Goal: Task Accomplishment & Management: Manage account settings

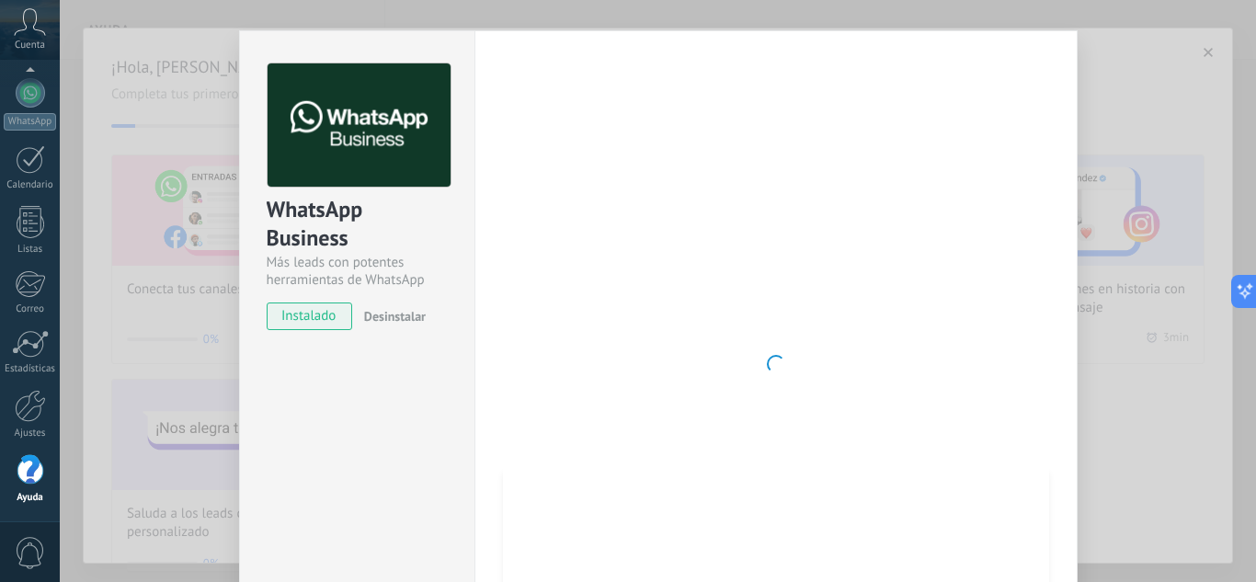
click at [307, 315] on span "instalado" at bounding box center [310, 316] width 84 height 28
click at [198, 300] on div "WhatsApp Business Más leads con potentes herramientas de WhatsApp instalado Des…" at bounding box center [658, 291] width 1196 height 582
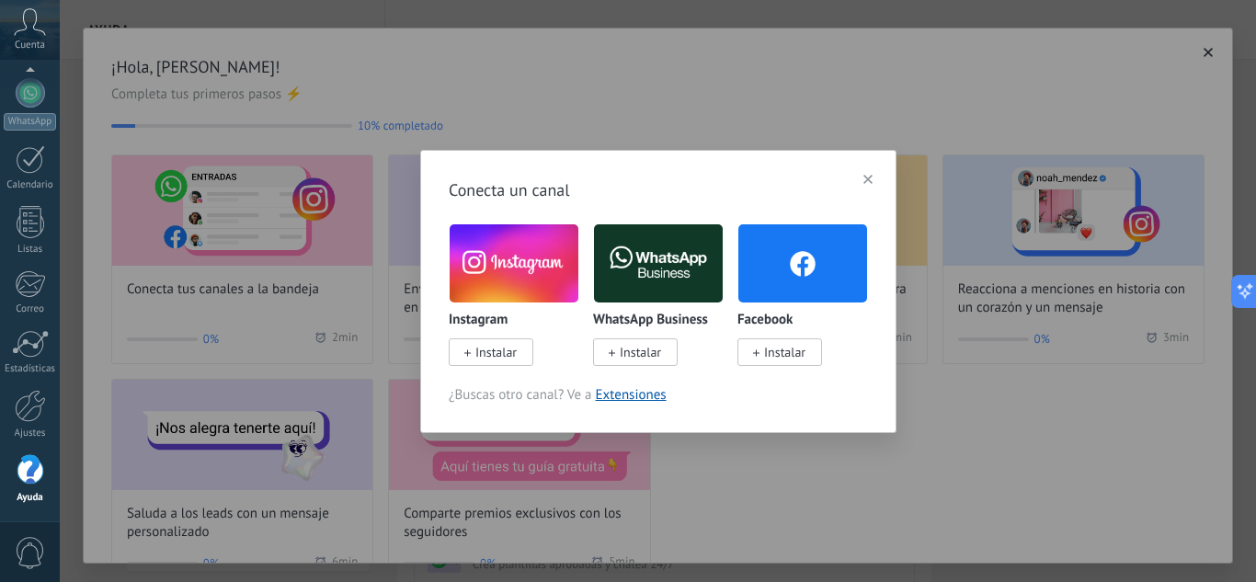
click at [624, 269] on img at bounding box center [658, 263] width 129 height 87
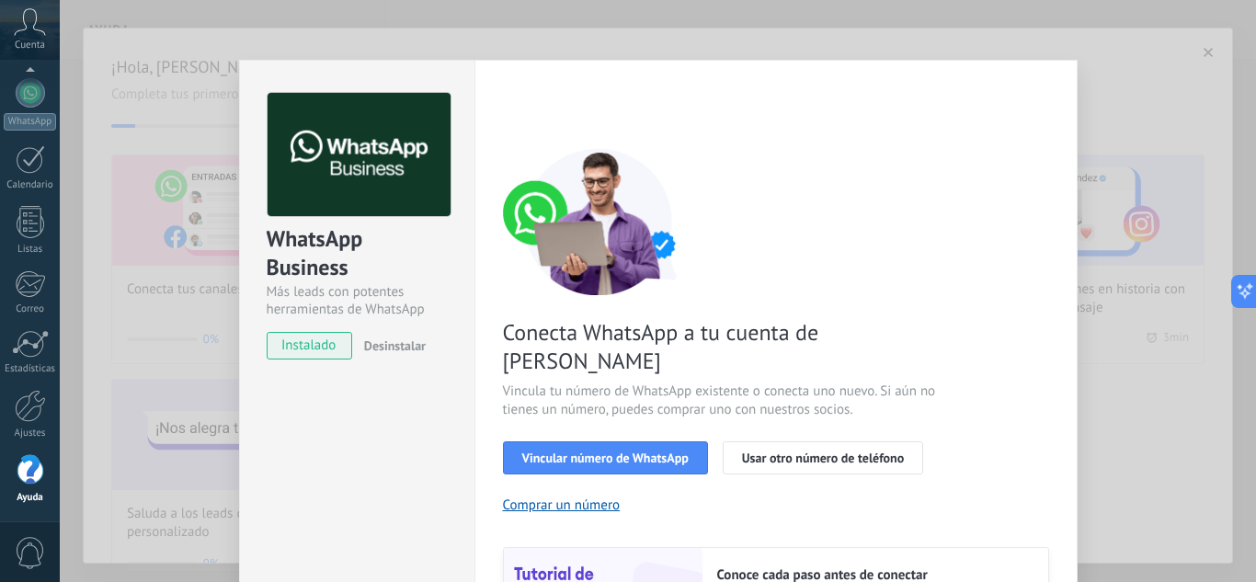
click at [306, 341] on span "instalado" at bounding box center [310, 346] width 84 height 28
click at [181, 237] on div "WhatsApp Business Más leads con potentes herramientas de WhatsApp instalado Des…" at bounding box center [658, 291] width 1196 height 582
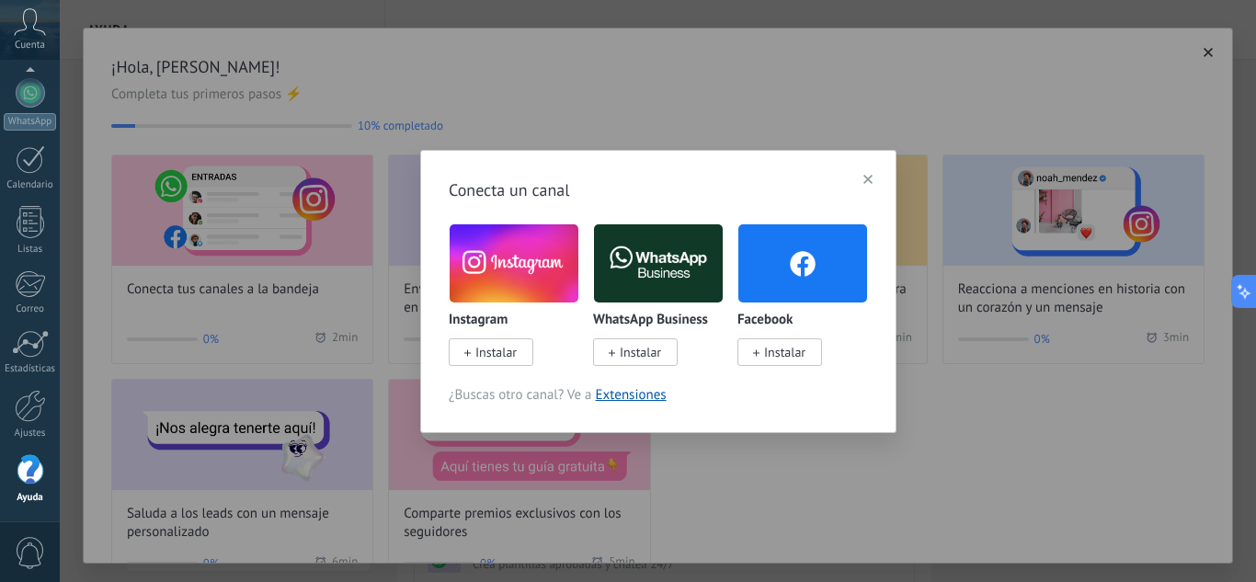
click at [481, 349] on span "Instalar" at bounding box center [495, 352] width 41 height 17
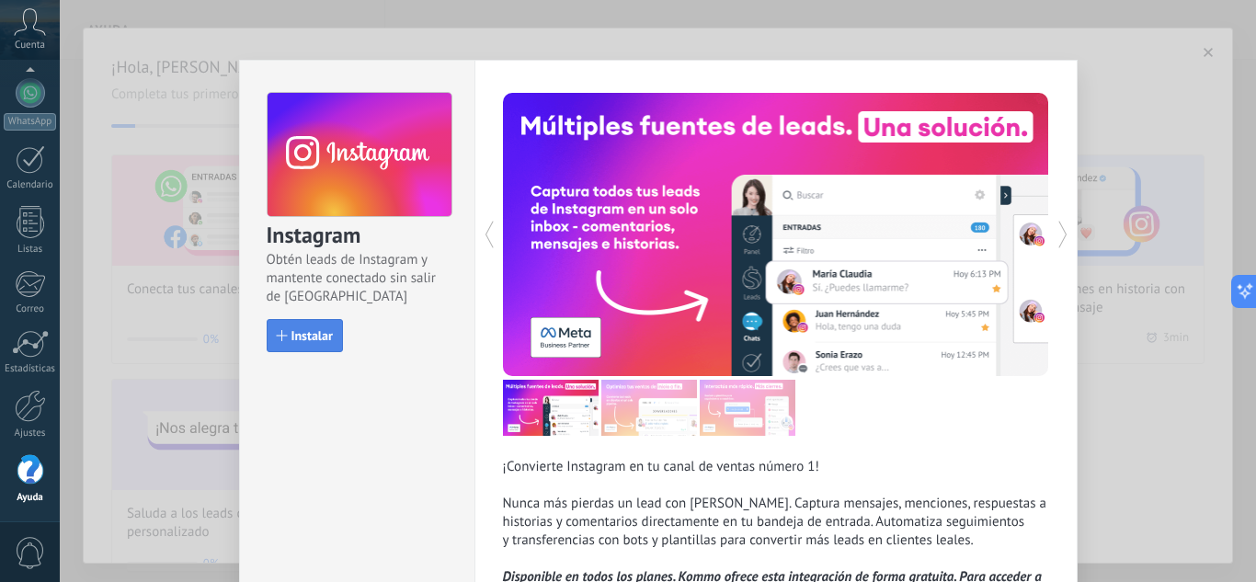
click at [306, 336] on span "Instalar" at bounding box center [311, 335] width 41 height 13
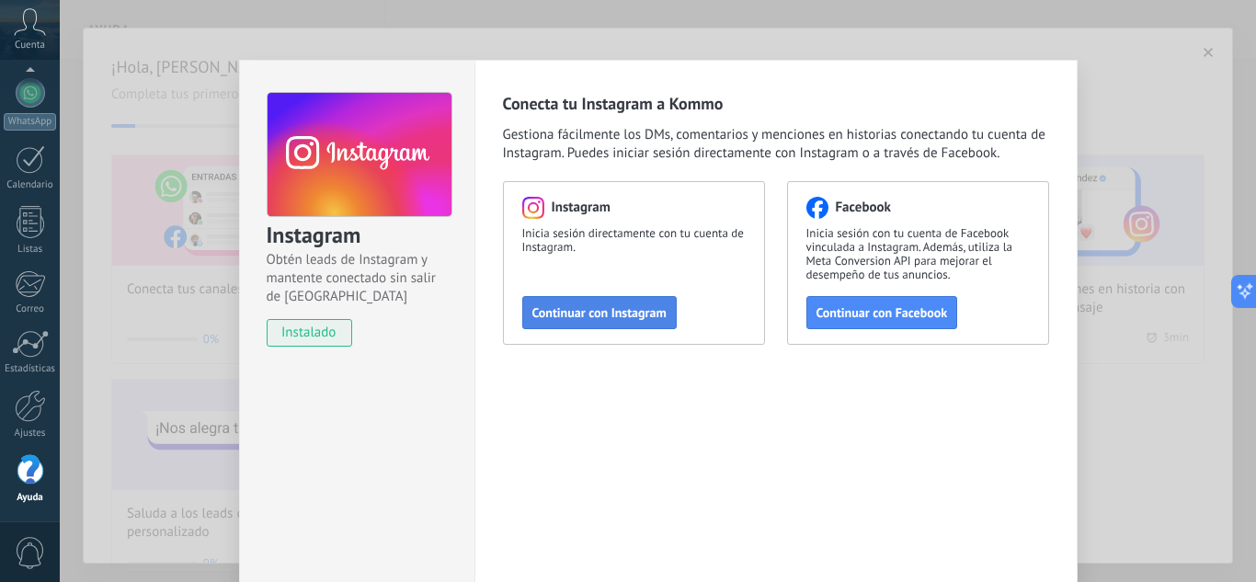
click at [622, 313] on span "Continuar con Instagram" at bounding box center [599, 312] width 134 height 13
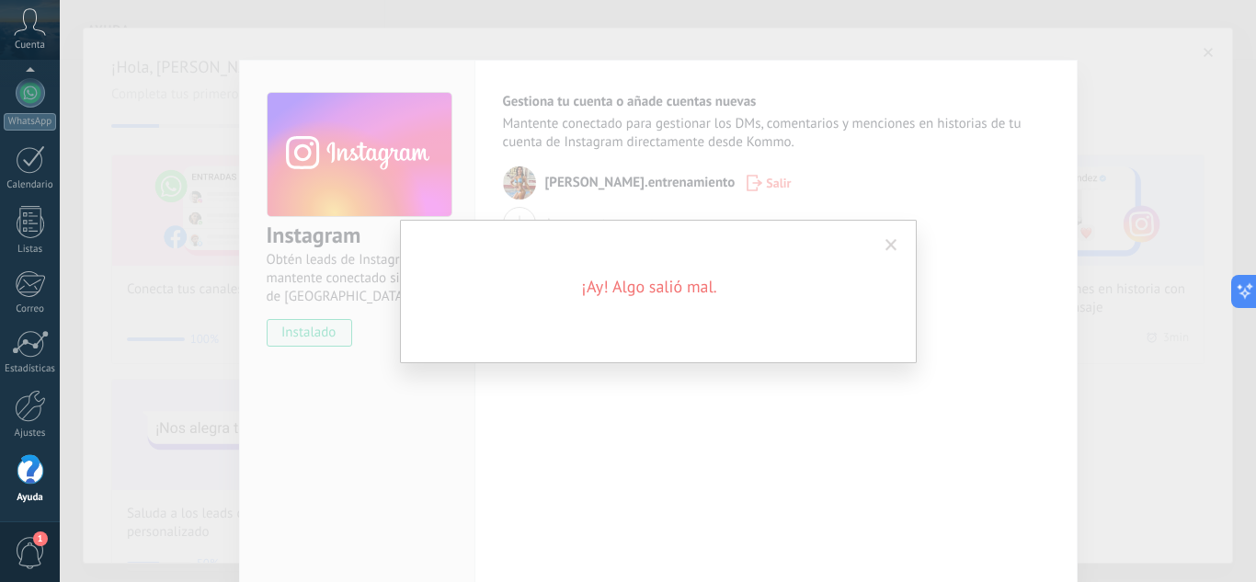
click at [889, 242] on span at bounding box center [891, 245] width 12 height 13
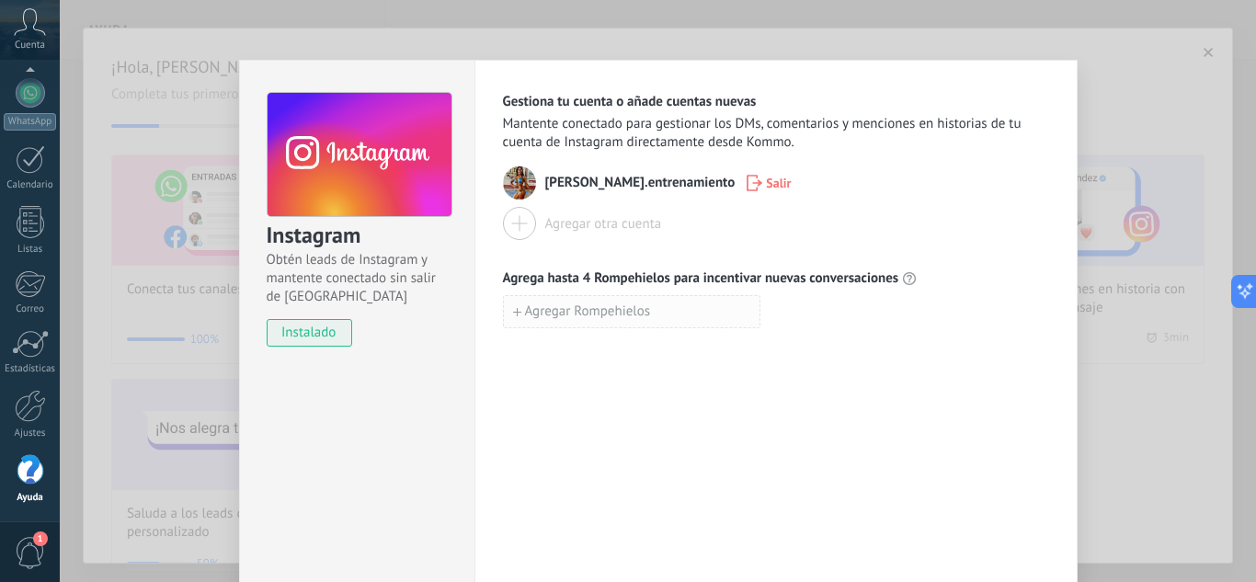
click at [641, 309] on span "Agregar Rompehielos" at bounding box center [588, 311] width 126 height 13
click at [641, 309] on input at bounding box center [632, 310] width 256 height 29
click at [1149, 96] on div "Instagram Obtén leads de Instagram y mantente conectado sin salir de Kommo inst…" at bounding box center [658, 291] width 1196 height 582
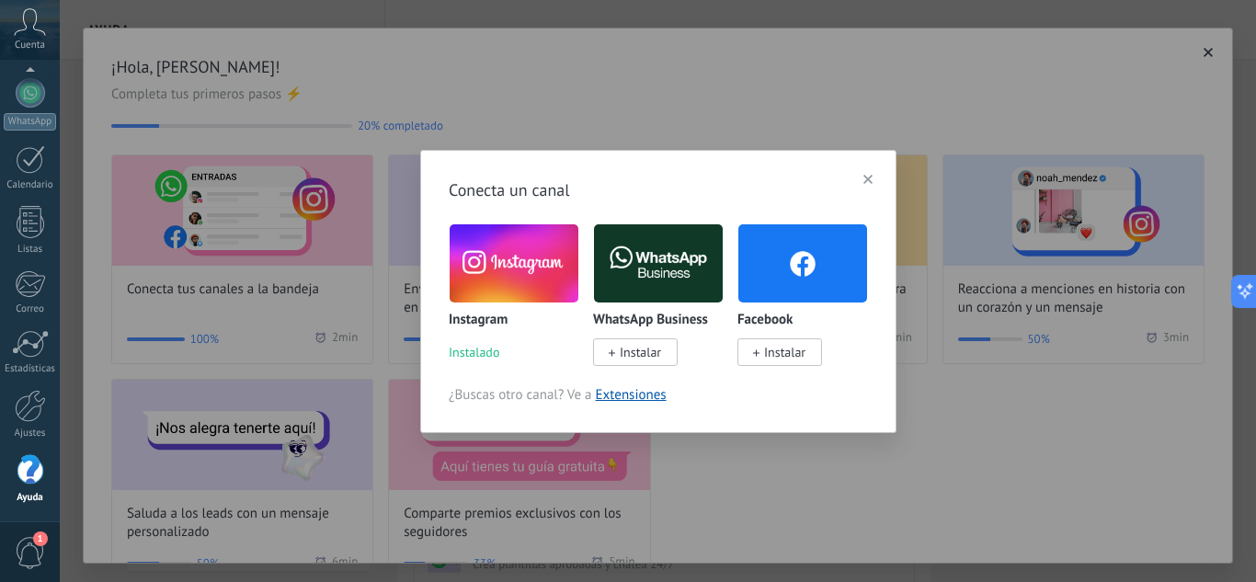
click at [624, 355] on span "Instalar" at bounding box center [640, 352] width 41 height 17
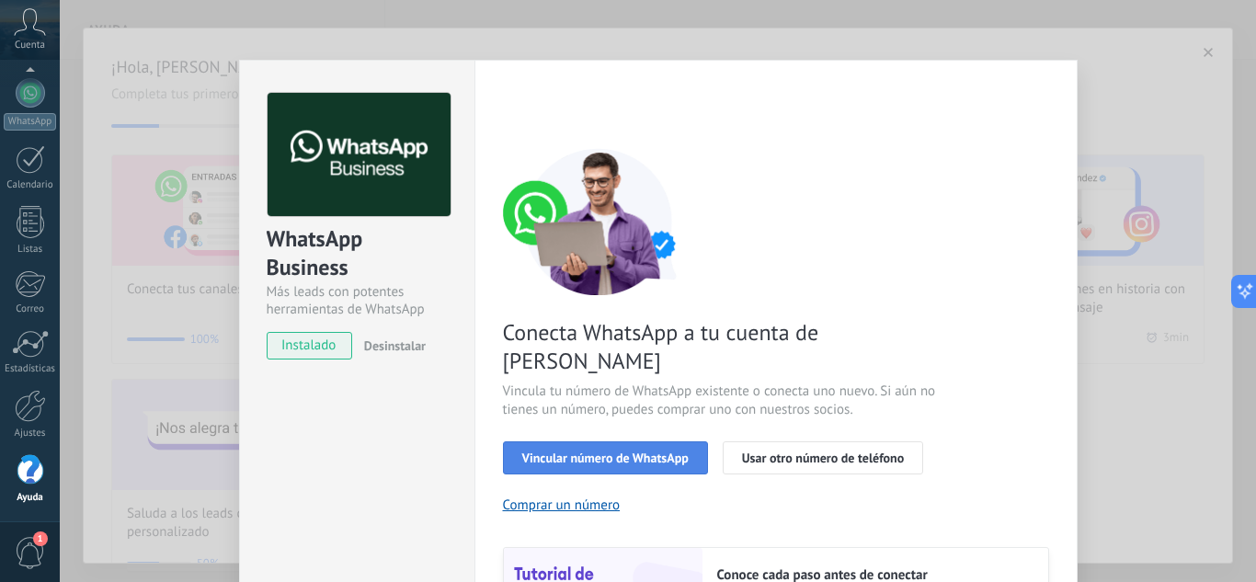
click at [622, 451] on span "Vincular número de WhatsApp" at bounding box center [605, 457] width 166 height 13
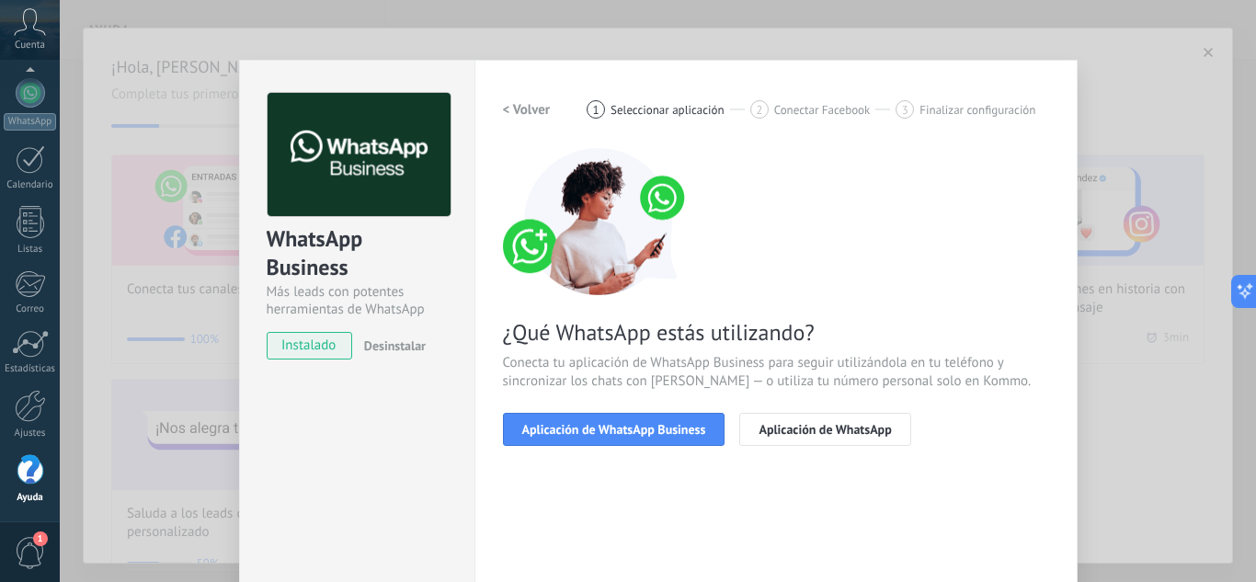
click at [622, 432] on span "Aplicación de WhatsApp Business" at bounding box center [614, 429] width 184 height 13
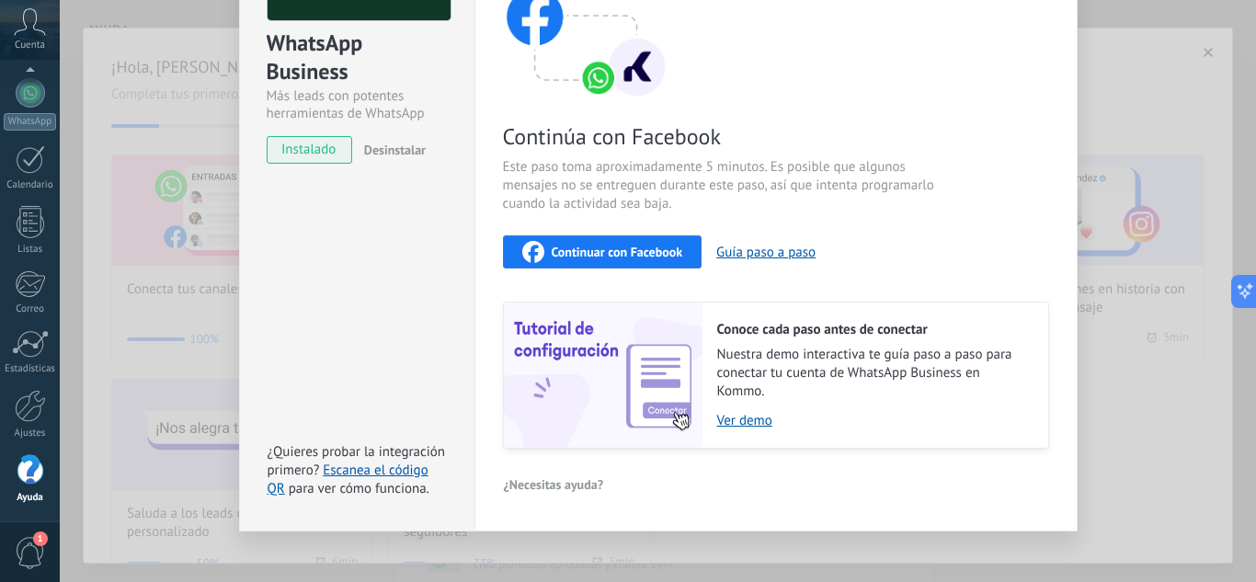
scroll to position [213, 0]
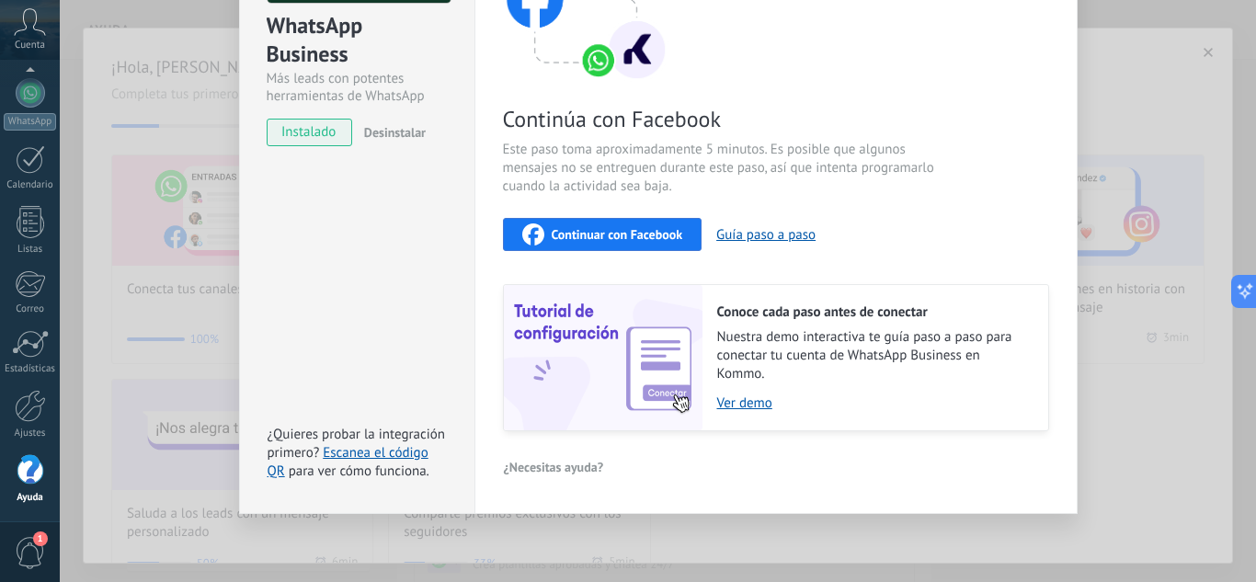
click at [628, 233] on span "Continuar con Facebook" at bounding box center [617, 234] width 131 height 13
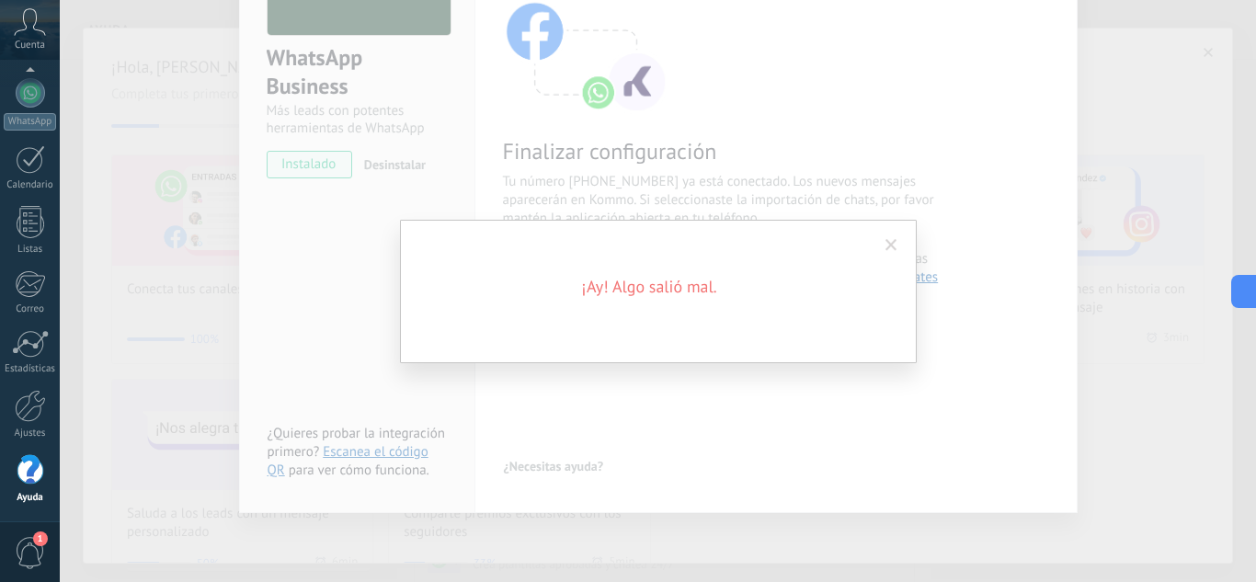
scroll to position [181, 0]
drag, startPoint x: 664, startPoint y: 326, endPoint x: 871, endPoint y: 234, distance: 226.8
click at [664, 325] on div "¡Ay! Algo salió mal." at bounding box center [658, 291] width 517 height 143
click at [892, 245] on span at bounding box center [891, 245] width 12 height 13
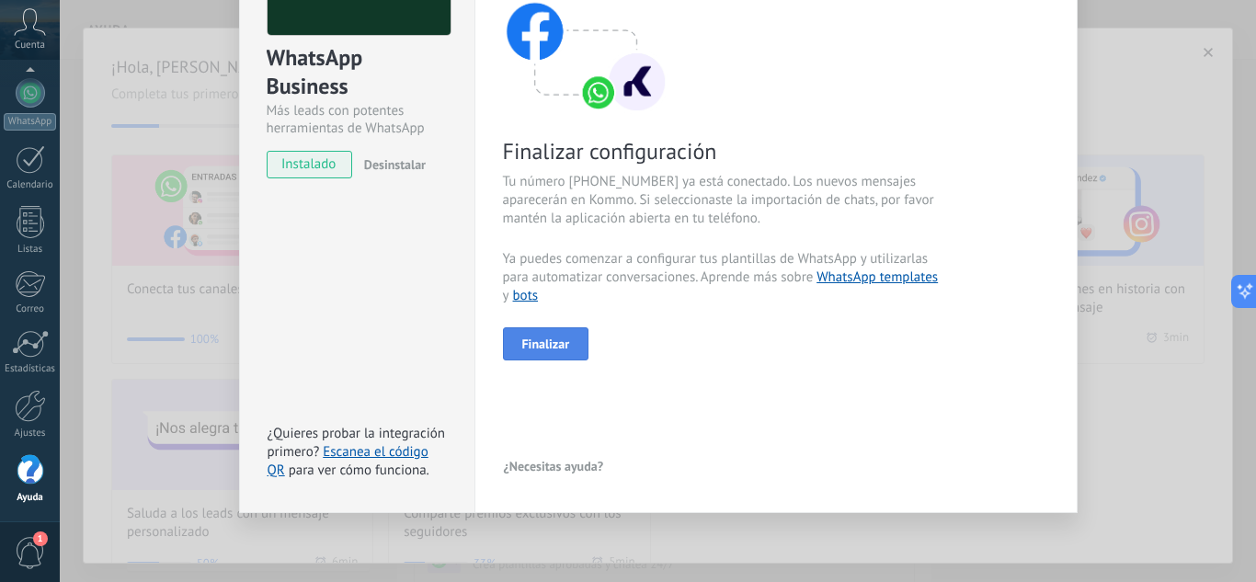
click at [569, 350] on button "Finalizar" at bounding box center [546, 343] width 86 height 33
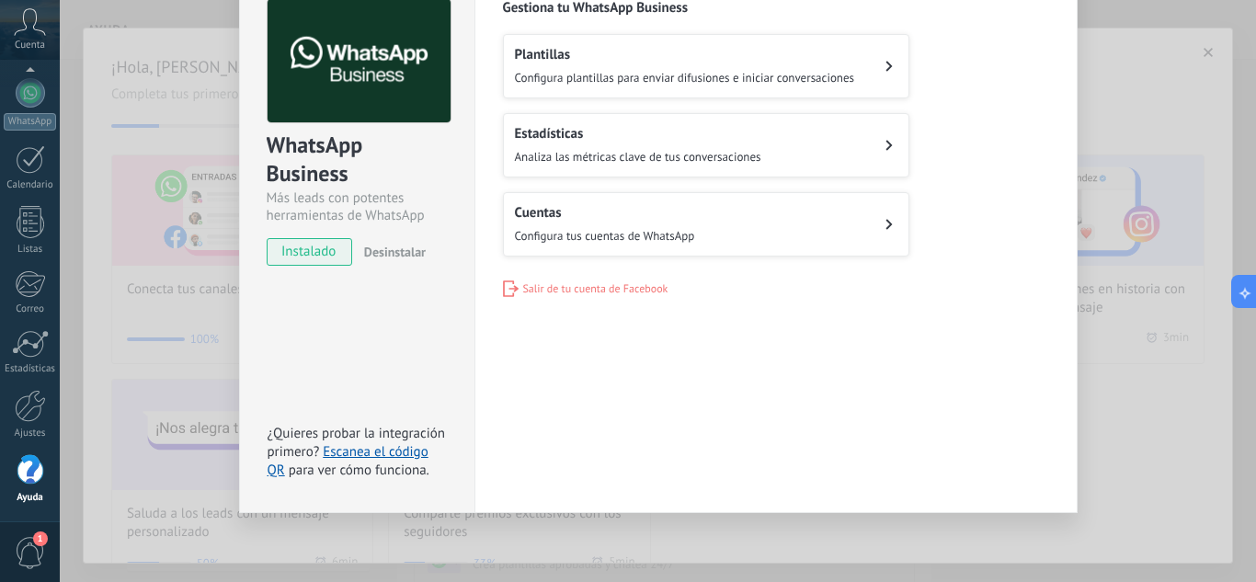
scroll to position [0, 0]
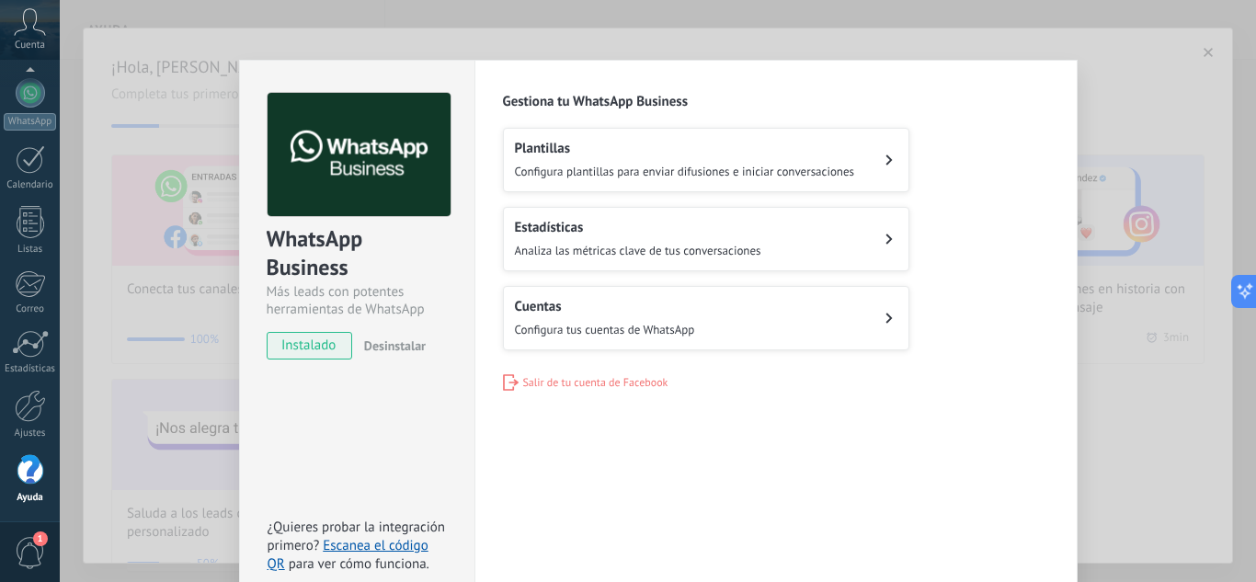
click at [811, 156] on h2 "Plantillas" at bounding box center [685, 148] width 340 height 17
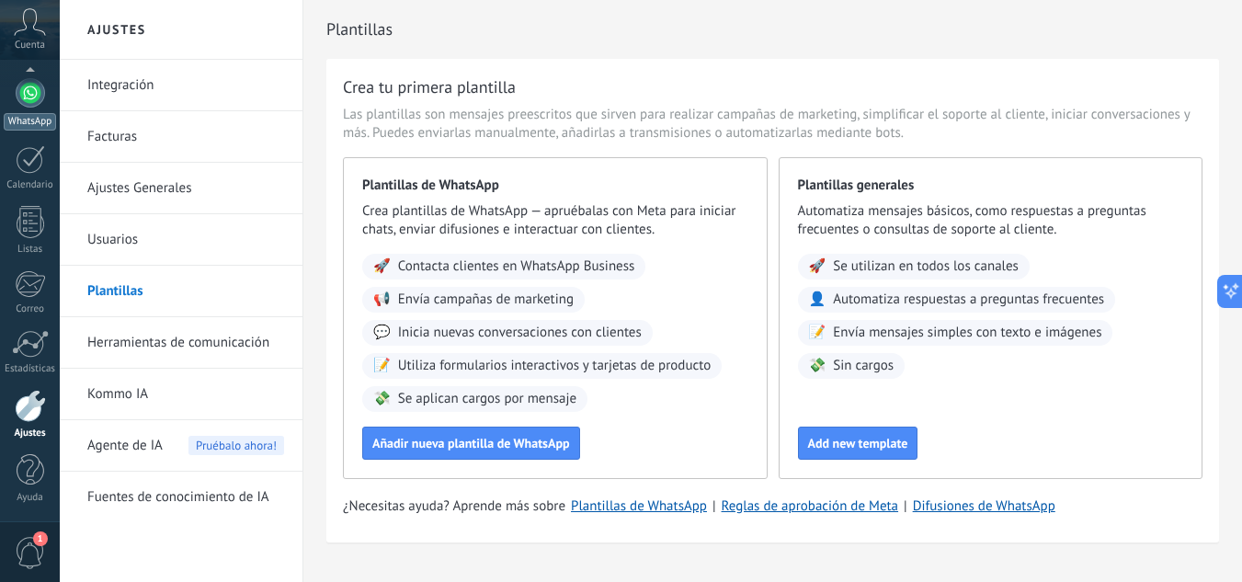
click at [32, 92] on div at bounding box center [30, 92] width 29 height 29
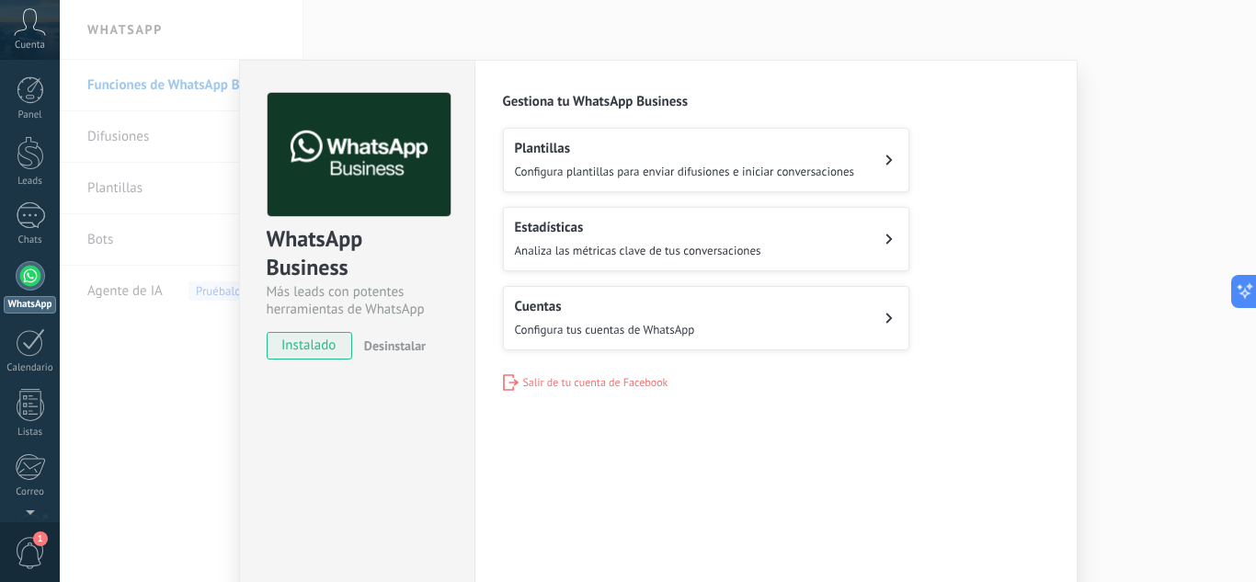
click at [587, 158] on div "Plantillas Configura plantillas para enviar difusiones e iniciar conversaciones" at bounding box center [685, 160] width 340 height 40
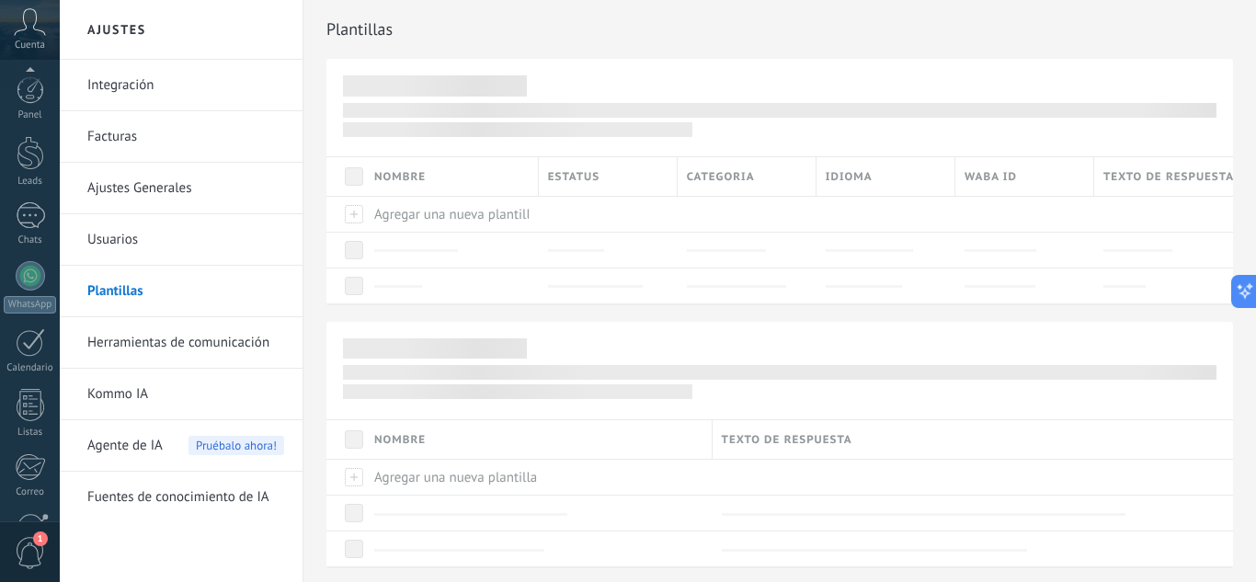
scroll to position [183, 0]
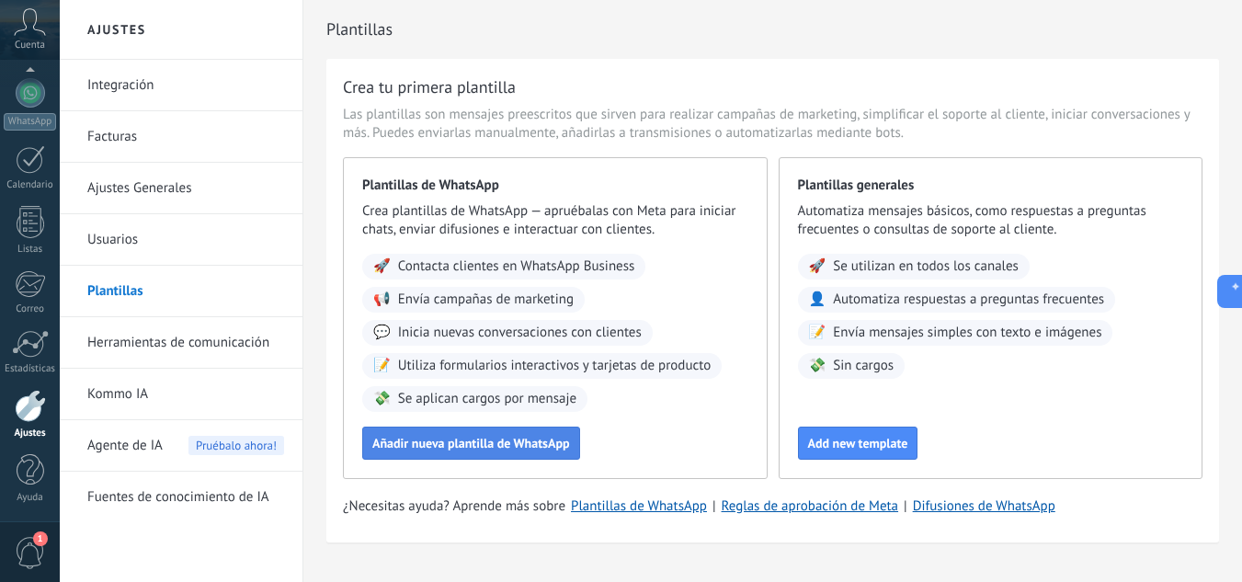
click at [501, 439] on span "Añadir nueva plantilla de WhatsApp" at bounding box center [471, 443] width 198 height 13
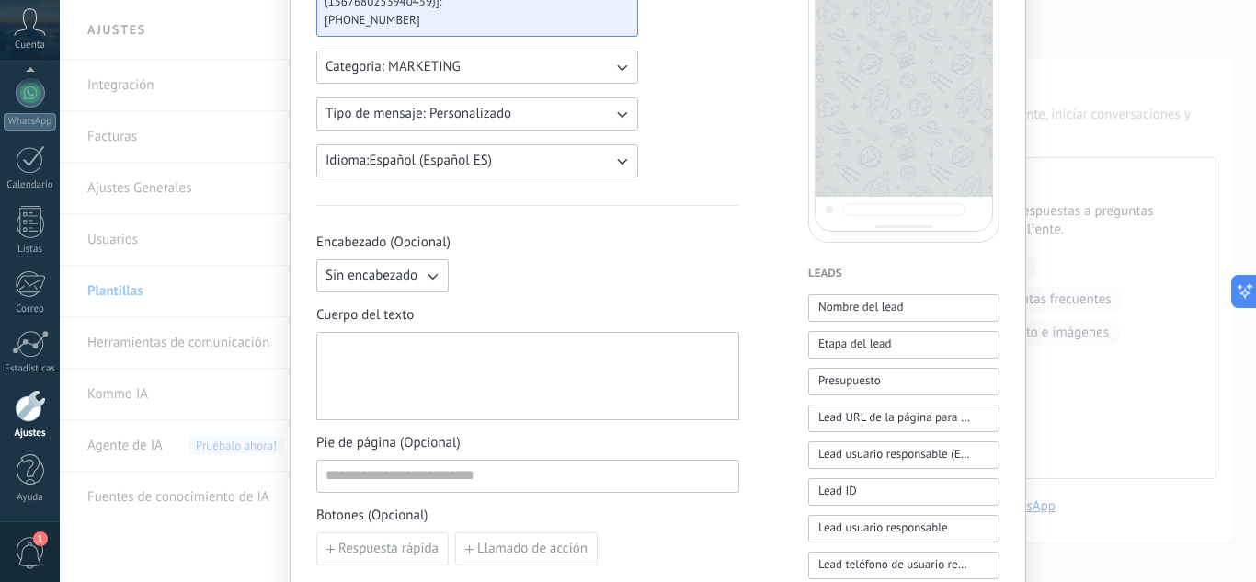
scroll to position [184, 0]
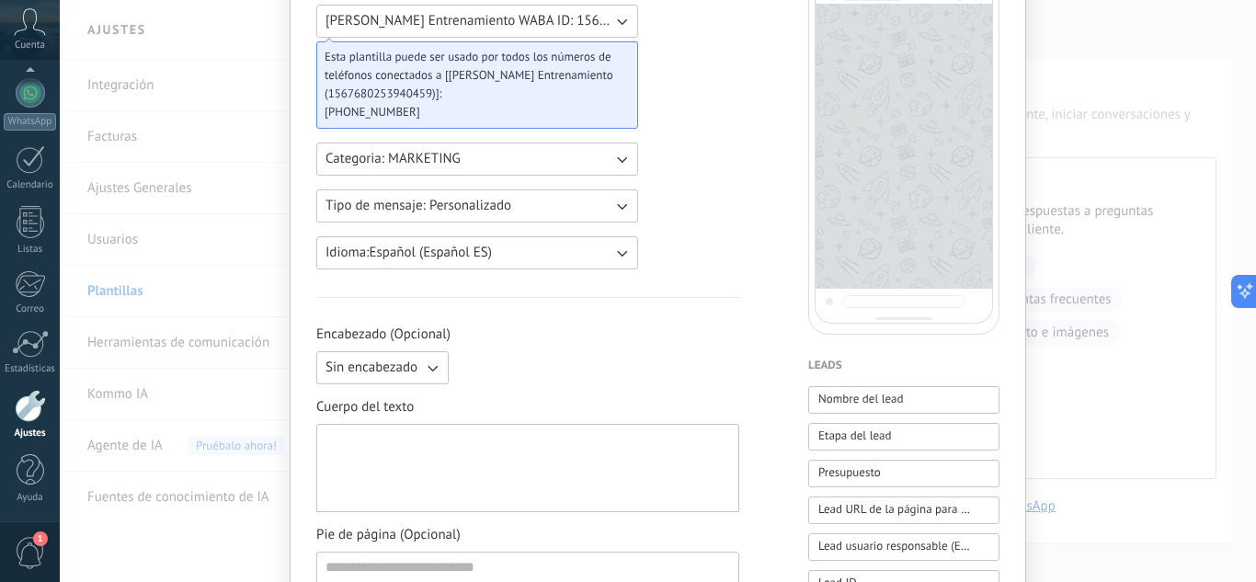
click at [613, 154] on icon "button" at bounding box center [621, 159] width 18 height 18
click at [613, 154] on li "UTILITY" at bounding box center [471, 158] width 332 height 31
click at [619, 203] on icon "button" at bounding box center [621, 206] width 18 height 18
click at [619, 203] on li "Personalizado" at bounding box center [471, 205] width 332 height 31
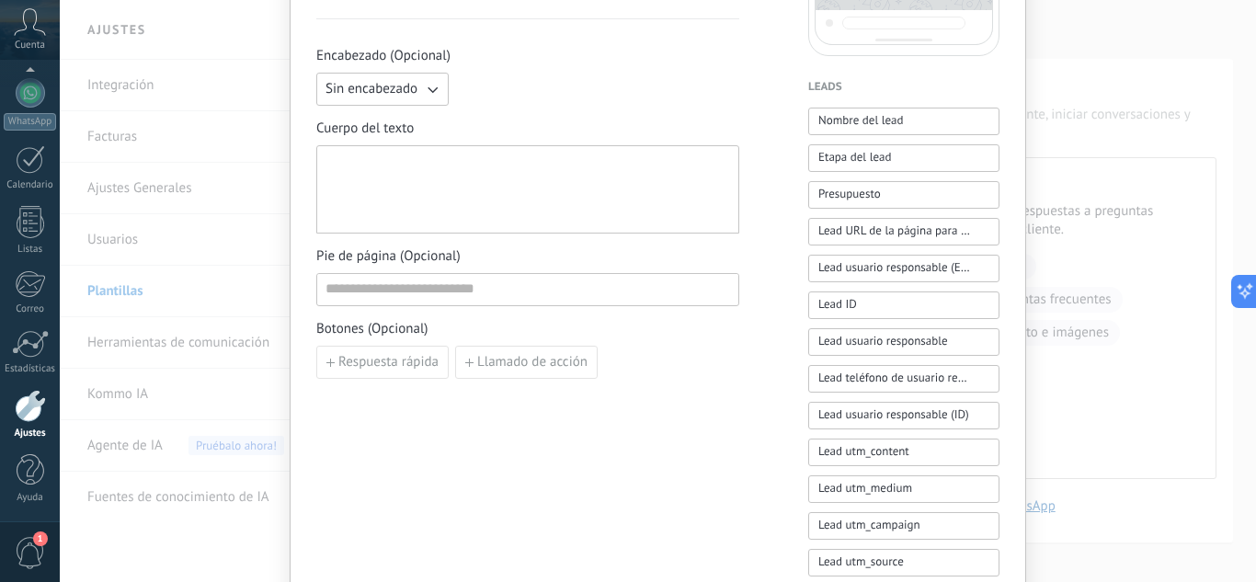
scroll to position [460, 0]
click at [176, 347] on div "Nueva plantilla Cancelar Guardar borrador Enviar a revisión Emilia Entrenamient…" at bounding box center [658, 291] width 1196 height 582
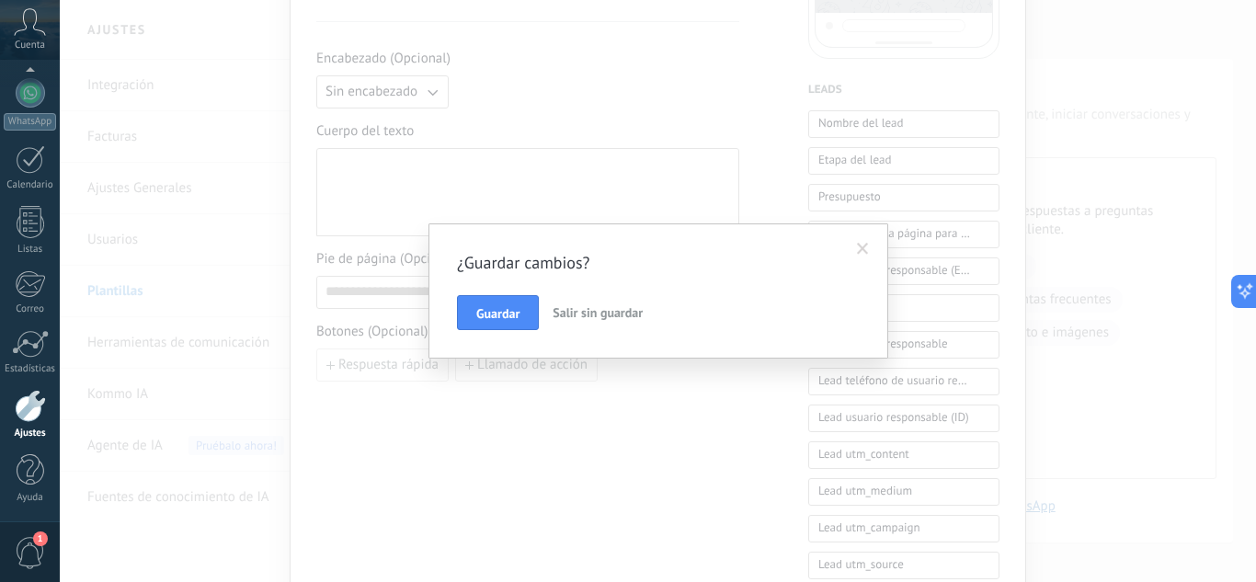
click at [861, 253] on span at bounding box center [863, 249] width 12 height 13
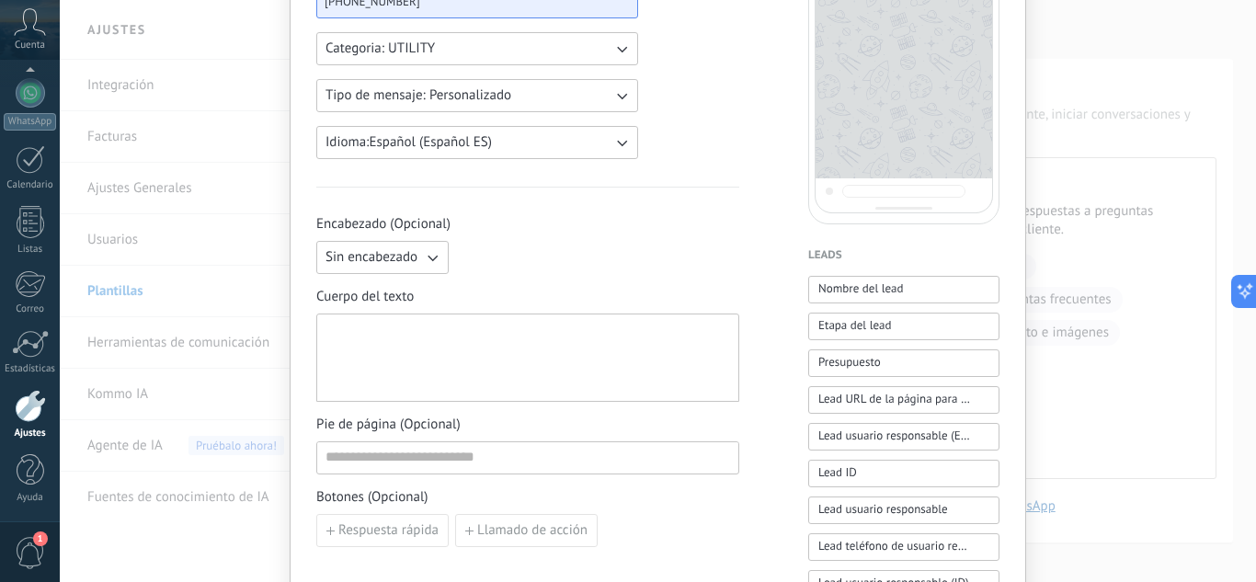
scroll to position [368, 0]
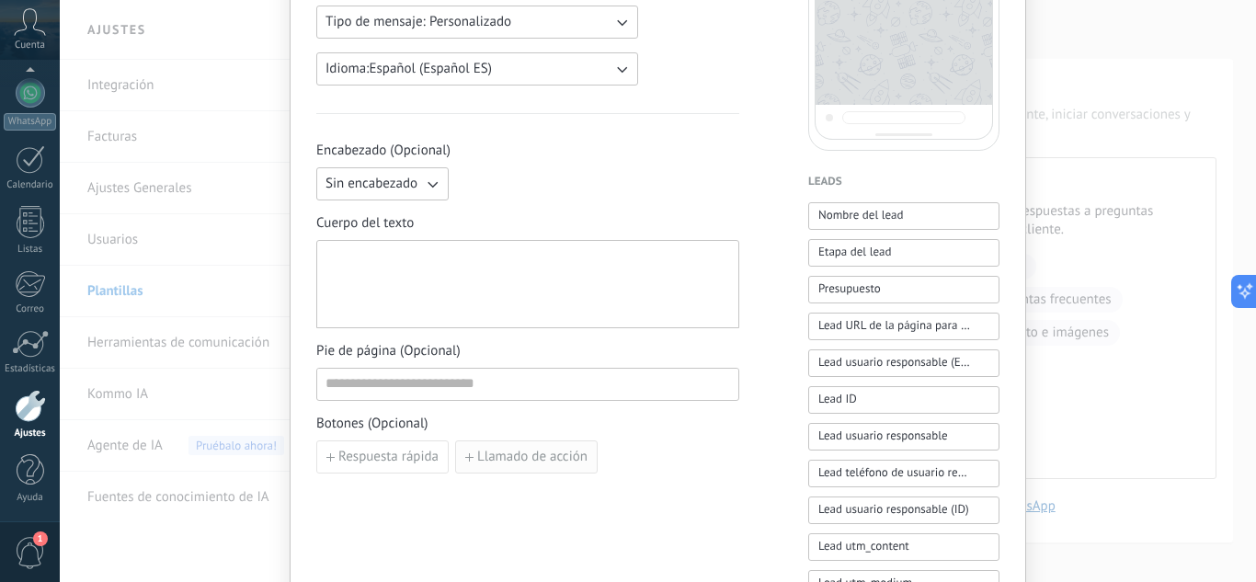
click at [513, 458] on span "Llamado de acción" at bounding box center [532, 457] width 110 height 13
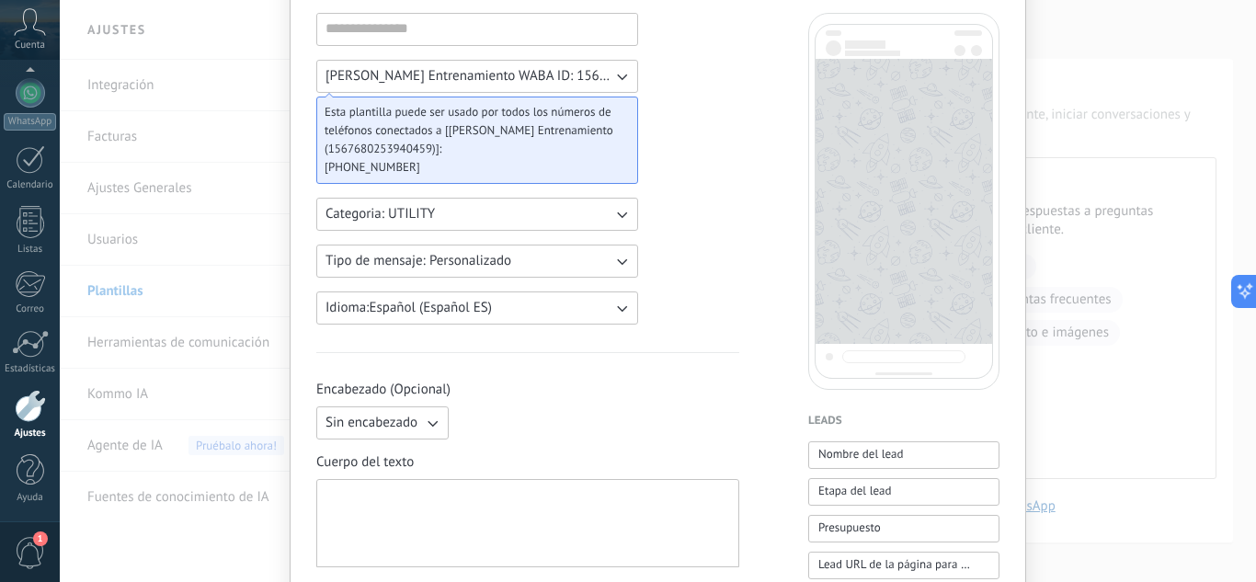
scroll to position [0, 0]
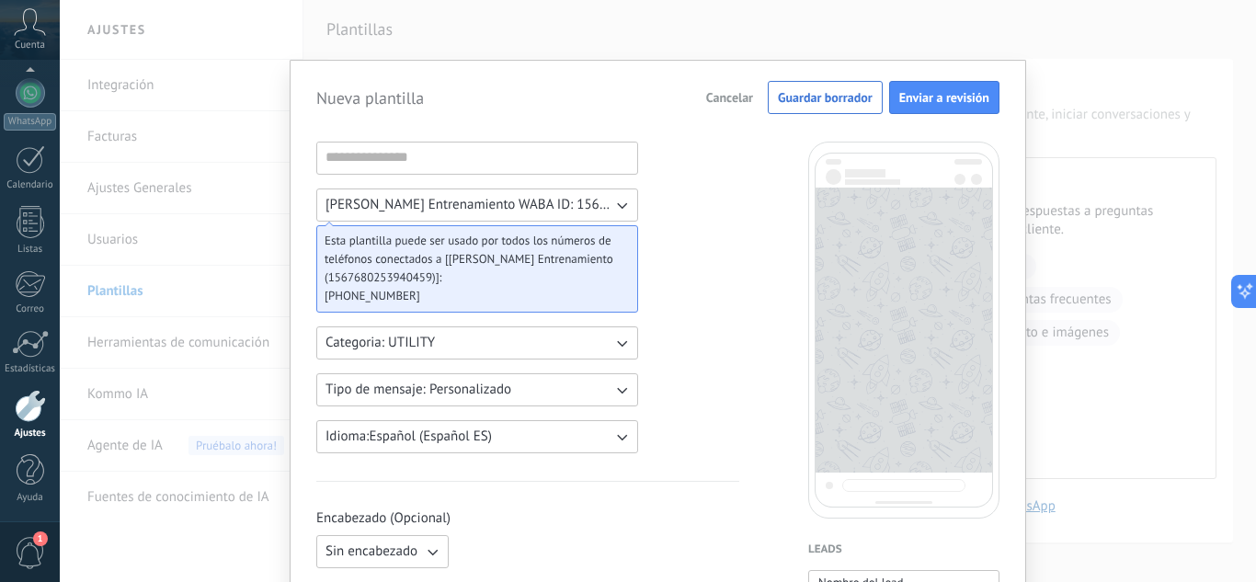
click at [725, 104] on span "Cancelar" at bounding box center [729, 97] width 47 height 13
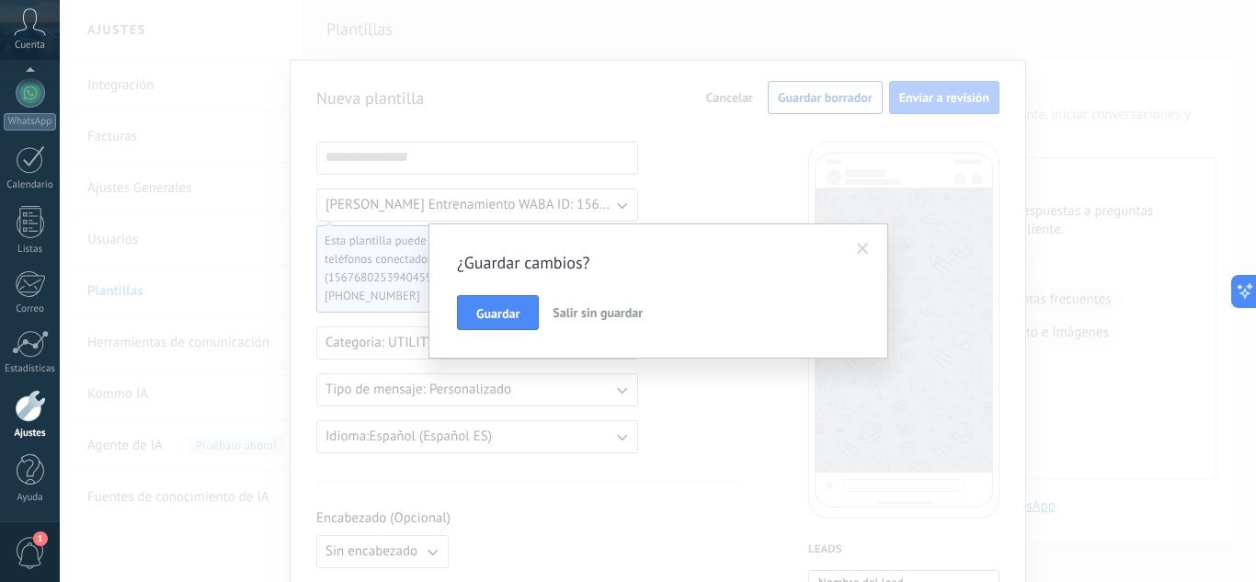
click at [590, 313] on span "Salir sin guardar" at bounding box center [598, 312] width 90 height 17
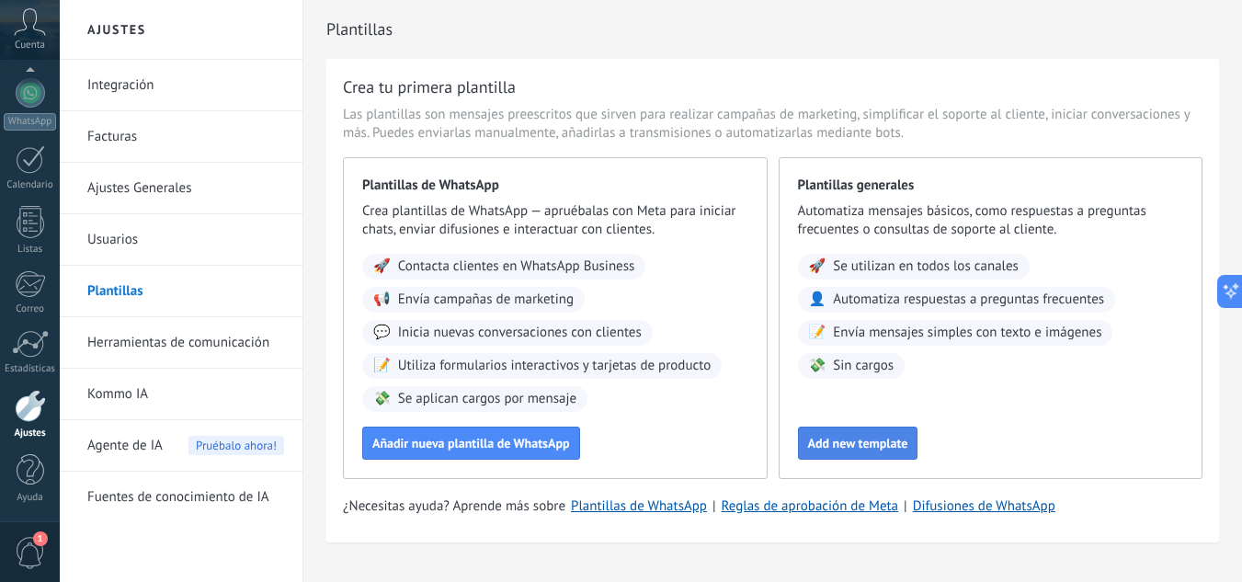
click at [858, 442] on span "Add new template" at bounding box center [858, 443] width 100 height 13
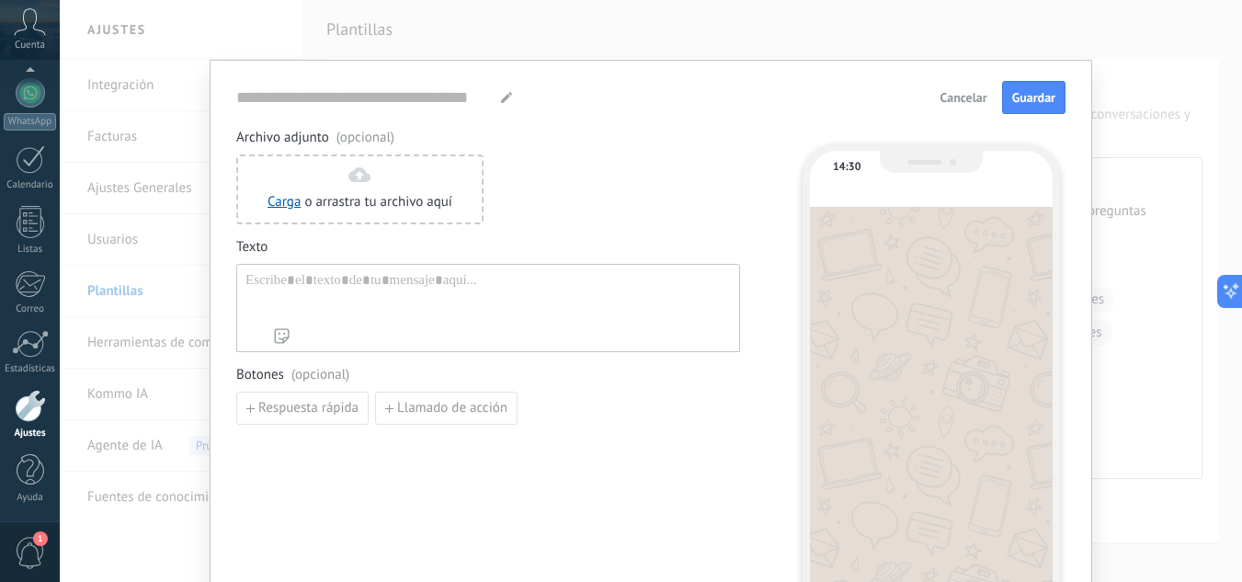
type input "**********"
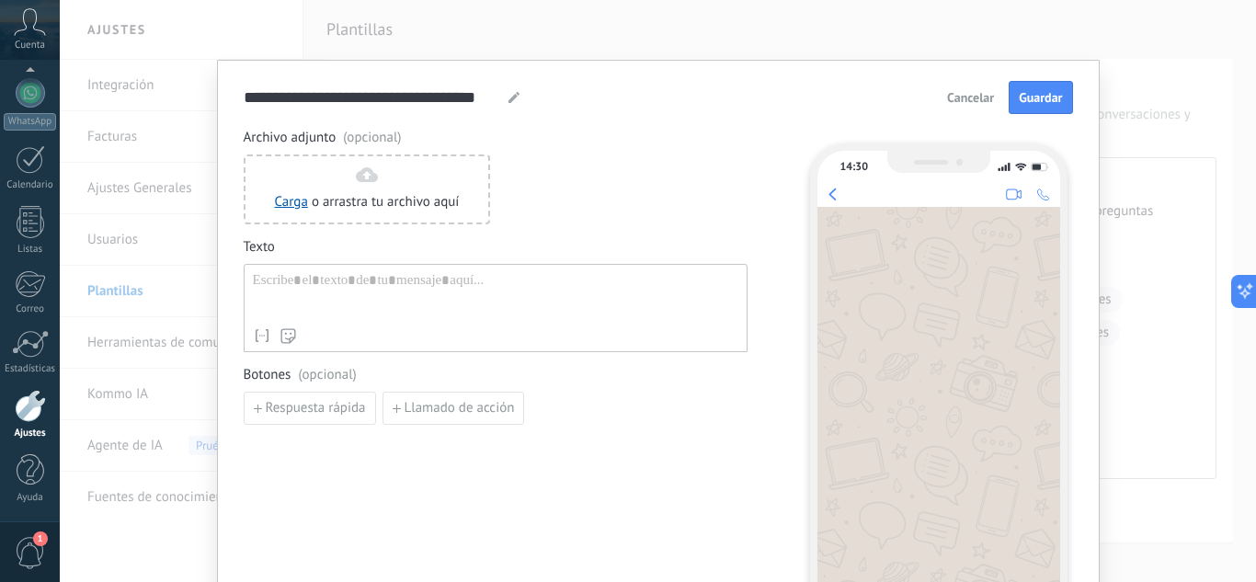
click at [974, 96] on span "Cancelar" at bounding box center [970, 97] width 47 height 13
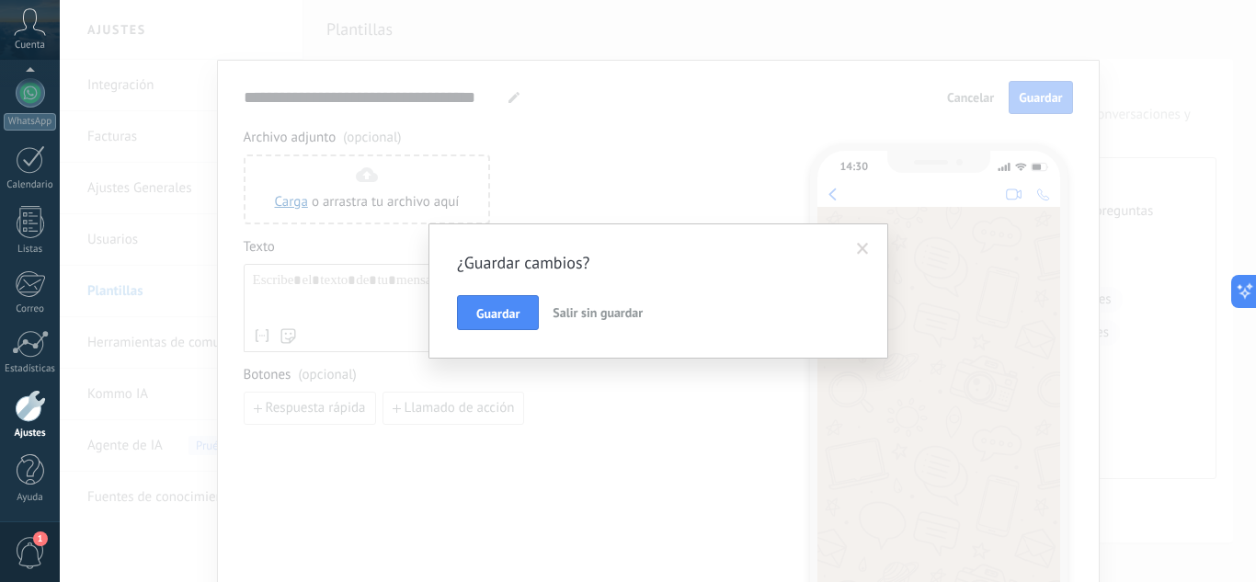
click at [610, 320] on span "Salir sin guardar" at bounding box center [598, 312] width 90 height 17
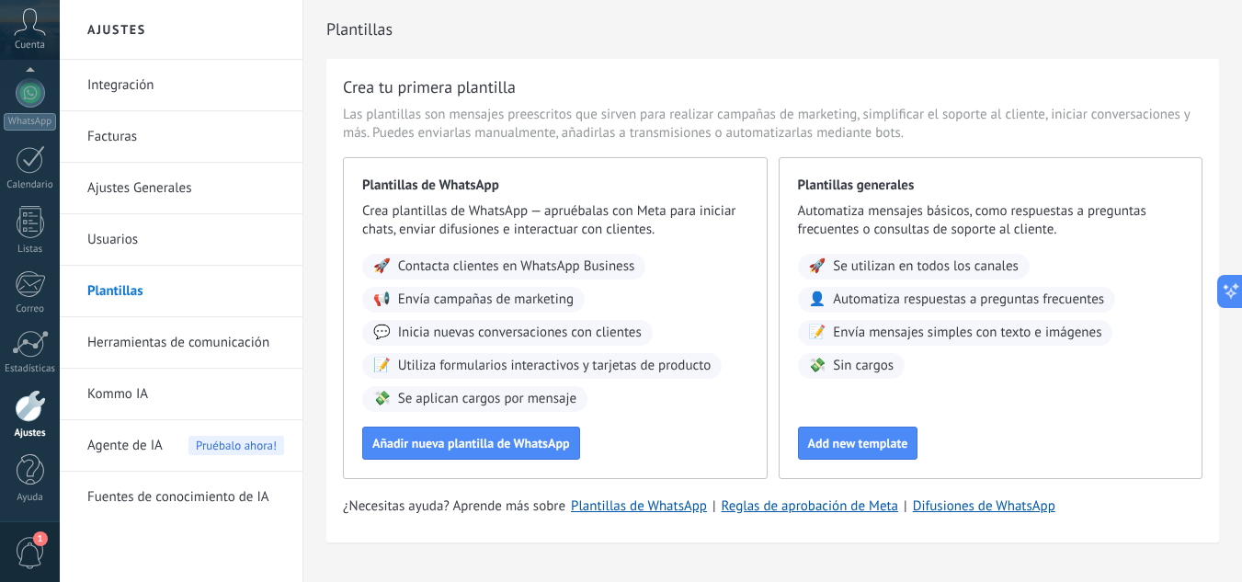
click at [195, 351] on link "Herramientas de comunicación" at bounding box center [185, 342] width 197 height 51
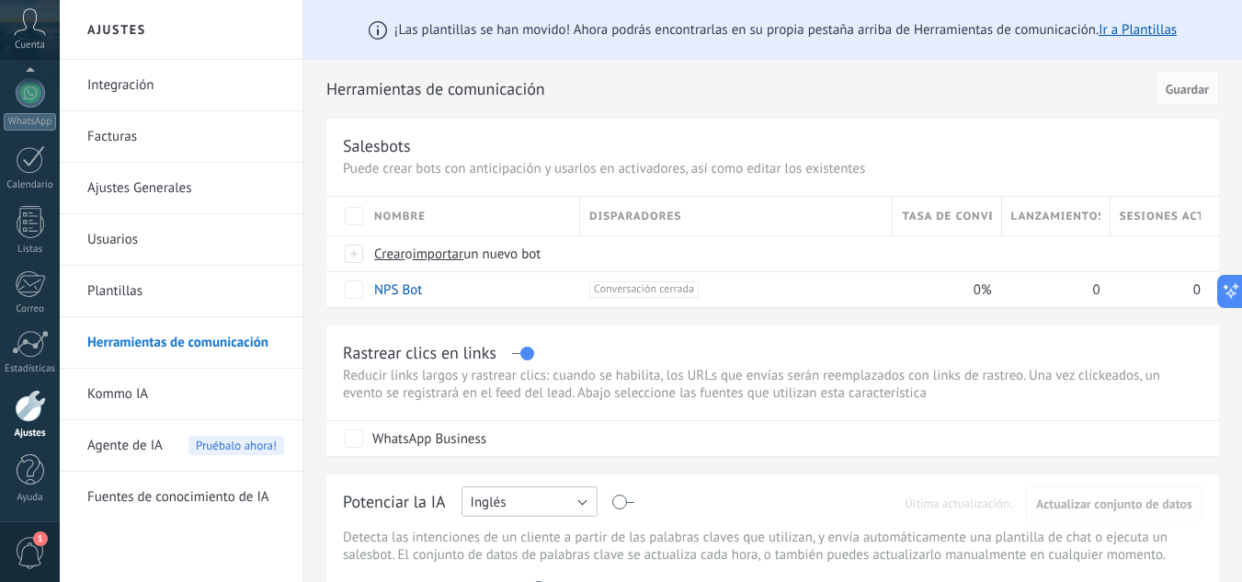
click at [565, 501] on button "Inglés" at bounding box center [530, 501] width 136 height 30
click at [527, 407] on span "Español" at bounding box center [521, 406] width 141 height 17
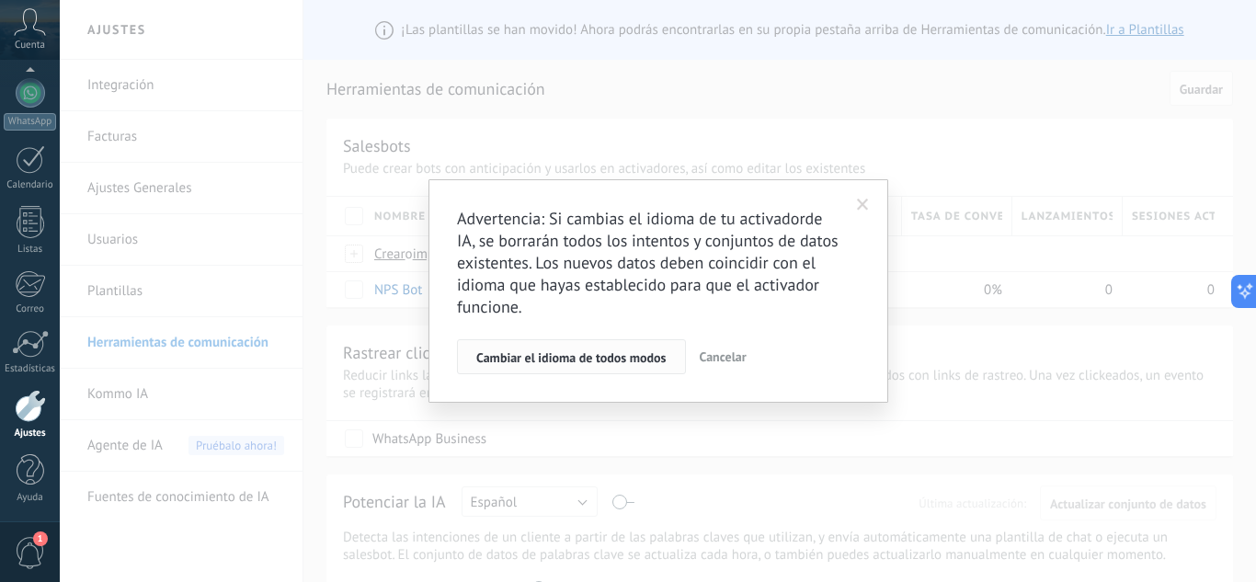
click at [649, 358] on span "Cambiar el idioma de todos modos" at bounding box center [571, 357] width 190 height 13
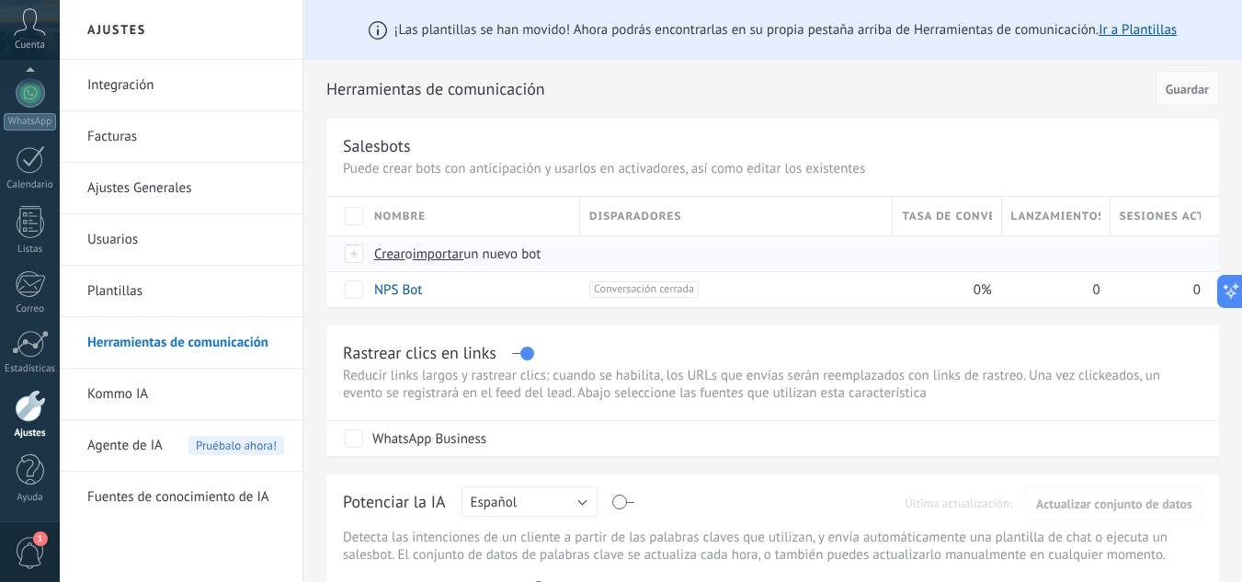
click at [446, 252] on span "importar" at bounding box center [438, 253] width 51 height 17
click at [0, 0] on input "importar un nuevo bot" at bounding box center [0, 0] width 0 height 0
click at [394, 257] on span "Crear" at bounding box center [389, 253] width 31 height 17
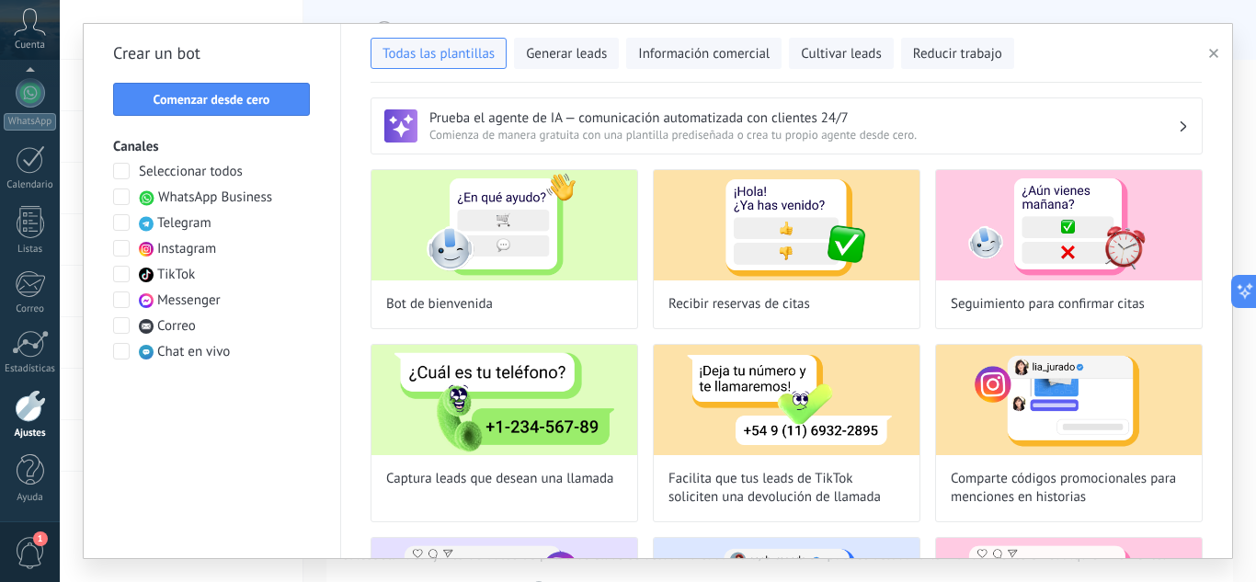
click at [123, 194] on span at bounding box center [121, 196] width 17 height 17
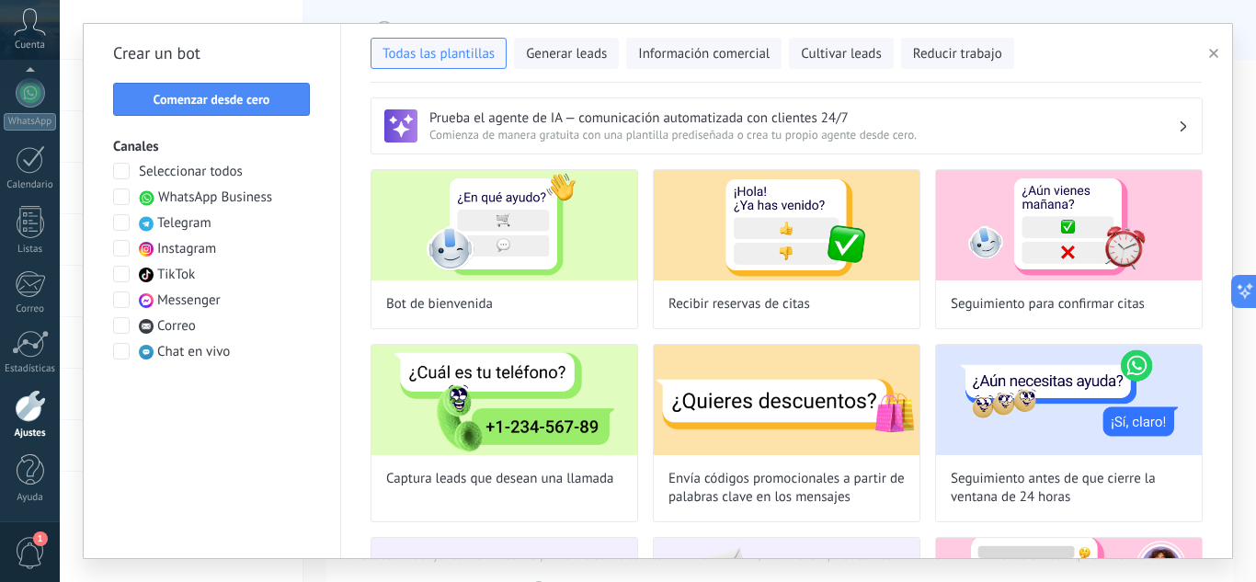
click at [121, 250] on span at bounding box center [121, 248] width 17 height 17
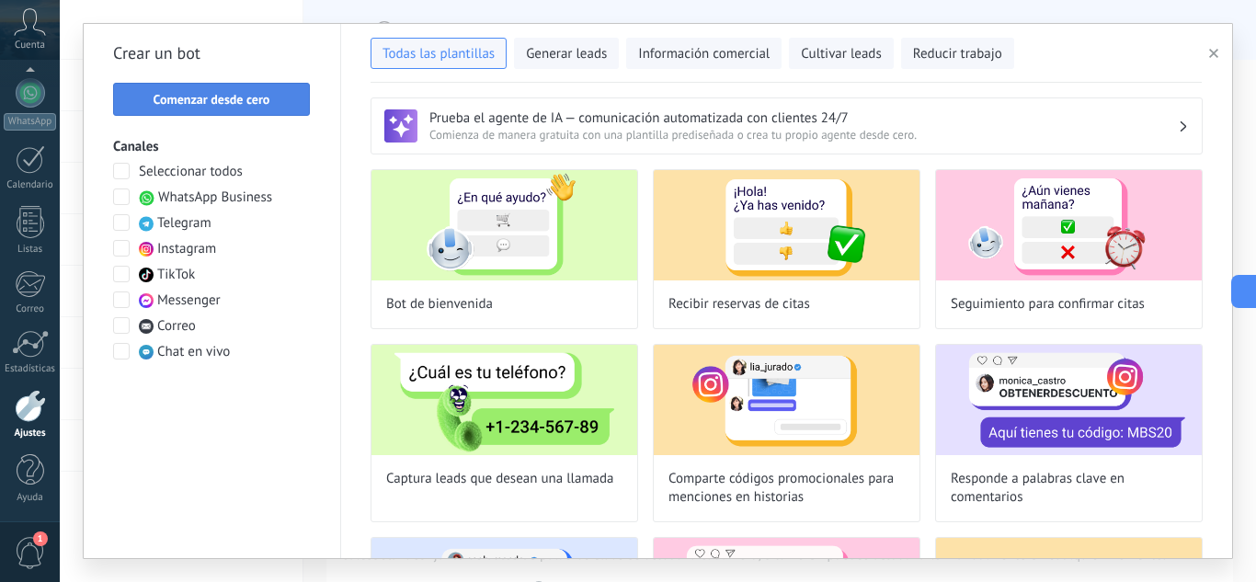
click at [291, 109] on button "Comenzar desde cero" at bounding box center [211, 99] width 197 height 33
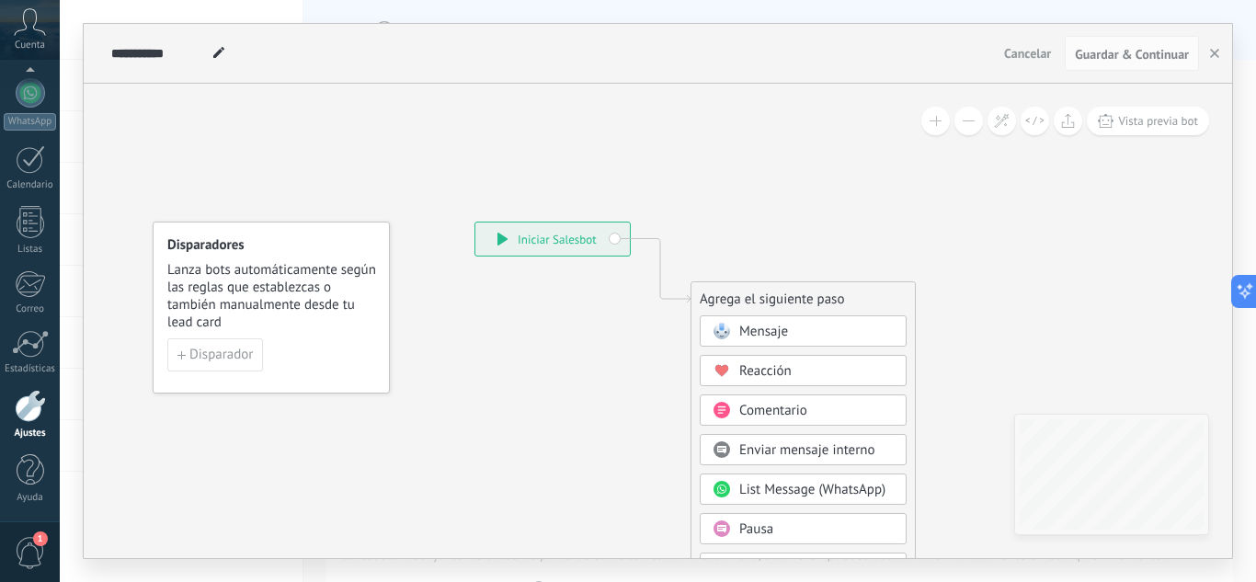
click at [845, 485] on span "List Message (WhatsApp)" at bounding box center [812, 489] width 146 height 17
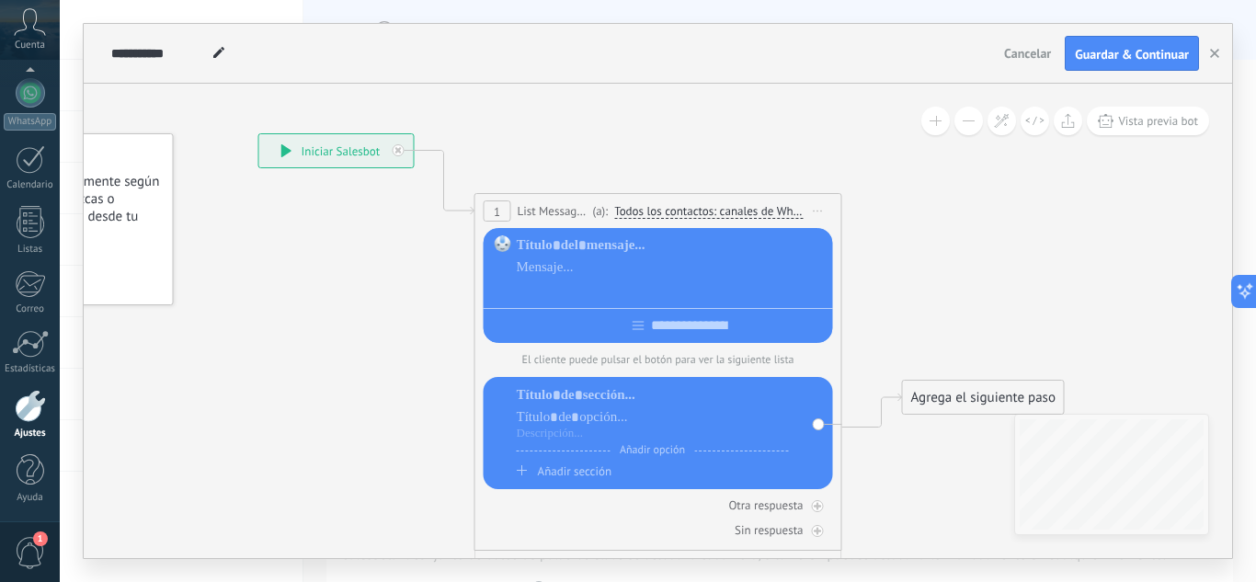
click at [624, 283] on div at bounding box center [672, 289] width 310 height 18
click at [18, 166] on div at bounding box center [30, 159] width 29 height 29
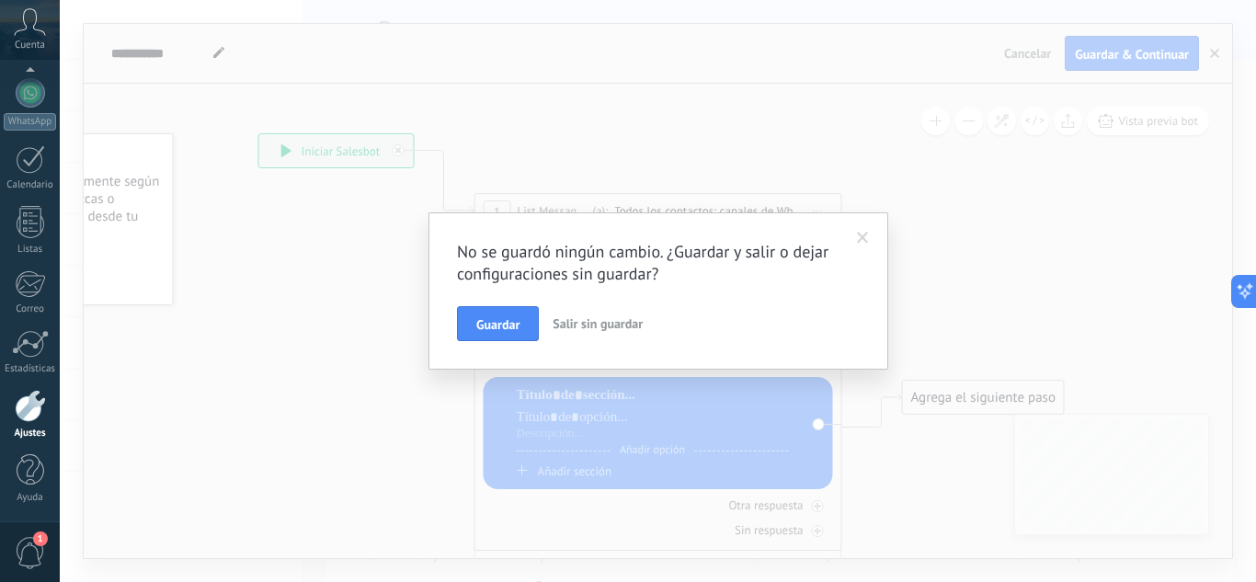
click at [614, 327] on span "Salir sin guardar" at bounding box center [598, 323] width 90 height 17
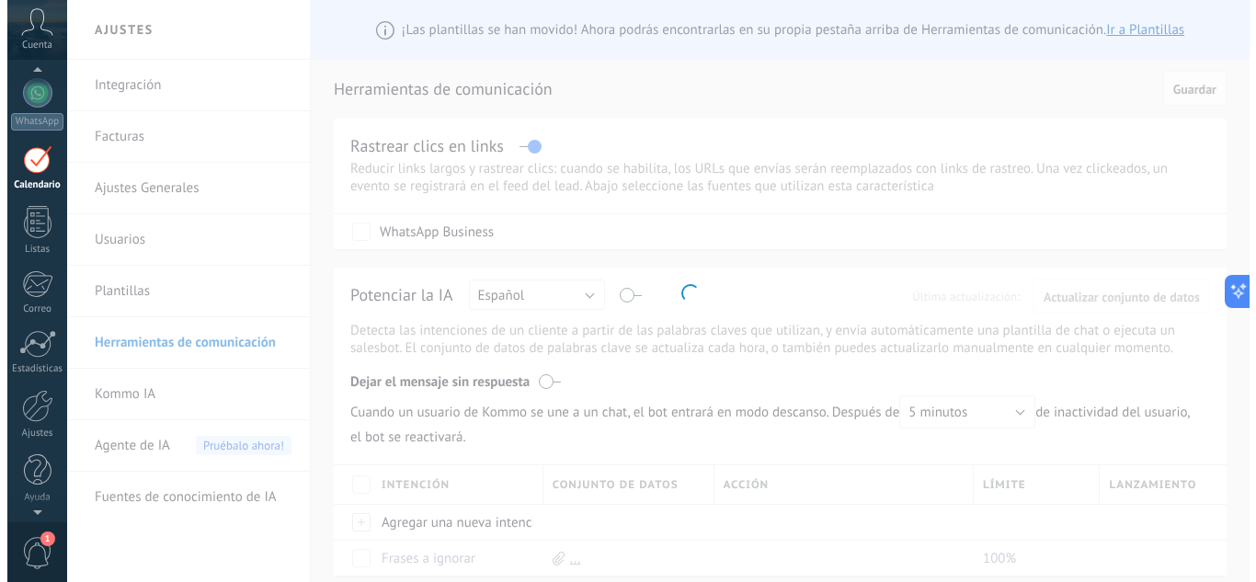
scroll to position [53, 0]
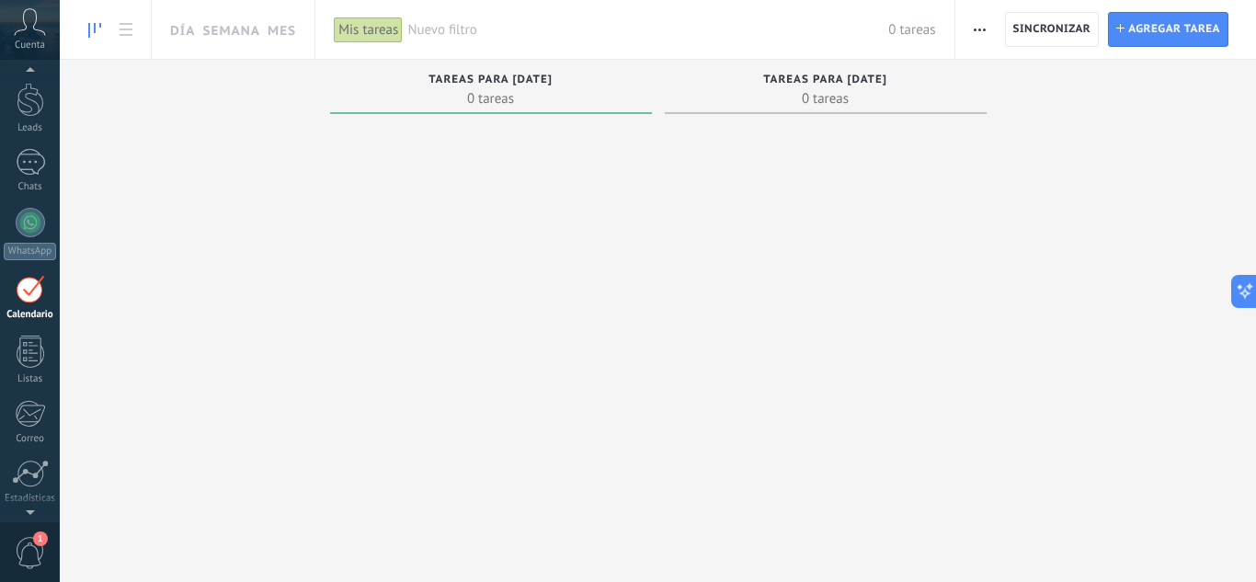
click at [845, 90] on span "0 tareas" at bounding box center [825, 98] width 303 height 18
click at [831, 78] on span "Tareas para mañana" at bounding box center [825, 80] width 124 height 13
click at [831, 93] on span "0 tareas" at bounding box center [825, 98] width 303 height 18
click at [342, 32] on div "Mis tareas" at bounding box center [368, 30] width 69 height 27
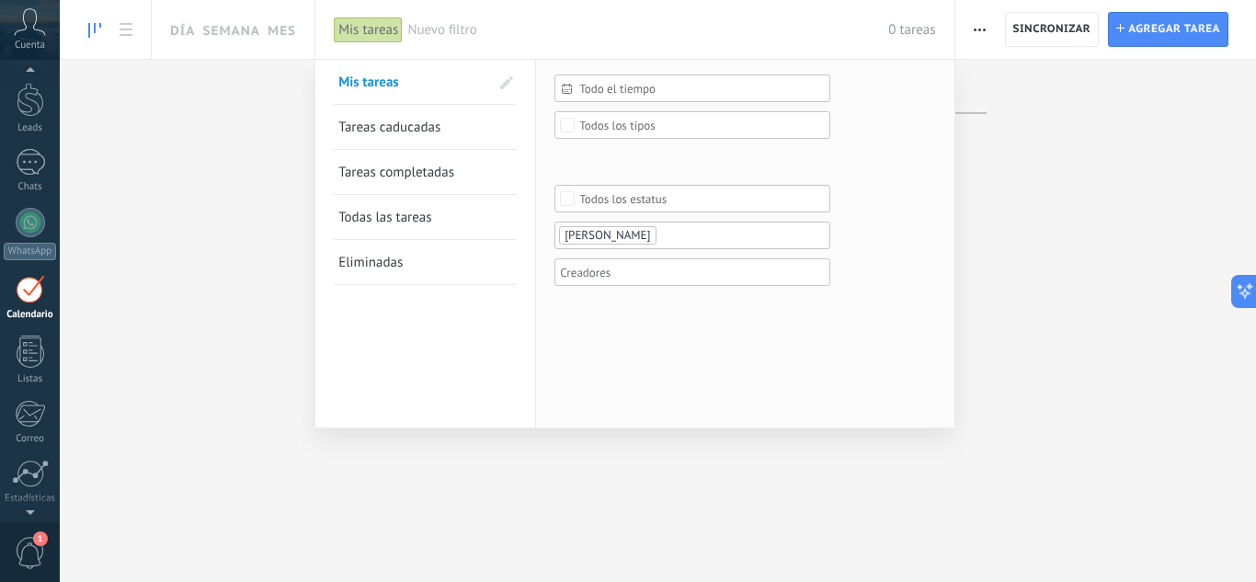
click at [669, 87] on span "Todo el tiempo" at bounding box center [699, 89] width 241 height 14
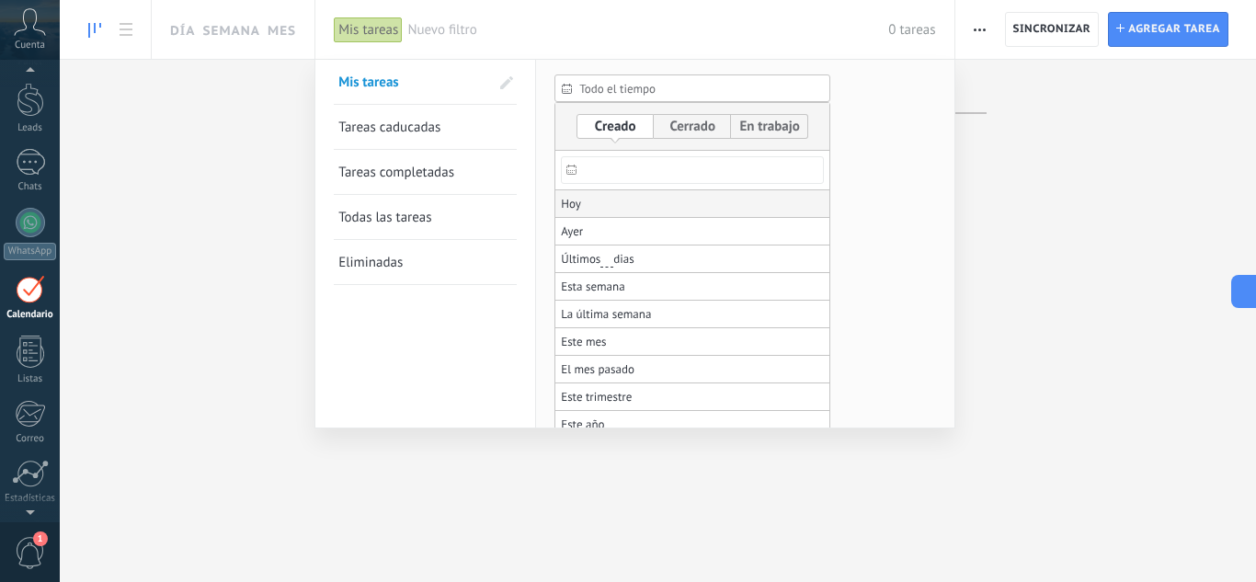
click at [630, 203] on li "Hoy" at bounding box center [692, 204] width 274 height 28
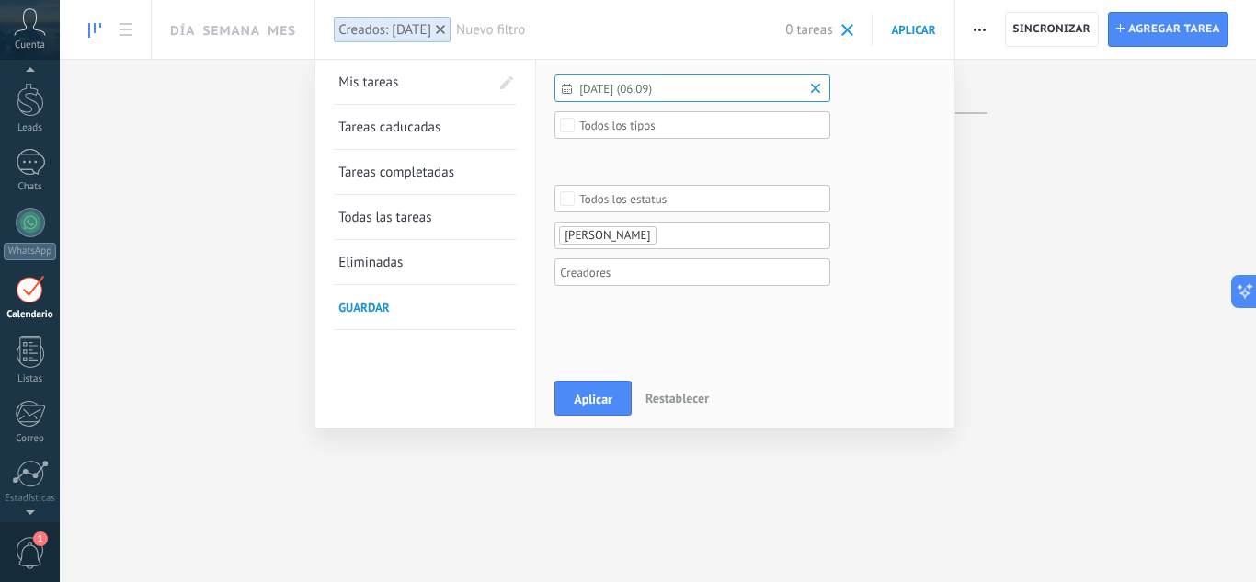
click at [657, 129] on span "Todos los tipos" at bounding box center [692, 126] width 227 height 14
click at [657, 143] on label "Seguimiento" at bounding box center [692, 147] width 274 height 22
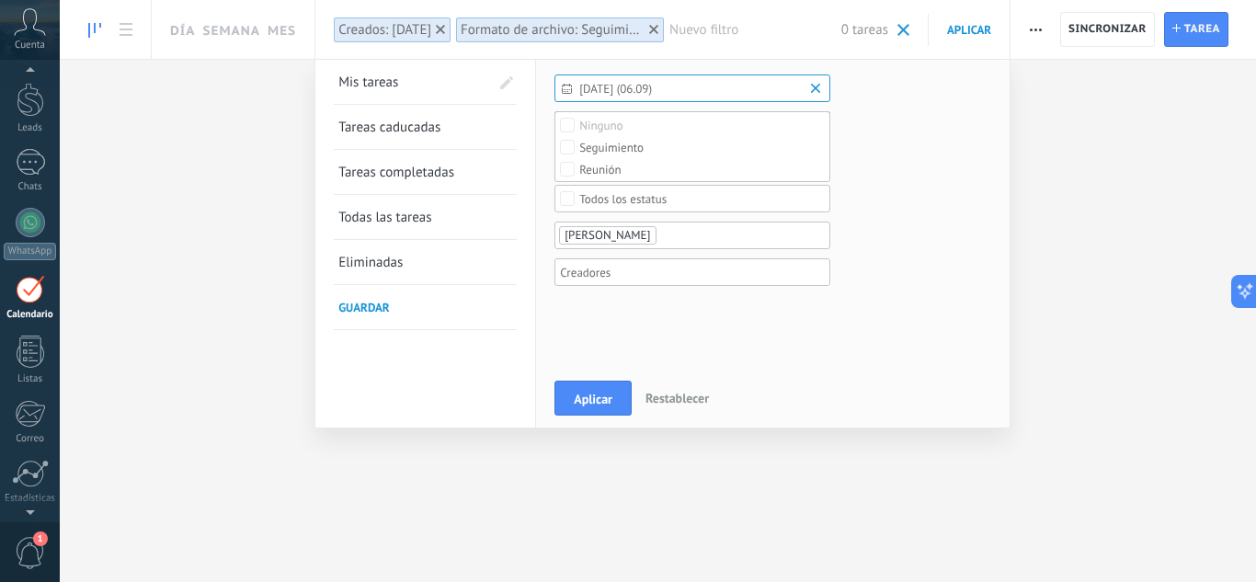
click at [867, 185] on form "Hoy (06.09) Todo el tiempo Hoy Ayer Últimos ** 30 dias Esta semana La última se…" at bounding box center [772, 191] width 437 height 234
click at [0, 0] on div "Leads Entrantes Comentario o DM Obsequio o DM enviado Cualificado Propuesta env…" at bounding box center [0, 0] width 0 height 0
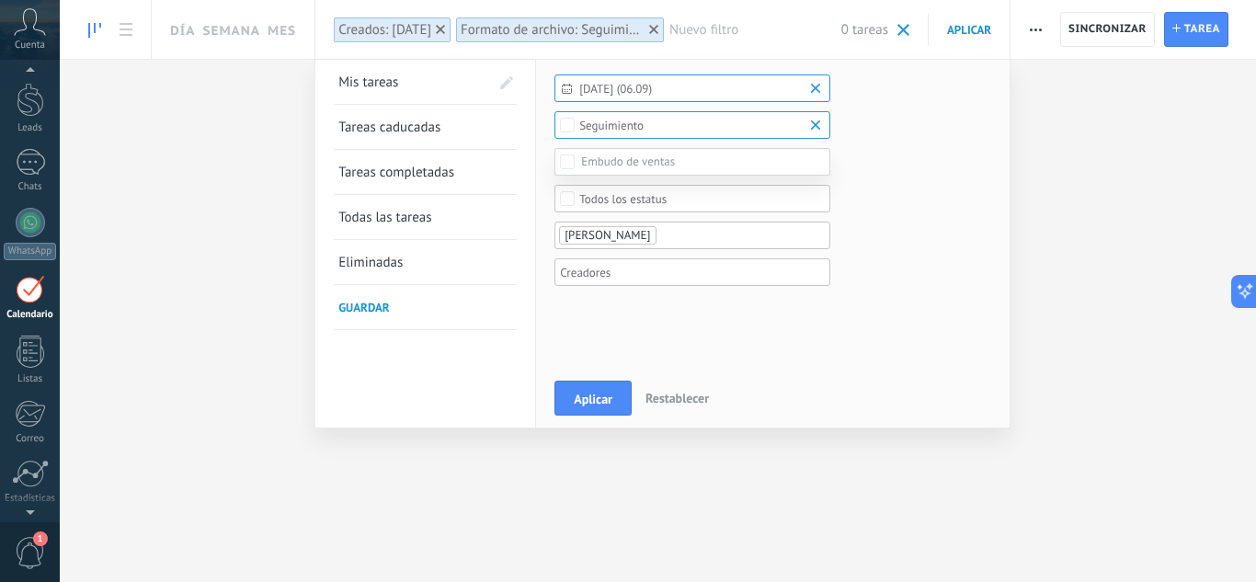
click at [888, 229] on div at bounding box center [658, 291] width 1196 height 582
click at [798, 84] on span "Hoy (06.09)" at bounding box center [699, 89] width 241 height 14
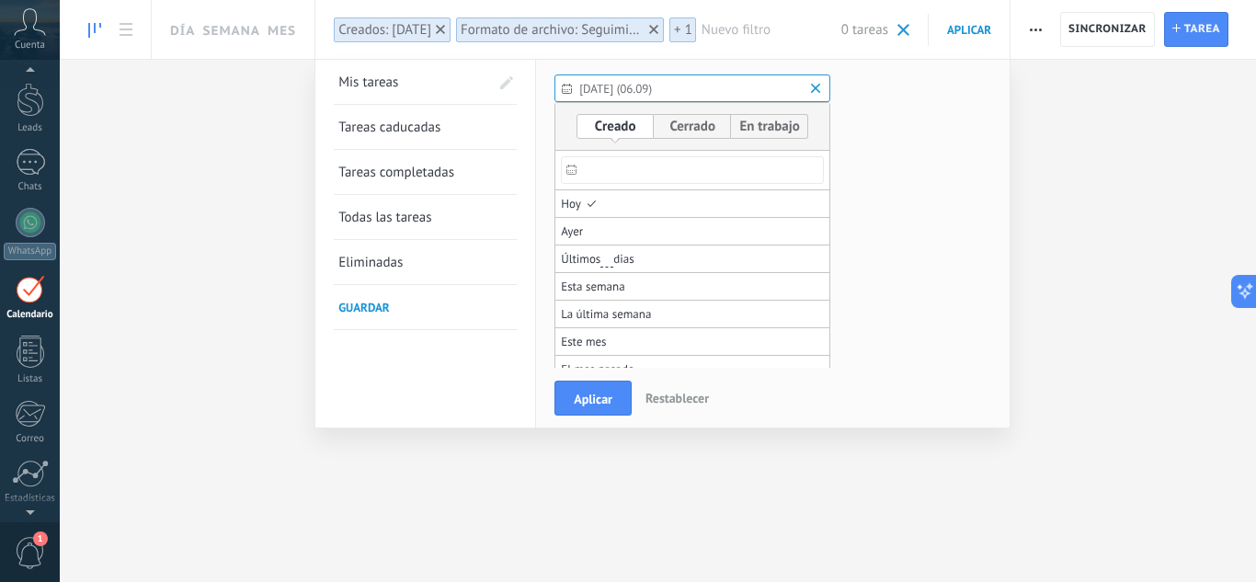
click at [645, 94] on span "Hoy (06.09)" at bounding box center [699, 89] width 241 height 14
click at [624, 88] on span "Hoy (06.09)" at bounding box center [699, 89] width 241 height 14
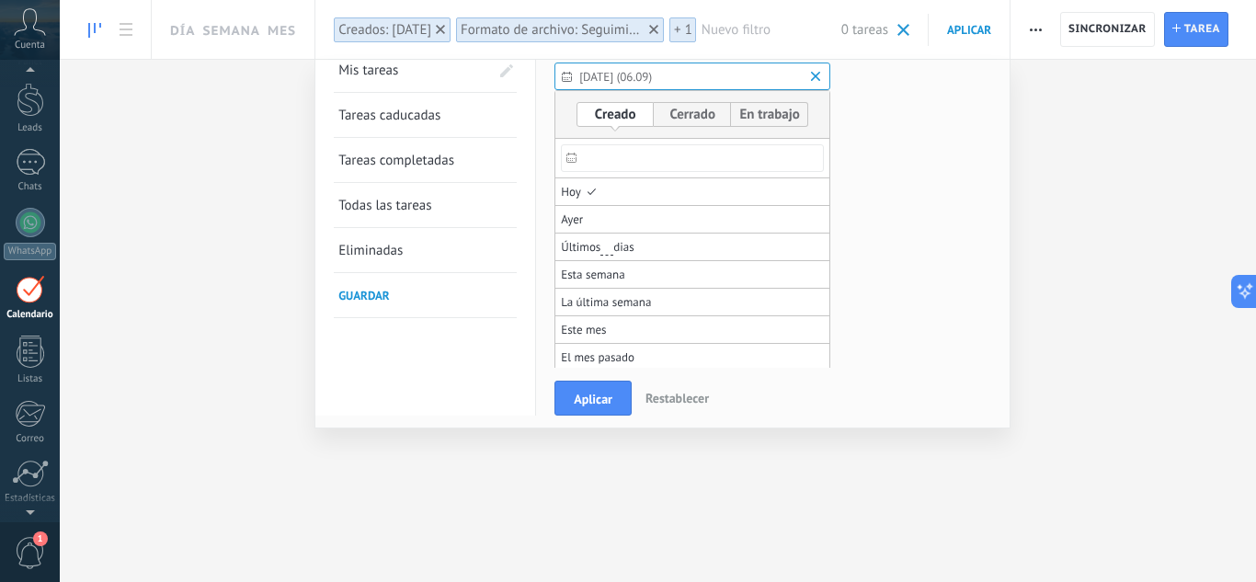
click at [850, 229] on form "Hoy (06.09) Todo el tiempo Hoy Ayer Últimos ** 30 dias Esta semana La última se…" at bounding box center [772, 180] width 437 height 234
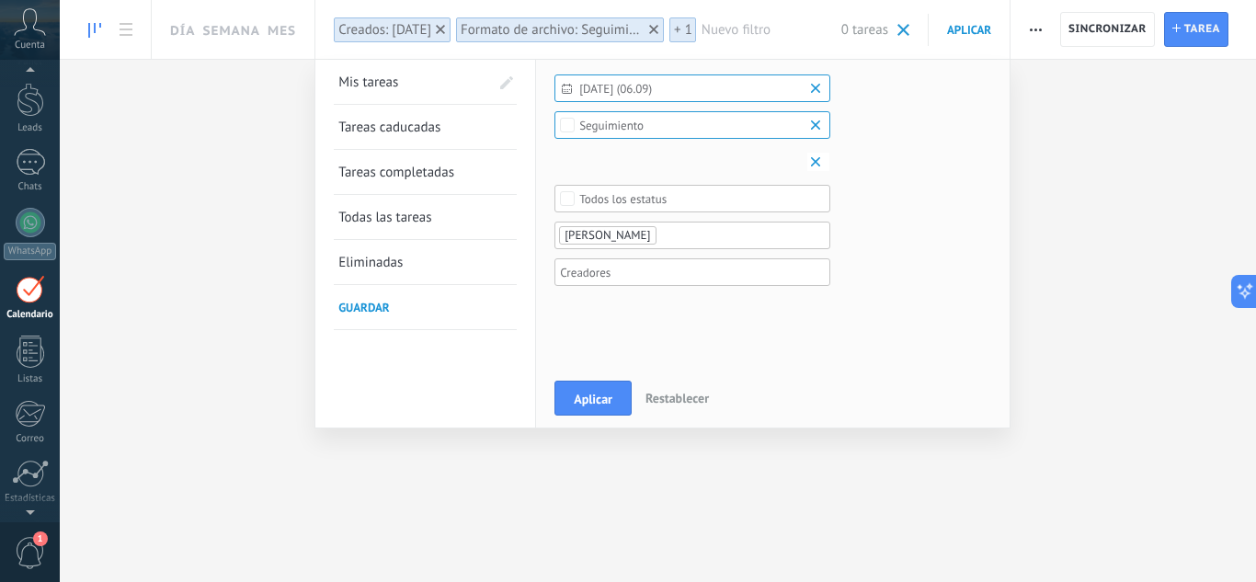
scroll to position [0, 0]
click at [0, 0] on div "Leads Entrantes Comentario o DM Obsequio o DM enviado Cualificado Propuesta env…" at bounding box center [0, 0] width 0 height 0
click at [756, 161] on label at bounding box center [692, 162] width 276 height 28
click at [929, 190] on div at bounding box center [658, 291] width 1196 height 582
click at [740, 198] on span "Todos los estatus" at bounding box center [692, 199] width 227 height 14
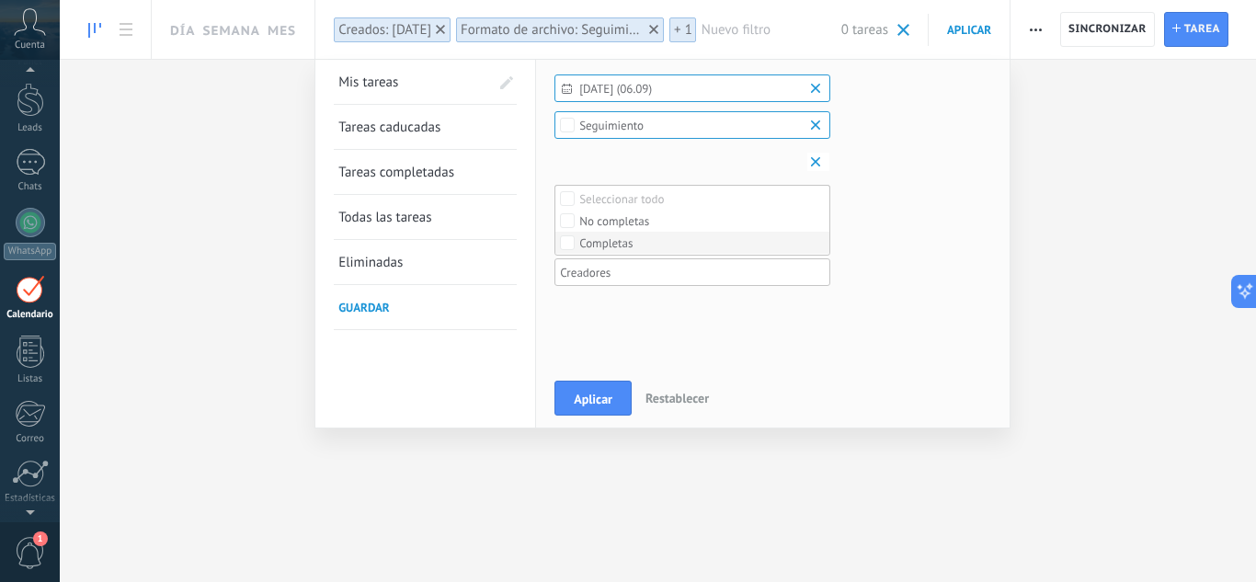
click at [757, 239] on label "Completas" at bounding box center [692, 243] width 274 height 22
click at [861, 210] on form "Hoy (06.09) Todo el tiempo Hoy Ayer Últimos ** 30 dias Esta semana La última se…" at bounding box center [772, 191] width 437 height 234
click at [754, 238] on ul "[PERSON_NAME]" at bounding box center [685, 235] width 257 height 22
click at [754, 238] on li at bounding box center [743, 235] width 165 height 22
click at [759, 268] on div at bounding box center [685, 272] width 257 height 22
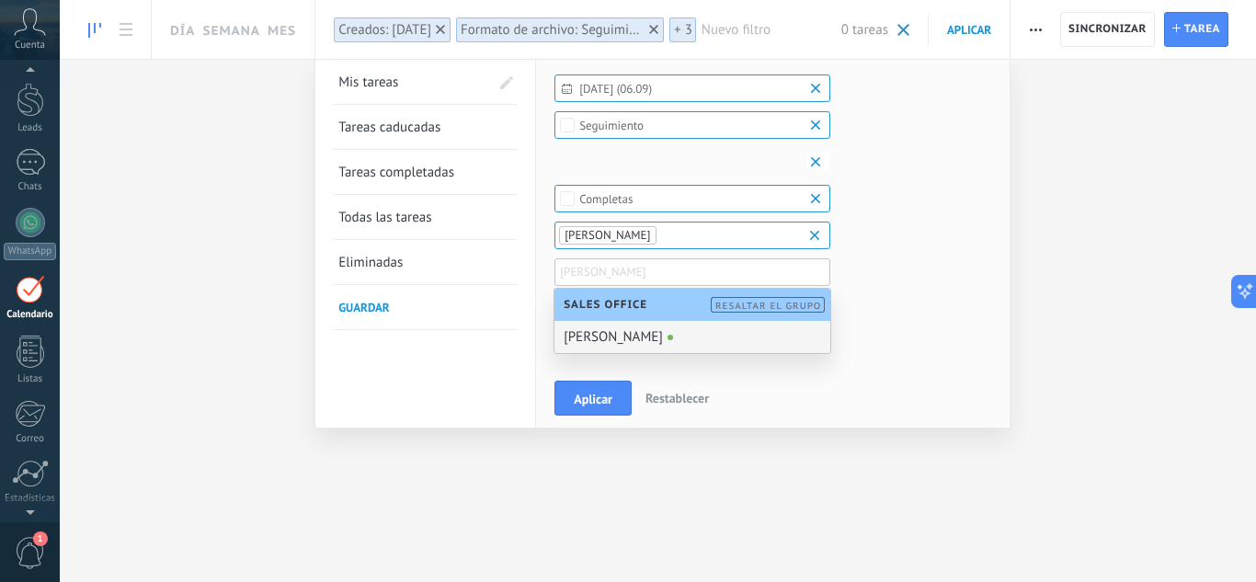
click at [599, 332] on div "[PERSON_NAME]" at bounding box center [692, 337] width 276 height 32
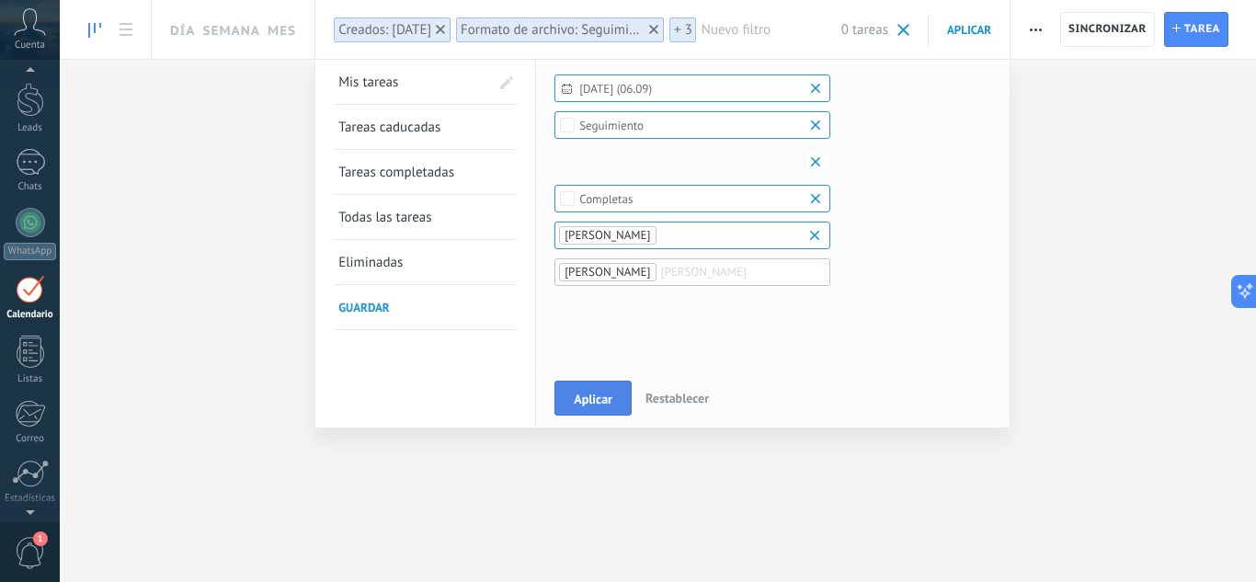
click at [593, 400] on span "Aplicar" at bounding box center [593, 399] width 39 height 13
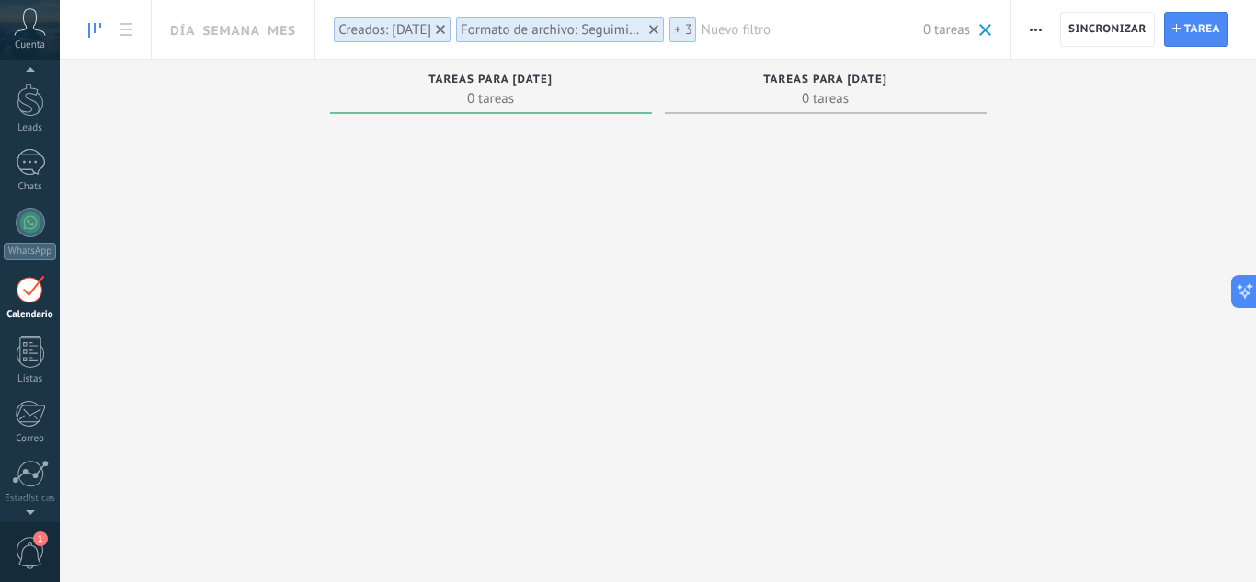
click at [472, 103] on span "0 tareas" at bounding box center [490, 98] width 303 height 18
click at [388, 27] on div "Creados: Hoy" at bounding box center [384, 29] width 93 height 17
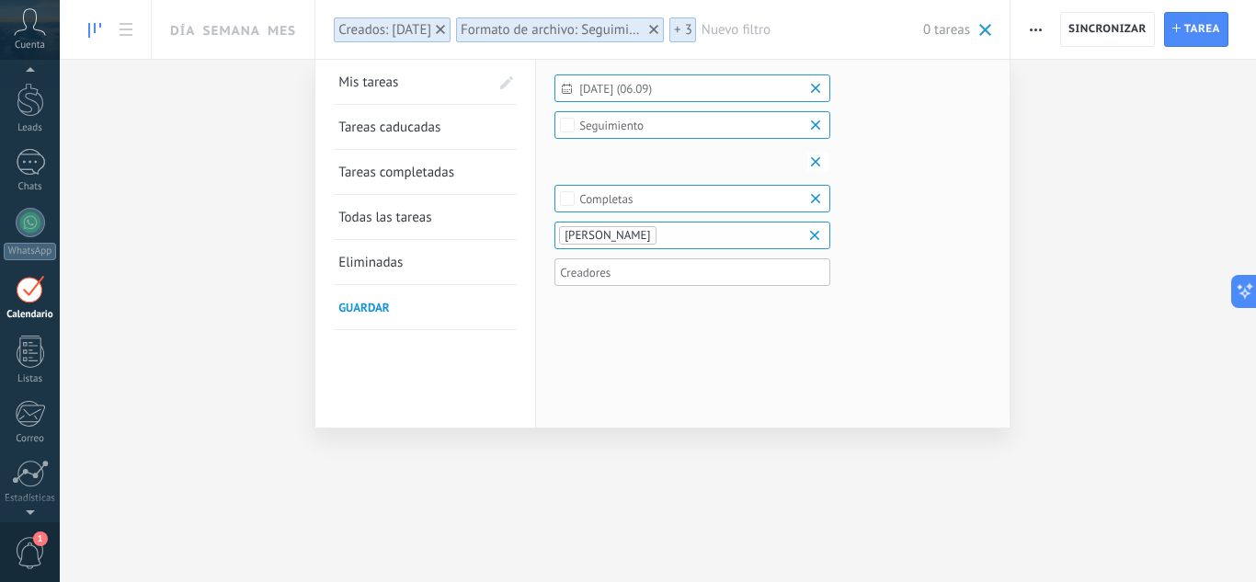
click at [404, 129] on span "Tareas caducadas" at bounding box center [389, 127] width 102 height 17
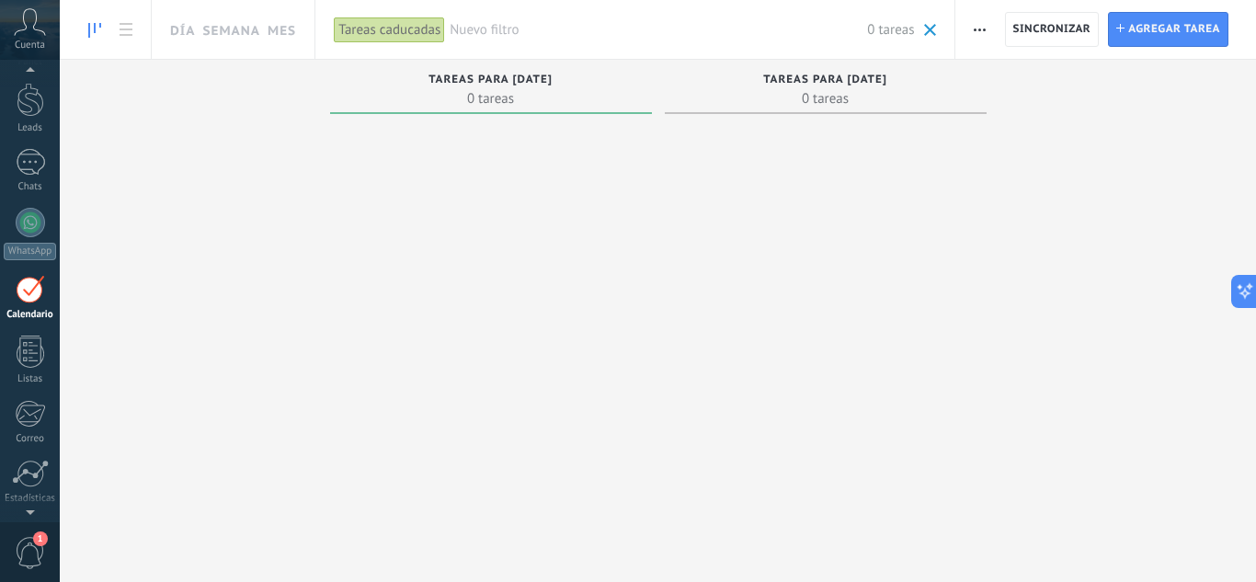
click at [378, 35] on div "Tareas caducadas" at bounding box center [389, 30] width 111 height 27
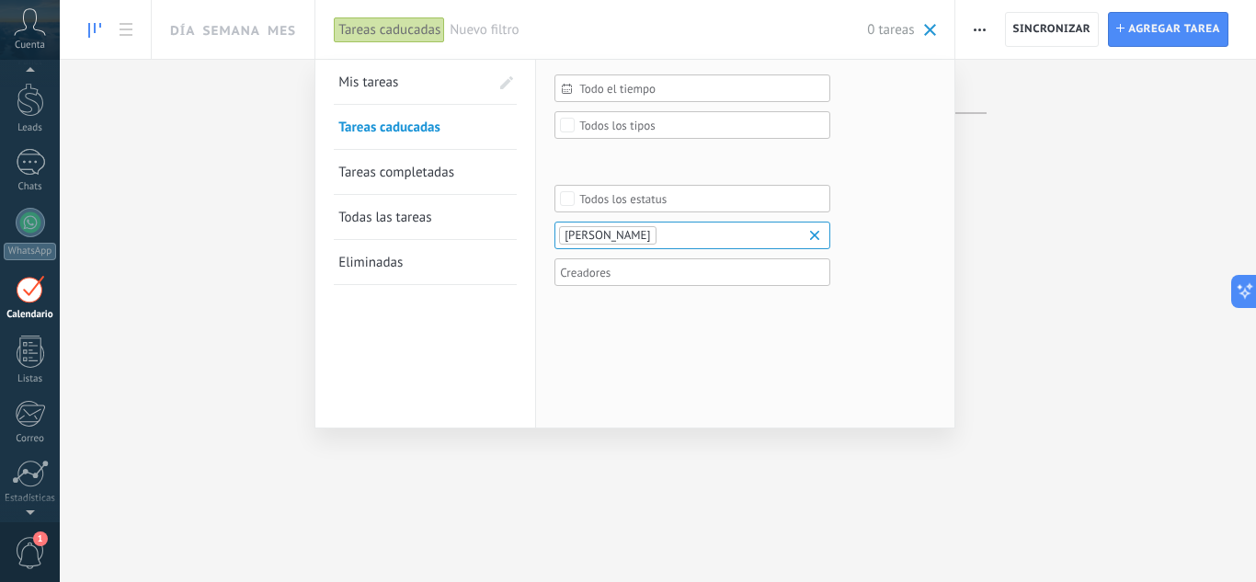
click at [400, 222] on span "Todas las tareas" at bounding box center [384, 217] width 93 height 17
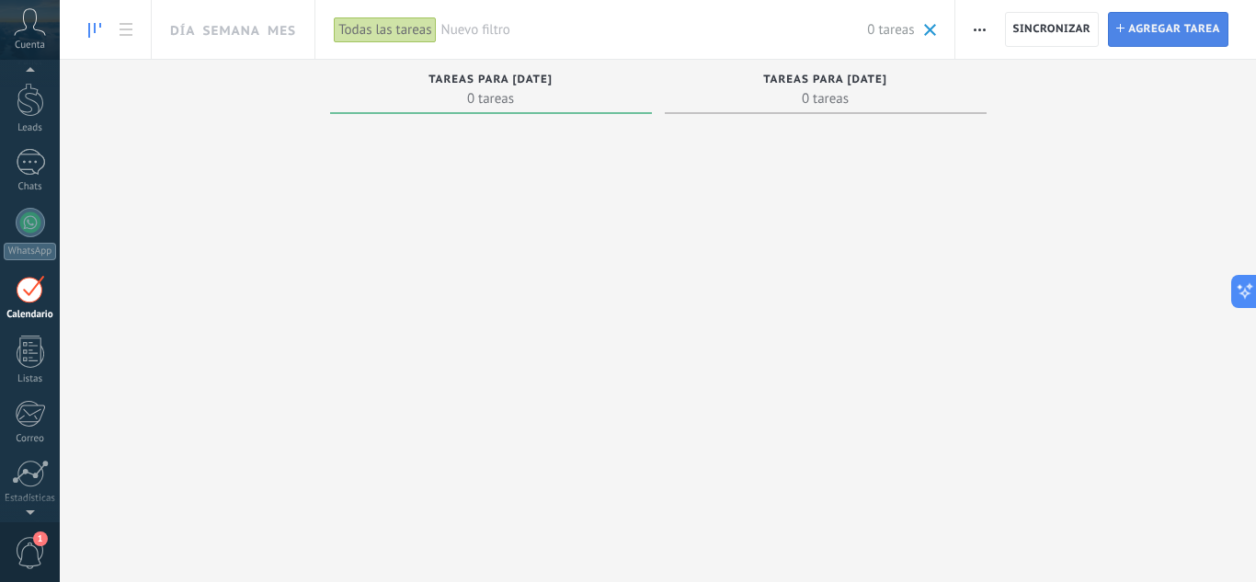
click at [1181, 38] on span "Agregar tarea" at bounding box center [1174, 29] width 92 height 33
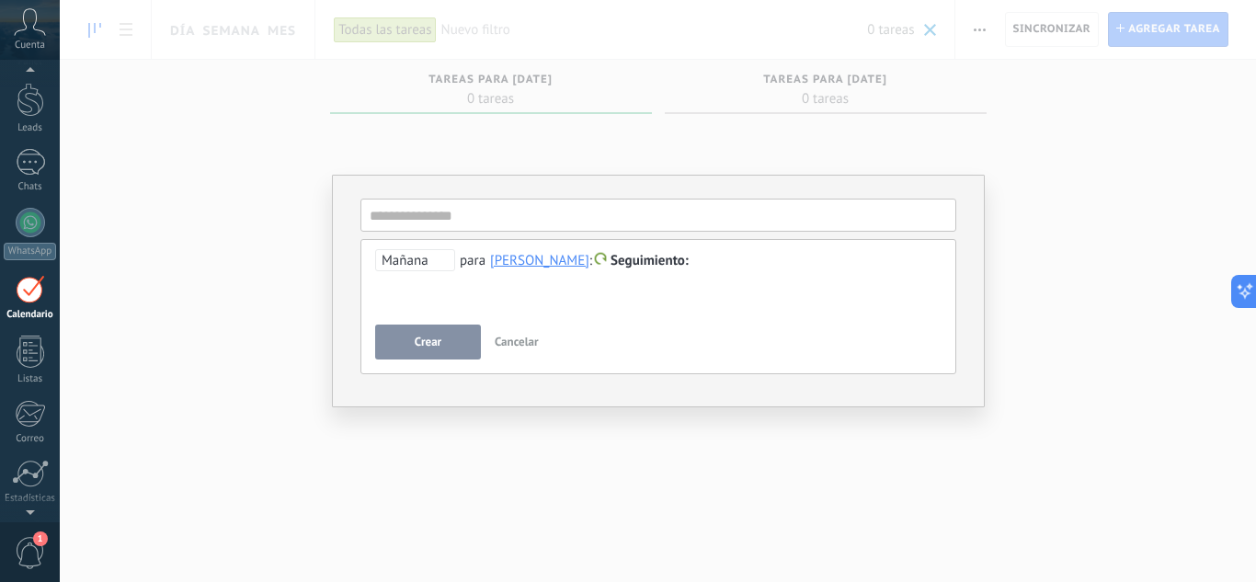
click at [594, 273] on div "**********" at bounding box center [658, 282] width 566 height 66
click at [460, 339] on button "Crear" at bounding box center [428, 342] width 106 height 35
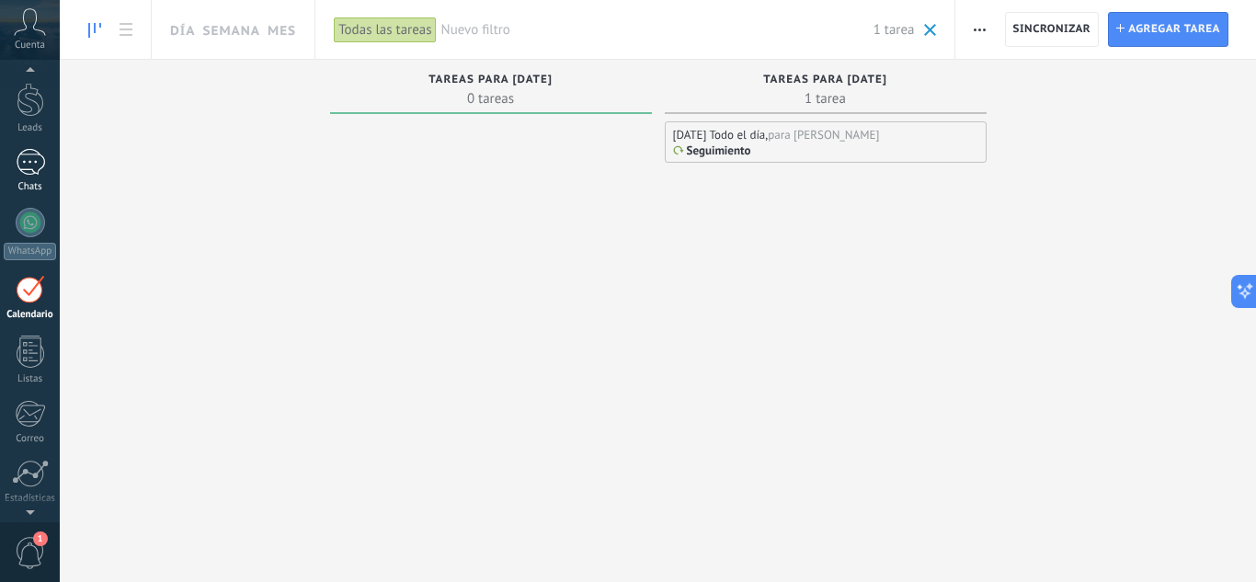
click at [30, 171] on div at bounding box center [30, 162] width 29 height 27
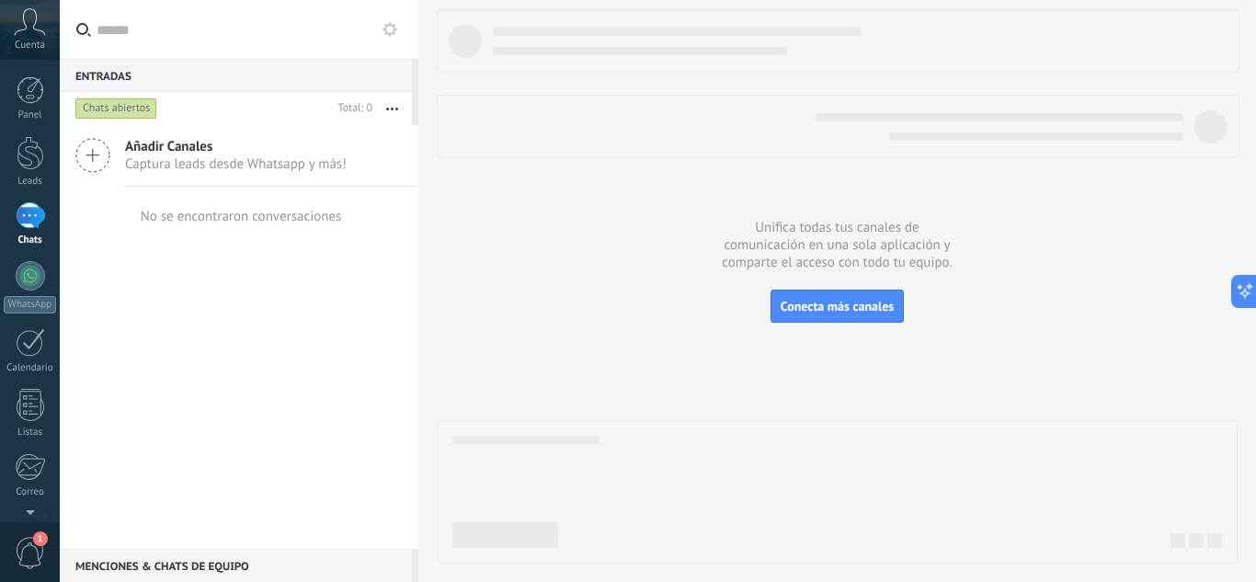
click at [180, 144] on span "Añadir Canales" at bounding box center [236, 146] width 222 height 17
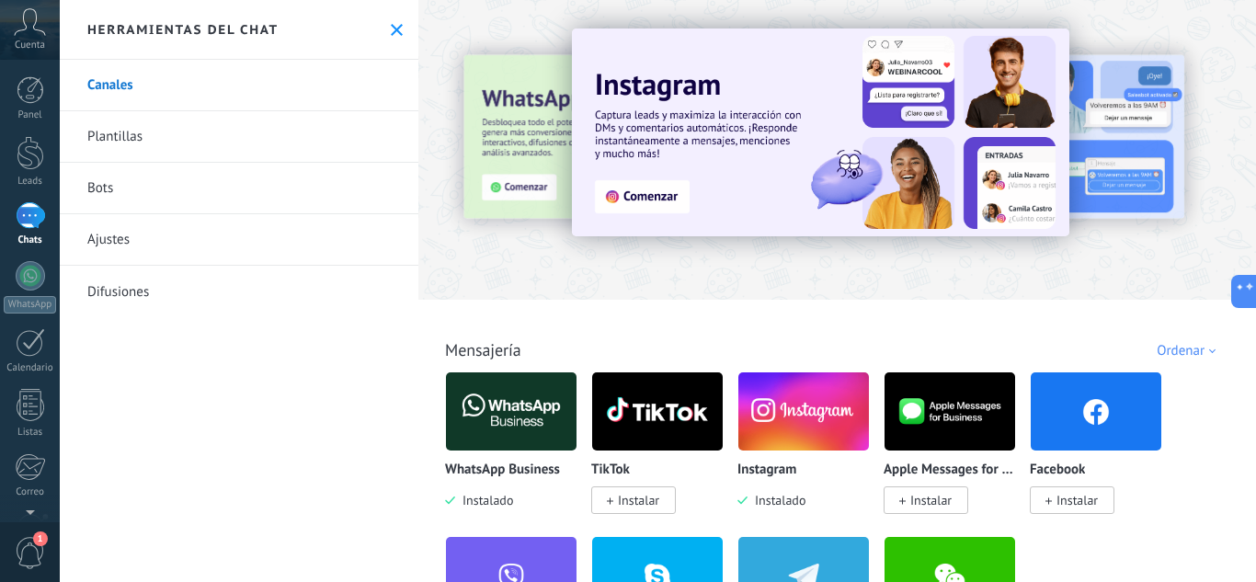
click at [487, 417] on img at bounding box center [511, 411] width 131 height 89
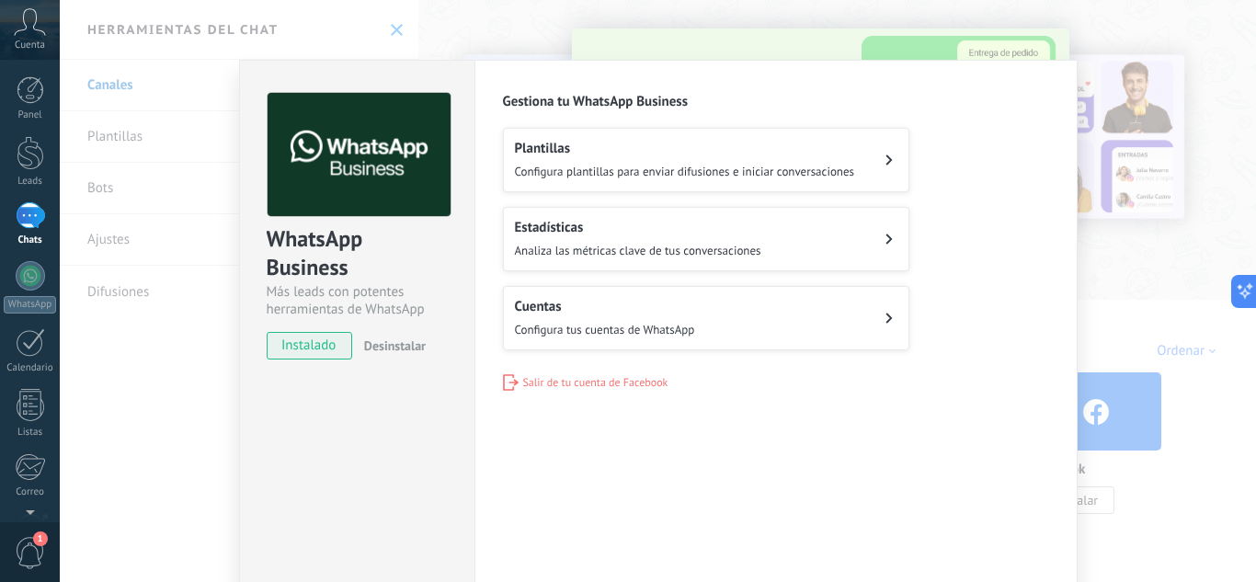
click at [620, 163] on div "Plantillas Configura plantillas para enviar difusiones e iniciar conversaciones" at bounding box center [685, 160] width 340 height 40
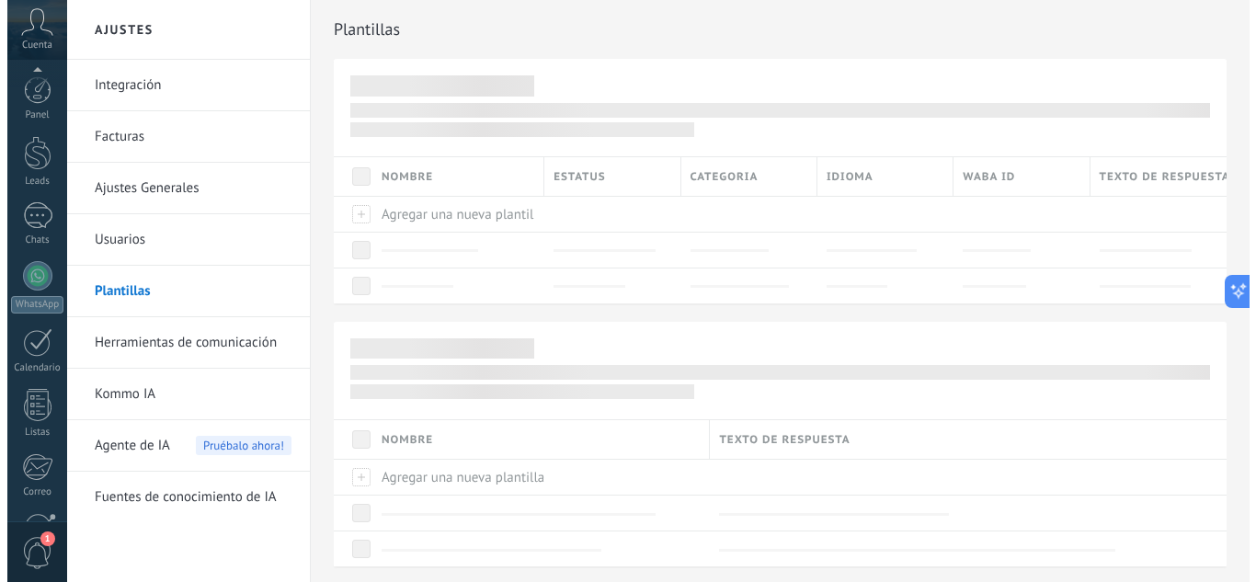
scroll to position [183, 0]
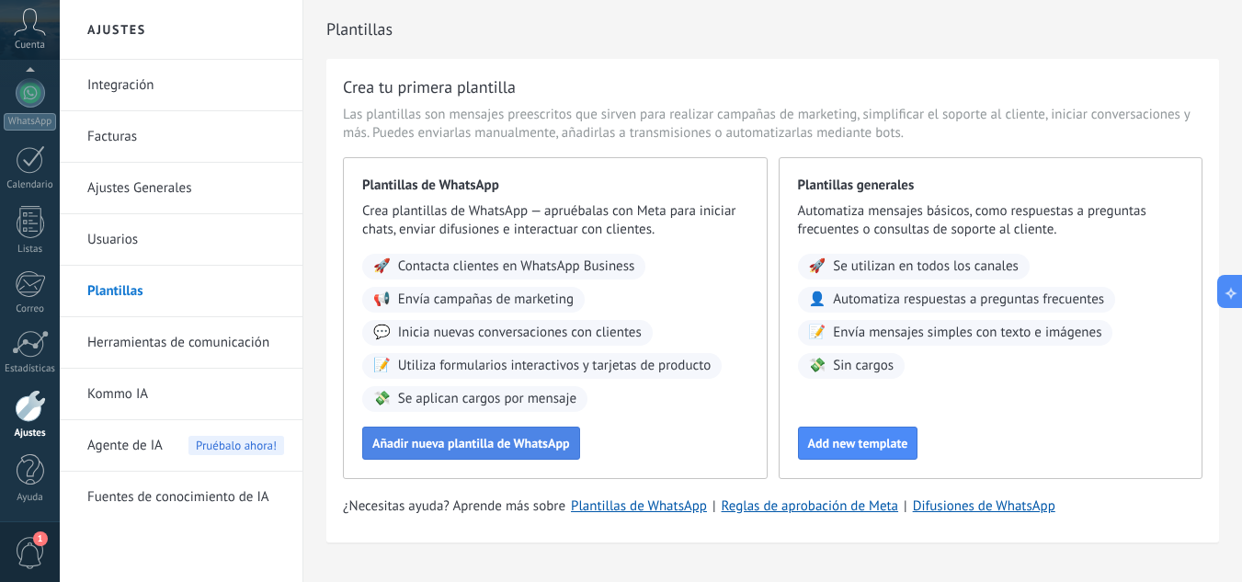
click at [514, 439] on span "Añadir nueva plantilla de WhatsApp" at bounding box center [471, 443] width 198 height 13
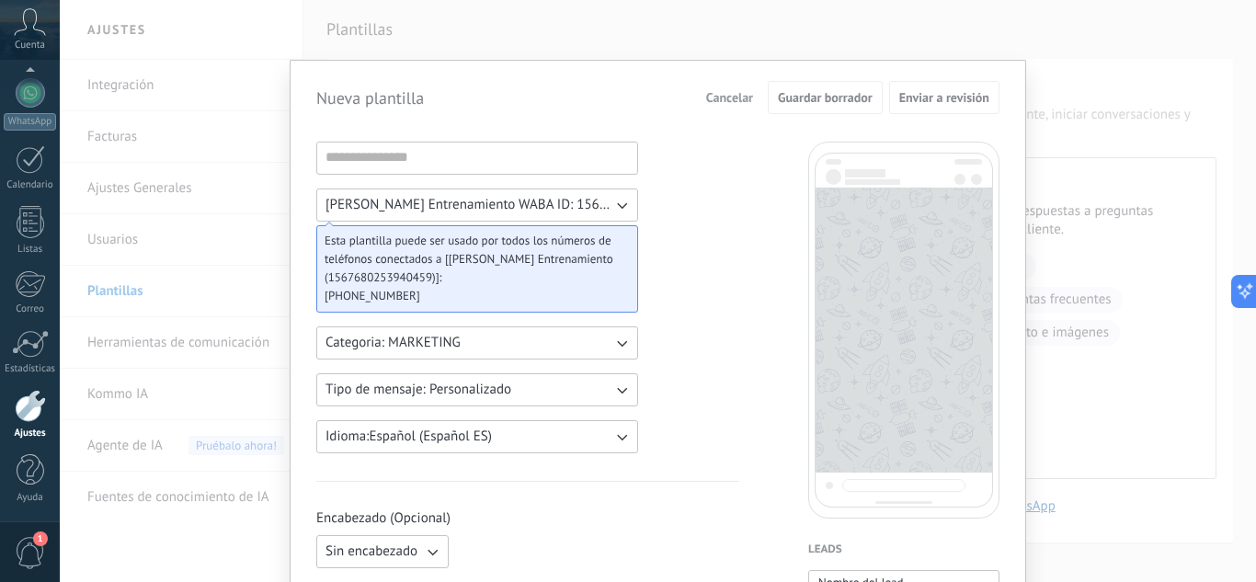
click at [471, 348] on button "Categoria: MARKETING" at bounding box center [477, 342] width 322 height 33
click at [494, 345] on li "UTILITY" at bounding box center [471, 342] width 332 height 31
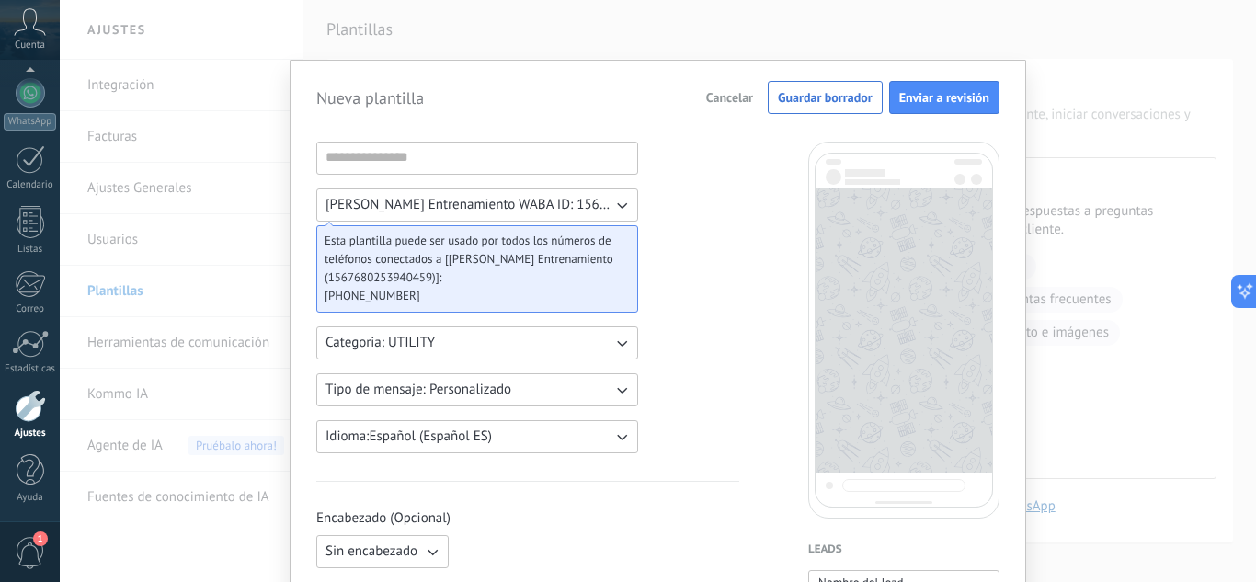
click at [494, 345] on button "Categoria: UTILITY" at bounding box center [477, 342] width 322 height 33
click at [491, 374] on li "MARKETING" at bounding box center [471, 374] width 332 height 31
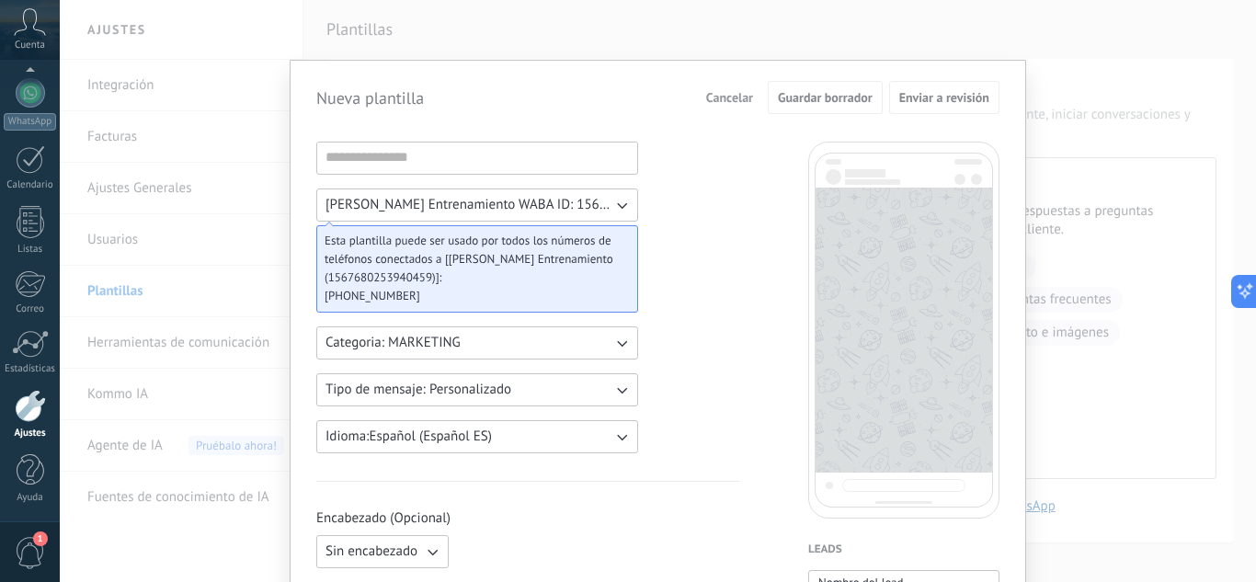
click at [499, 387] on span "Tipo de mensaje: Personalizado" at bounding box center [418, 390] width 186 height 18
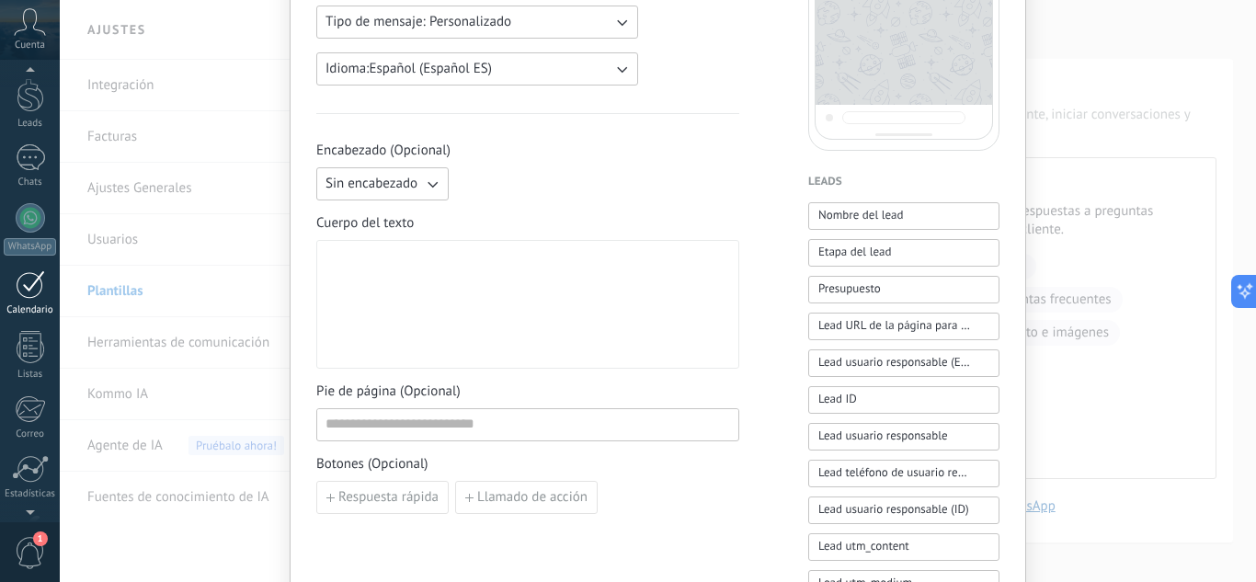
scroll to position [0, 0]
click at [27, 219] on div at bounding box center [30, 215] width 29 height 27
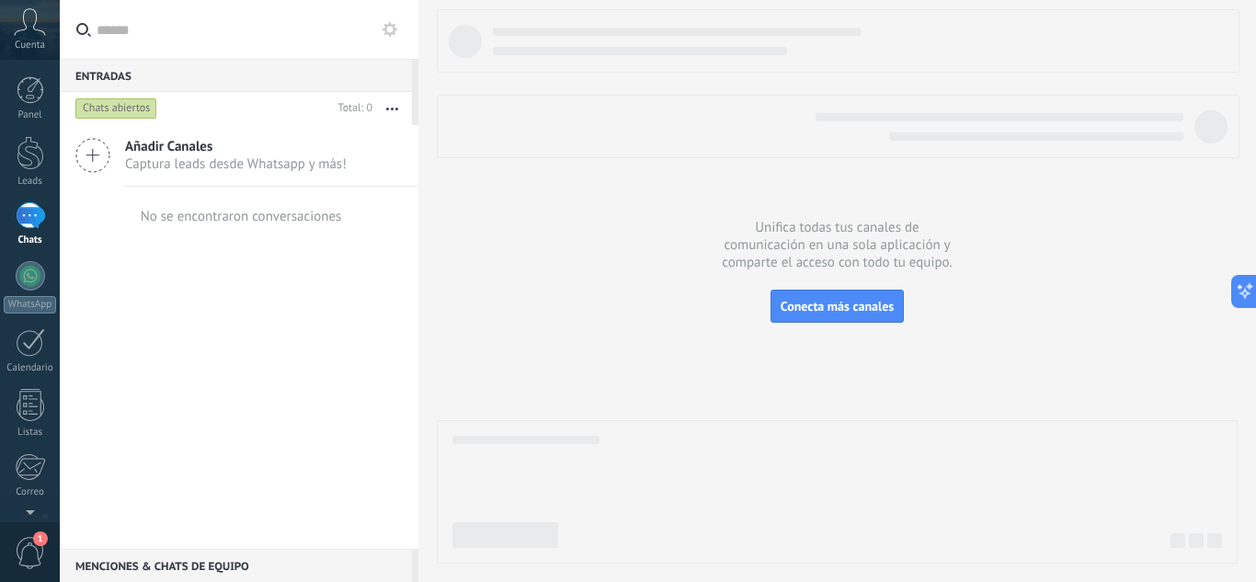
click at [93, 154] on use at bounding box center [92, 155] width 33 height 33
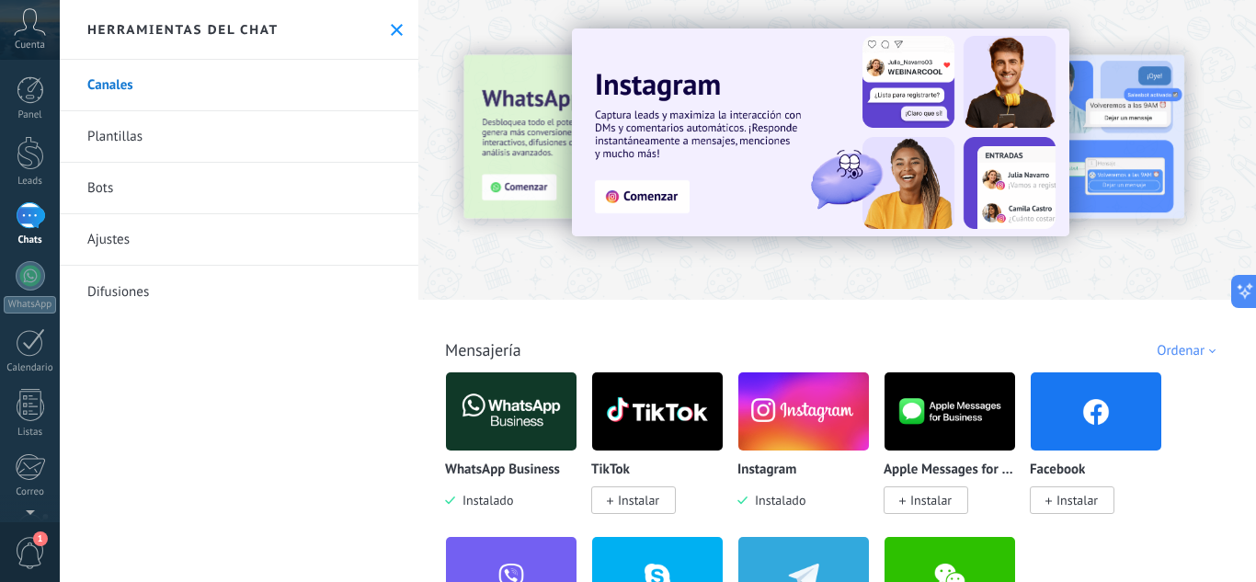
click at [485, 415] on img at bounding box center [511, 411] width 131 height 89
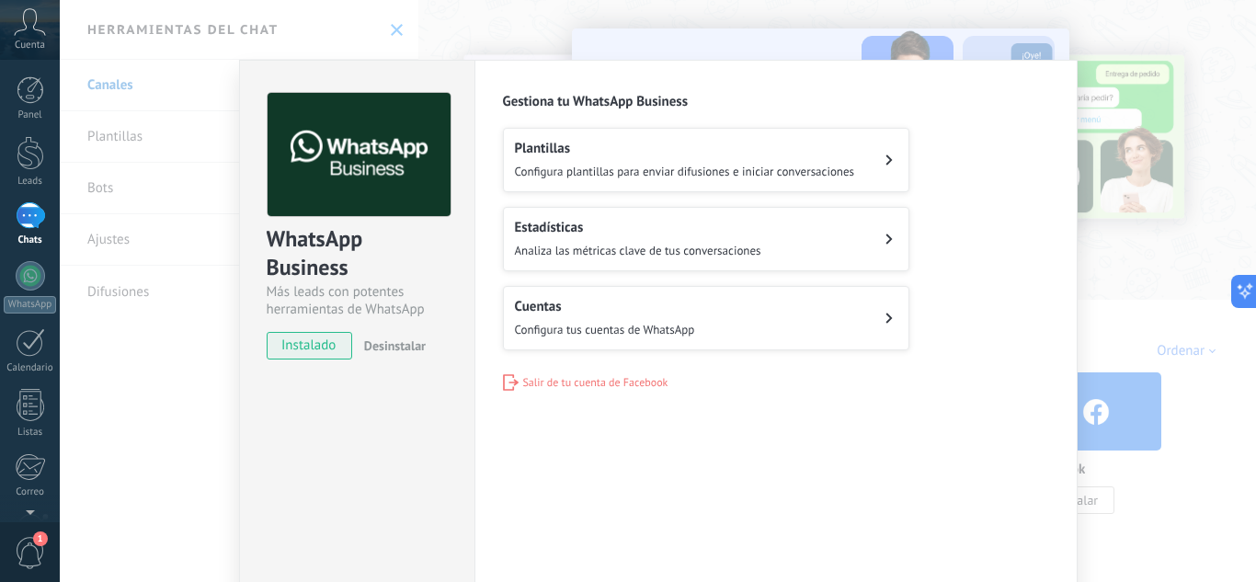
click at [557, 315] on div "Cuentas Configura tus cuentas de WhatsApp" at bounding box center [605, 318] width 180 height 40
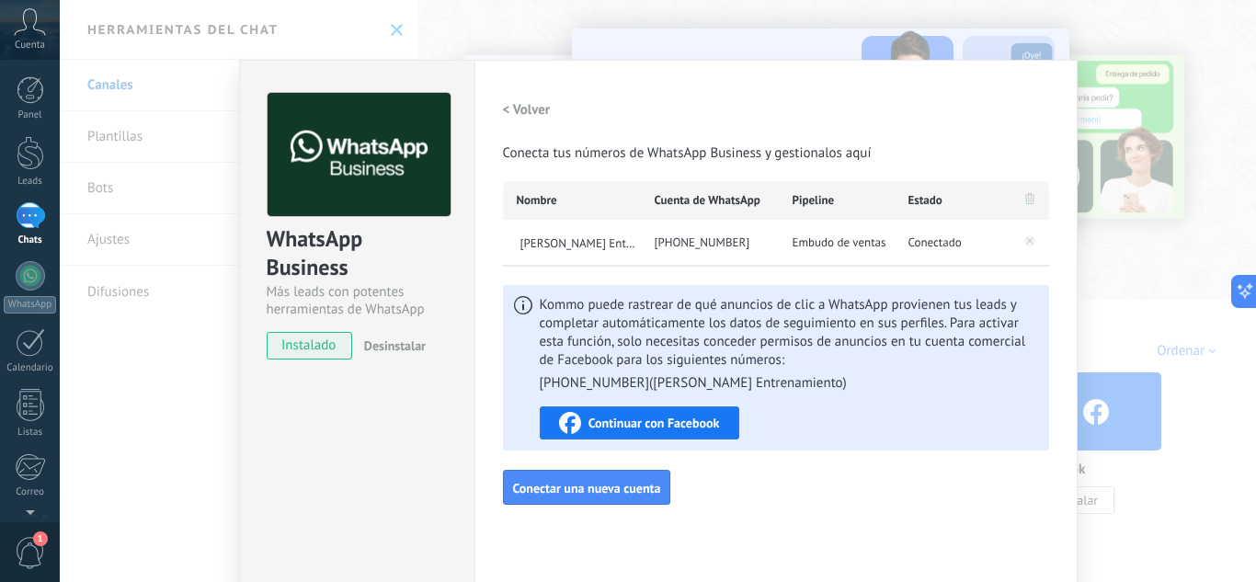
click at [705, 239] on div "+598 97 226 600" at bounding box center [710, 243] width 138 height 46
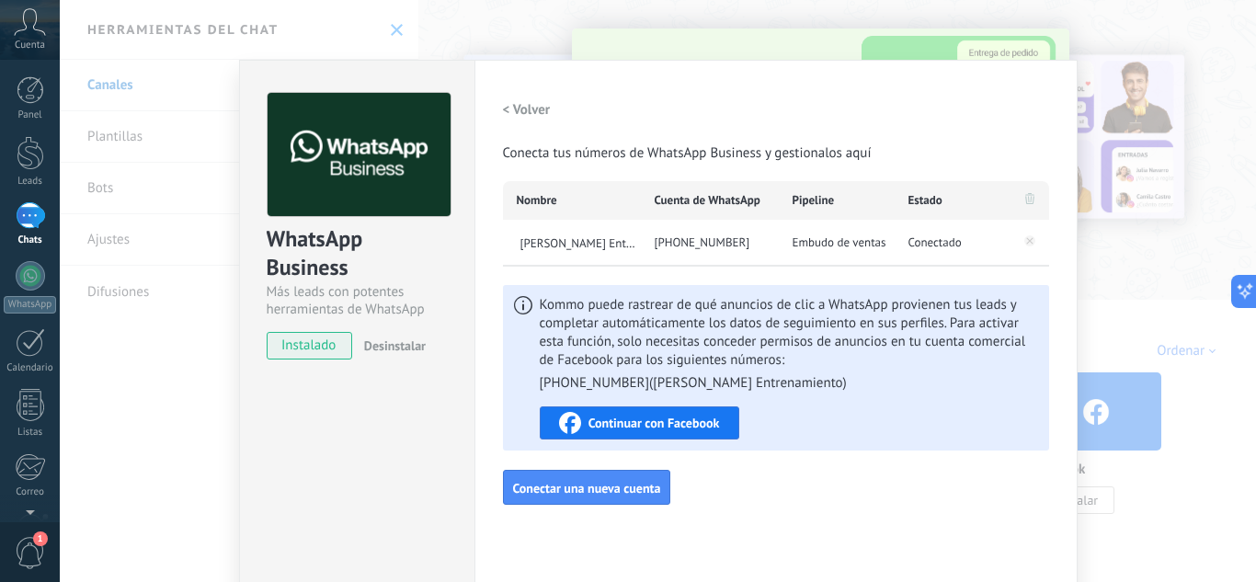
click at [496, 120] on div "Configuraciones Autorizaciones Esta pestaña registra a los usuarios que han con…" at bounding box center [775, 333] width 603 height 547
click at [503, 113] on h2 "< Volver" at bounding box center [527, 109] width 48 height 17
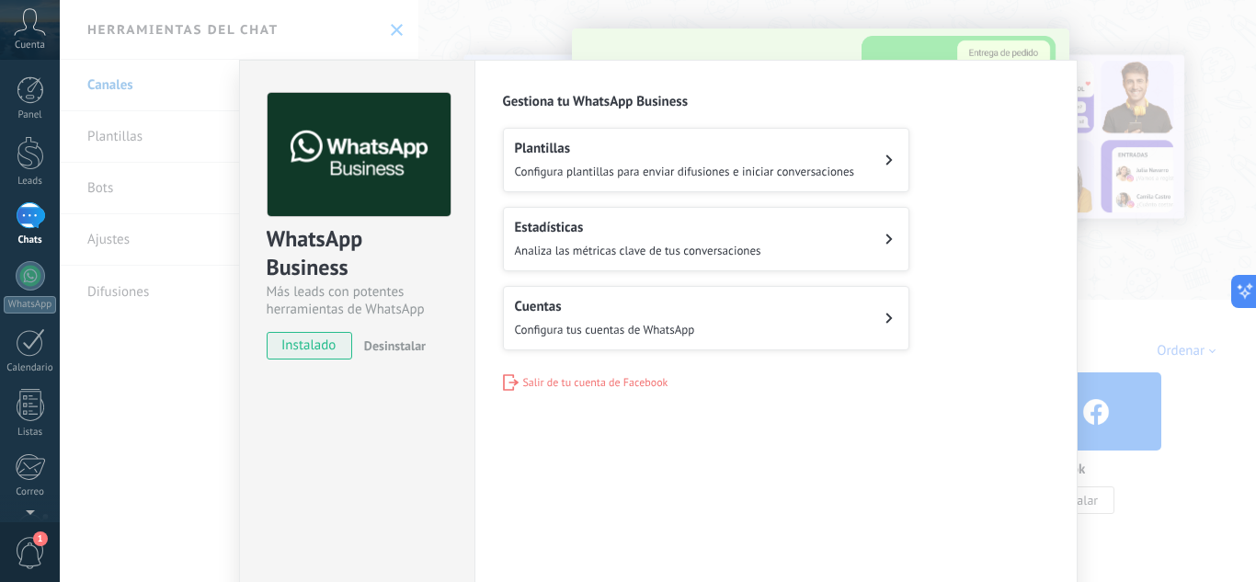
click at [556, 232] on h2 "Estadísticas" at bounding box center [638, 227] width 246 height 17
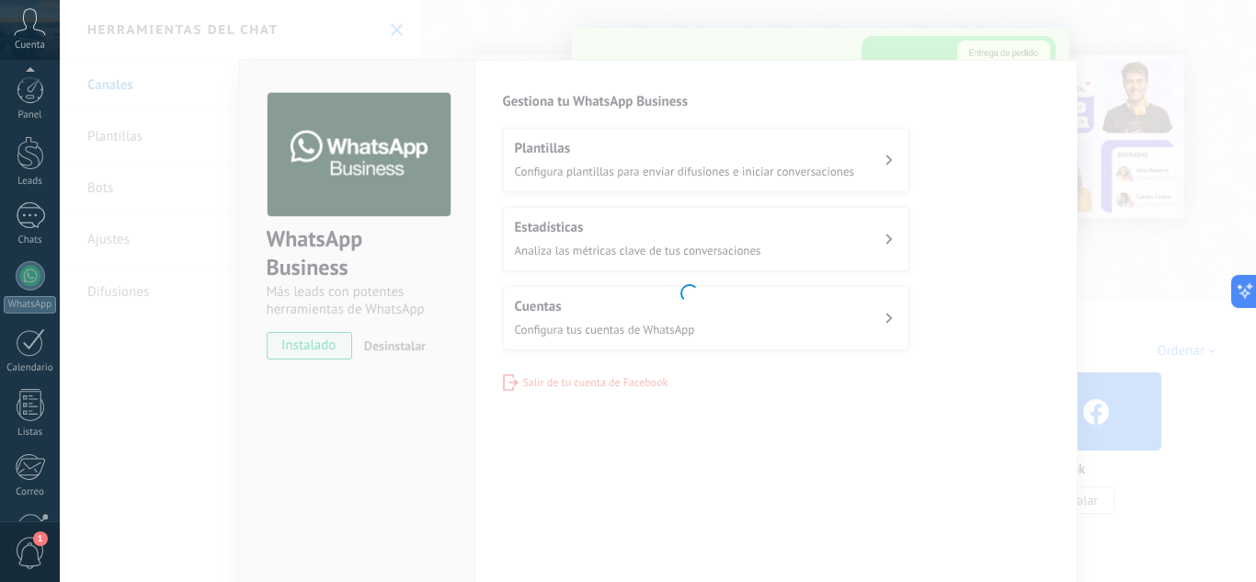
scroll to position [183, 0]
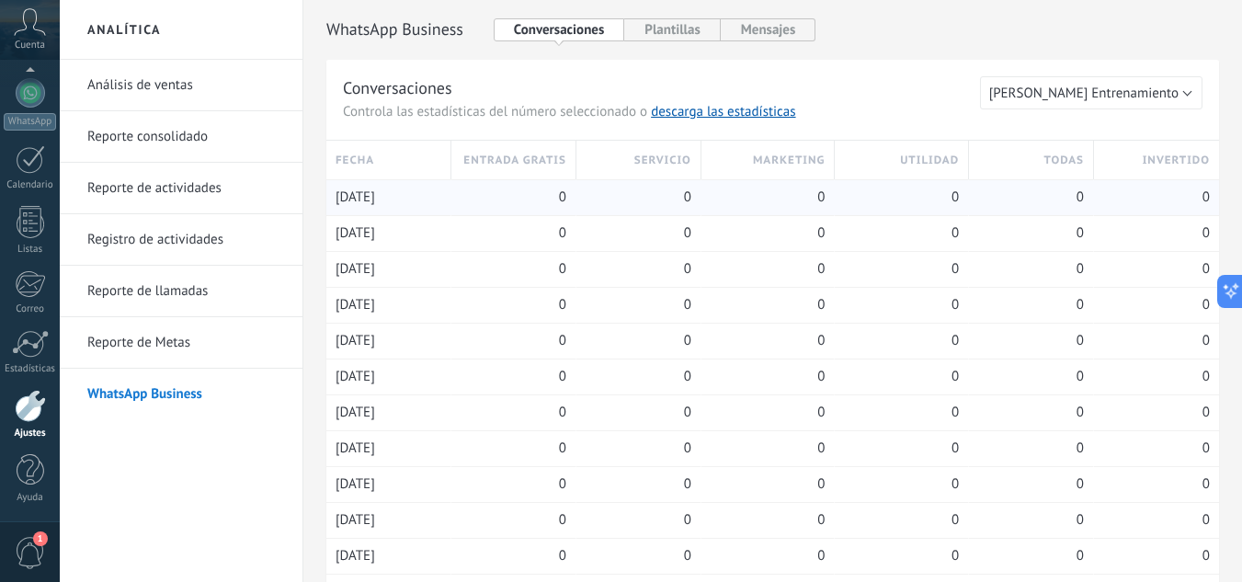
click at [369, 194] on span "06.09.2025" at bounding box center [356, 197] width 40 height 18
click at [165, 394] on link "WhatsApp Business" at bounding box center [185, 394] width 197 height 51
click at [30, 219] on div at bounding box center [30, 215] width 29 height 27
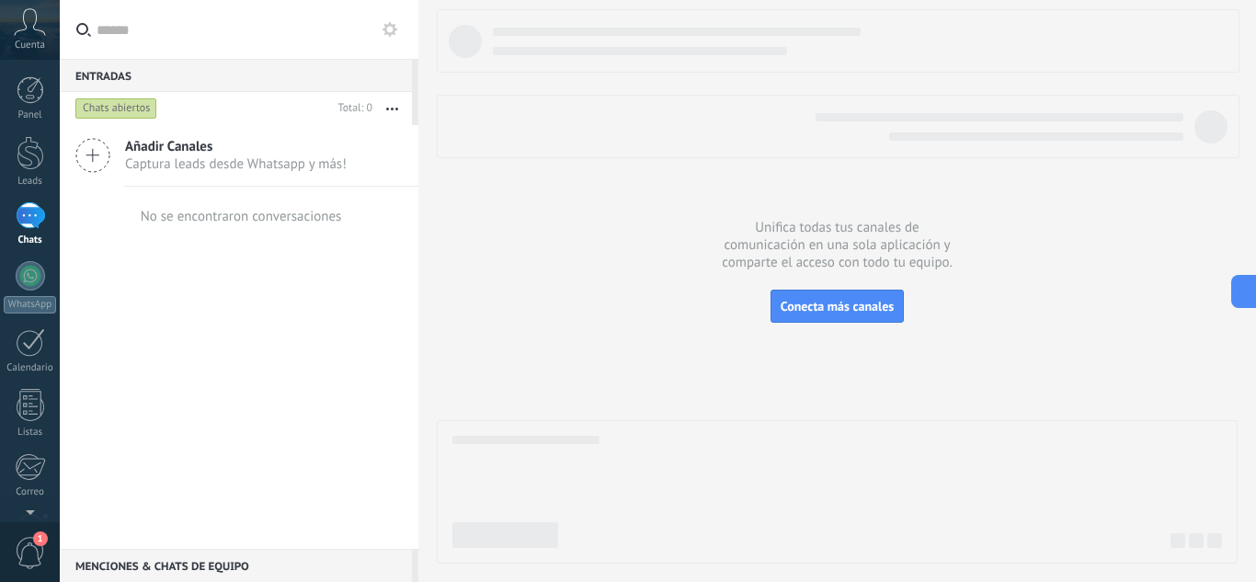
click at [190, 147] on span "Añadir Canales" at bounding box center [236, 146] width 222 height 17
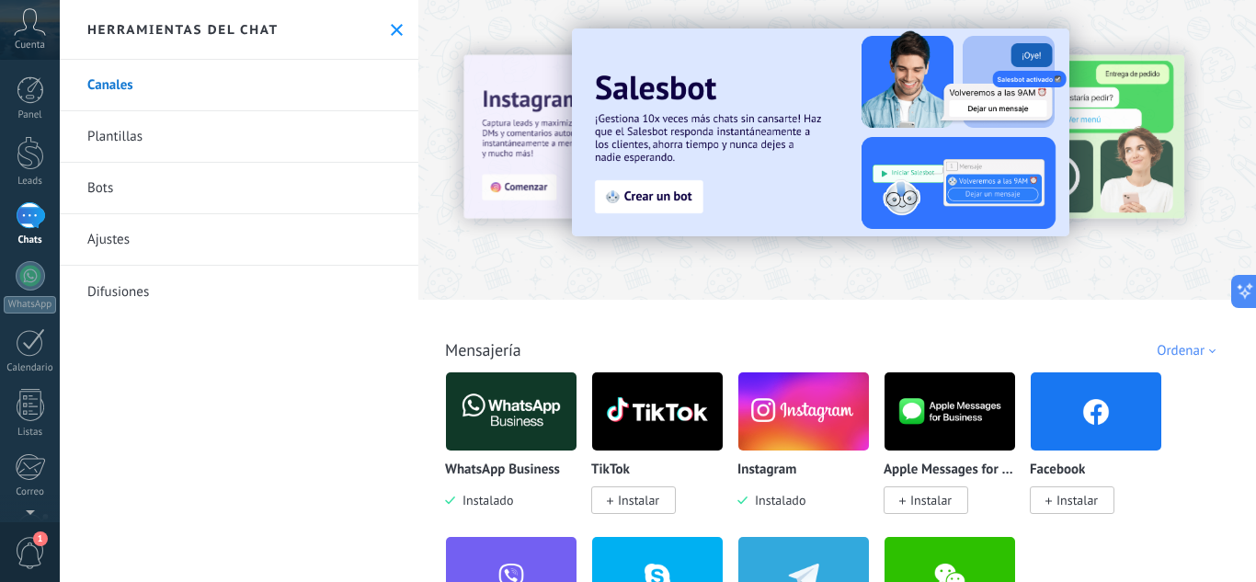
scroll to position [184, 0]
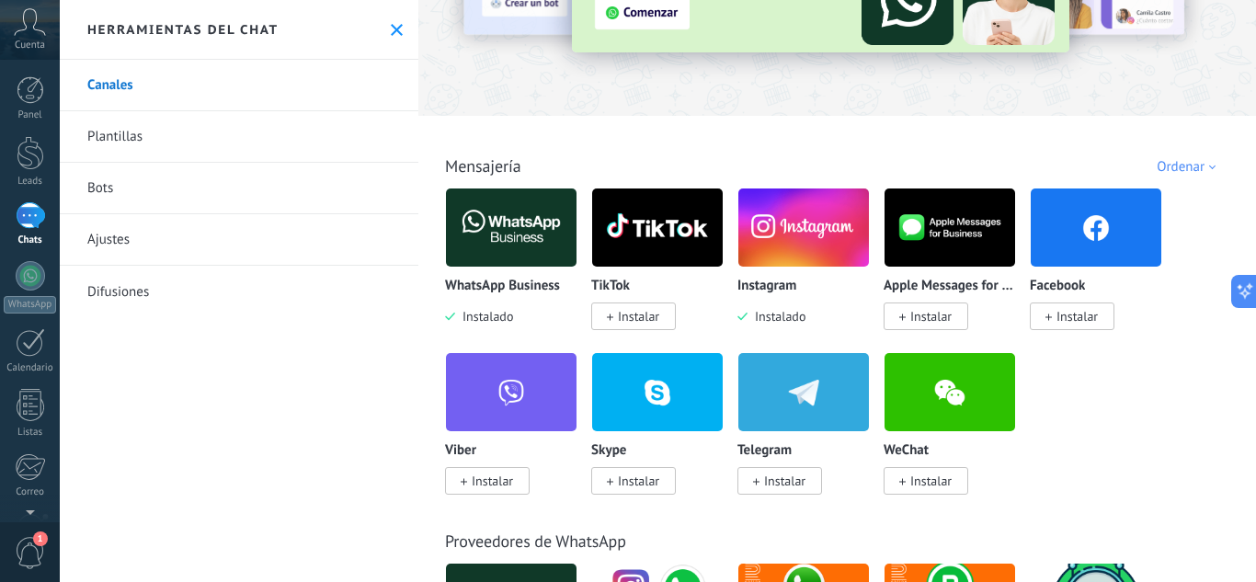
click at [120, 139] on link "Plantillas" at bounding box center [239, 136] width 359 height 51
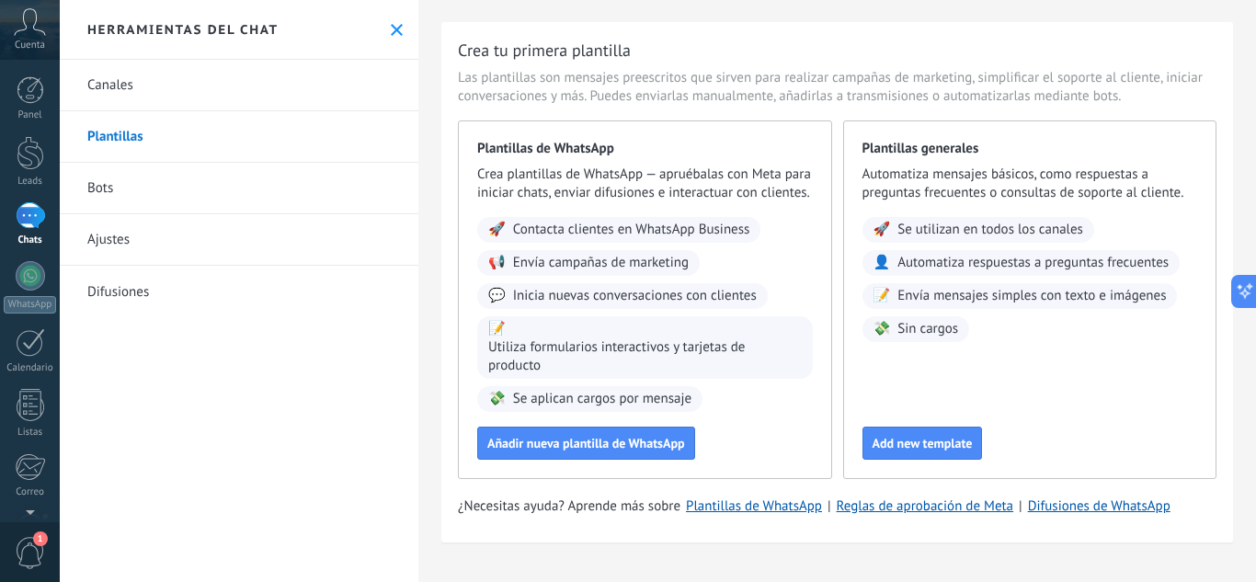
scroll to position [55, 0]
click at [1125, 508] on link "Difusiones de WhatsApp" at bounding box center [1099, 505] width 143 height 17
click at [97, 188] on link "Bots" at bounding box center [239, 188] width 359 height 51
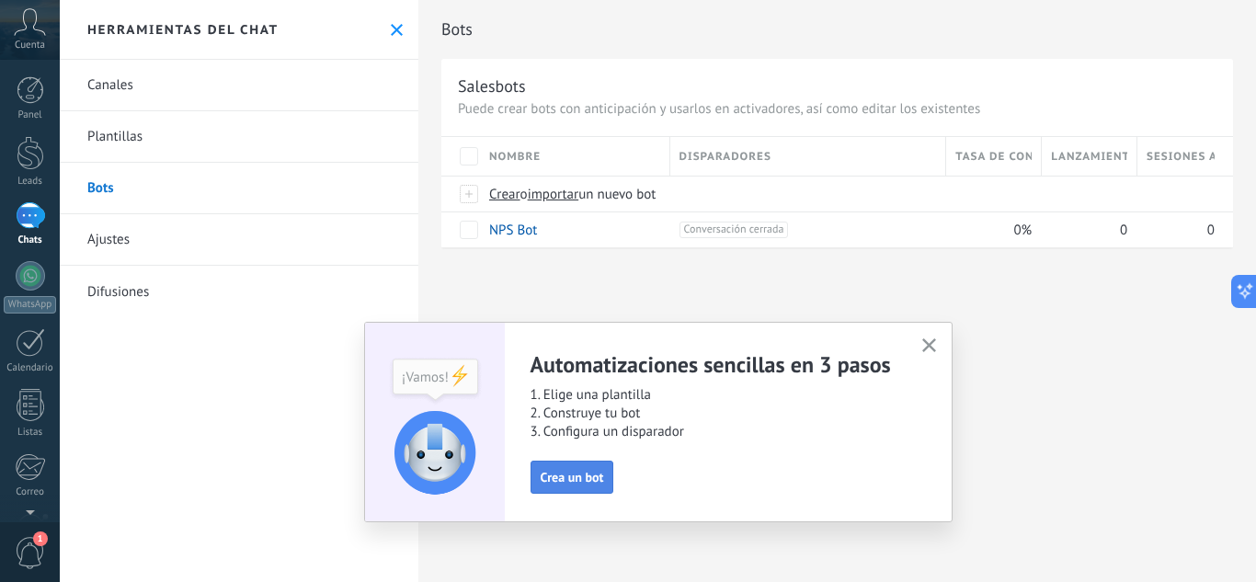
click at [562, 477] on span "Crea un bot" at bounding box center [572, 477] width 63 height 13
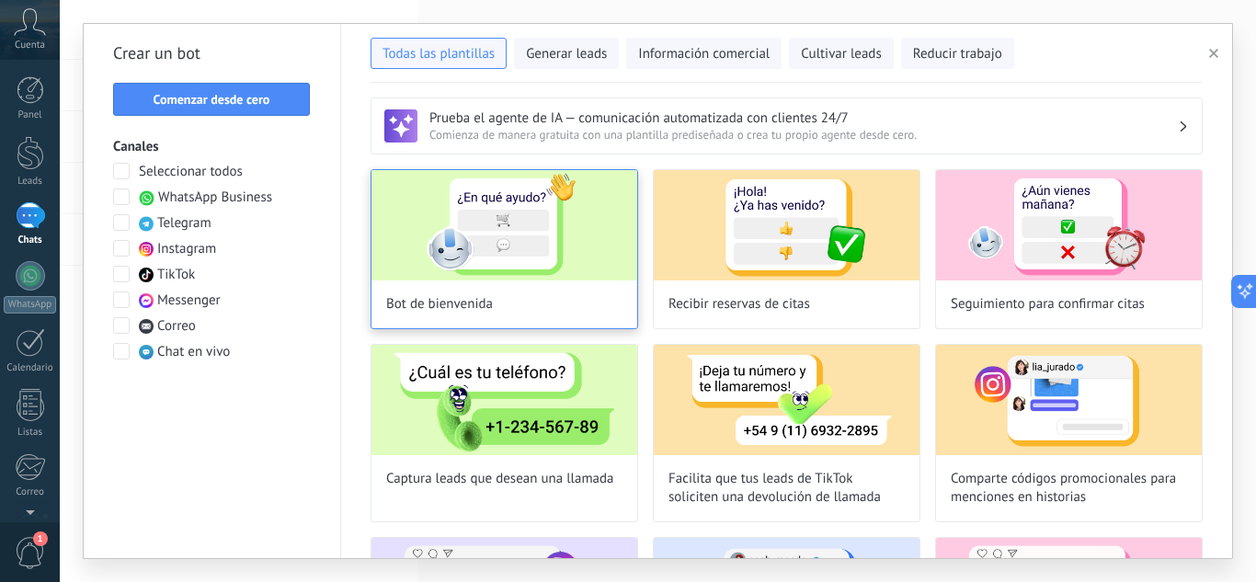
click at [513, 254] on img at bounding box center [504, 225] width 266 height 110
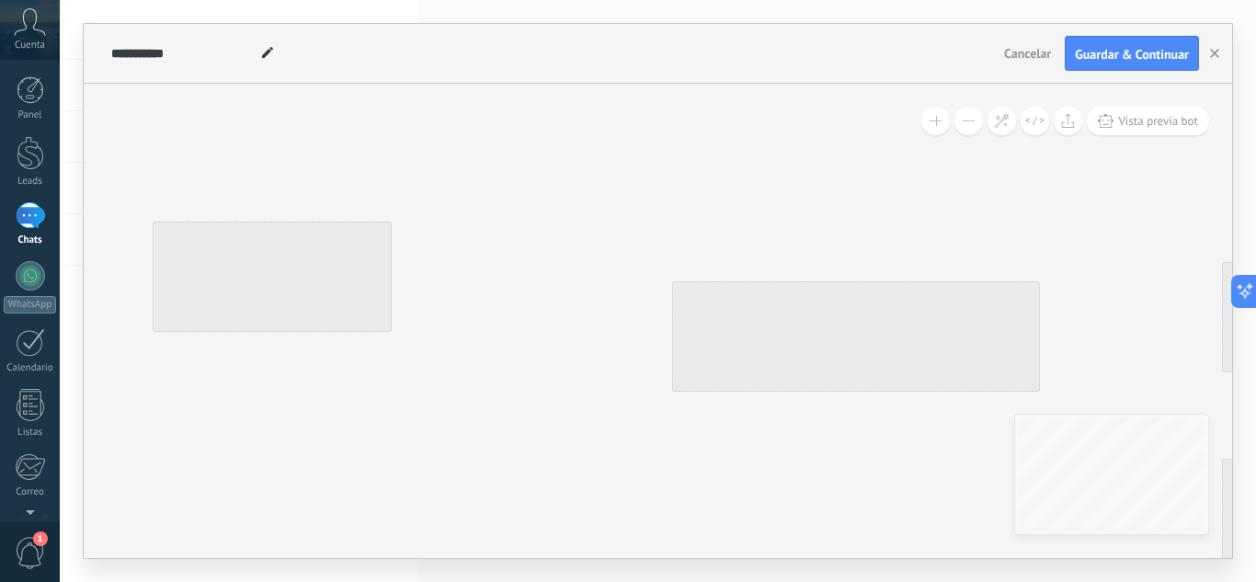
type input "**********"
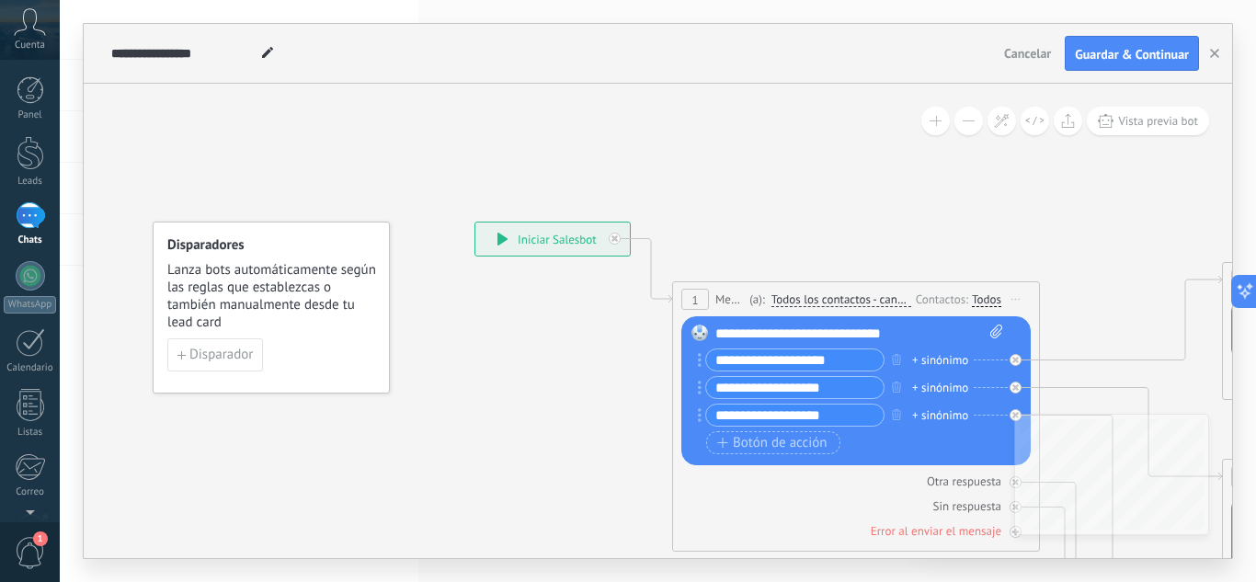
click at [825, 294] on span "Todos los contactos - canales seleccionados" at bounding box center [841, 299] width 140 height 15
click at [825, 294] on button "Todos los contactos - canales seleccionados" at bounding box center [877, 299] width 230 height 33
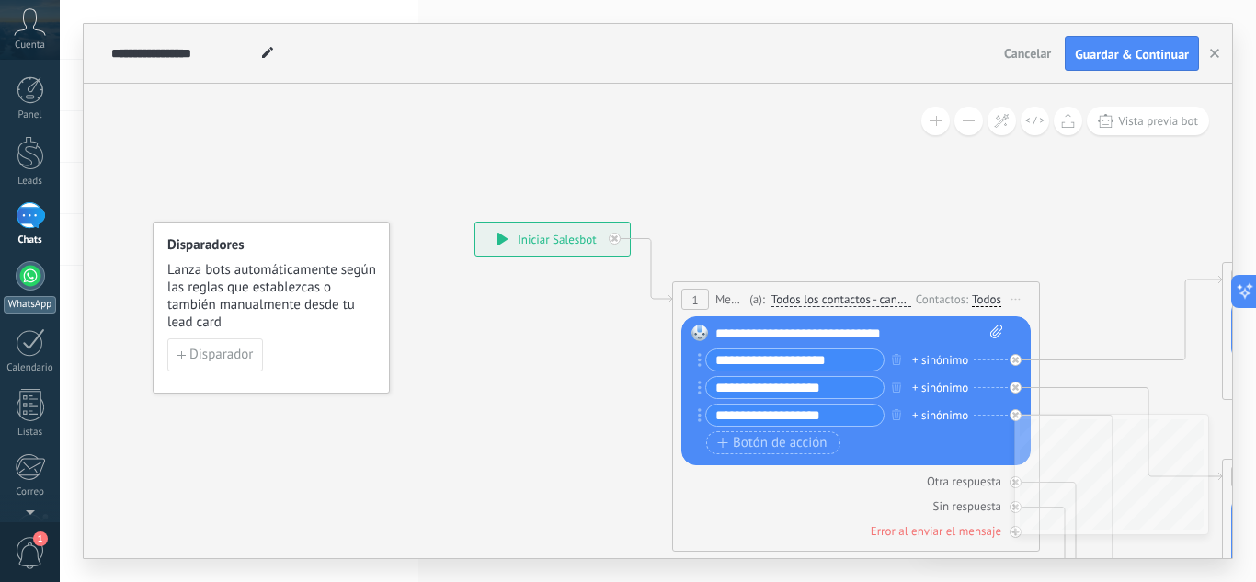
click at [33, 273] on div at bounding box center [30, 275] width 29 height 29
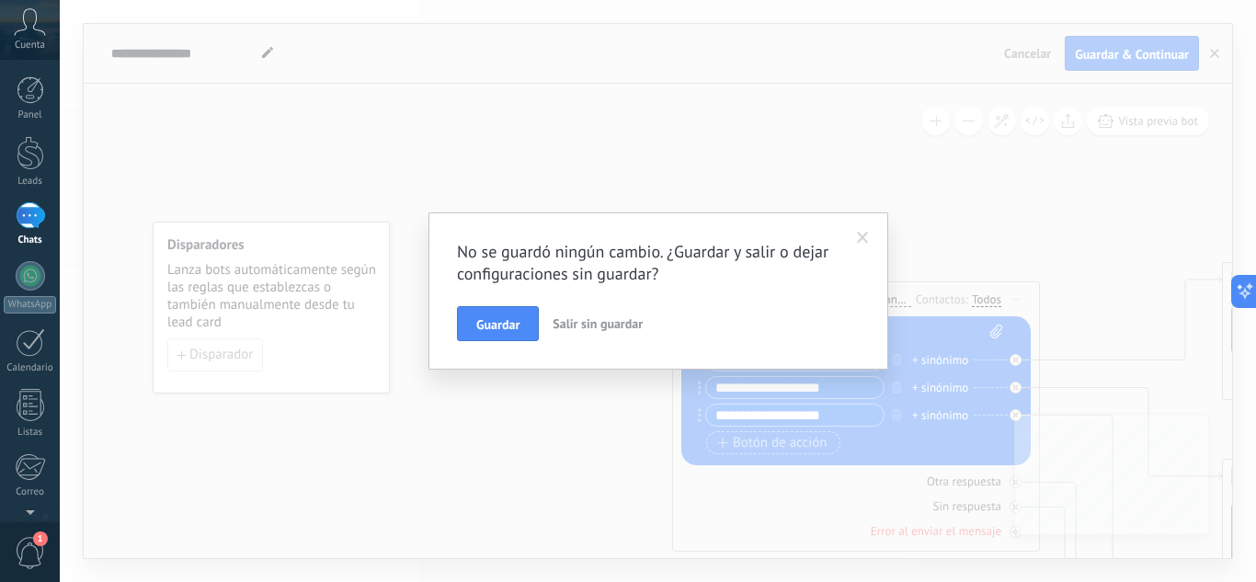
click at [594, 318] on span "Salir sin guardar" at bounding box center [598, 323] width 90 height 17
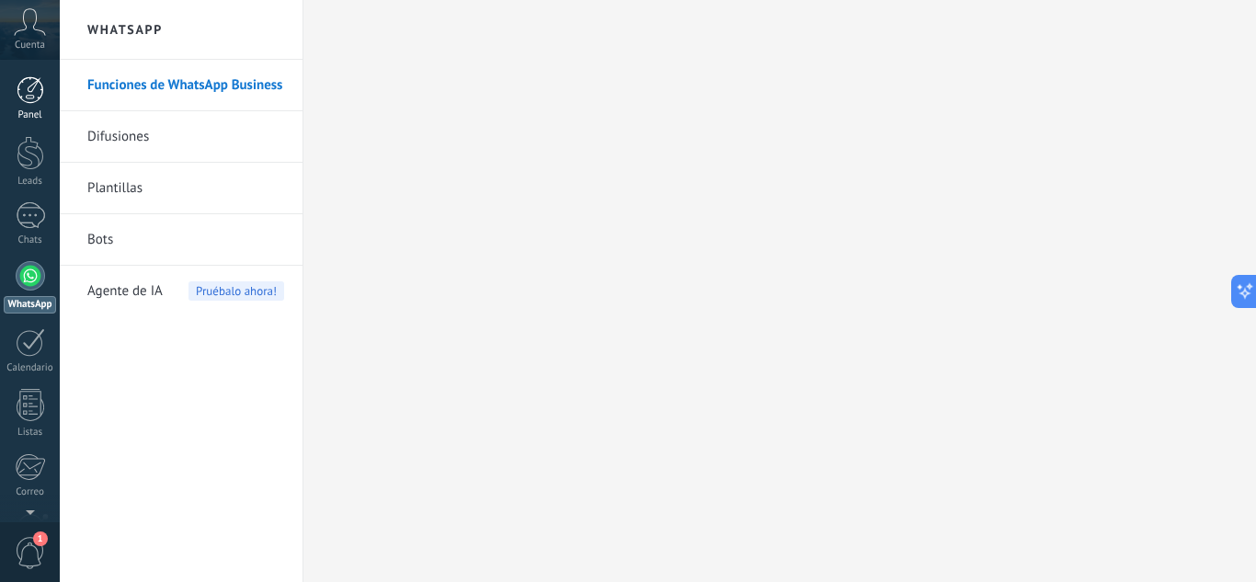
click at [24, 85] on div at bounding box center [31, 90] width 28 height 28
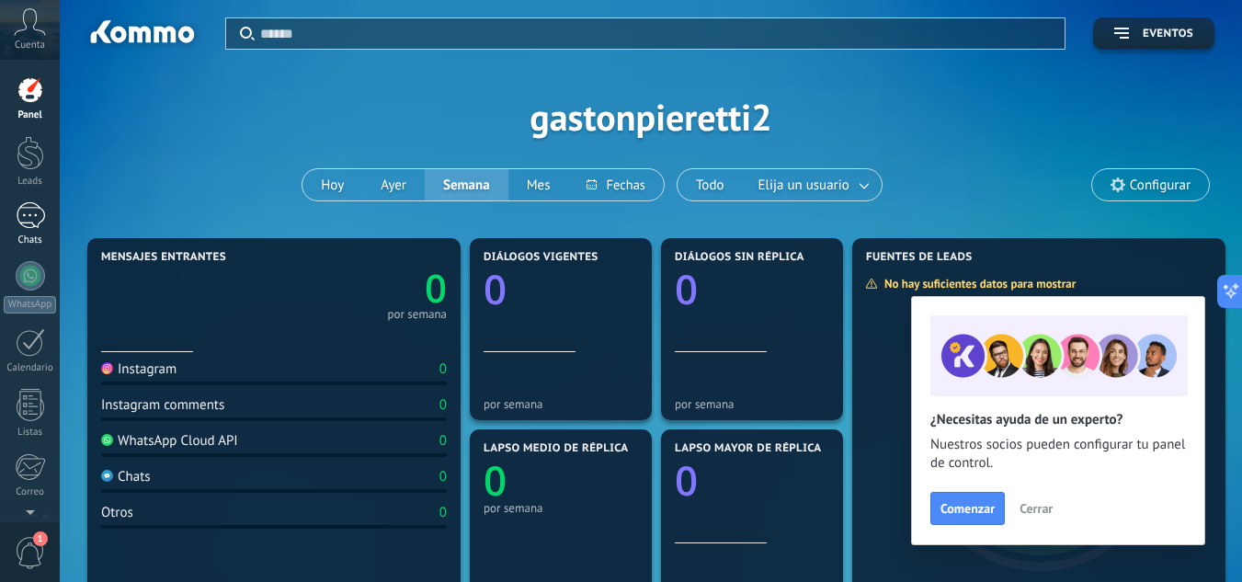
click at [28, 213] on div at bounding box center [30, 215] width 29 height 27
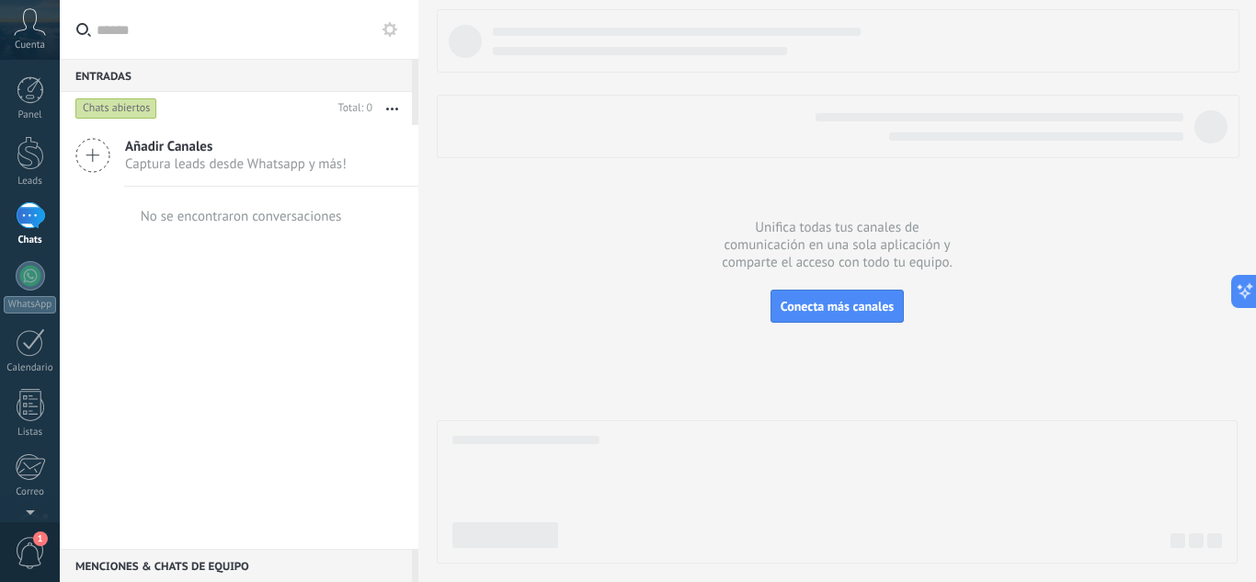
click at [208, 159] on span "Captura leads desde Whatsapp y más!" at bounding box center [236, 163] width 222 height 17
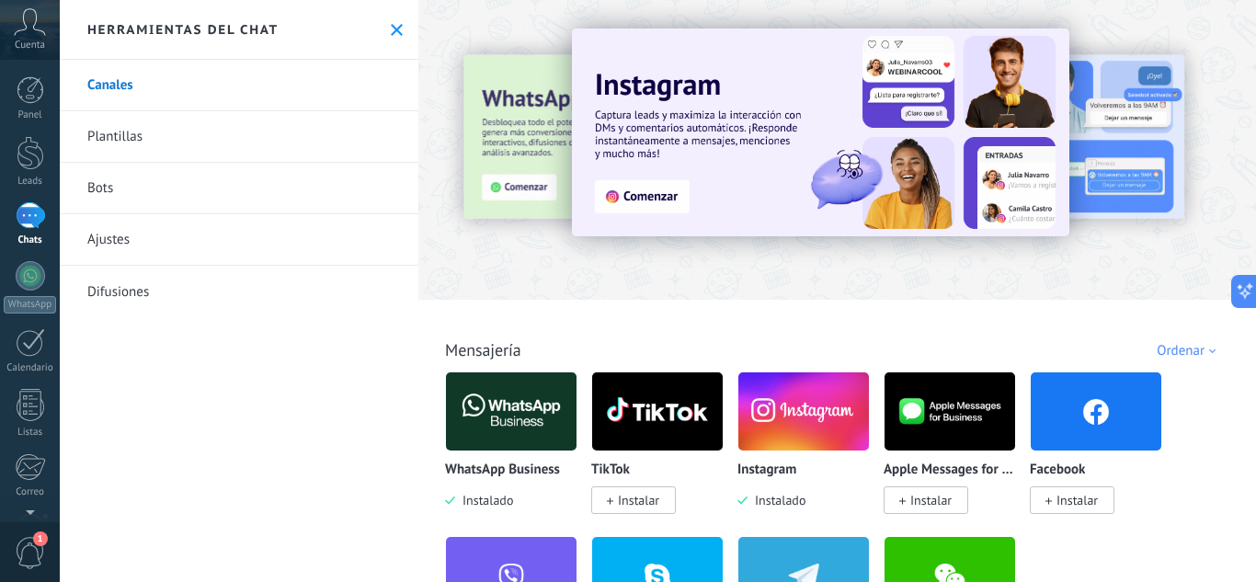
click at [480, 506] on span "Instalado" at bounding box center [484, 500] width 58 height 17
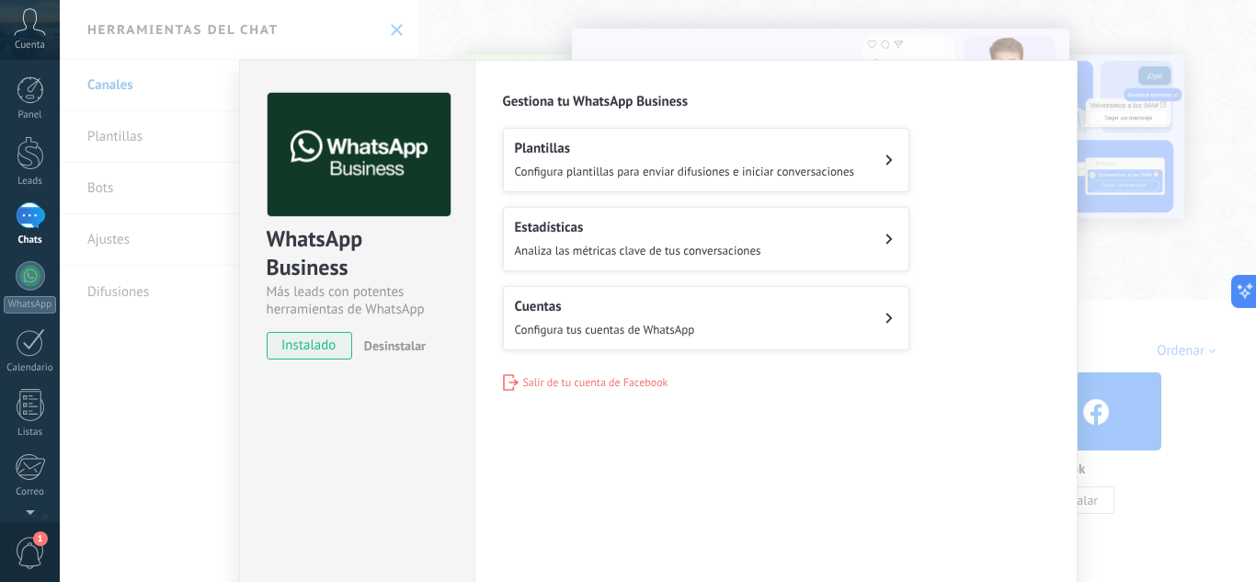
click at [394, 341] on span "Desinstalar" at bounding box center [395, 345] width 62 height 17
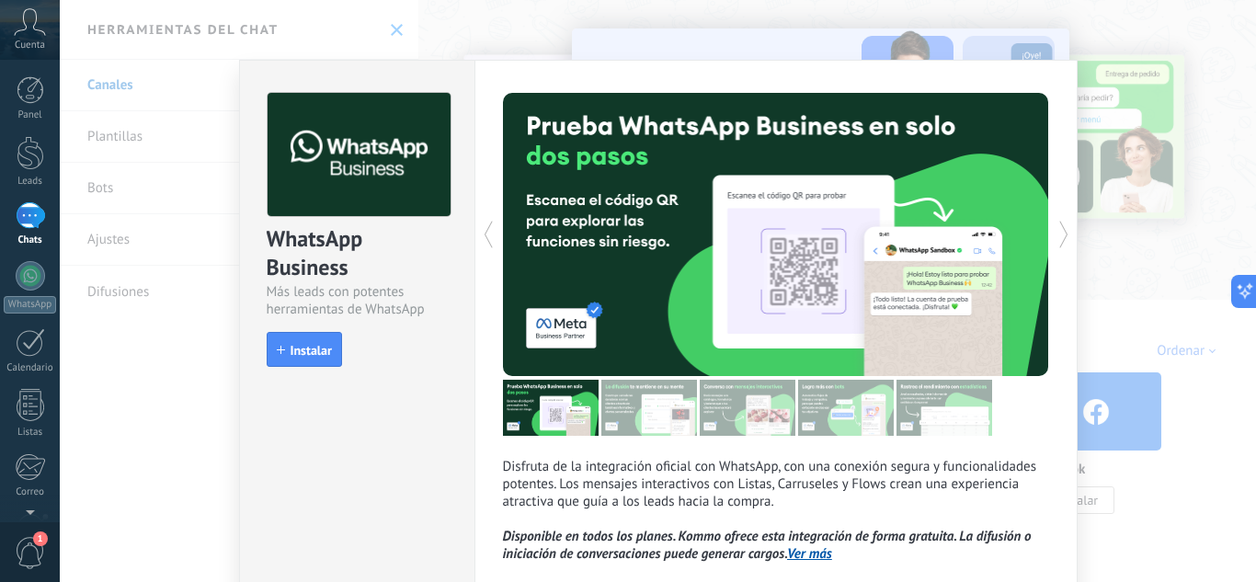
click at [1078, 36] on div "WhatsApp Business Más leads con potentes herramientas de WhatsApp install Insta…" at bounding box center [658, 291] width 1196 height 582
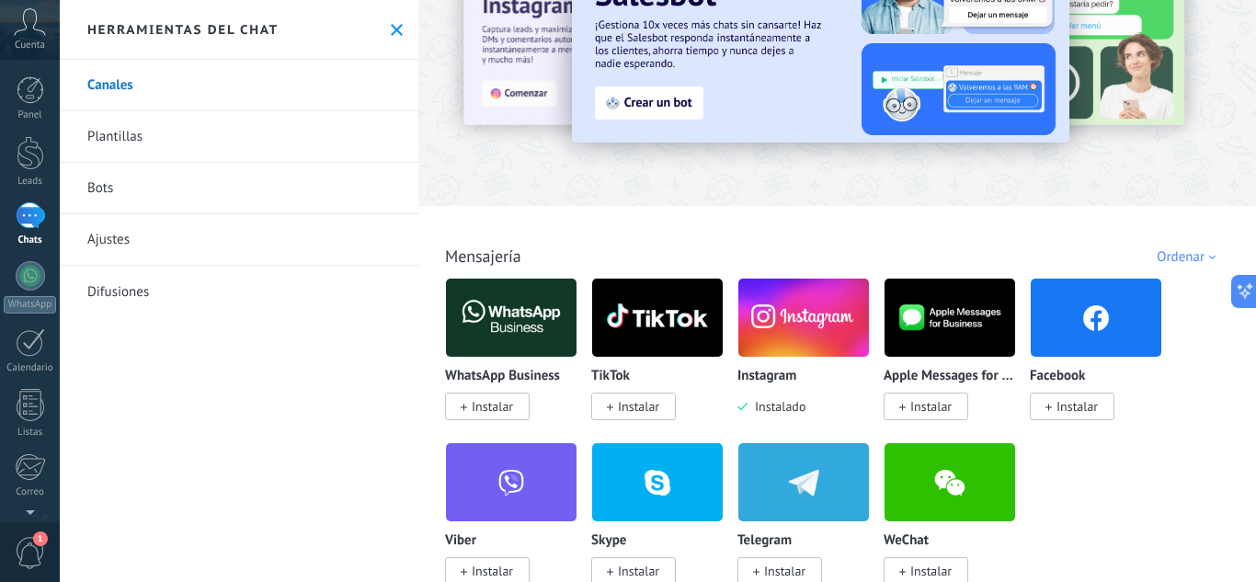
scroll to position [184, 0]
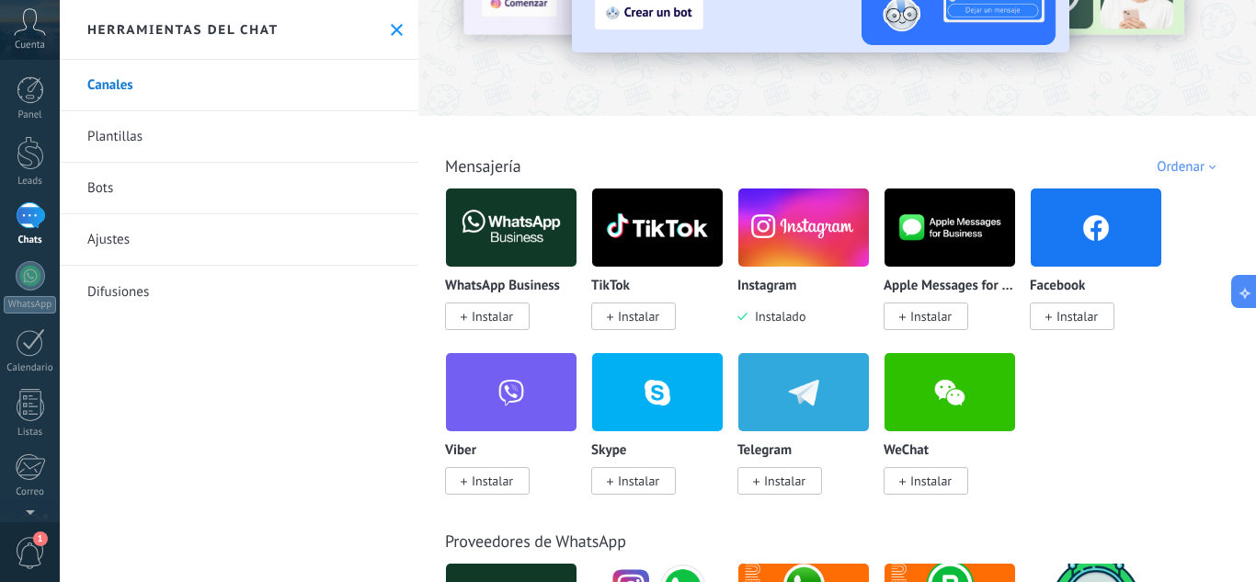
click at [788, 254] on img at bounding box center [803, 227] width 131 height 89
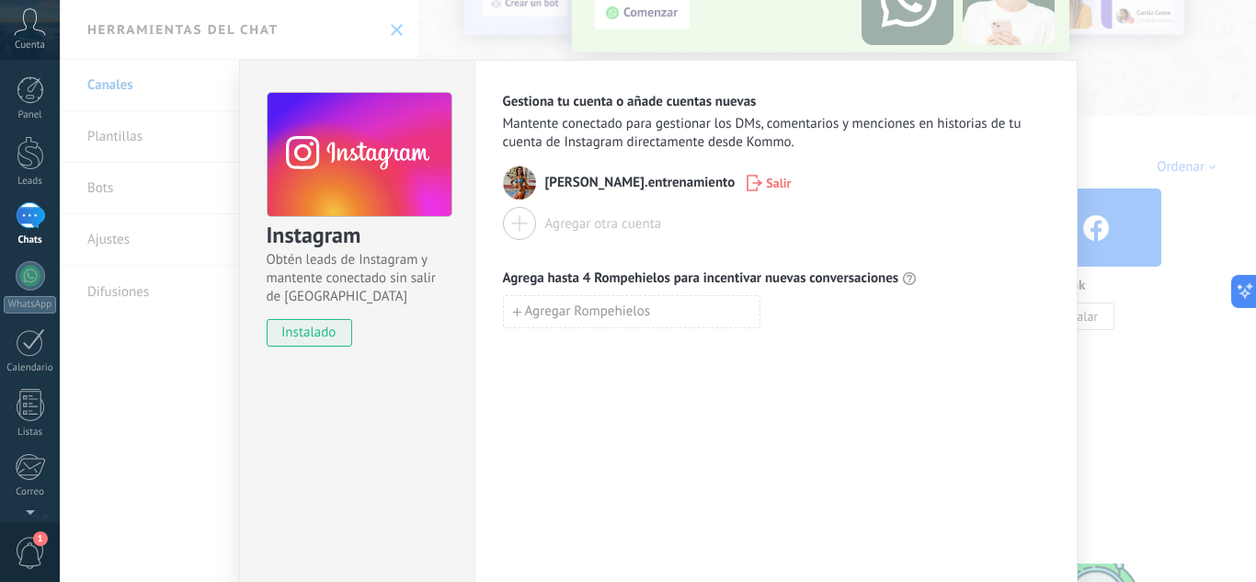
click at [34, 221] on div at bounding box center [30, 215] width 29 height 27
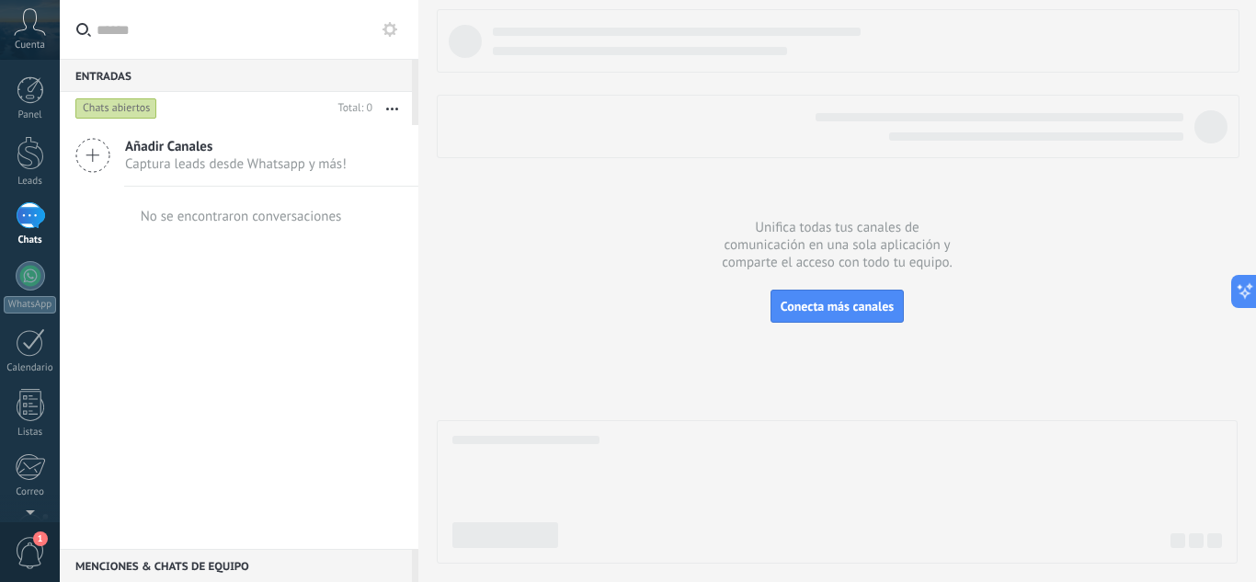
click at [277, 148] on span "Añadir Canales" at bounding box center [236, 146] width 222 height 17
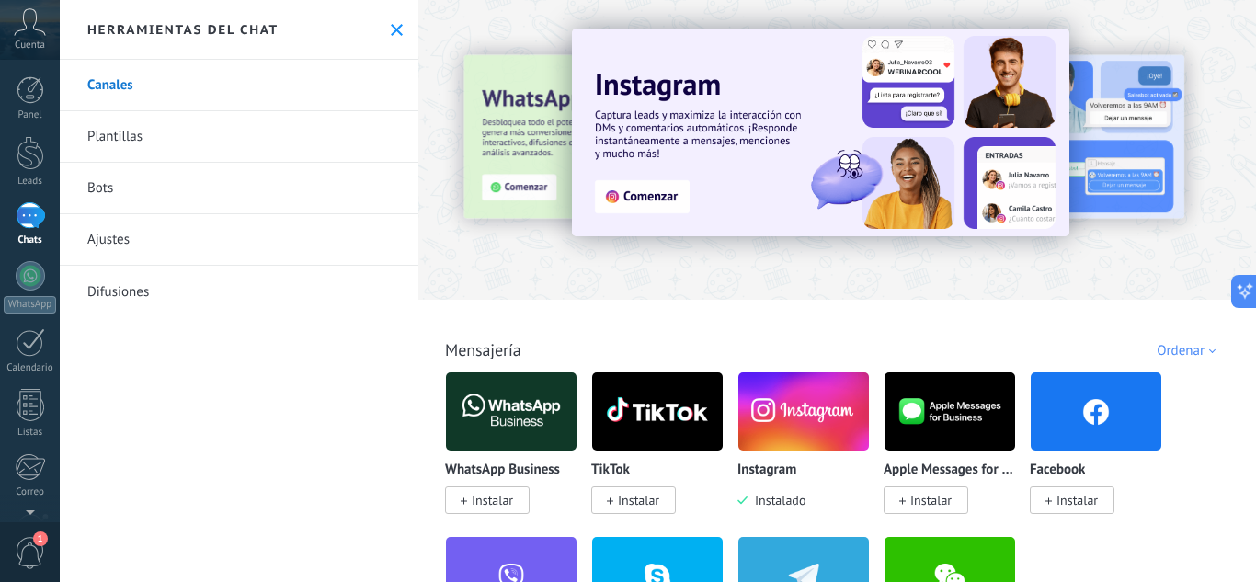
click at [812, 434] on img at bounding box center [803, 411] width 131 height 89
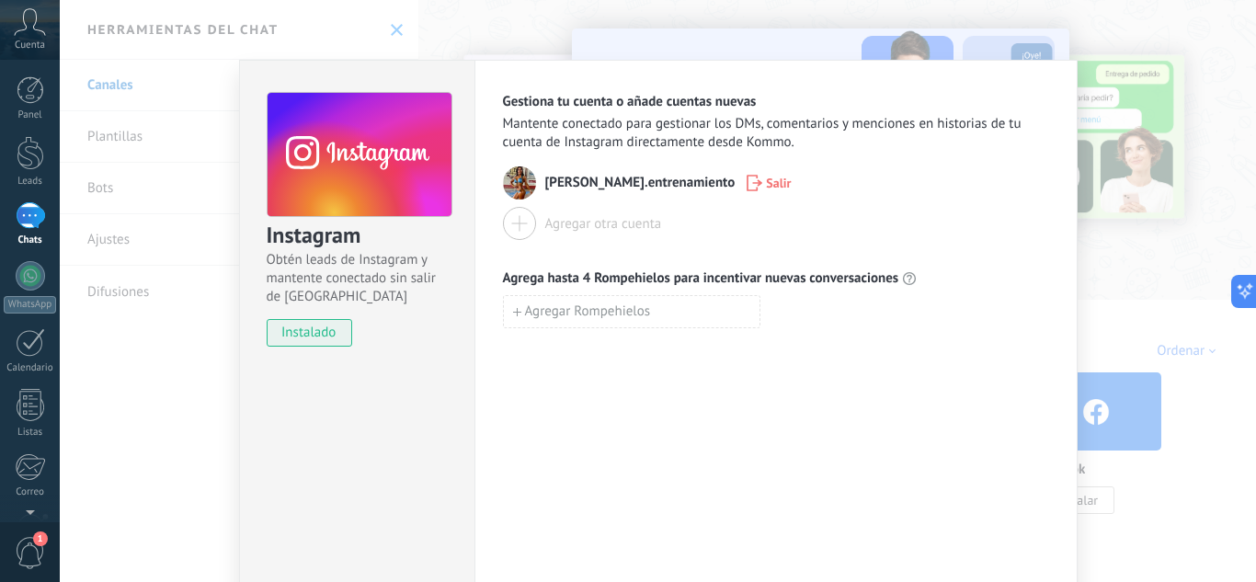
click at [571, 185] on span "emilia.entrenamiento" at bounding box center [640, 183] width 190 height 18
click at [168, 229] on div "Instagram Obtén leads de Instagram y mantente conectado sin salir de Kommo inst…" at bounding box center [658, 291] width 1196 height 582
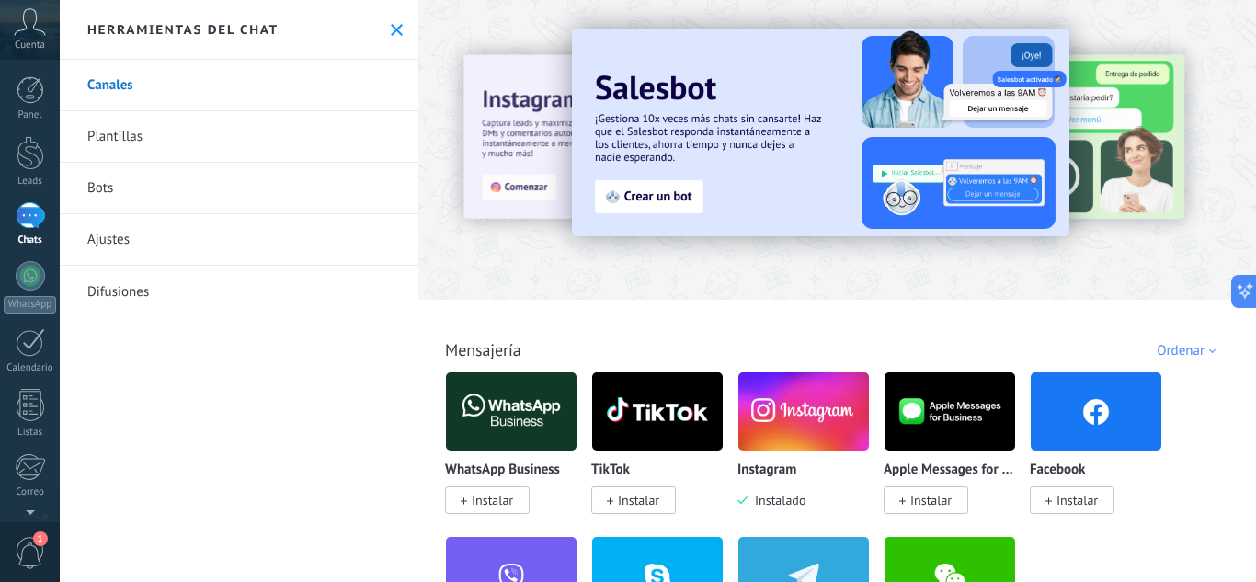
click at [92, 190] on link "Bots" at bounding box center [239, 188] width 359 height 51
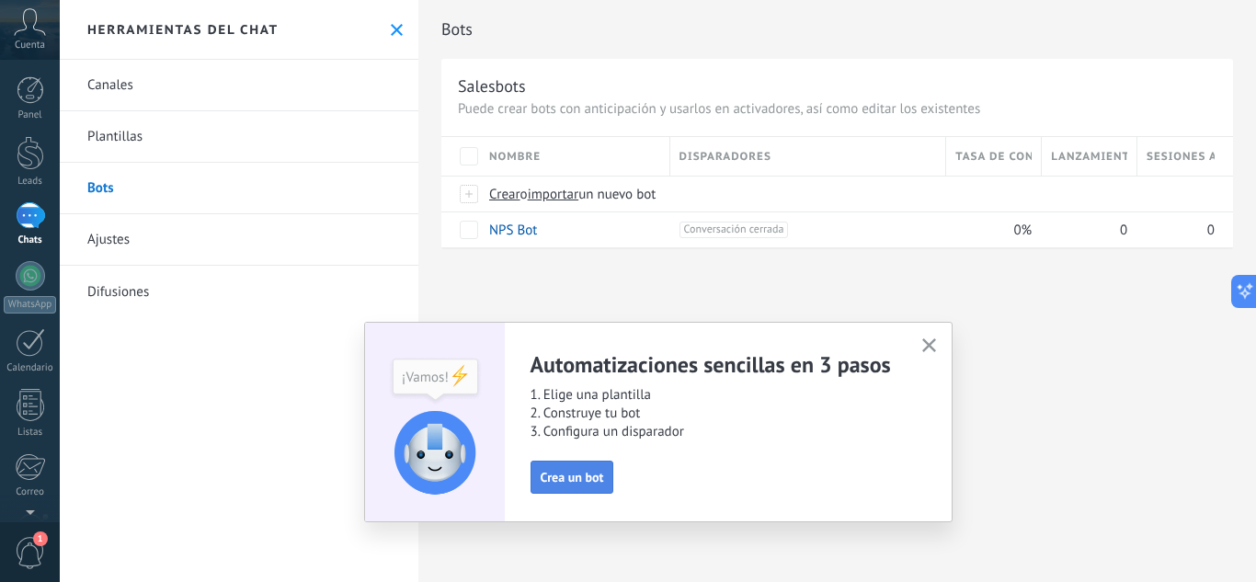
click at [565, 471] on span "Crea un bot" at bounding box center [572, 477] width 63 height 13
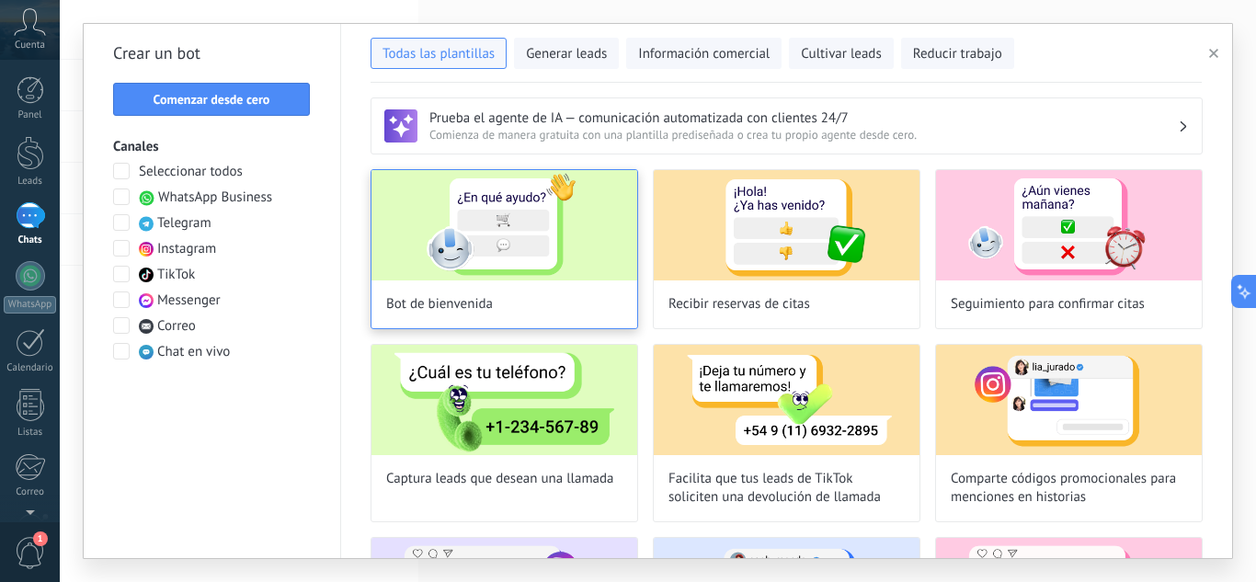
click at [535, 245] on img at bounding box center [504, 225] width 266 height 110
type input "**********"
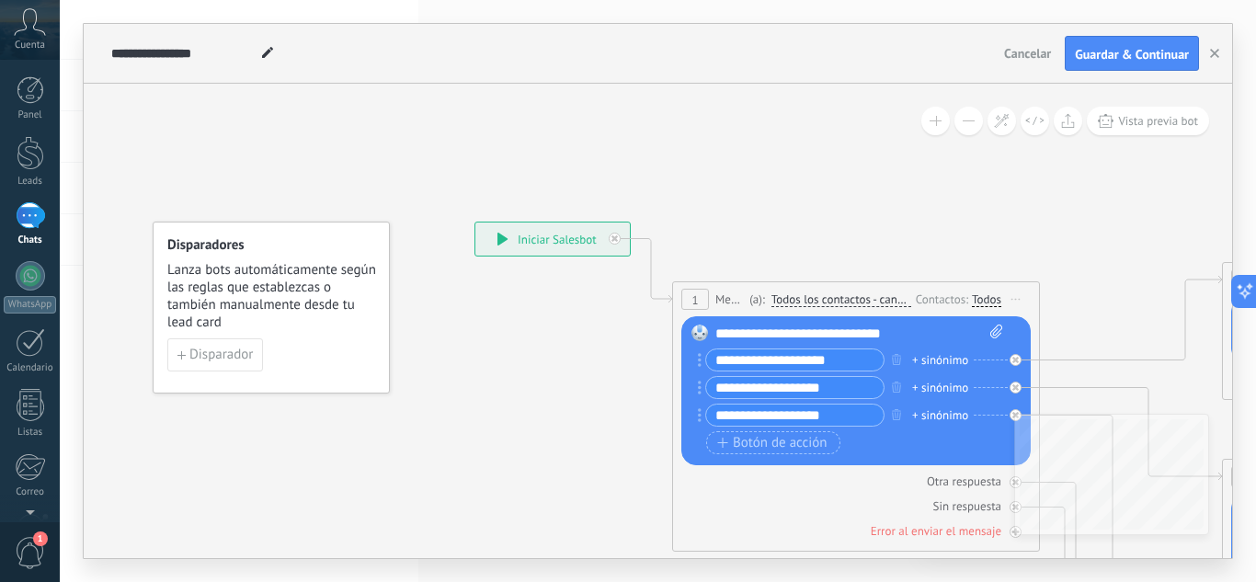
click at [763, 331] on div "**********" at bounding box center [859, 334] width 288 height 18
drag, startPoint x: 763, startPoint y: 332, endPoint x: 917, endPoint y: 333, distance: 153.5
click at [917, 333] on div "**********" at bounding box center [859, 334] width 288 height 18
click at [747, 333] on div "**********" at bounding box center [859, 334] width 288 height 18
drag, startPoint x: 752, startPoint y: 337, endPoint x: 786, endPoint y: 342, distance: 34.3
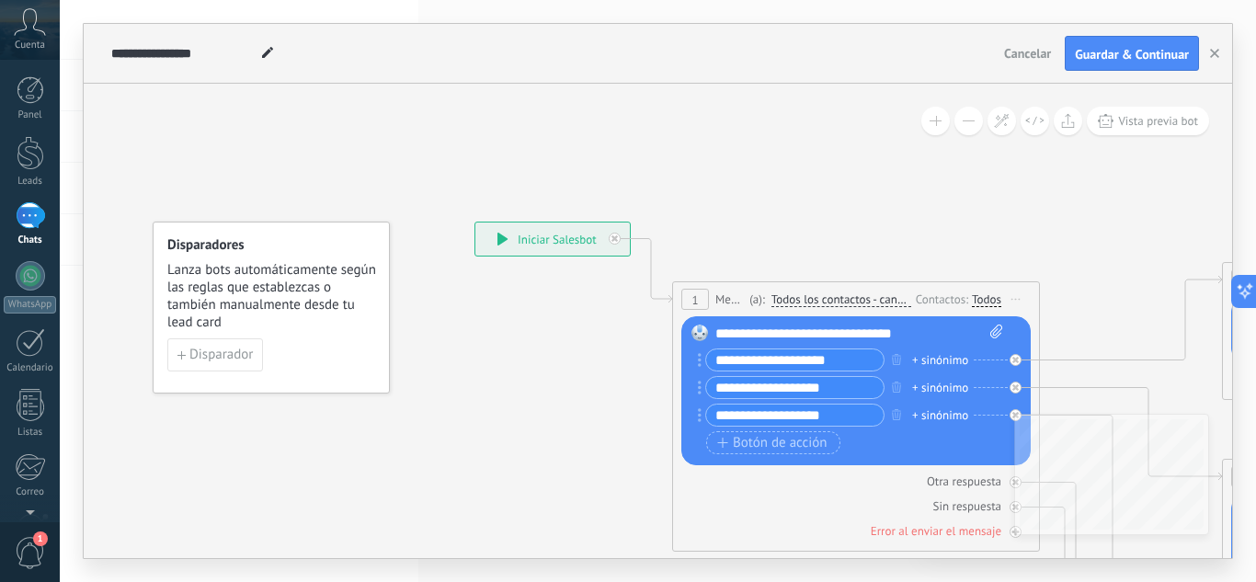
click at [753, 337] on div "**********" at bounding box center [859, 334] width 288 height 18
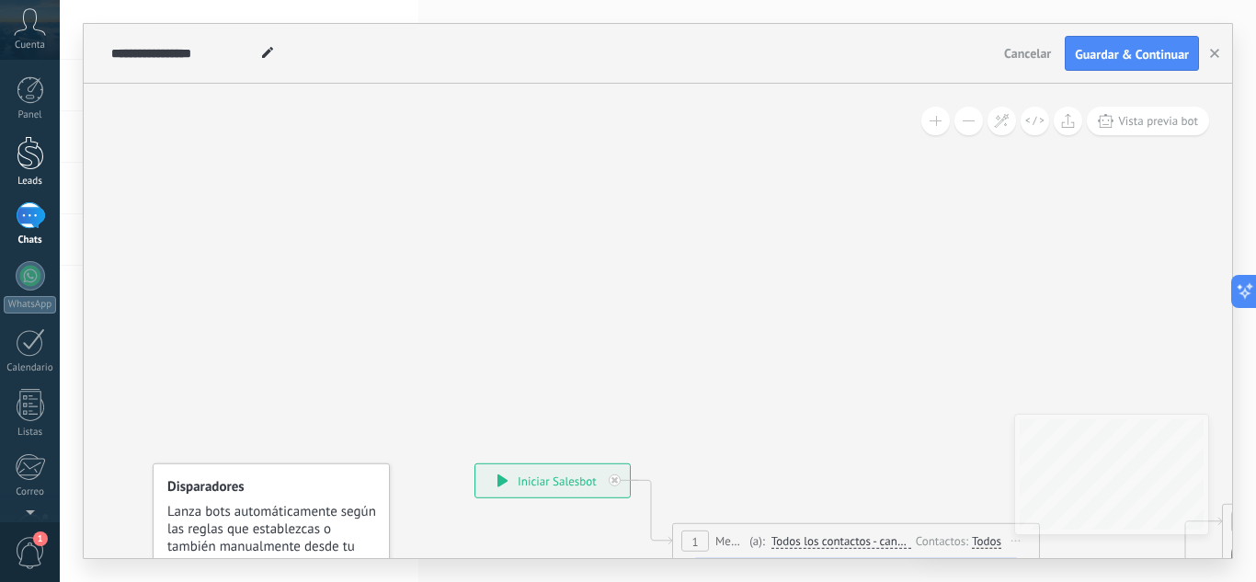
click at [32, 172] on link "Leads" at bounding box center [30, 161] width 60 height 51
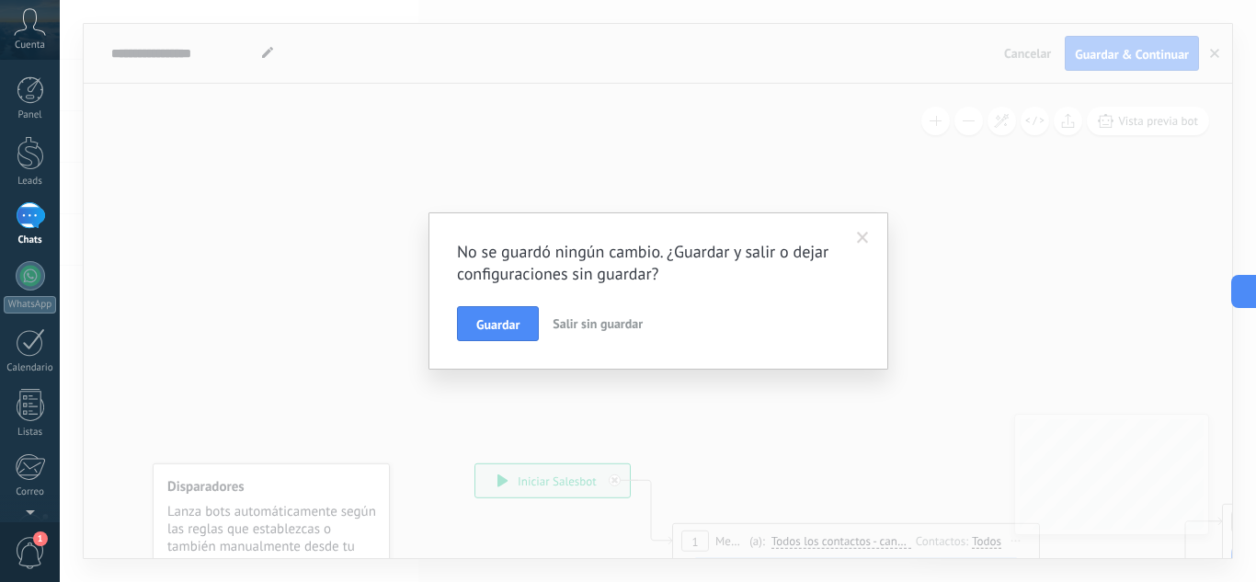
click at [32, 222] on div at bounding box center [30, 215] width 29 height 27
click at [611, 332] on button "Salir sin guardar" at bounding box center [597, 323] width 105 height 35
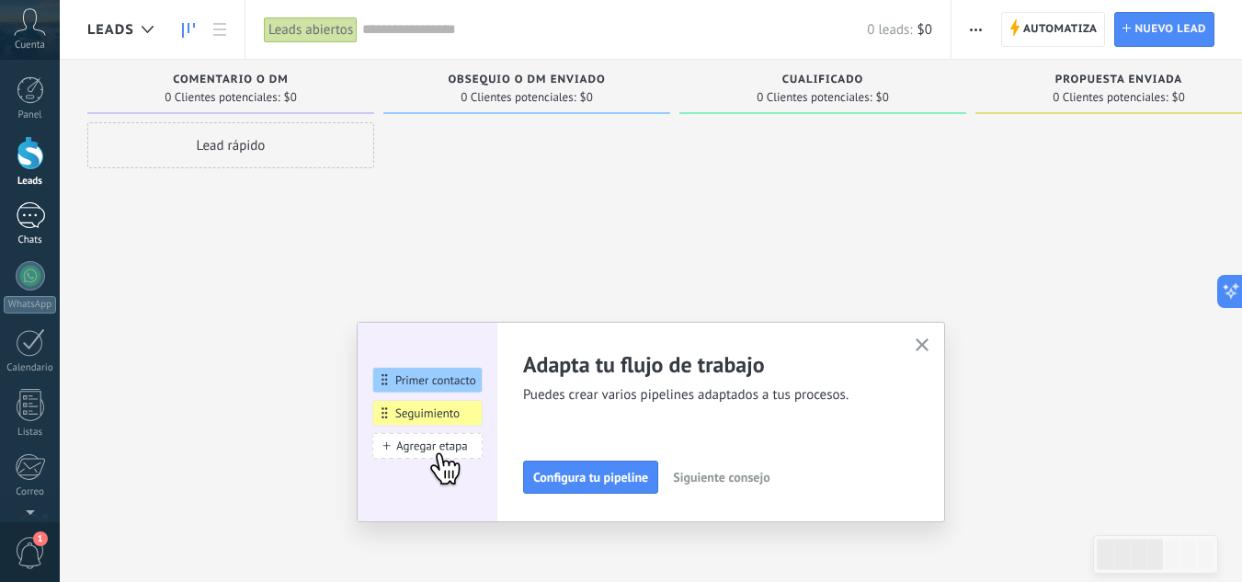
click at [34, 218] on div at bounding box center [30, 215] width 29 height 27
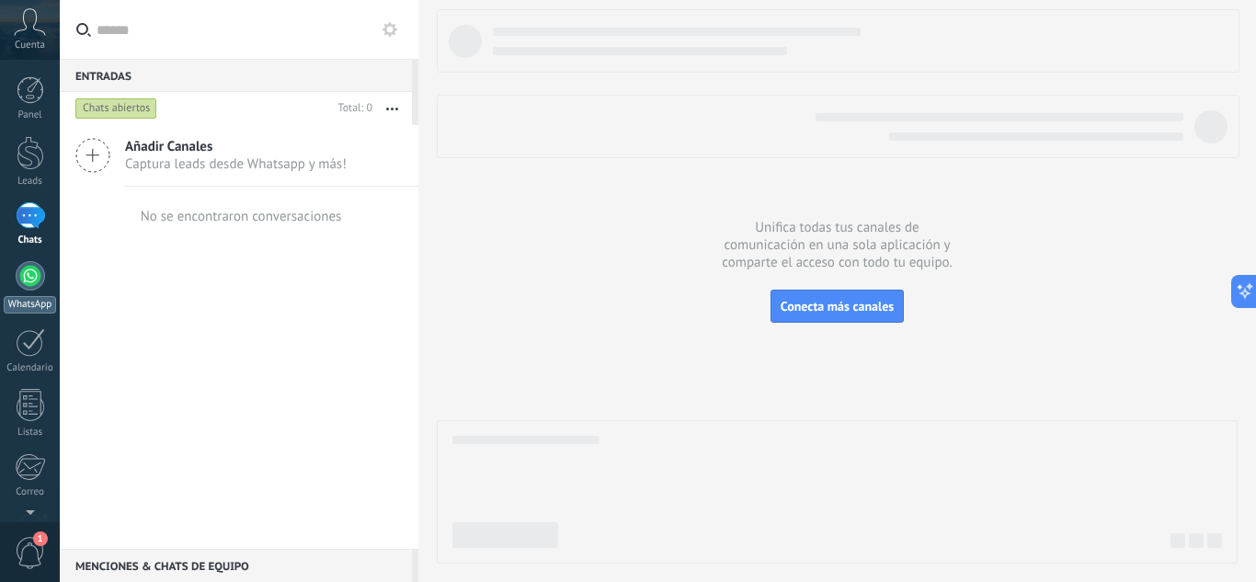
click at [25, 266] on div at bounding box center [30, 275] width 29 height 29
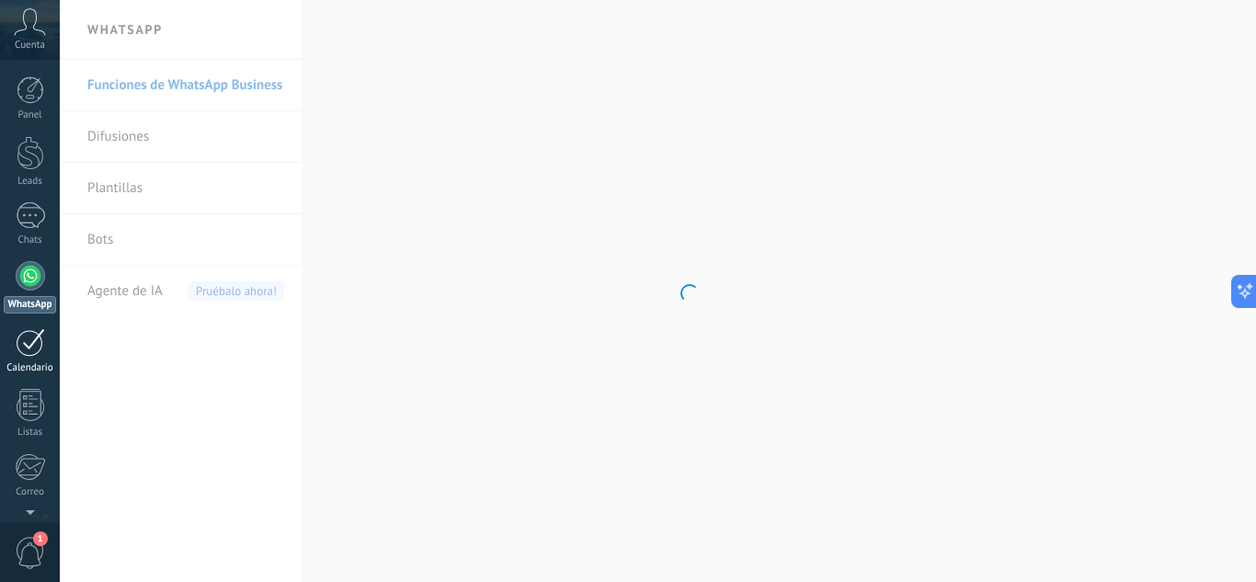
click at [29, 347] on div at bounding box center [30, 342] width 29 height 29
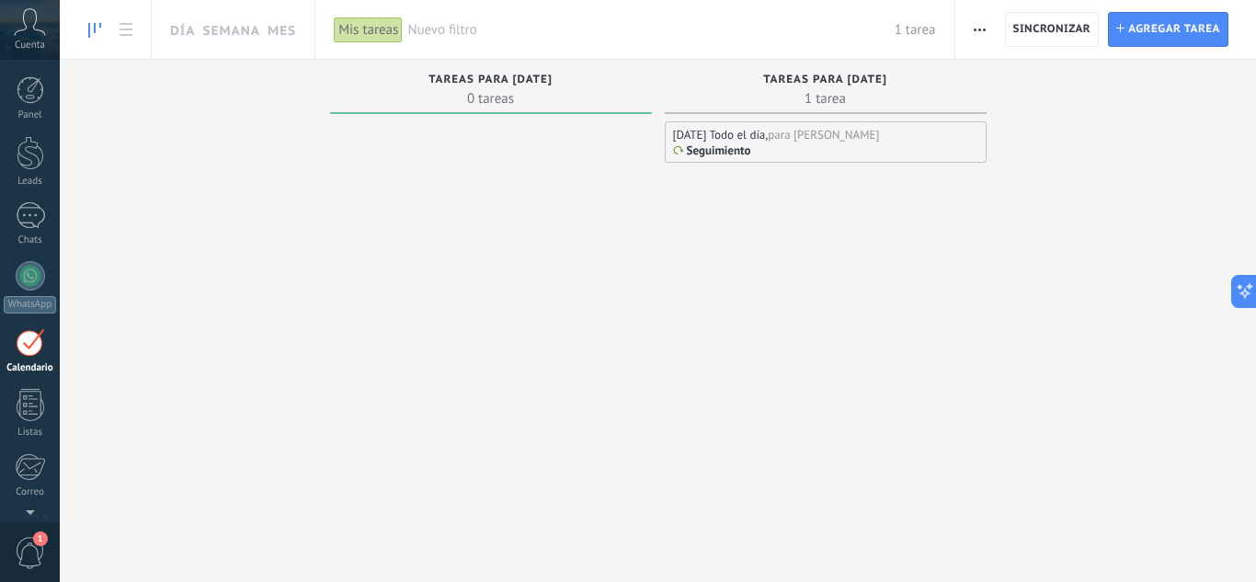
scroll to position [53, 0]
click at [821, 143] on div "Mañana Todo el día, para Gaston Seguimiento" at bounding box center [826, 141] width 322 height 41
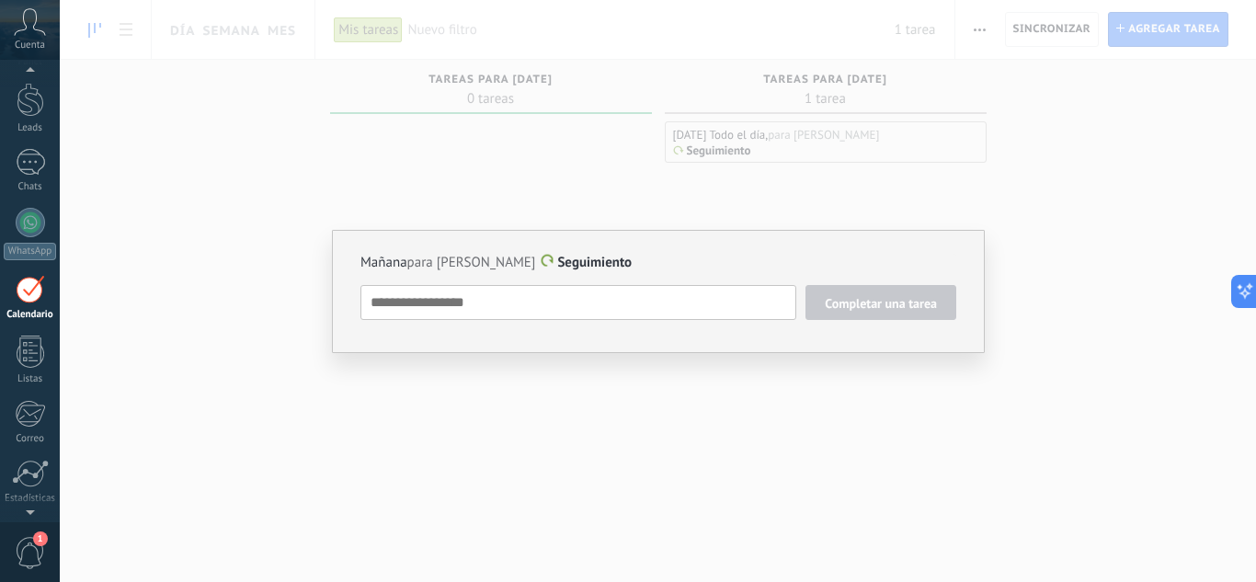
click at [225, 268] on div "Mañana para Gaston Seguimiento Completar una tarea Seguimiento Seguimiento Reun…" at bounding box center [658, 291] width 1196 height 582
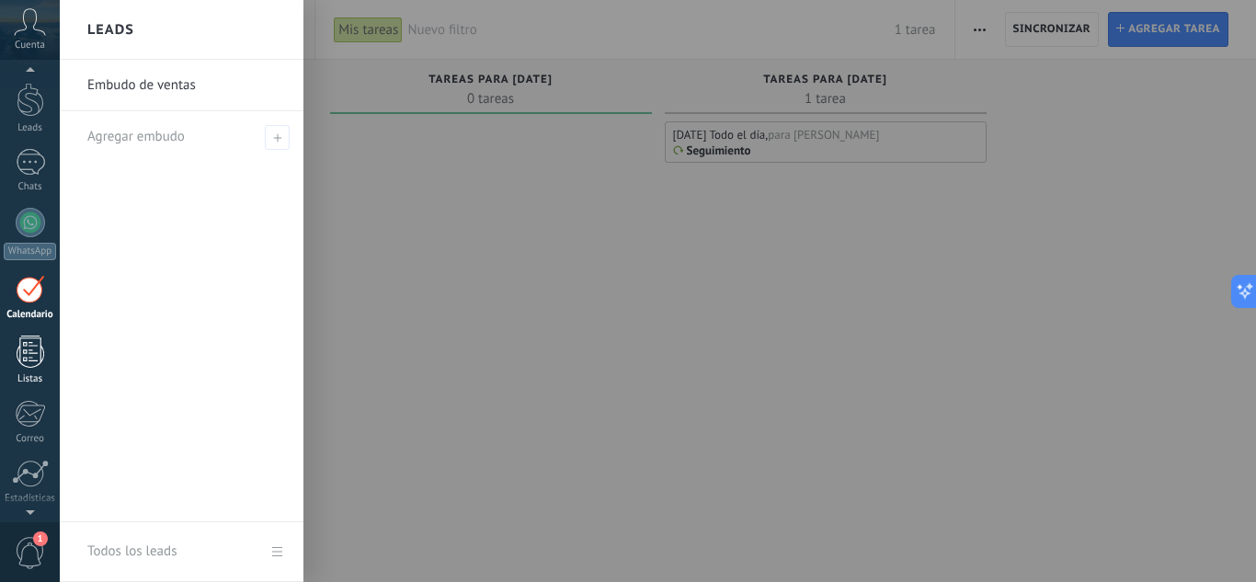
click at [39, 359] on div at bounding box center [31, 352] width 28 height 32
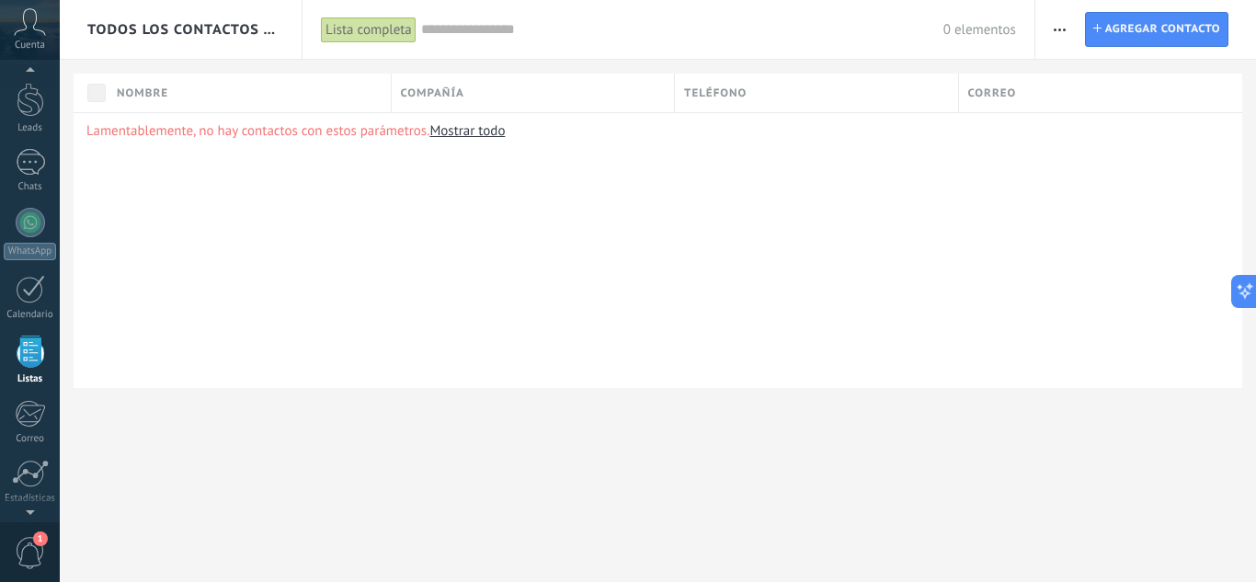
scroll to position [114, 0]
click at [465, 126] on link "Mostrar todo" at bounding box center [466, 130] width 75 height 17
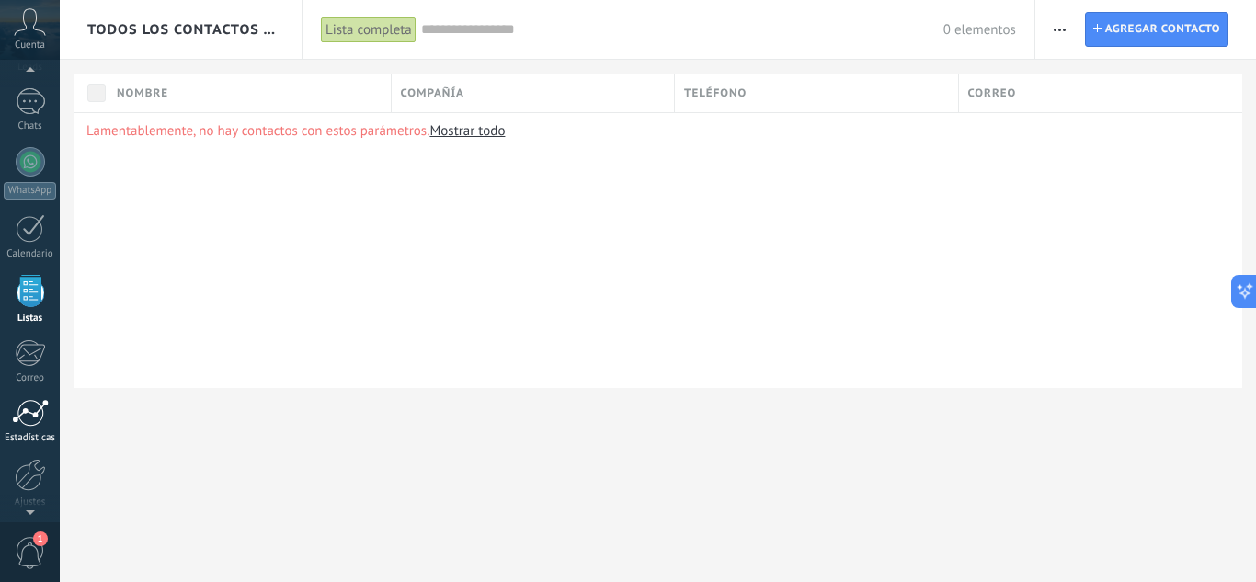
click at [30, 434] on div "Estadísticas" at bounding box center [30, 438] width 53 height 12
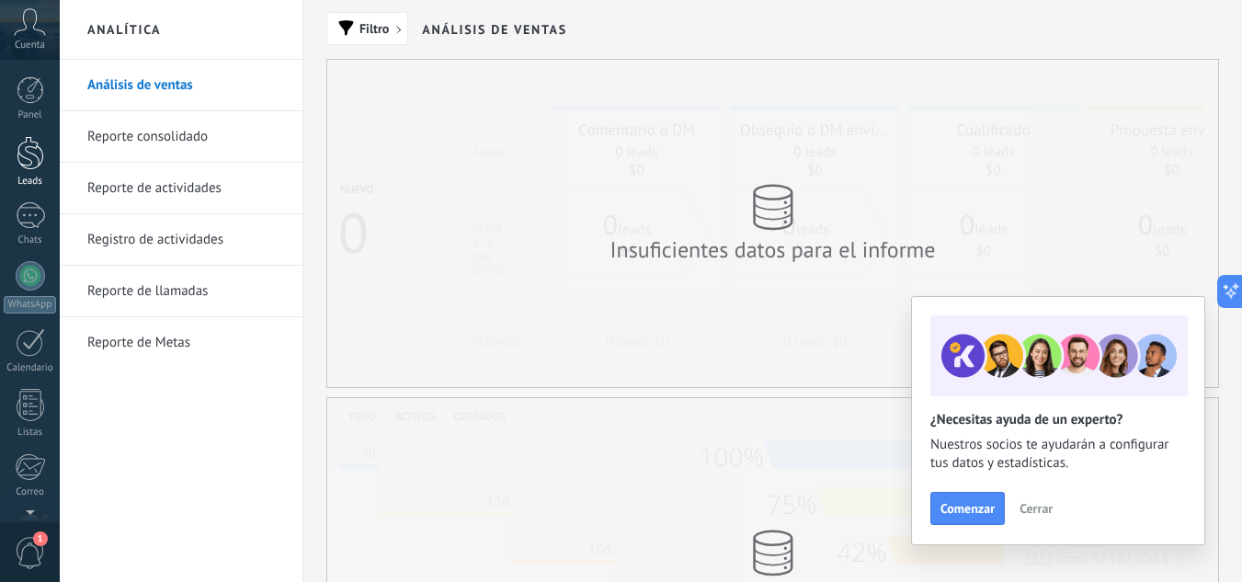
click at [28, 165] on div at bounding box center [31, 153] width 28 height 34
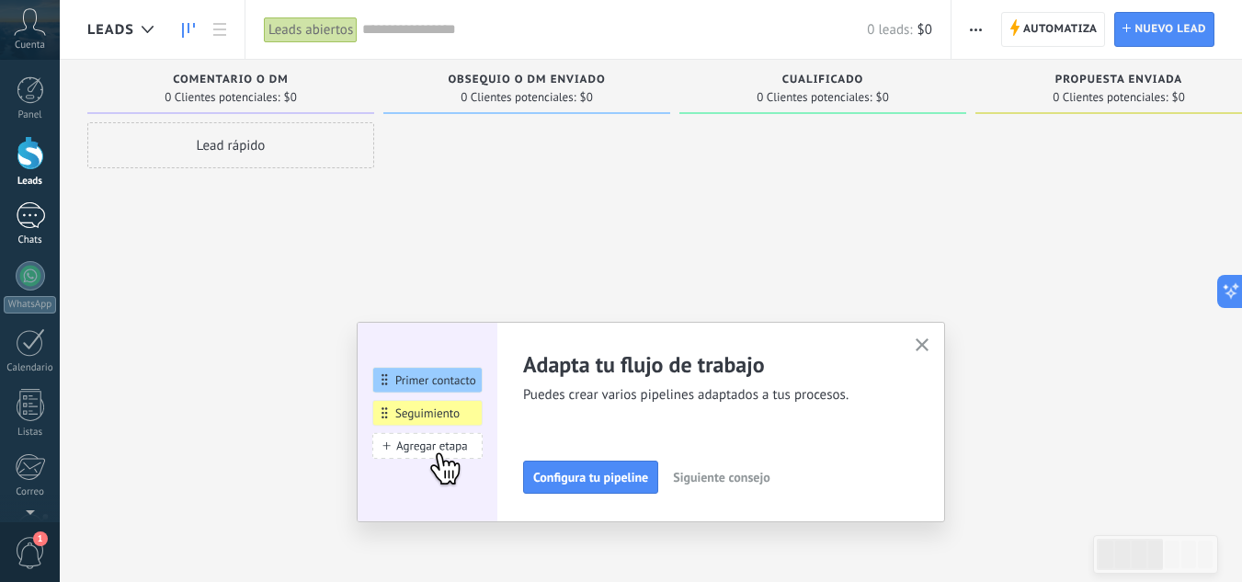
click at [30, 222] on div at bounding box center [30, 215] width 29 height 27
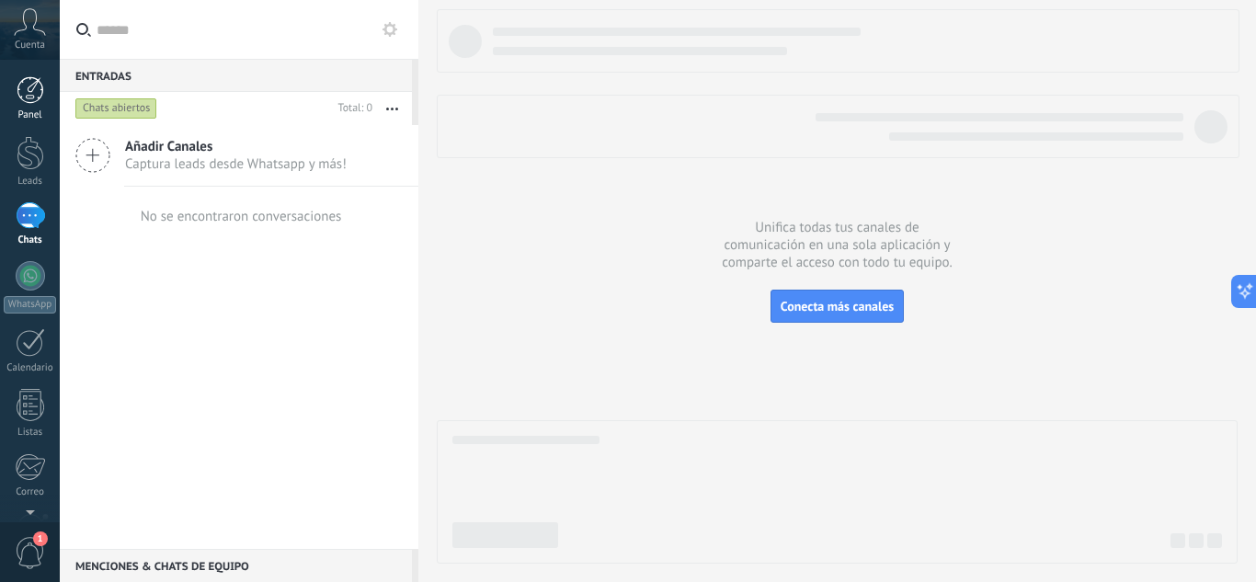
click at [28, 89] on div at bounding box center [31, 90] width 28 height 28
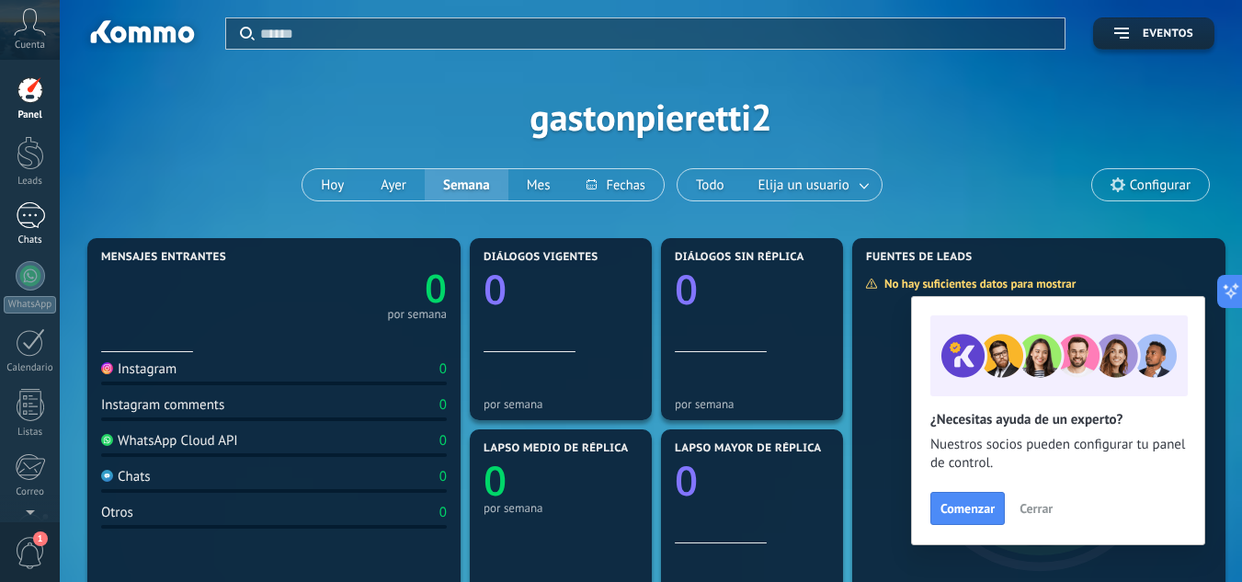
click at [29, 217] on div at bounding box center [30, 215] width 29 height 27
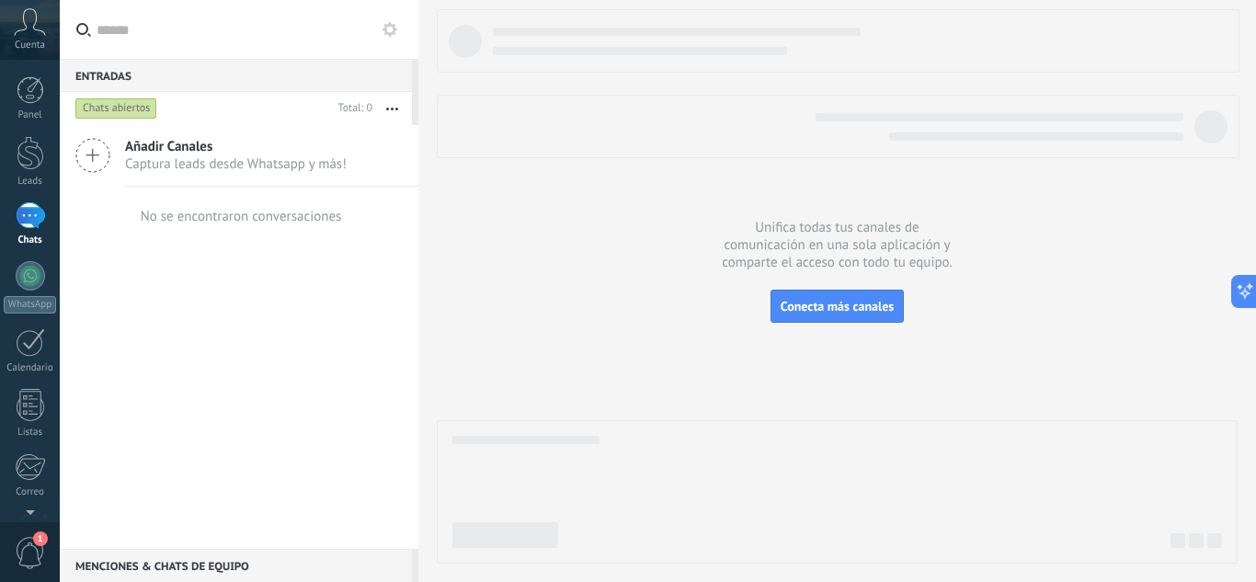
click at [200, 167] on span "Captura leads desde Whatsapp y más!" at bounding box center [236, 163] width 222 height 17
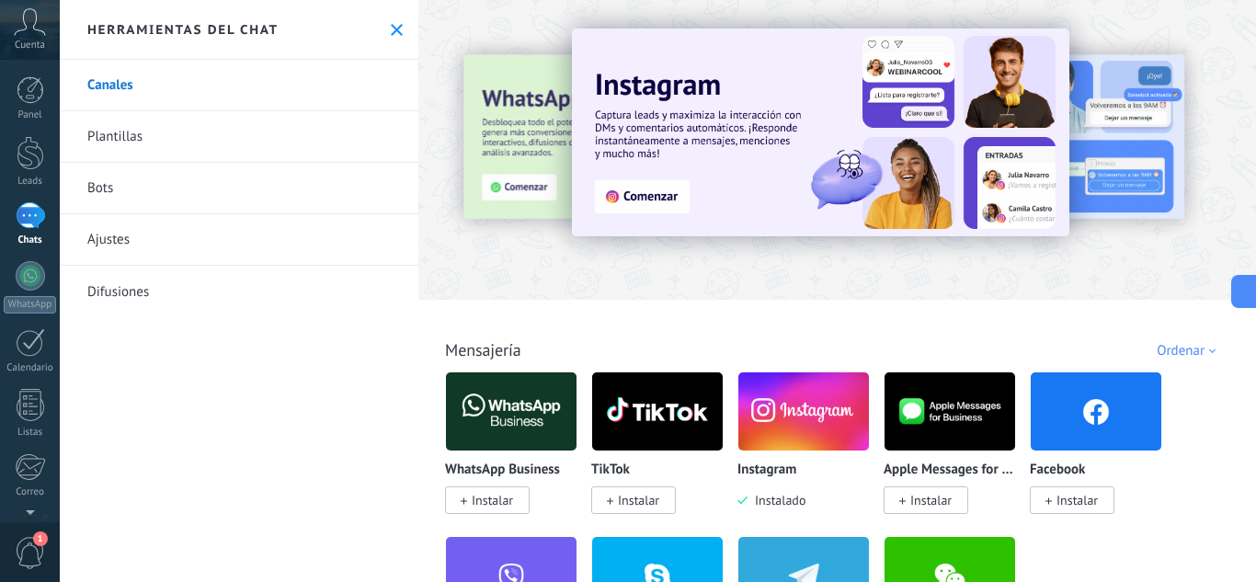
click at [786, 438] on img at bounding box center [803, 411] width 131 height 89
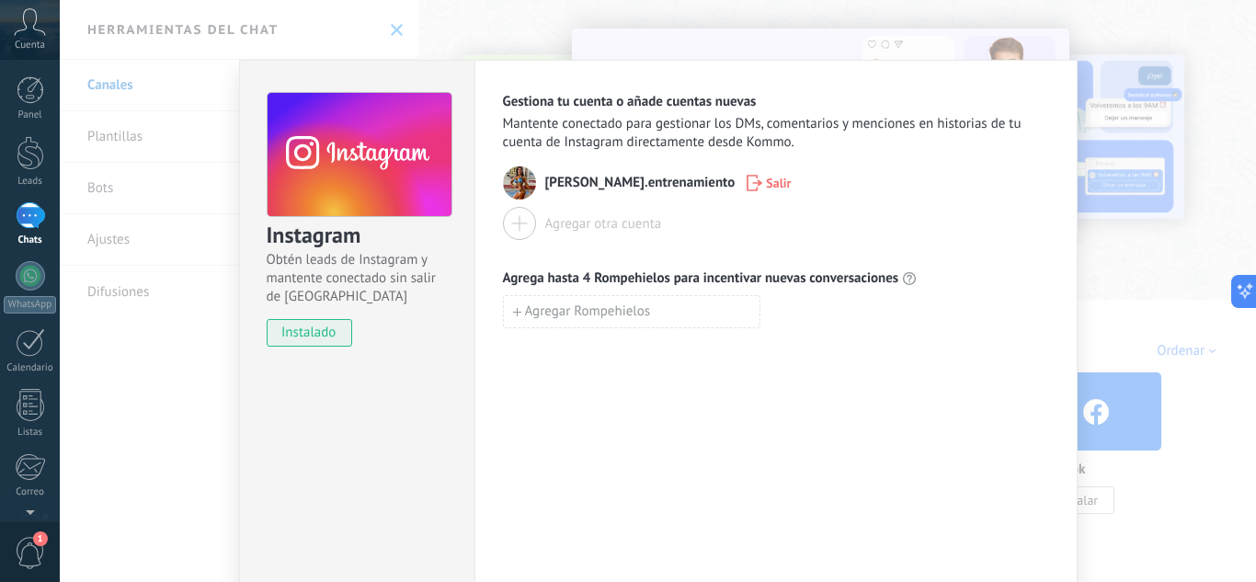
click at [766, 181] on span "Salir" at bounding box center [778, 183] width 25 height 13
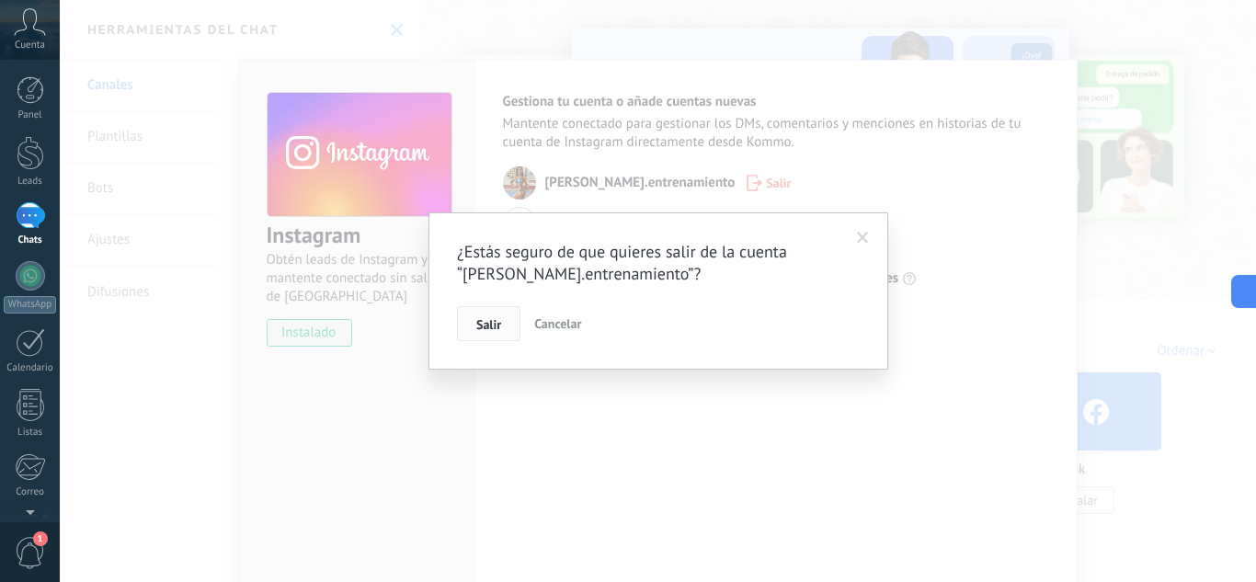
click at [494, 322] on span "Salir" at bounding box center [488, 324] width 25 height 13
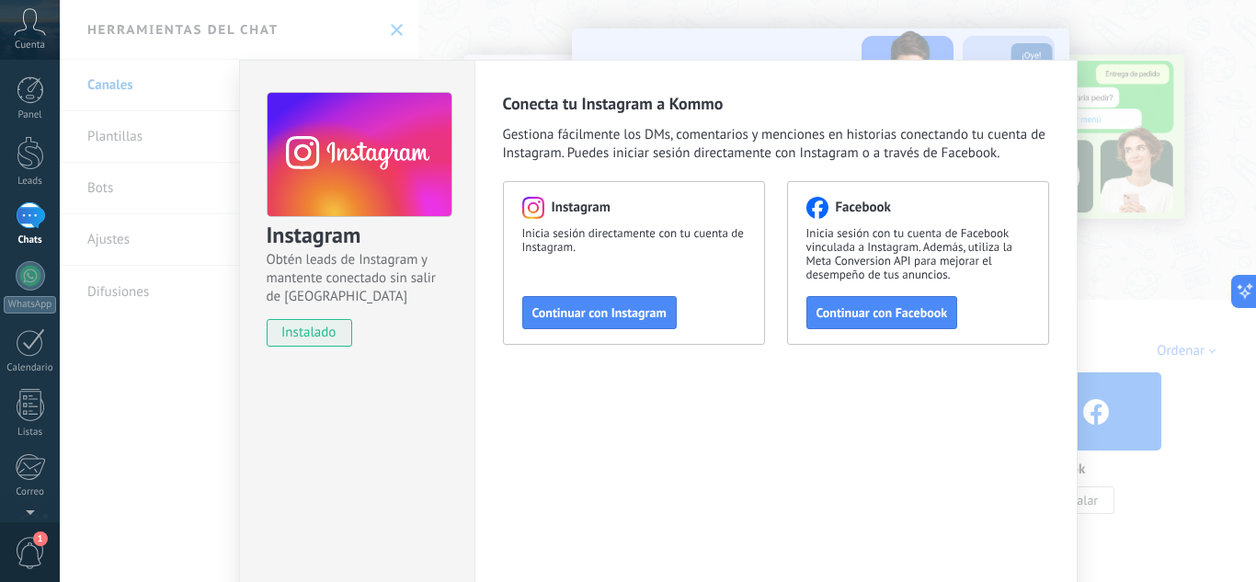
click at [137, 142] on div "Instagram Obtén leads de Instagram y mantente conectado sin salir de Kommo inst…" at bounding box center [658, 291] width 1196 height 582
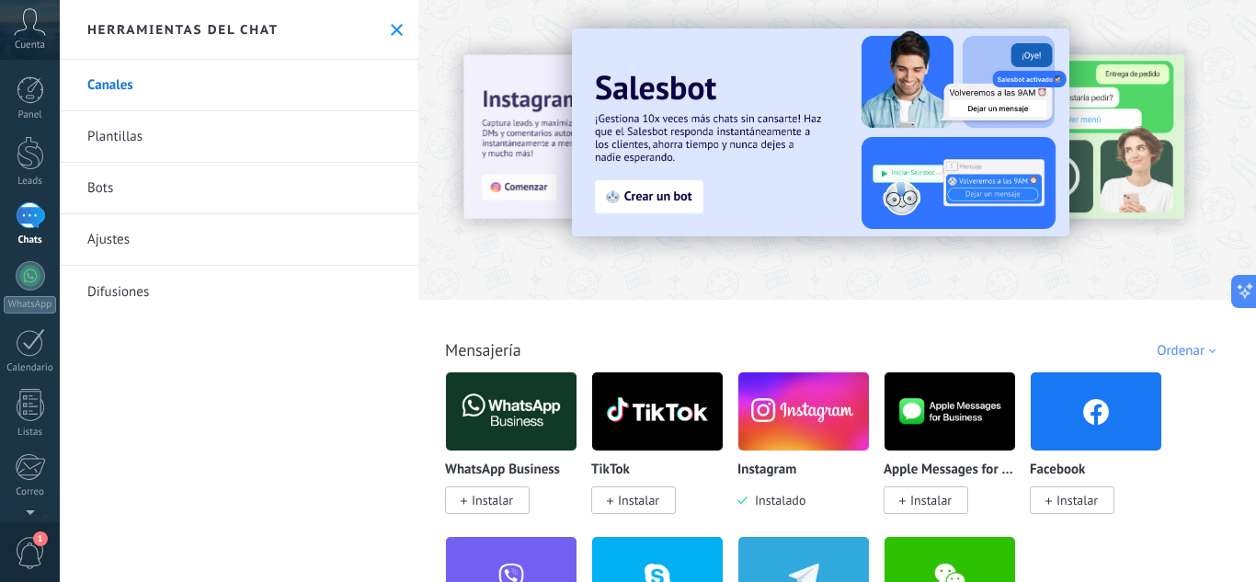
click at [770, 499] on span "Instalado" at bounding box center [776, 500] width 58 height 17
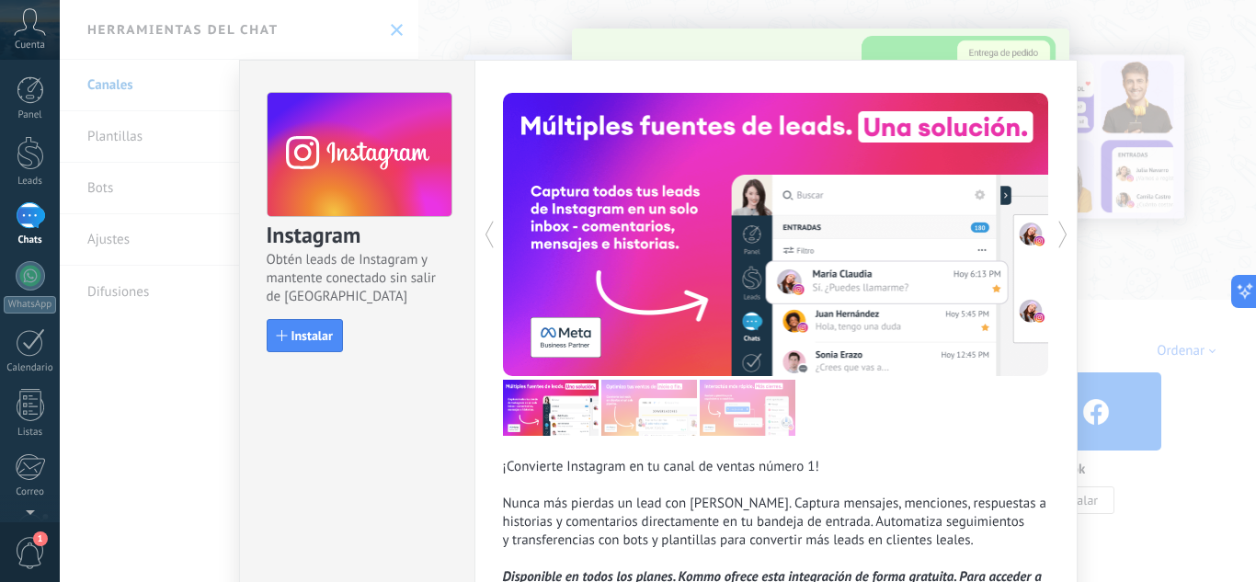
click at [1060, 237] on icon at bounding box center [1062, 235] width 9 height 28
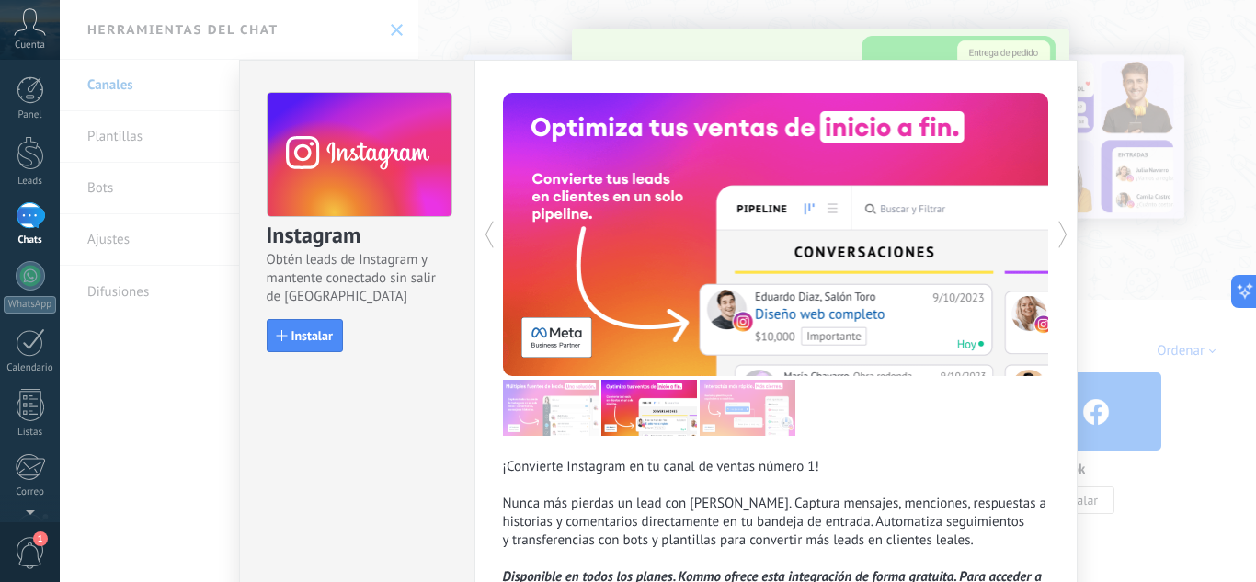
click at [1090, 241] on div "Instagram Obtén leads de Instagram y mantente conectado sin salir de Kommo Inst…" at bounding box center [658, 291] width 1196 height 582
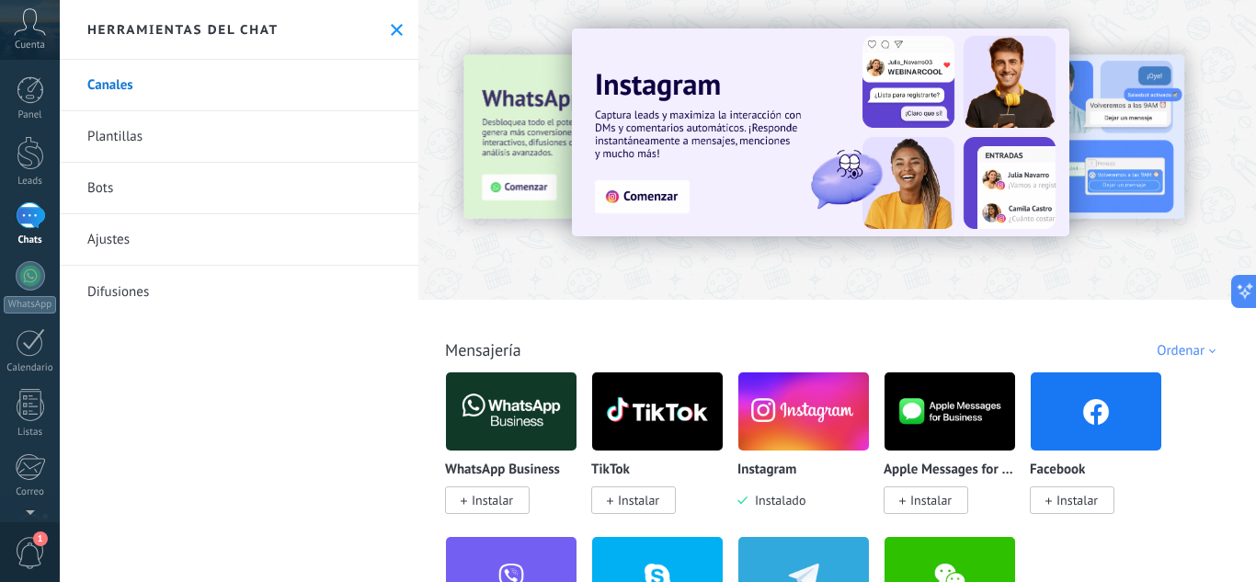
scroll to position [184, 0]
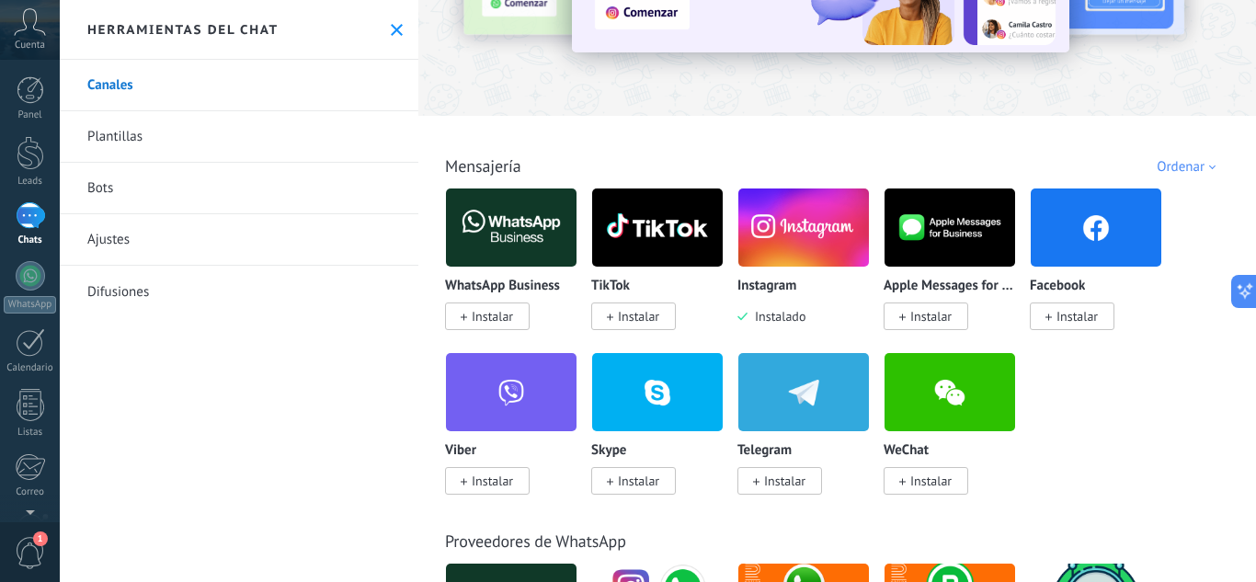
click at [103, 136] on link "Plantillas" at bounding box center [239, 136] width 359 height 51
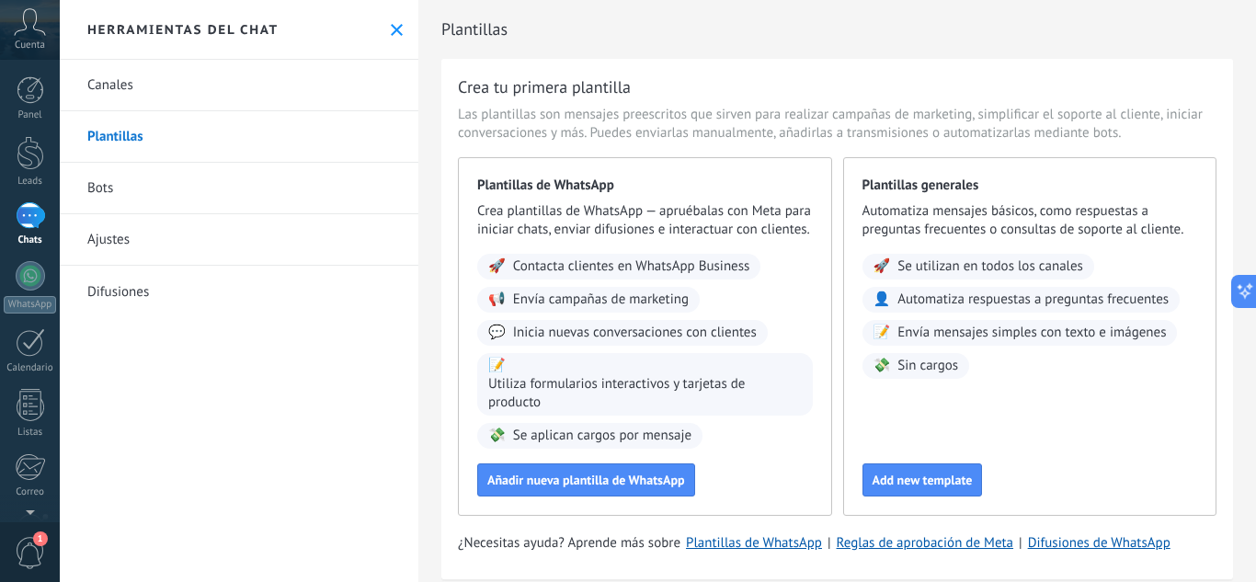
click at [105, 180] on link "Bots" at bounding box center [239, 188] width 359 height 51
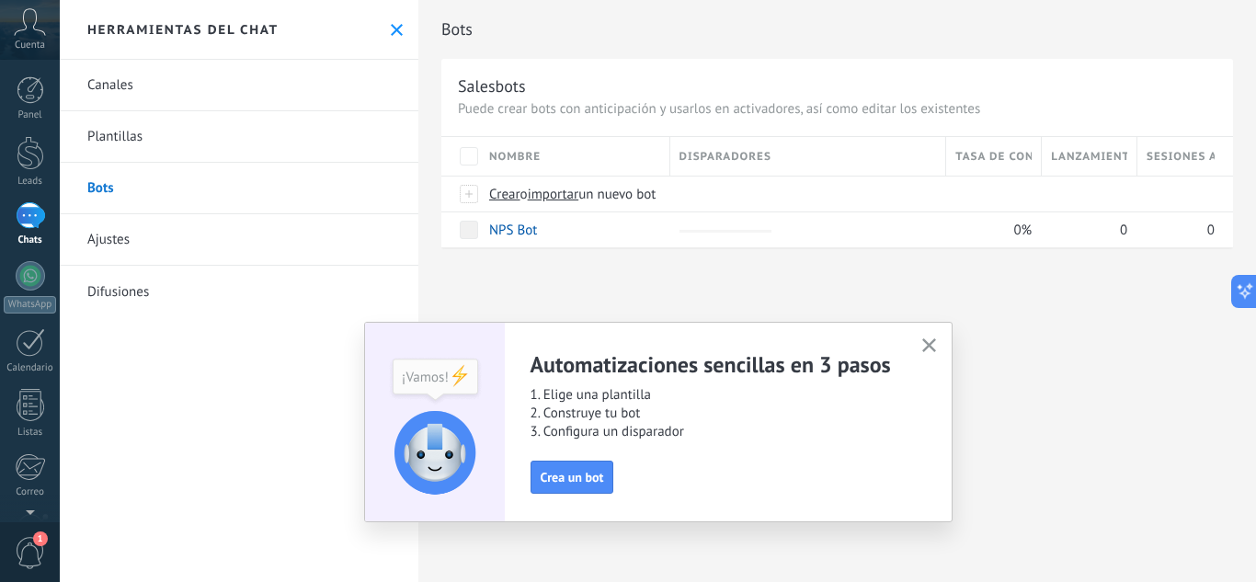
click at [121, 247] on link "Ajustes" at bounding box center [239, 239] width 359 height 51
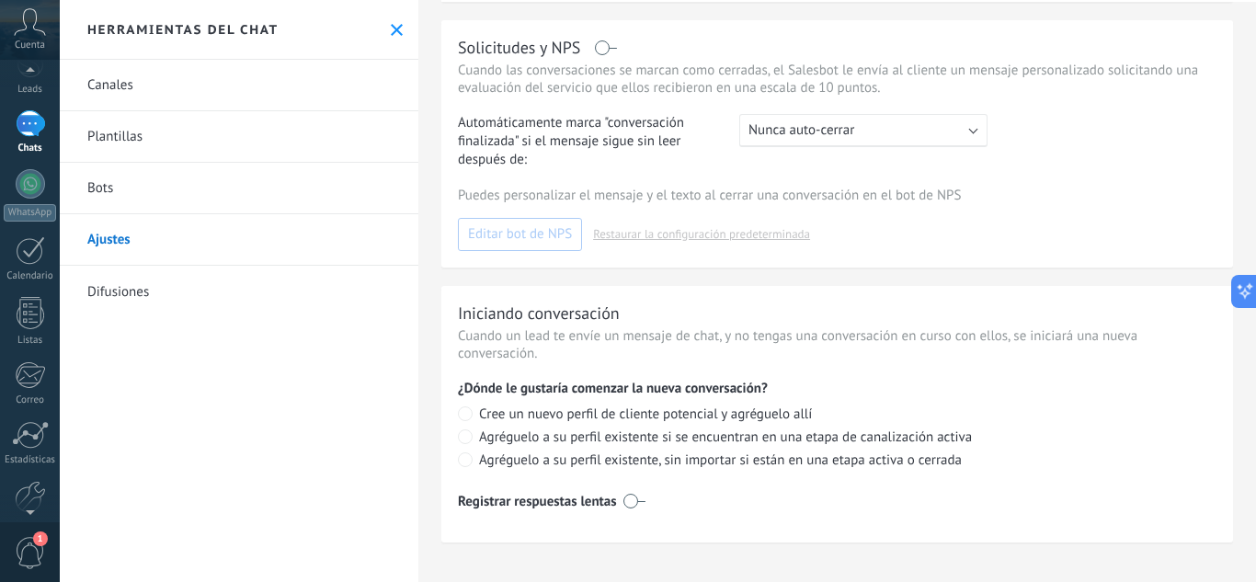
scroll to position [89, 0]
click at [35, 30] on icon at bounding box center [30, 22] width 32 height 28
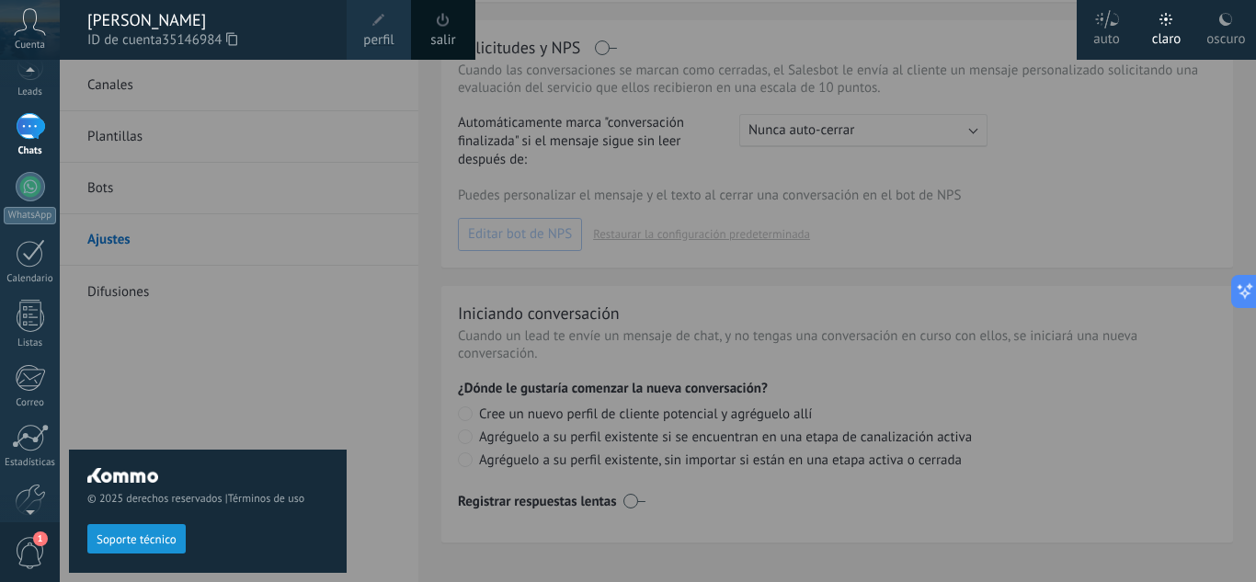
click at [382, 22] on span at bounding box center [378, 20] width 13 height 13
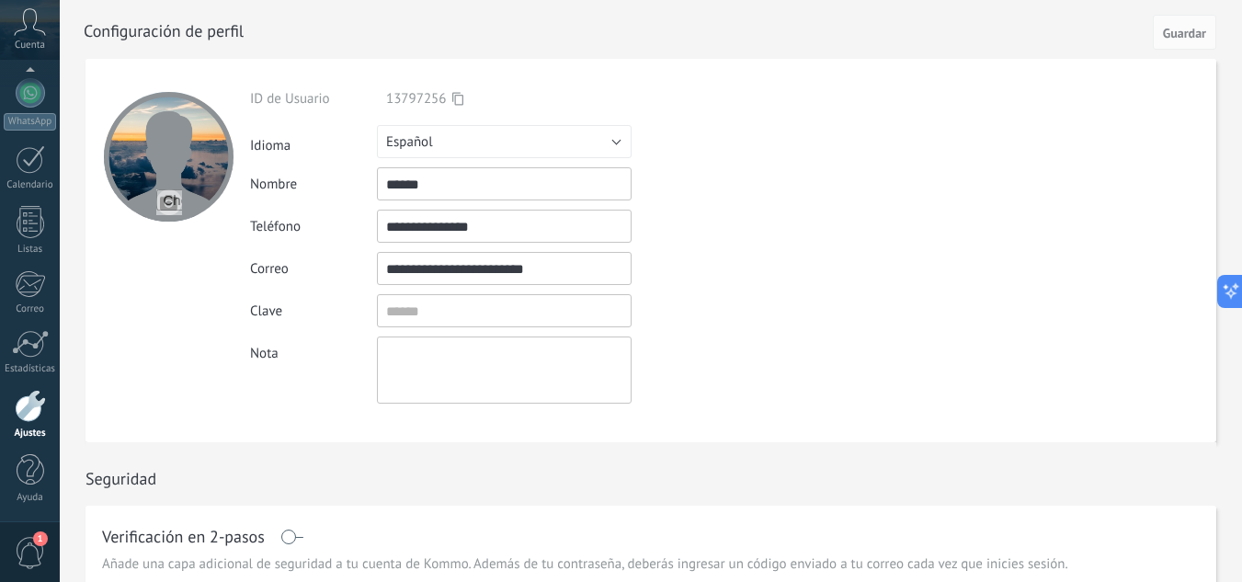
click at [35, 421] on div at bounding box center [30, 406] width 31 height 32
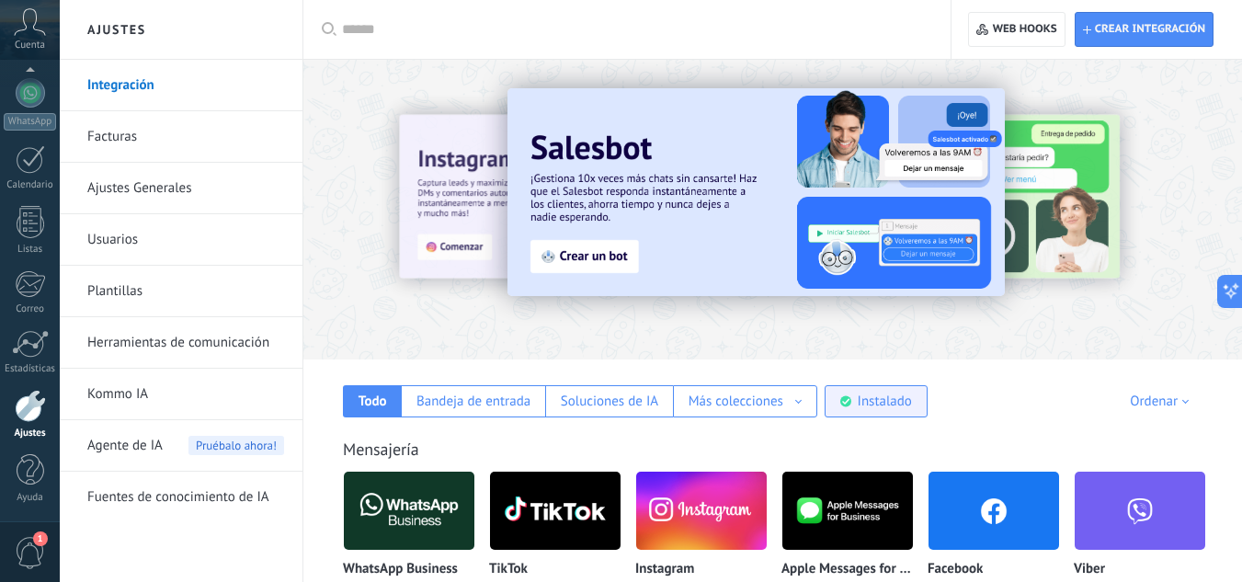
click at [875, 403] on div "Instalado" at bounding box center [885, 401] width 54 height 17
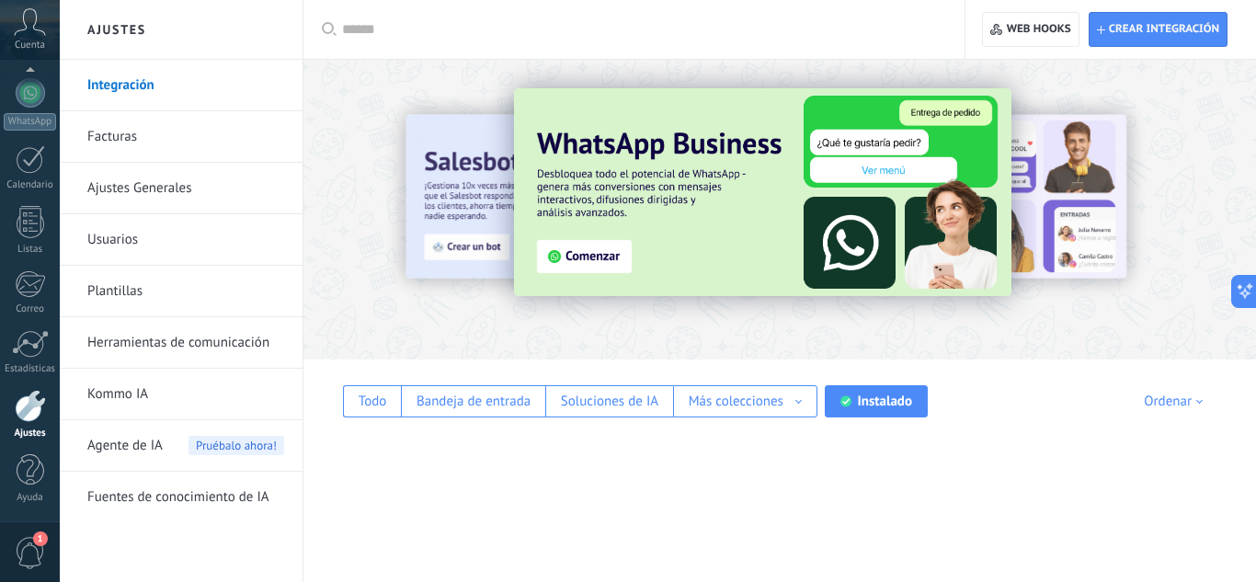
click at [166, 129] on link "Facturas" at bounding box center [185, 136] width 197 height 51
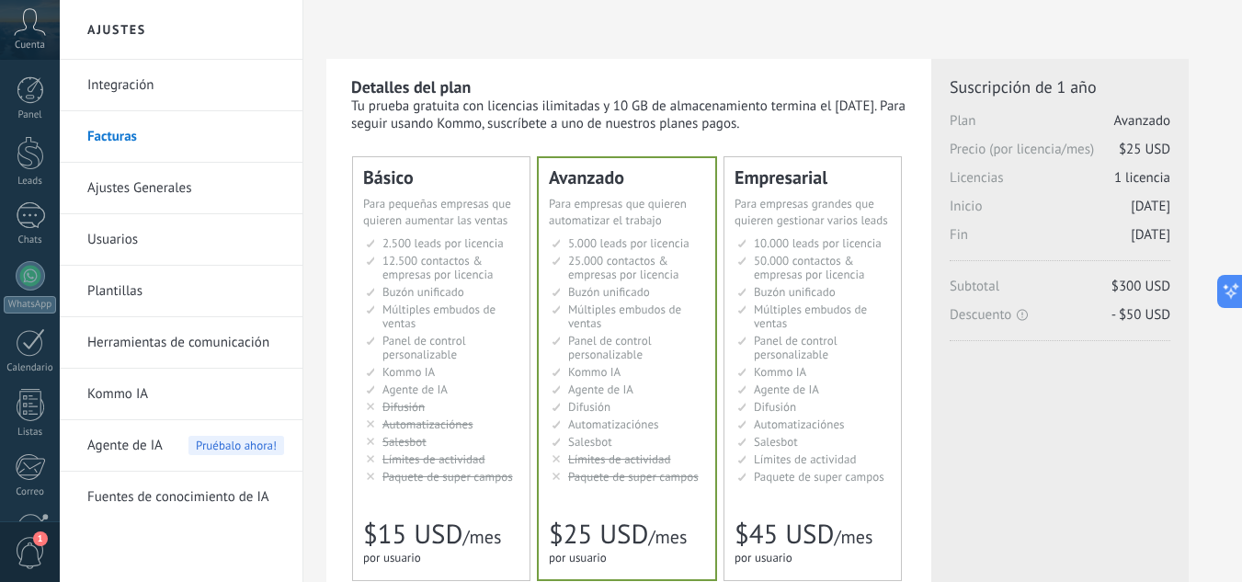
click at [176, 188] on link "Ajustes Generales" at bounding box center [185, 188] width 197 height 51
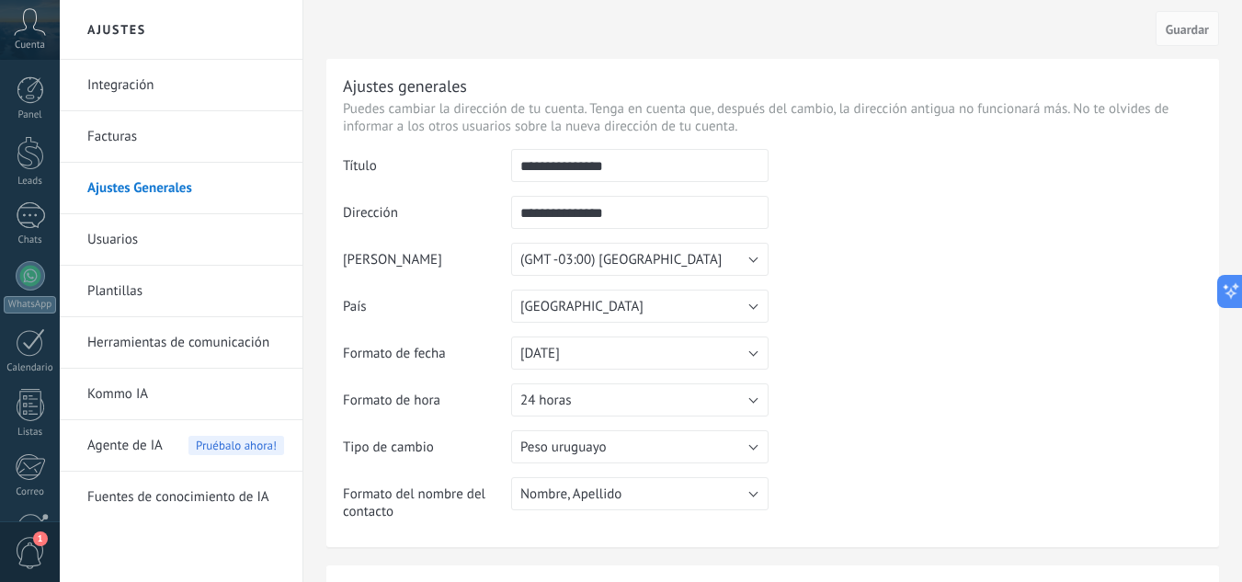
click at [130, 238] on link "Usuarios" at bounding box center [185, 239] width 197 height 51
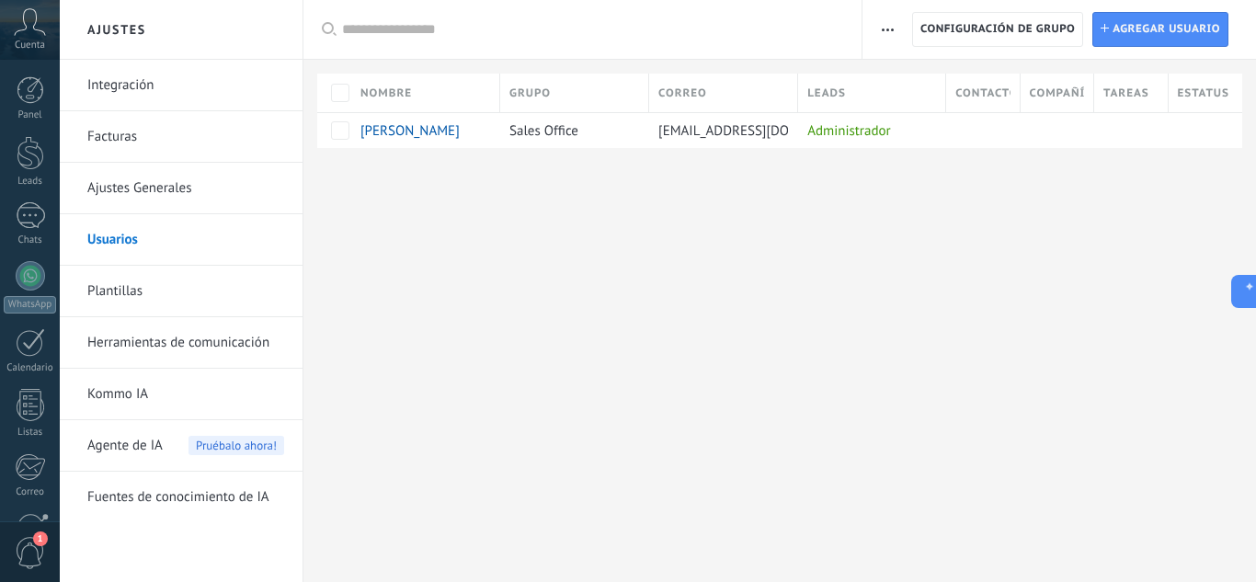
click at [131, 290] on link "Plantillas" at bounding box center [185, 291] width 197 height 51
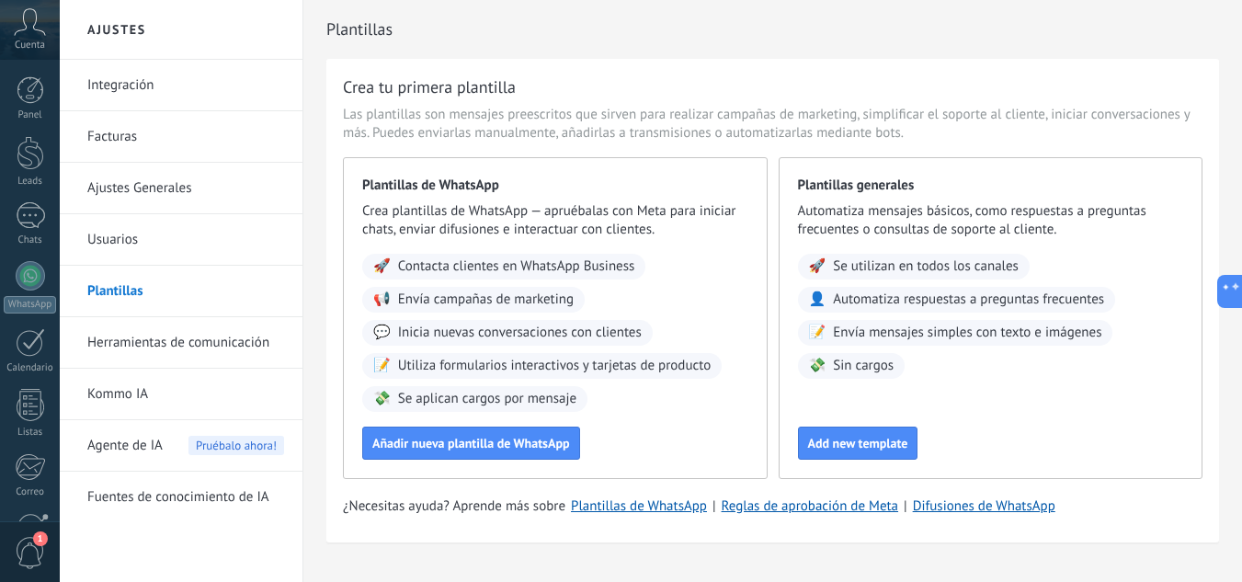
click at [139, 80] on link "Integración" at bounding box center [185, 85] width 197 height 51
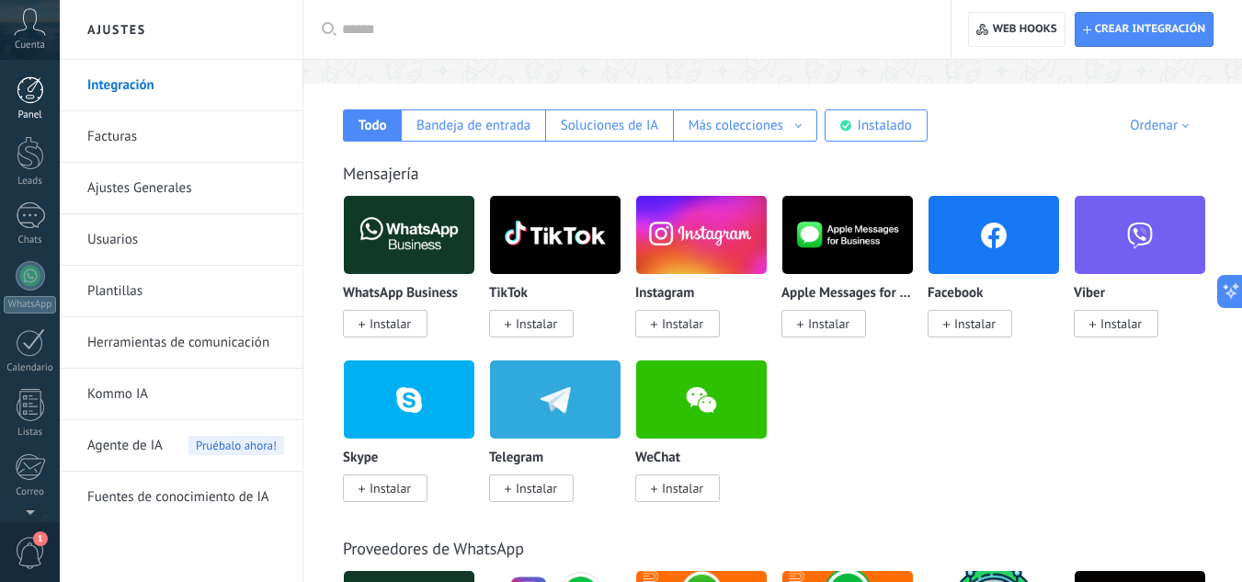
click at [34, 97] on div at bounding box center [31, 90] width 28 height 28
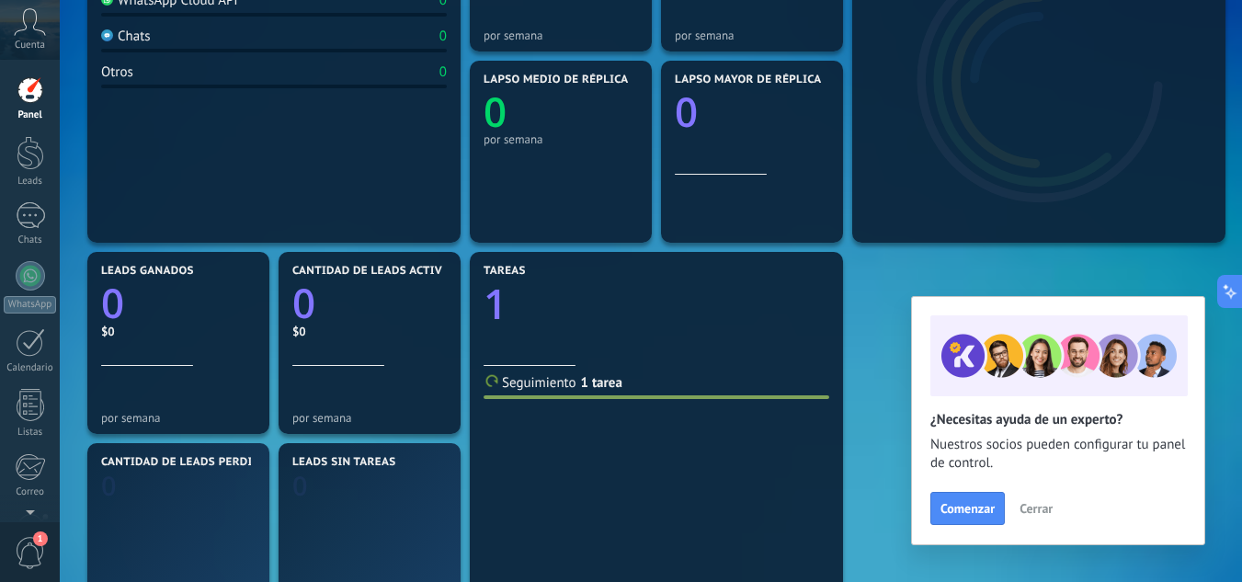
scroll to position [552, 0]
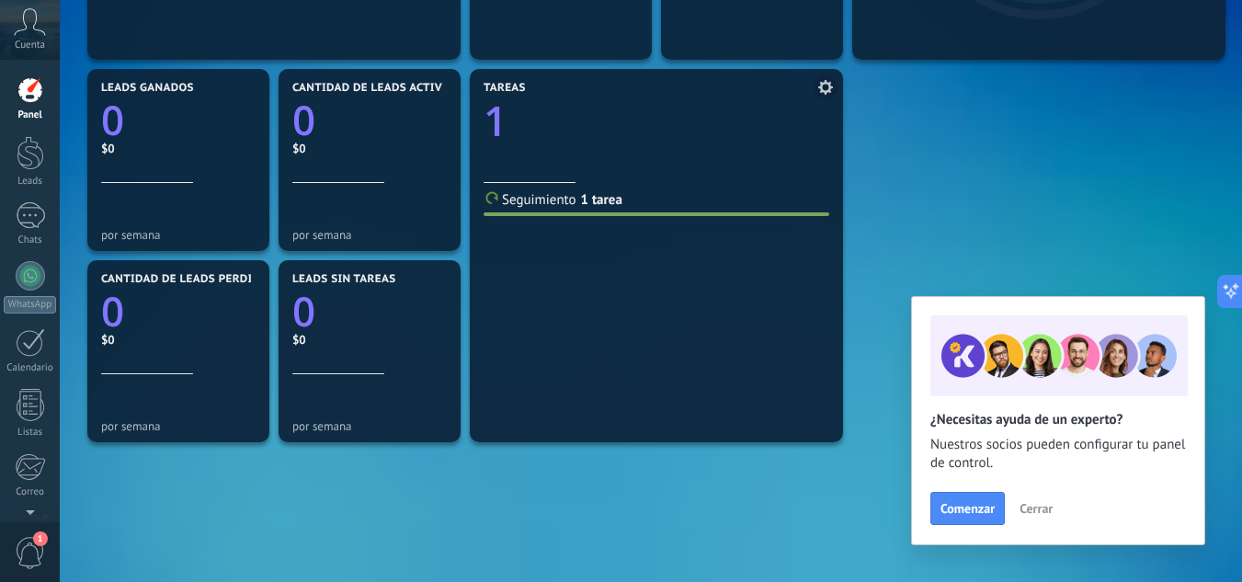
click at [581, 200] on link "1 tarea" at bounding box center [601, 199] width 41 height 17
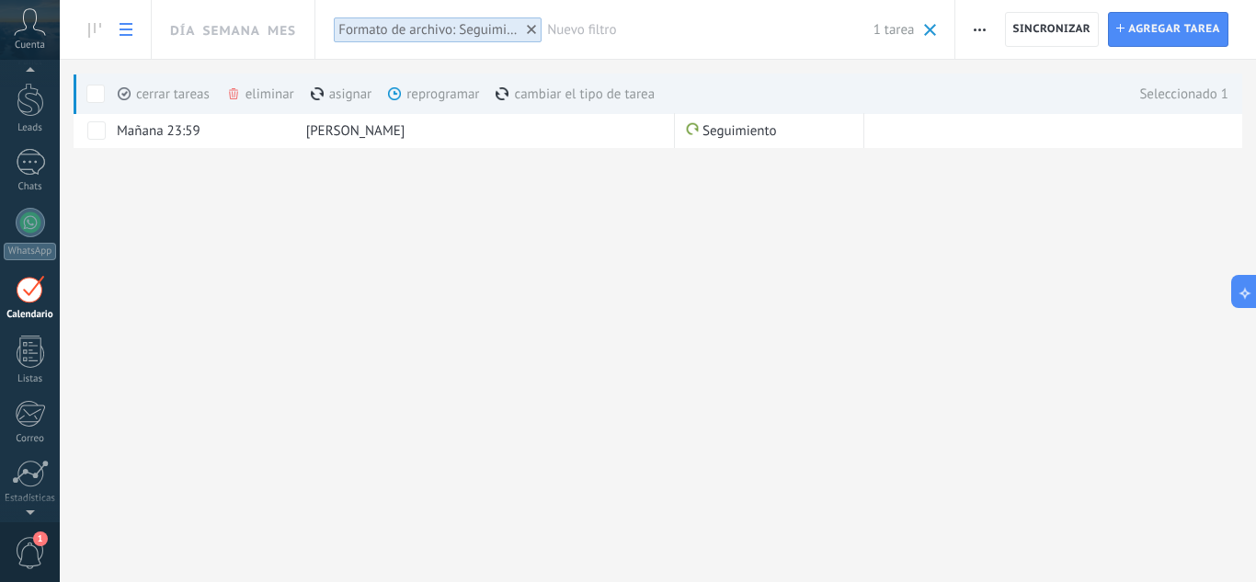
click at [245, 91] on div "eliminar màs" at bounding box center [291, 94] width 131 height 40
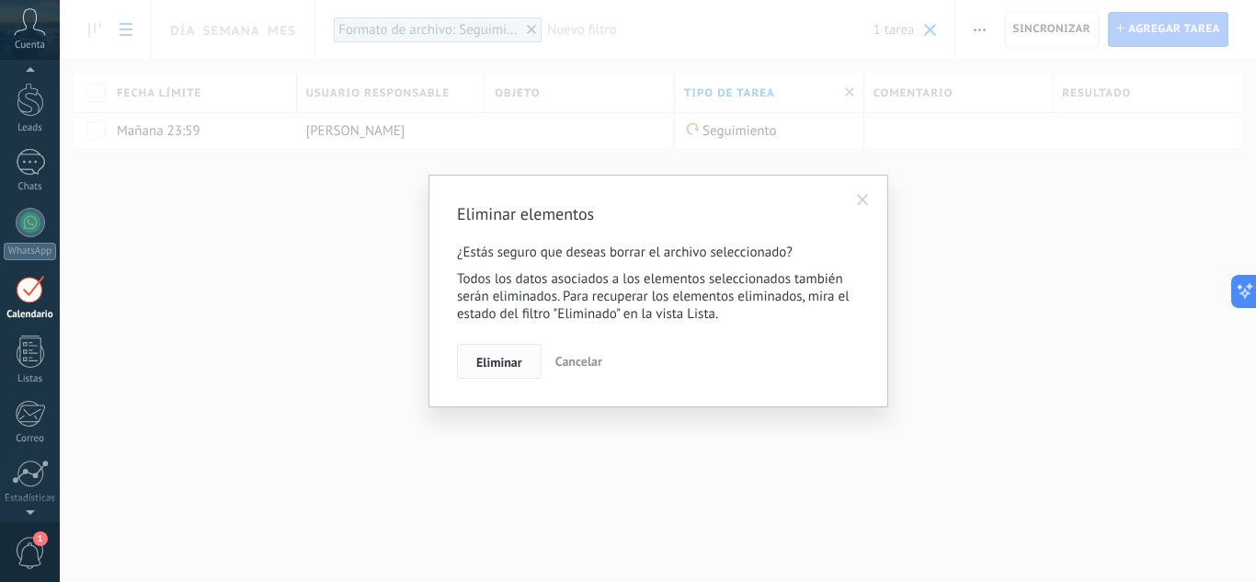
click at [497, 362] on span "Eliminar" at bounding box center [499, 362] width 46 height 13
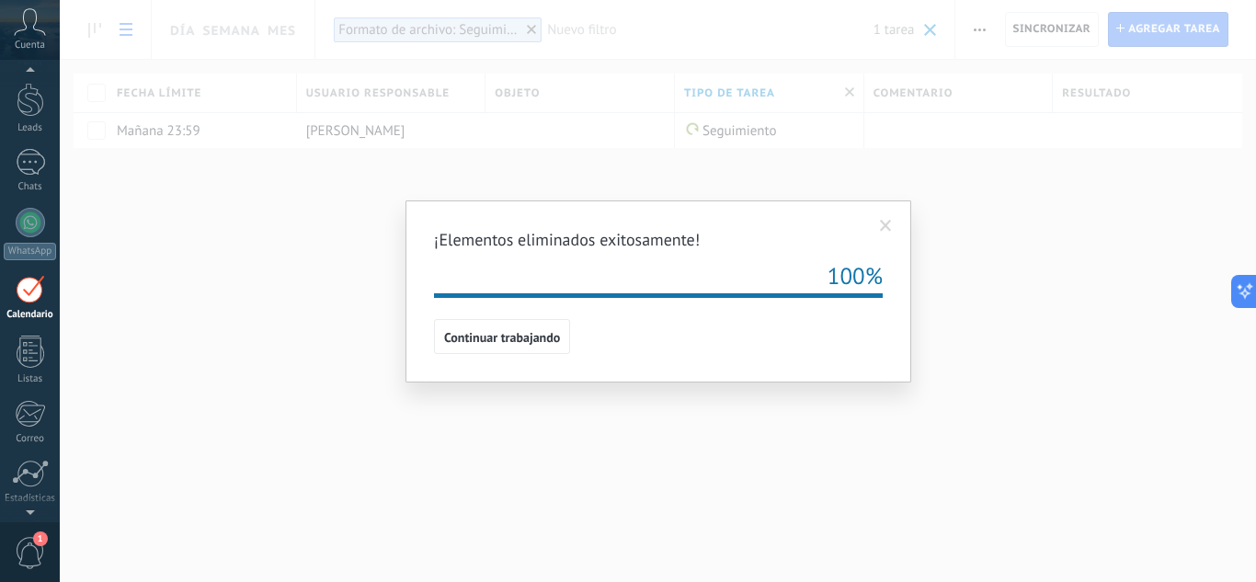
click at [888, 226] on span at bounding box center [886, 226] width 12 height 13
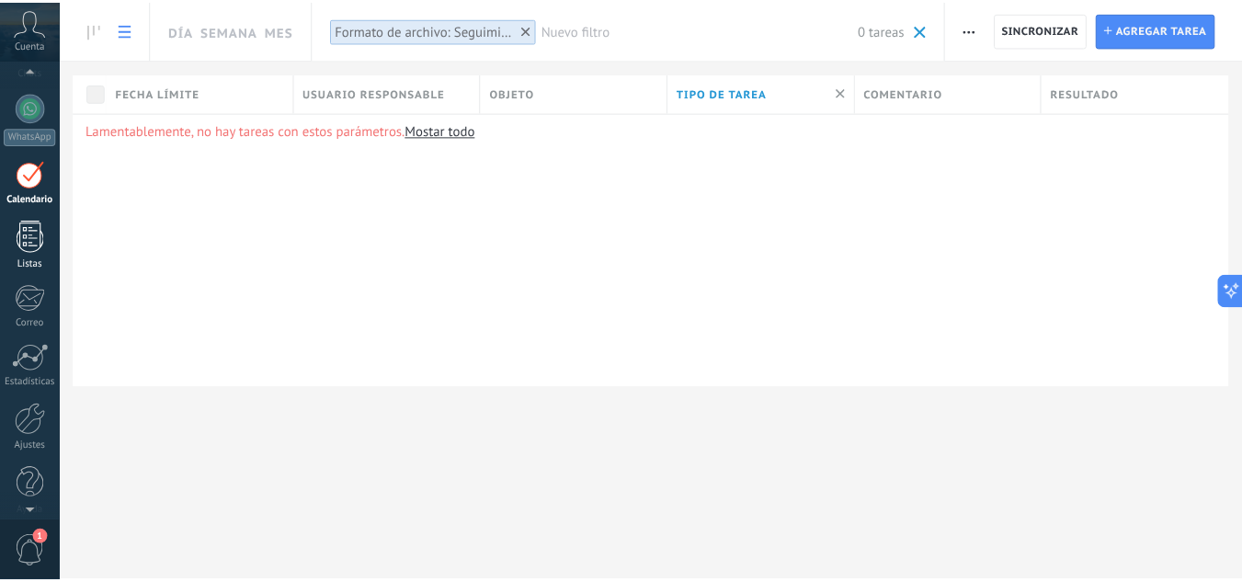
scroll to position [183, 0]
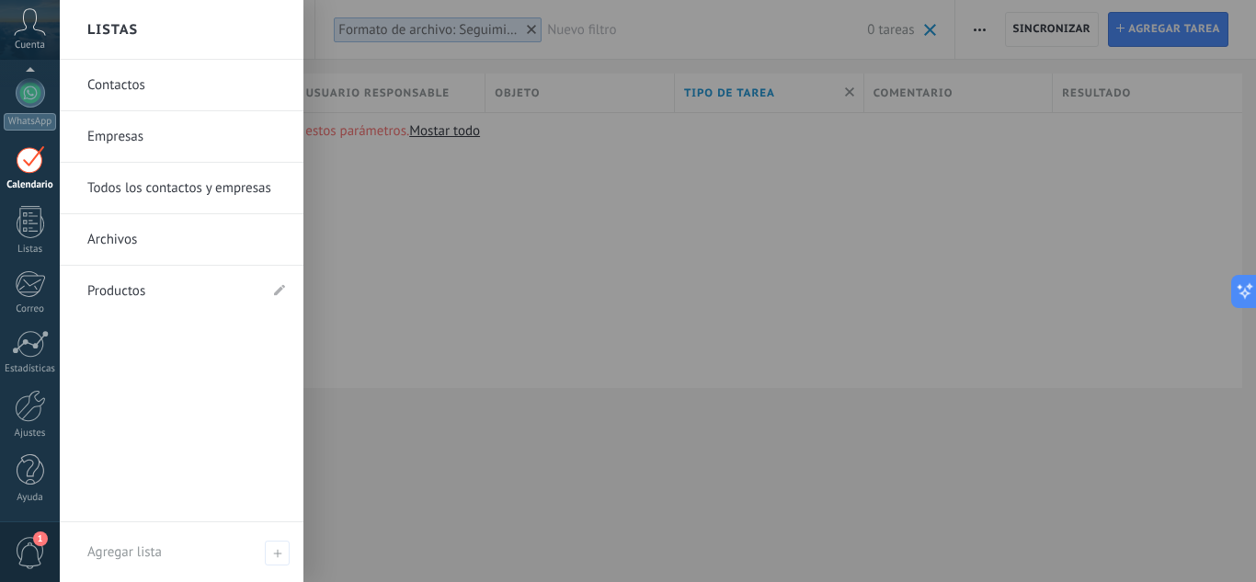
click at [33, 538] on span "1" at bounding box center [40, 538] width 15 height 15
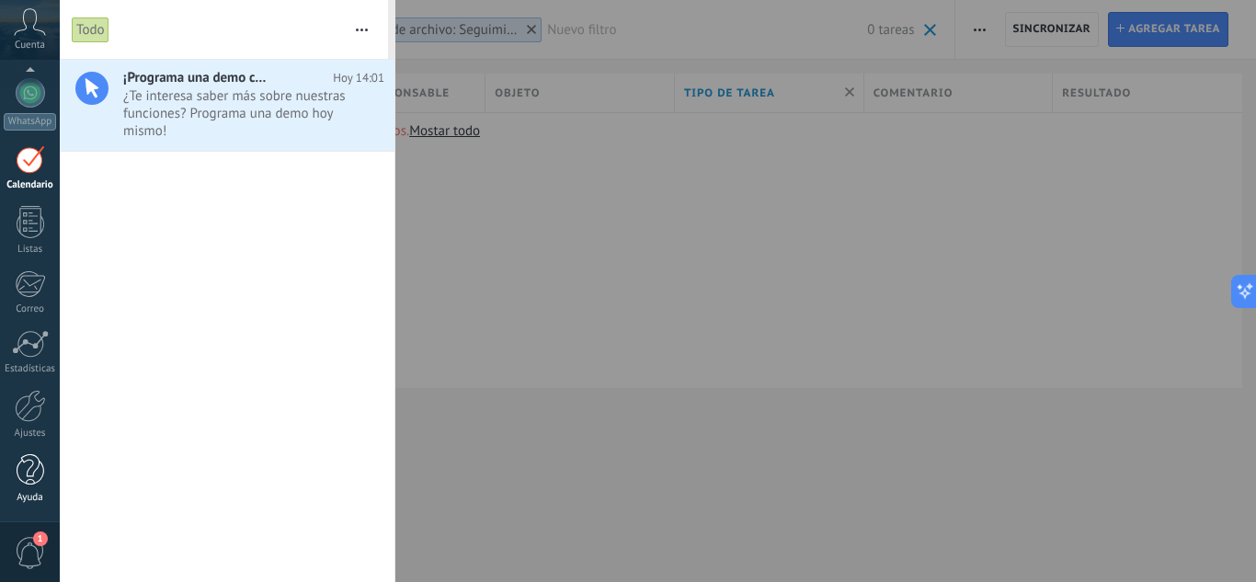
click at [21, 473] on div at bounding box center [31, 470] width 28 height 32
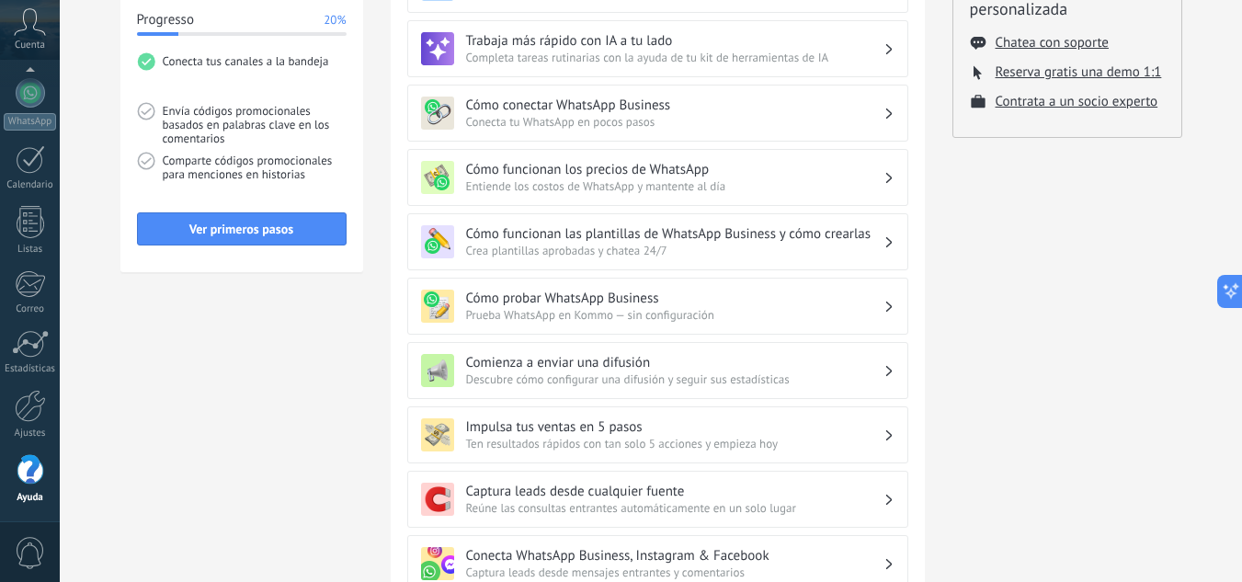
scroll to position [460, 0]
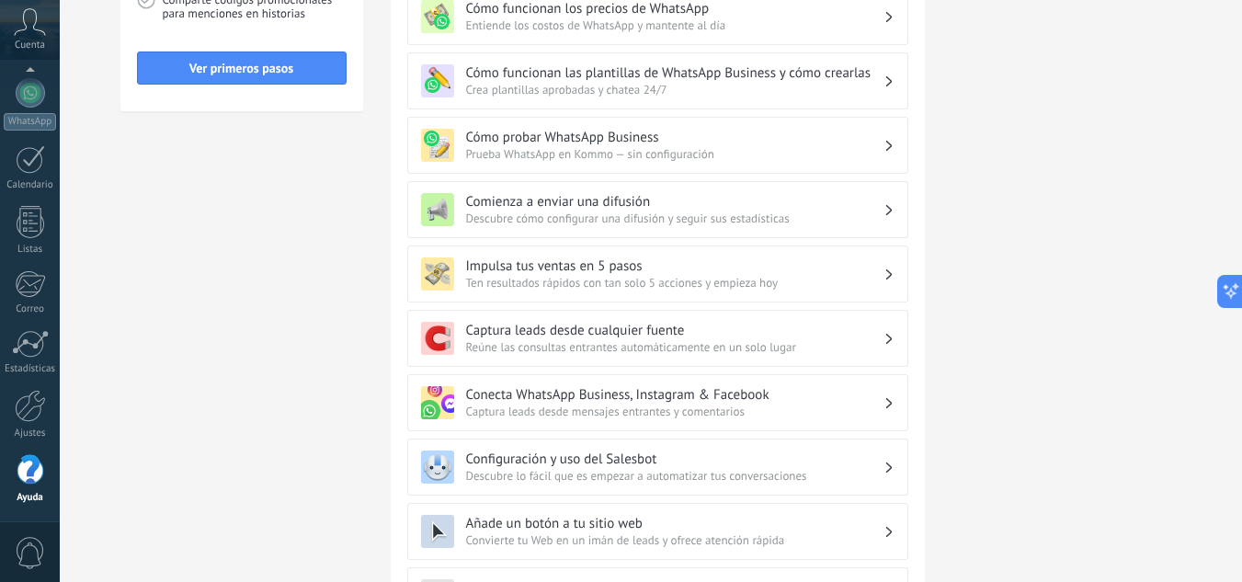
click at [641, 146] on span "Prueba WhatsApp en Kommo — sin configuración" at bounding box center [674, 154] width 417 height 16
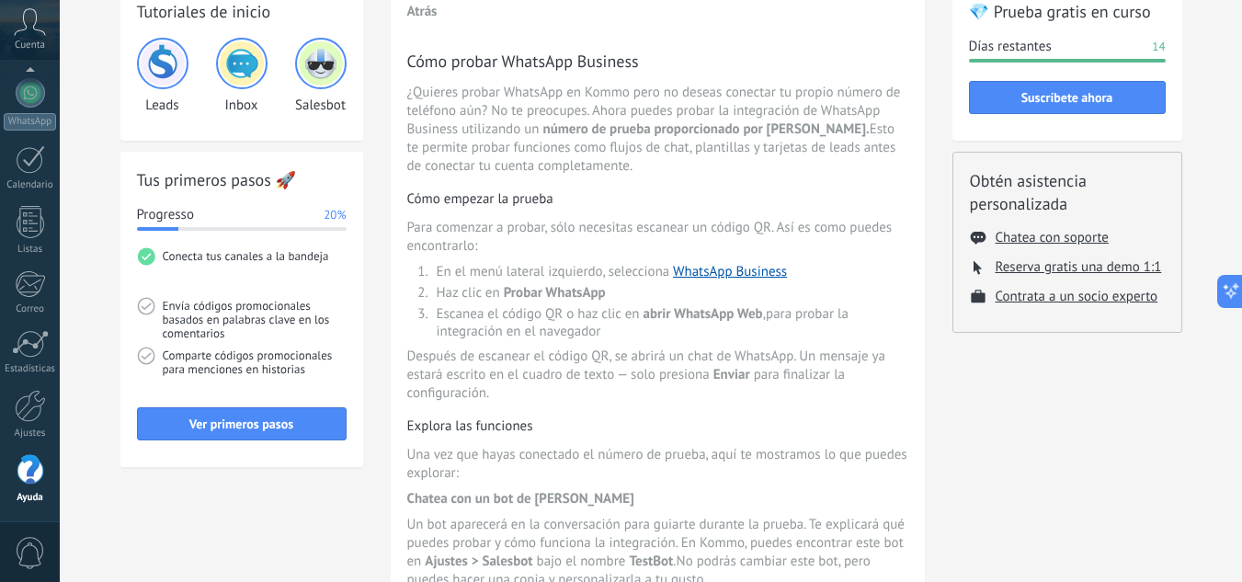
scroll to position [0, 0]
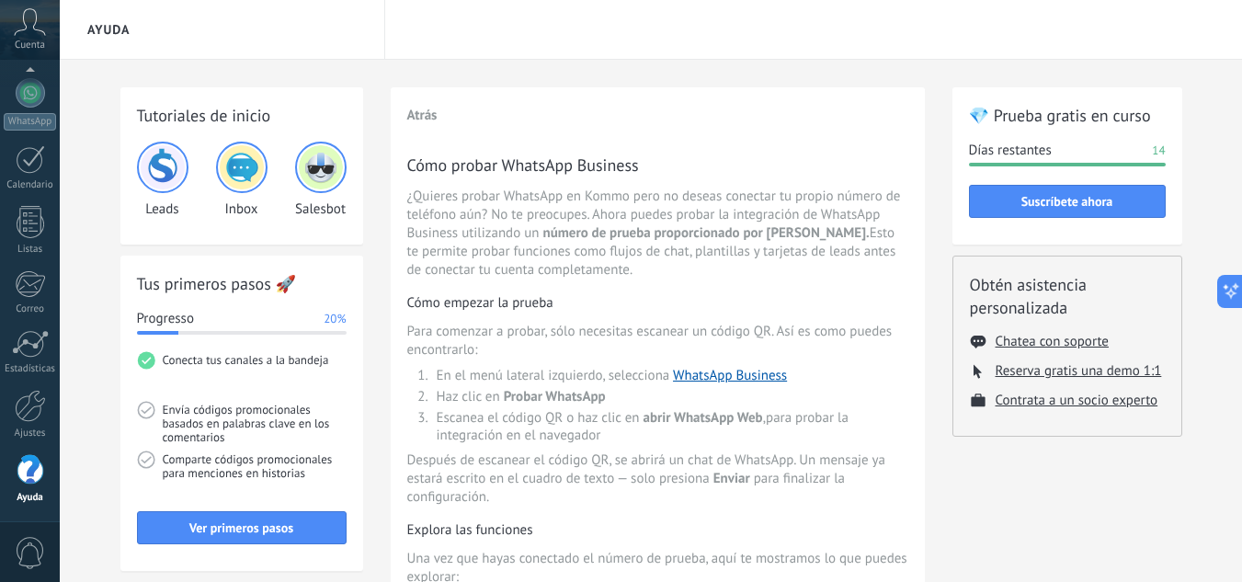
click at [244, 181] on img at bounding box center [242, 167] width 44 height 44
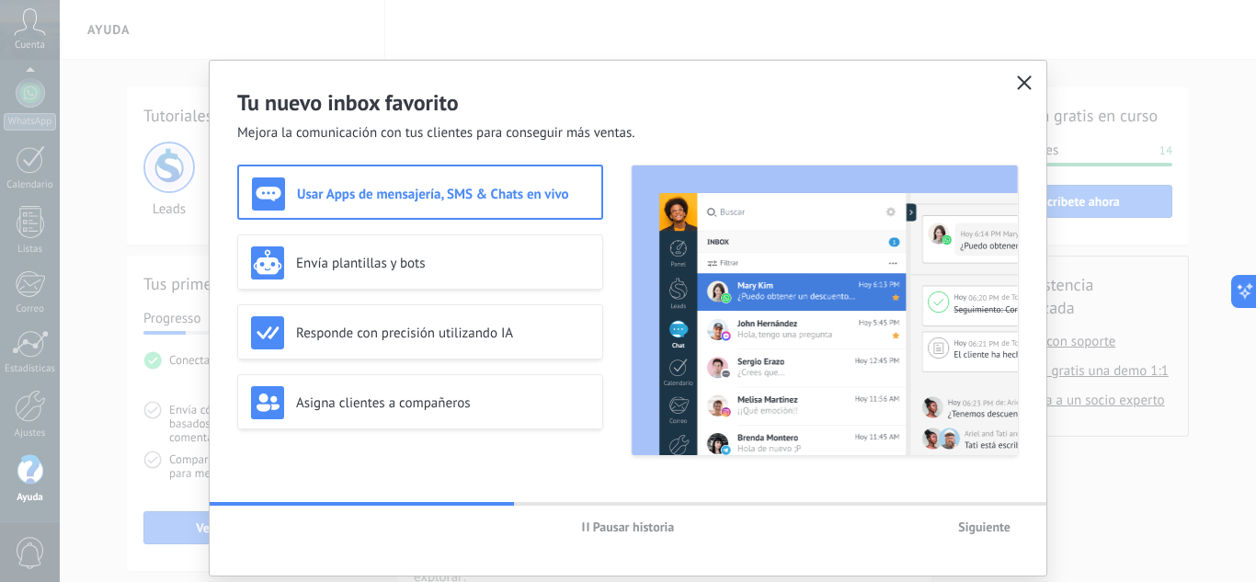
click at [1023, 79] on icon "button" at bounding box center [1024, 82] width 15 height 15
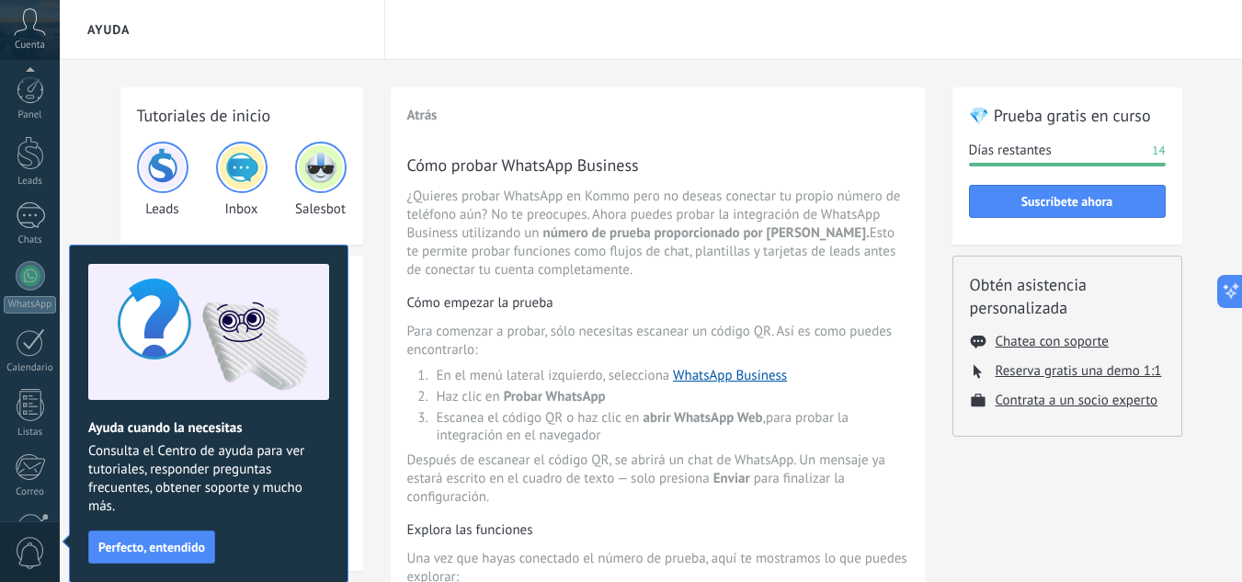
scroll to position [183, 0]
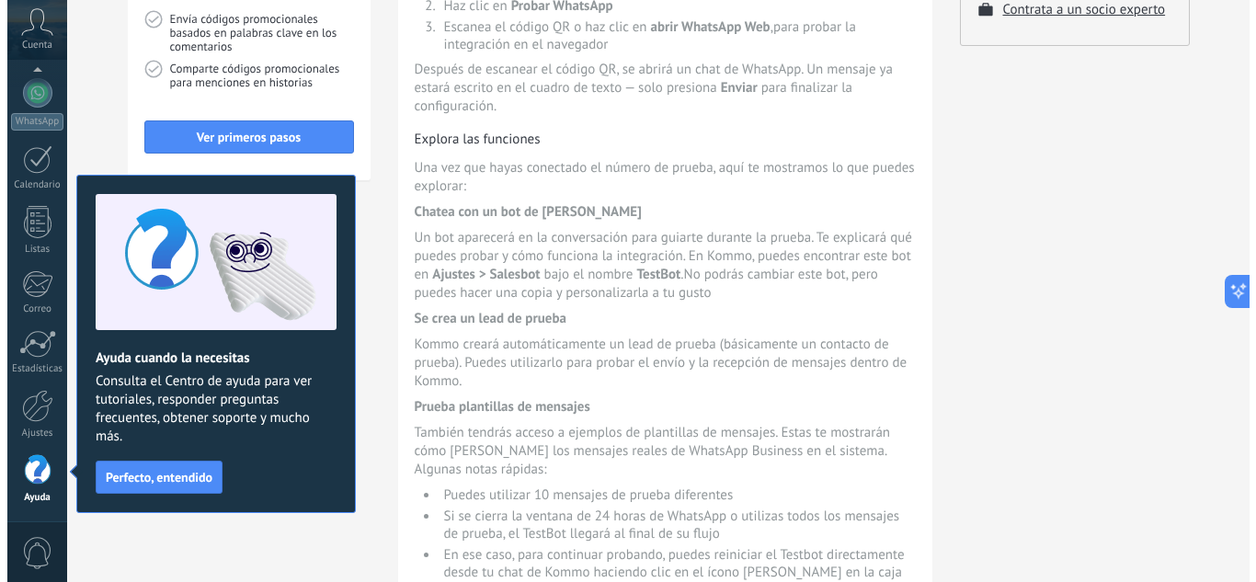
scroll to position [460, 0]
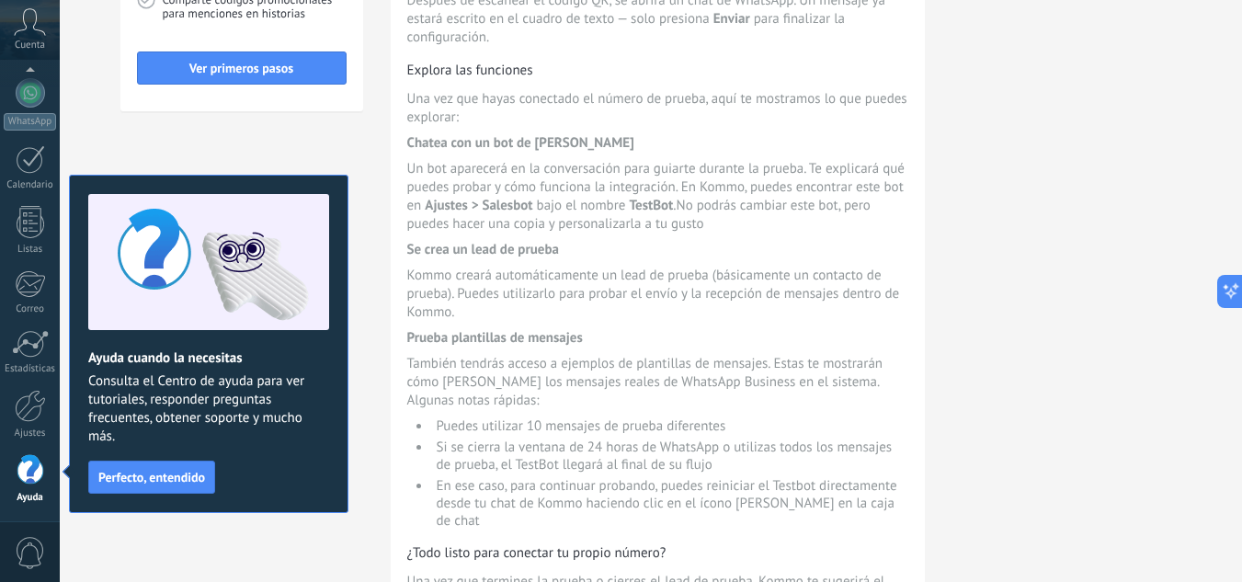
click at [34, 553] on span "0" at bounding box center [30, 553] width 31 height 32
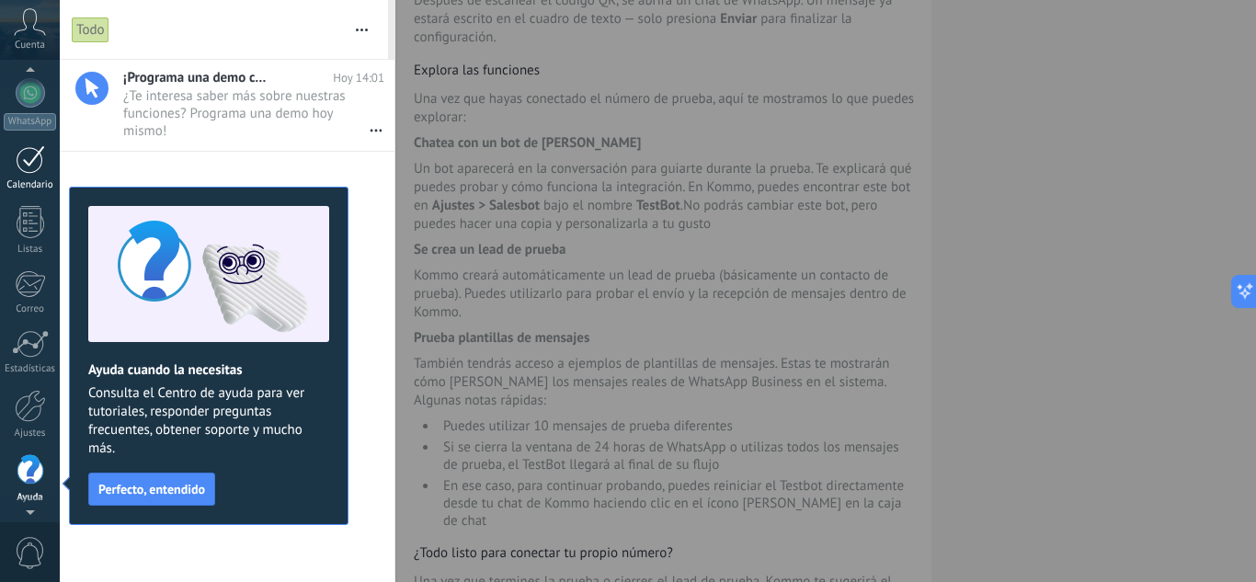
scroll to position [0, 0]
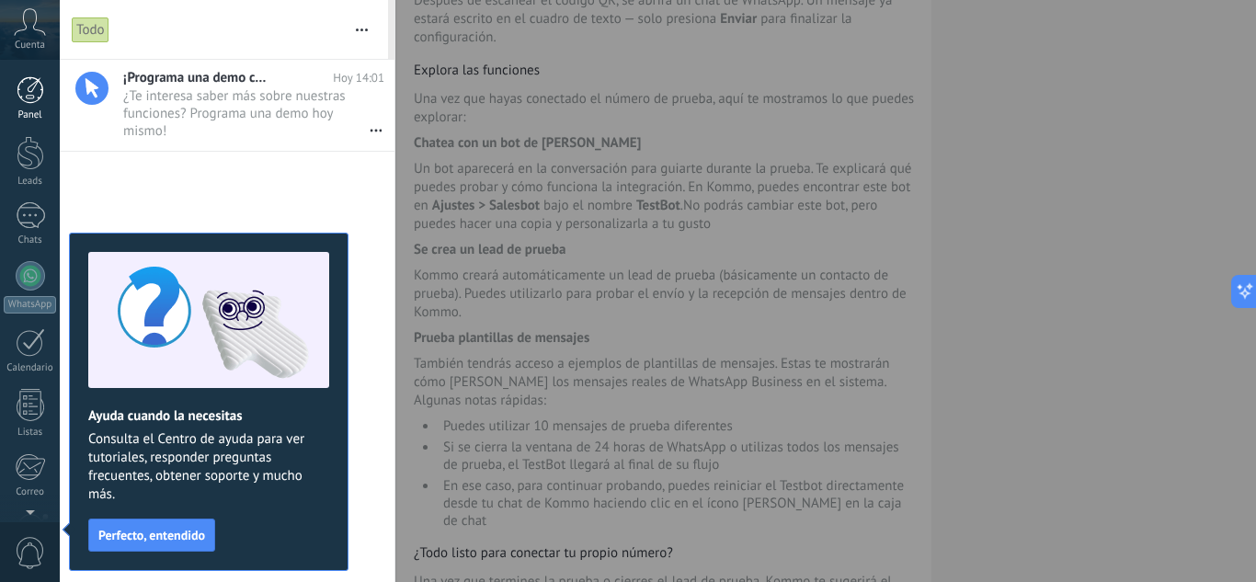
click at [22, 94] on div at bounding box center [31, 90] width 28 height 28
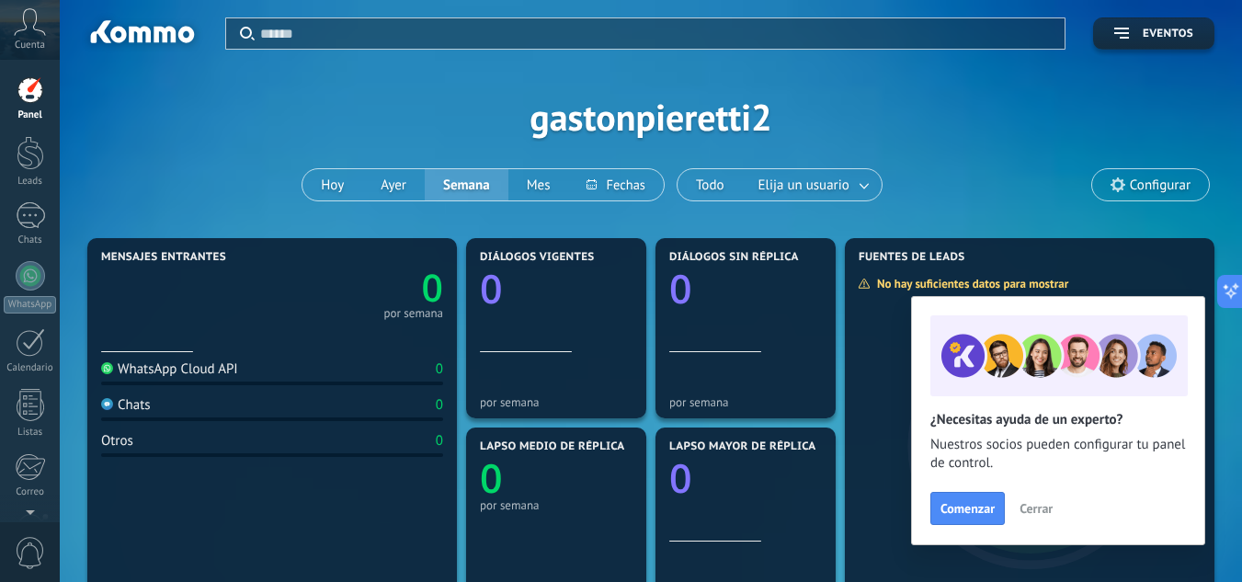
click at [1157, 192] on span "Configurar" at bounding box center [1160, 185] width 61 height 16
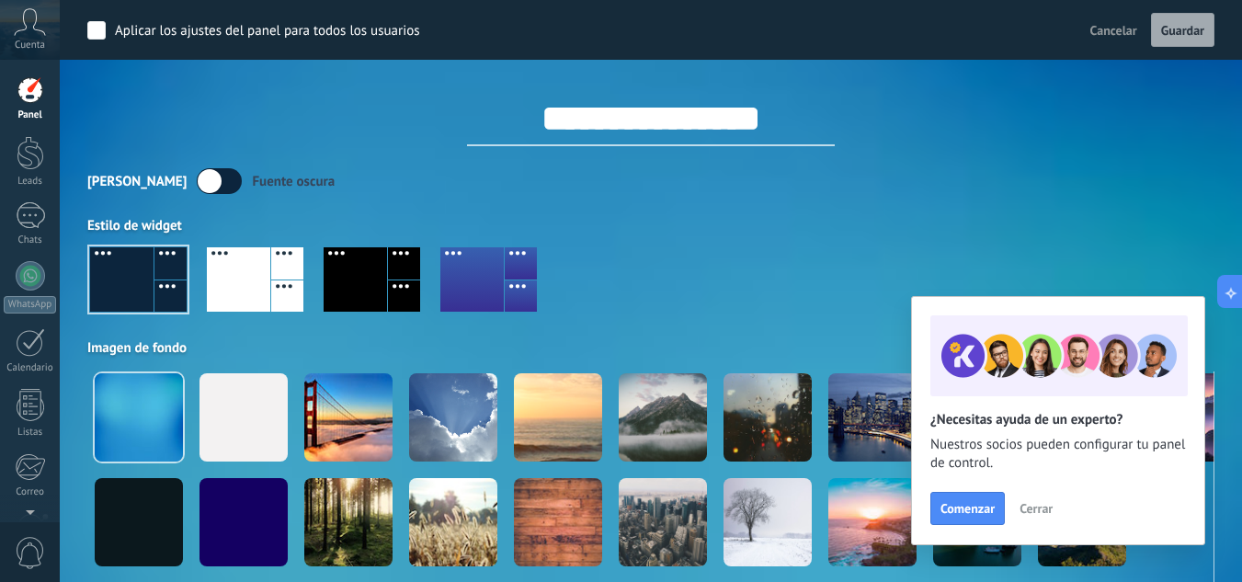
click at [1033, 508] on span "Cerrar" at bounding box center [1036, 508] width 33 height 13
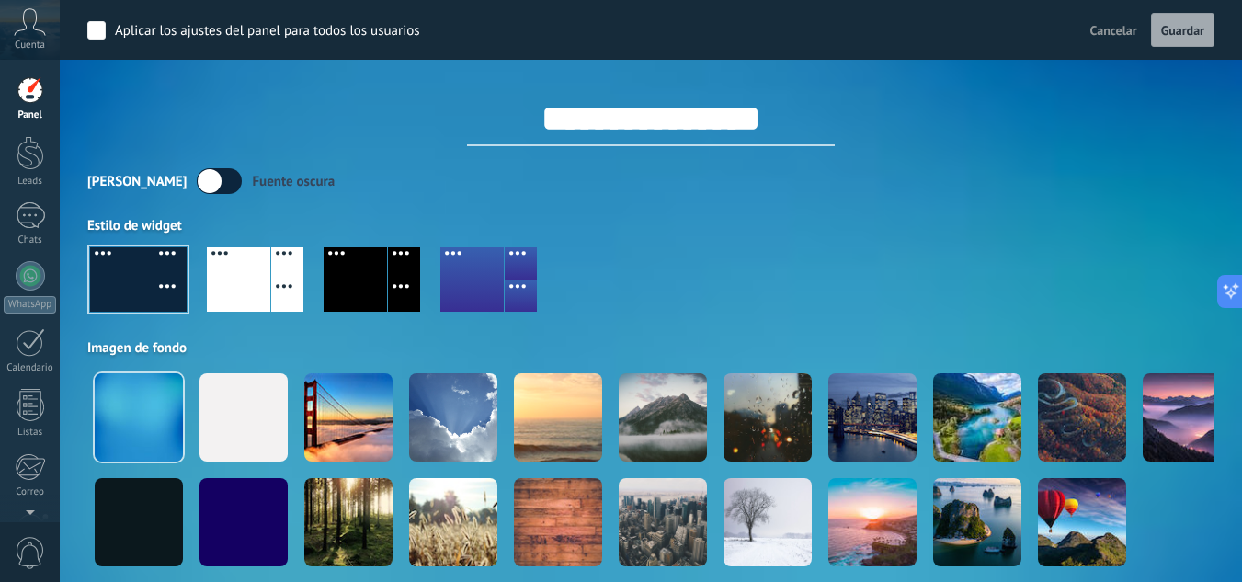
click at [32, 36] on div "Cuenta" at bounding box center [30, 30] width 60 height 60
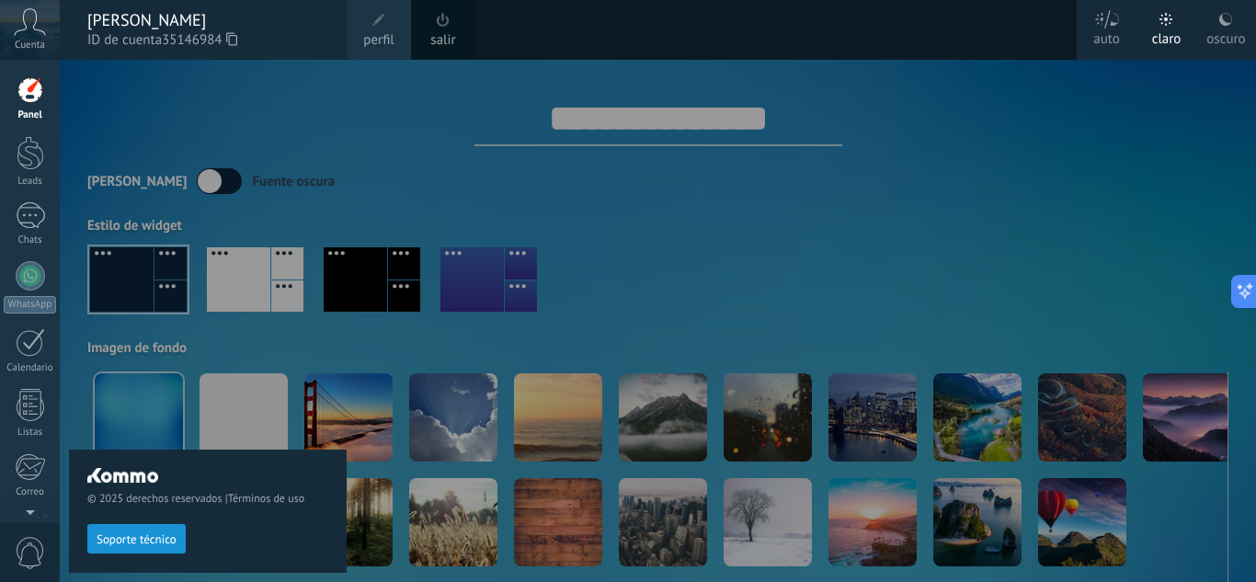
click at [165, 40] on span "ID de cuenta 35146984" at bounding box center [207, 40] width 241 height 20
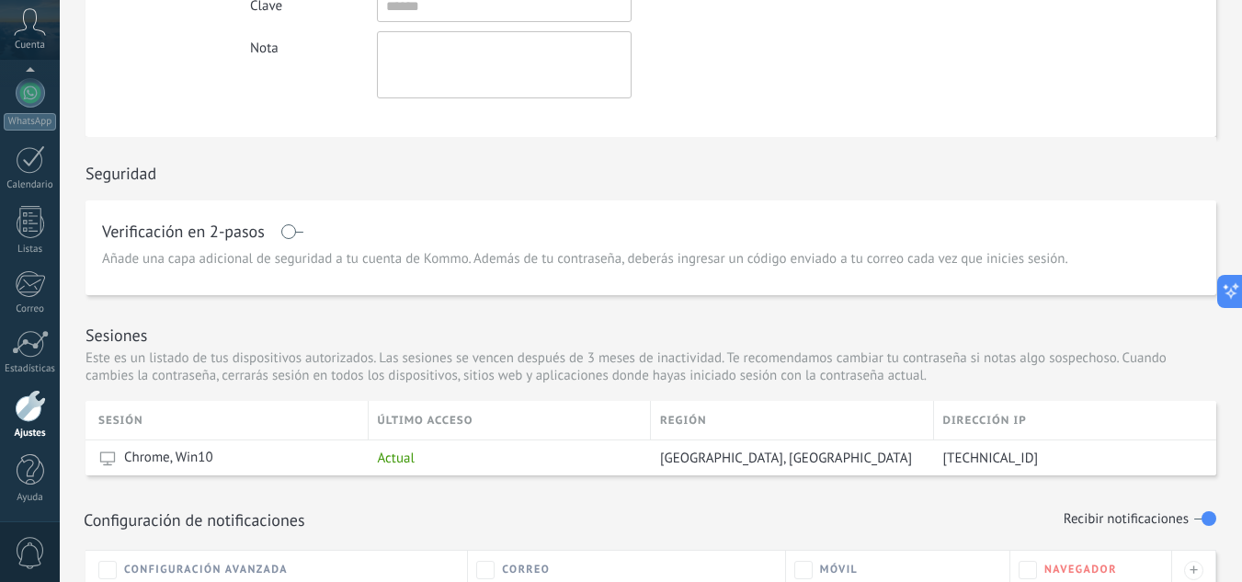
scroll to position [368, 0]
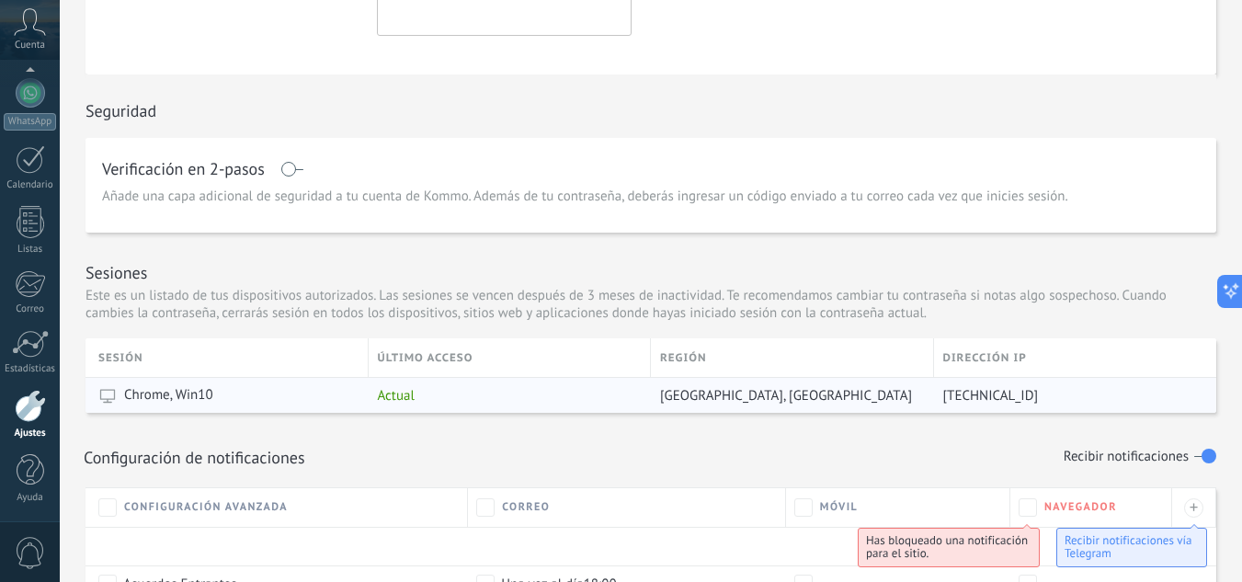
click at [333, 400] on div "Chrome, Win10" at bounding box center [228, 395] width 261 height 35
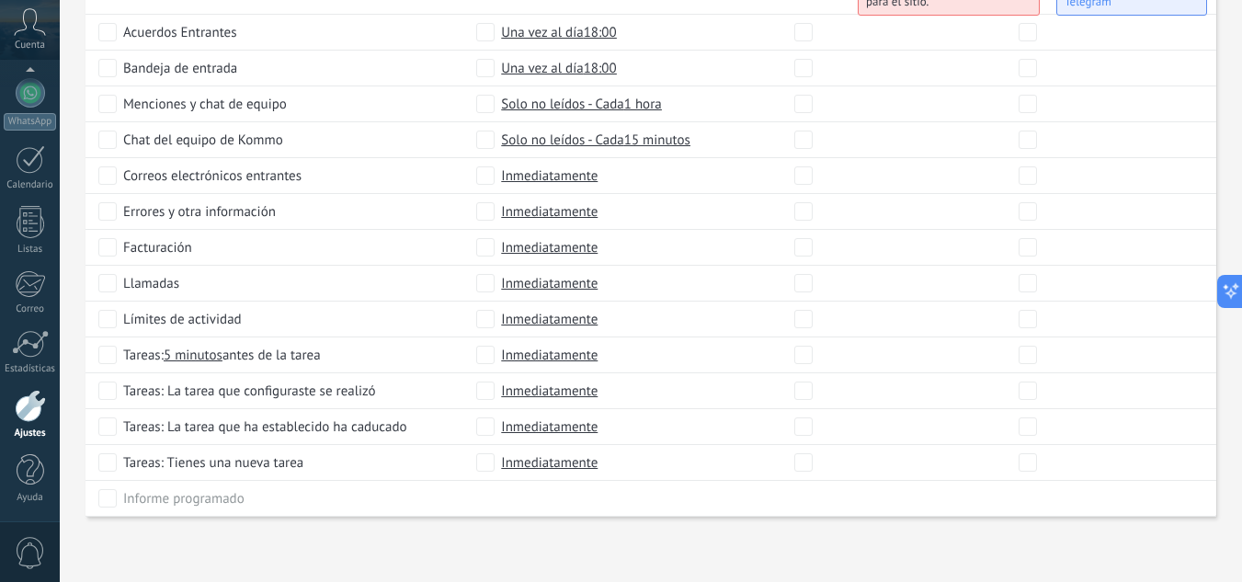
scroll to position [736, 0]
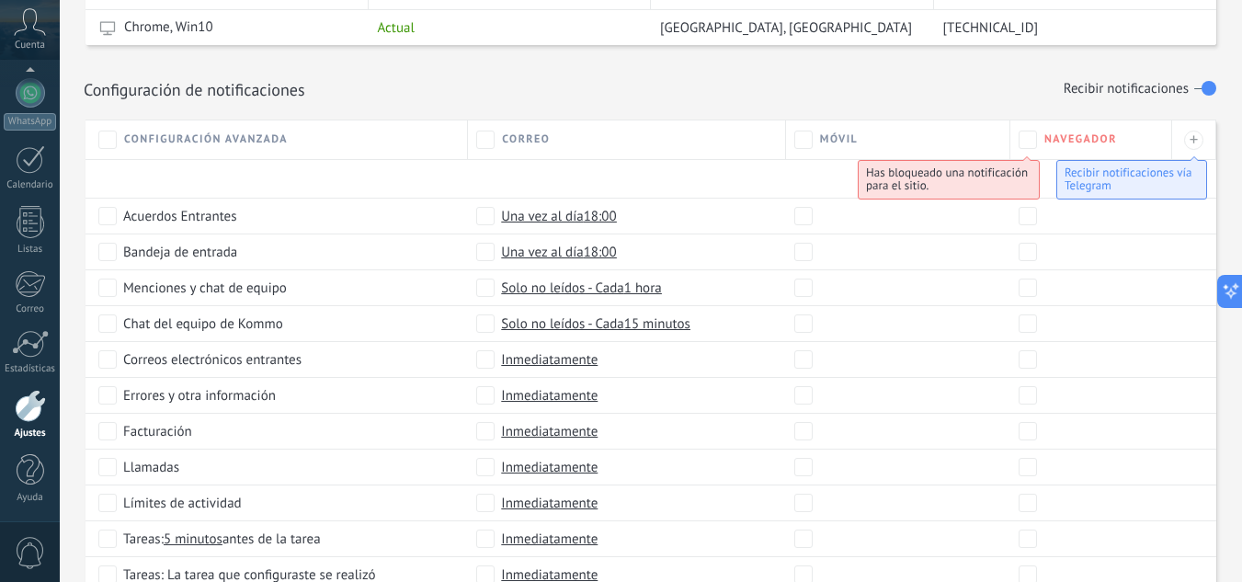
click at [1208, 90] on label at bounding box center [1205, 88] width 22 height 29
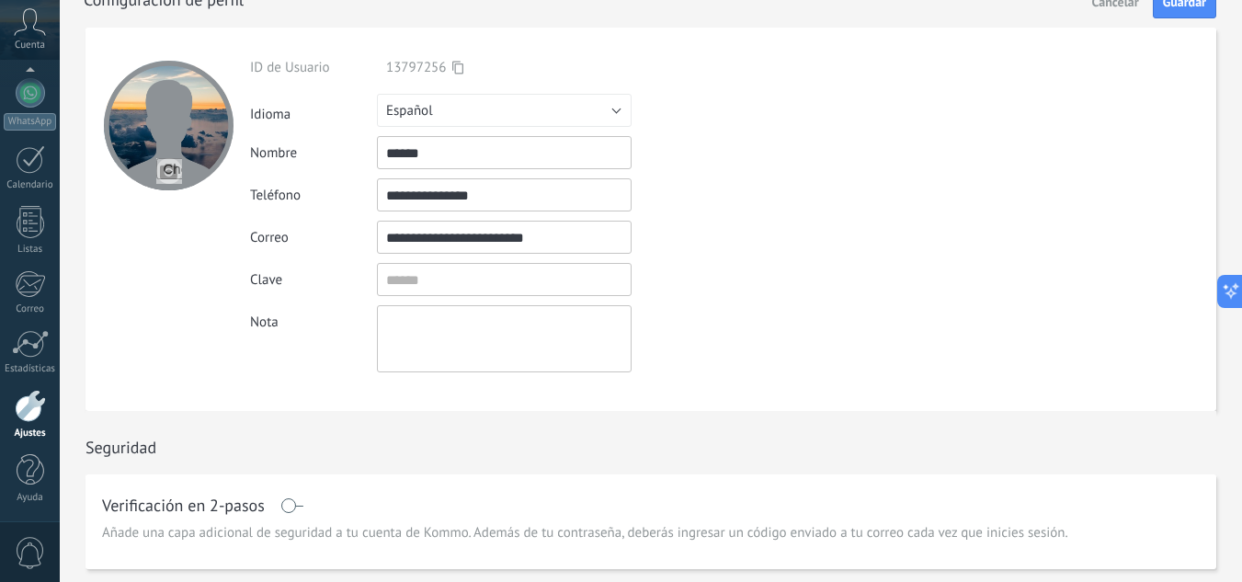
scroll to position [0, 0]
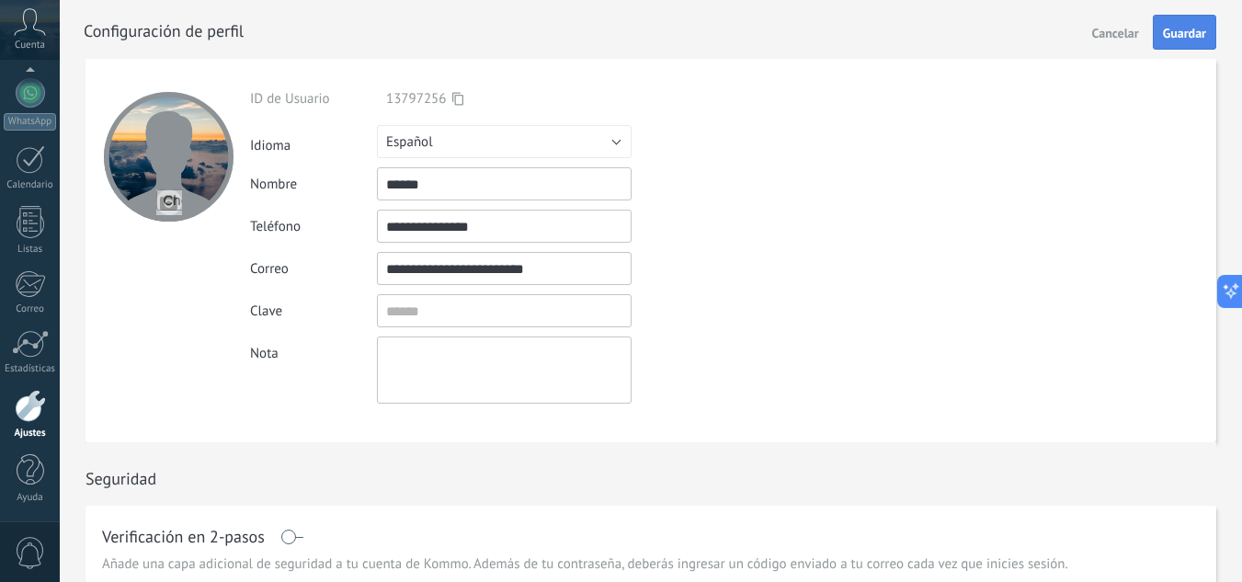
click at [1187, 35] on span "Guardar" at bounding box center [1184, 33] width 43 height 13
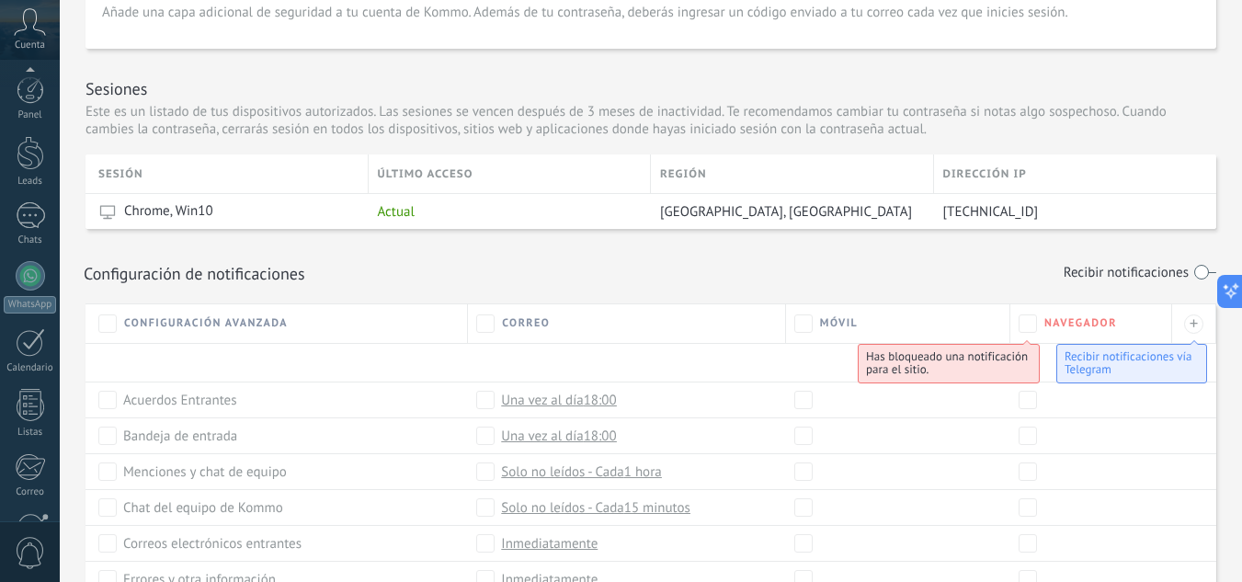
scroll to position [183, 0]
click at [29, 416] on div at bounding box center [30, 406] width 31 height 32
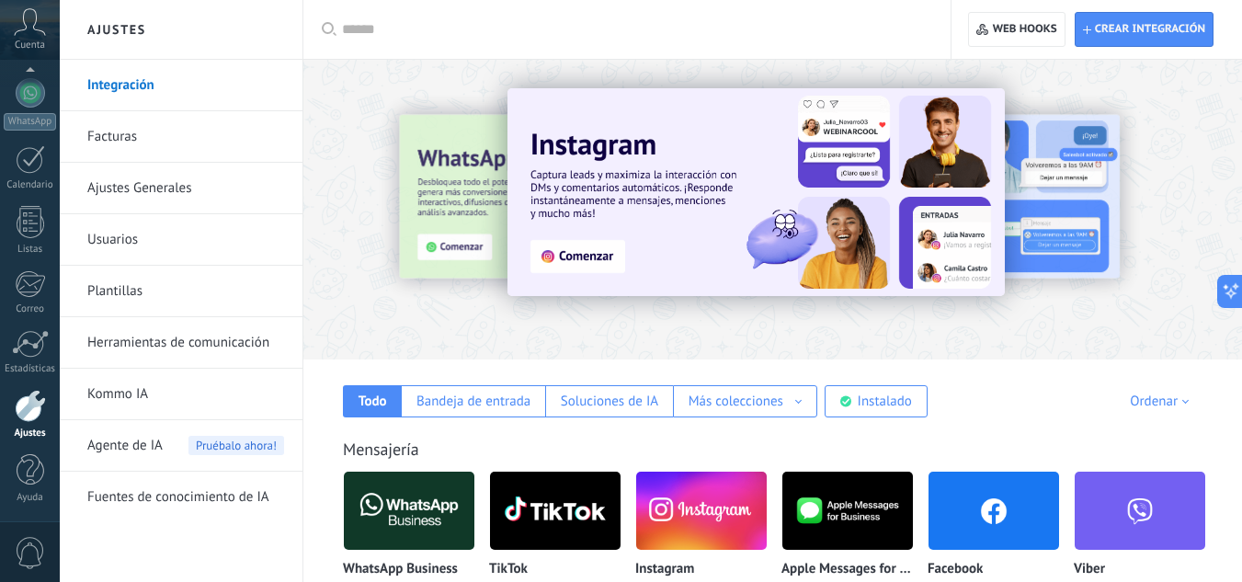
click at [133, 133] on link "Facturas" at bounding box center [185, 136] width 197 height 51
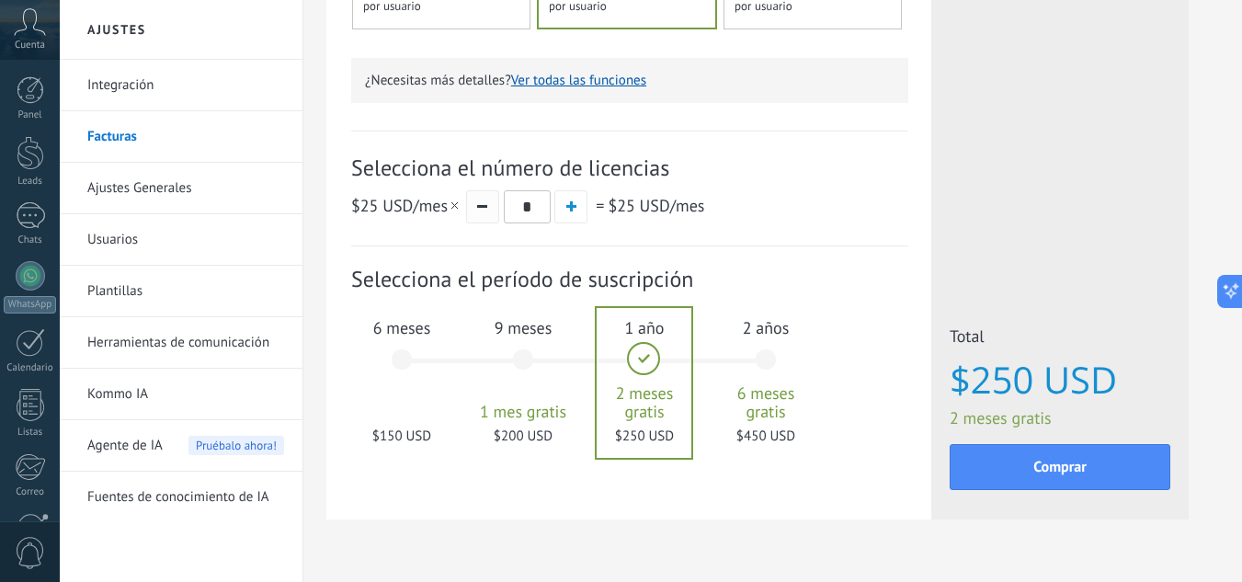
click at [486, 208] on span "button" at bounding box center [482, 206] width 10 height 3
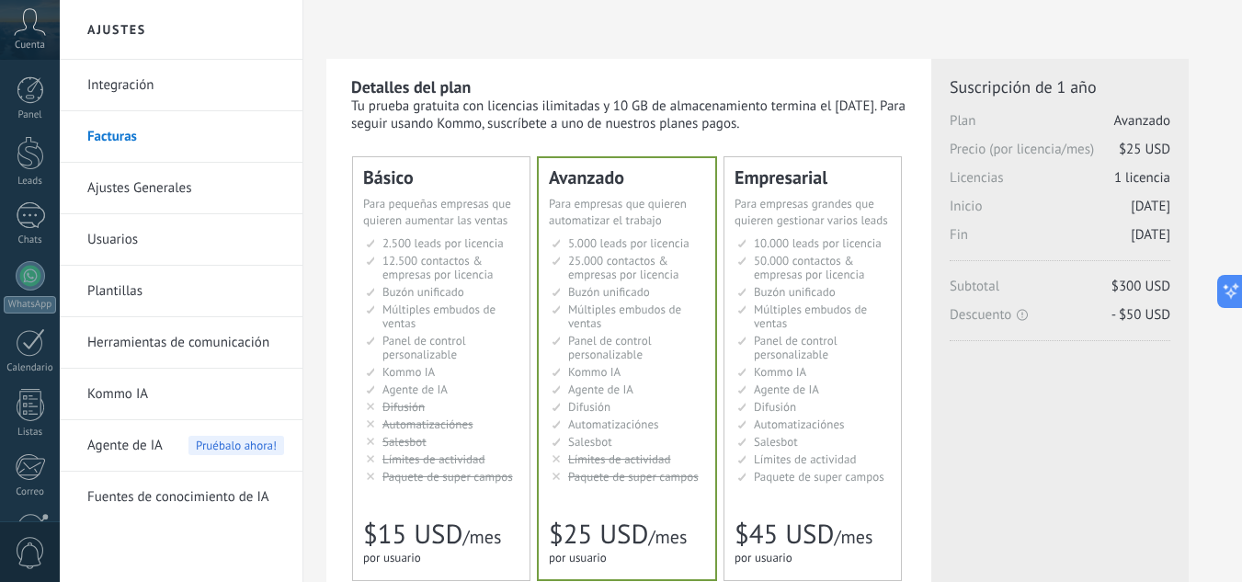
click at [121, 86] on link "Integración" at bounding box center [185, 85] width 197 height 51
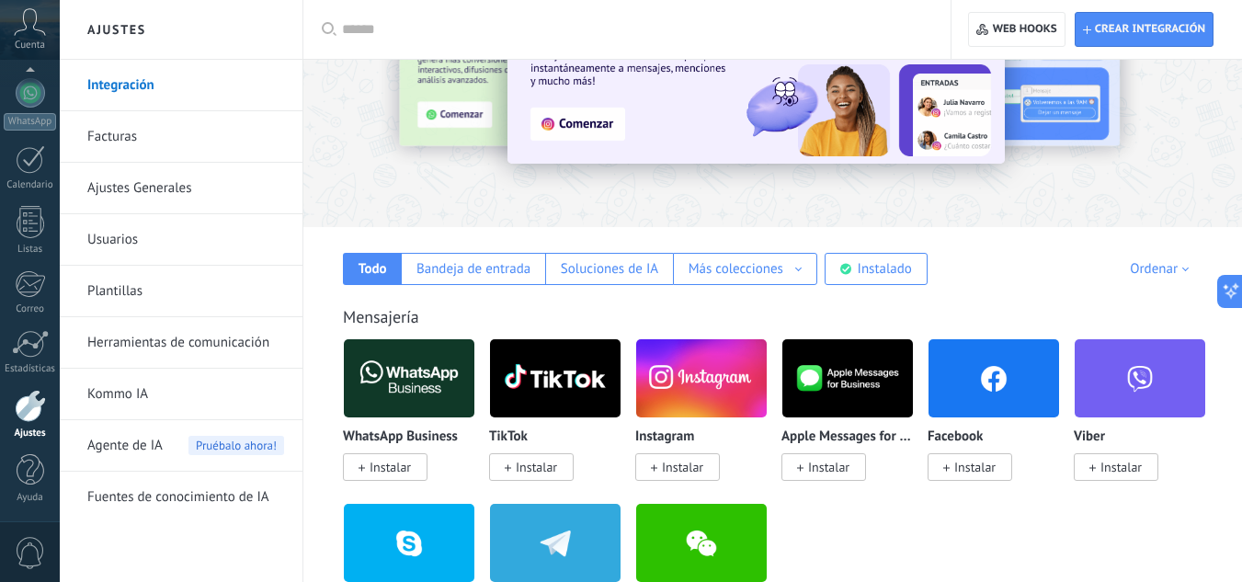
scroll to position [276, 0]
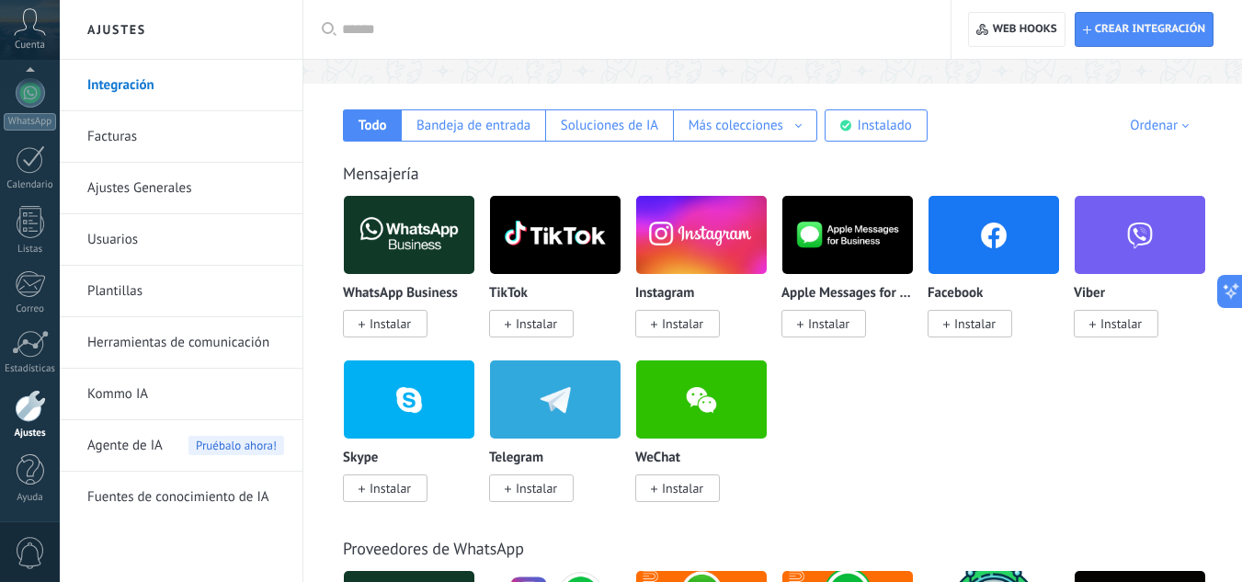
click at [108, 139] on link "Facturas" at bounding box center [185, 136] width 197 height 51
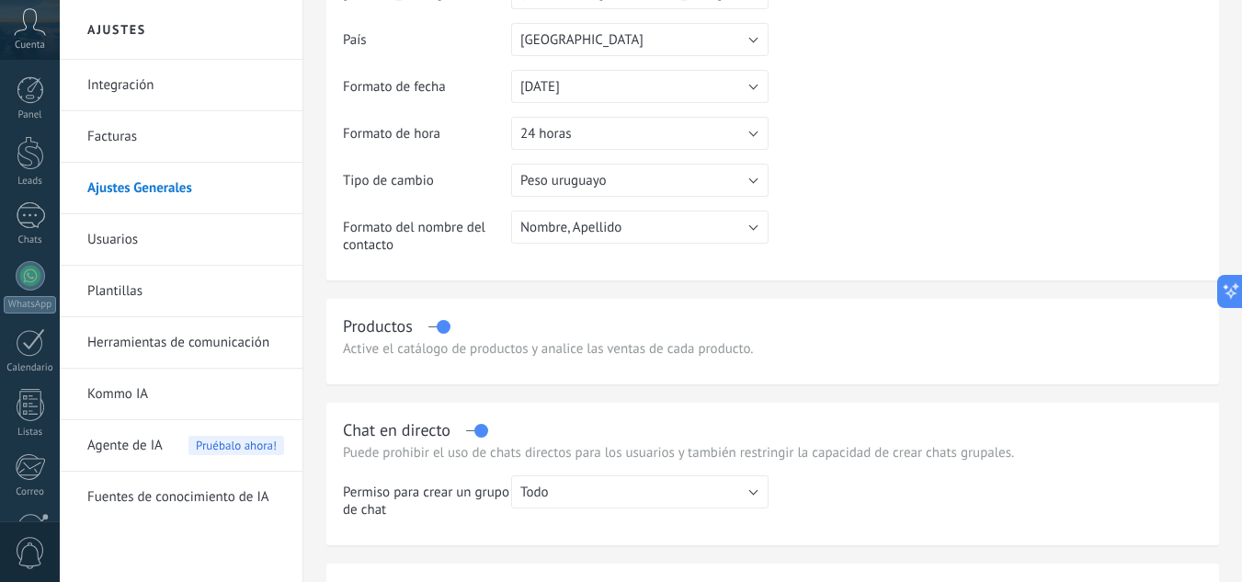
scroll to position [276, 0]
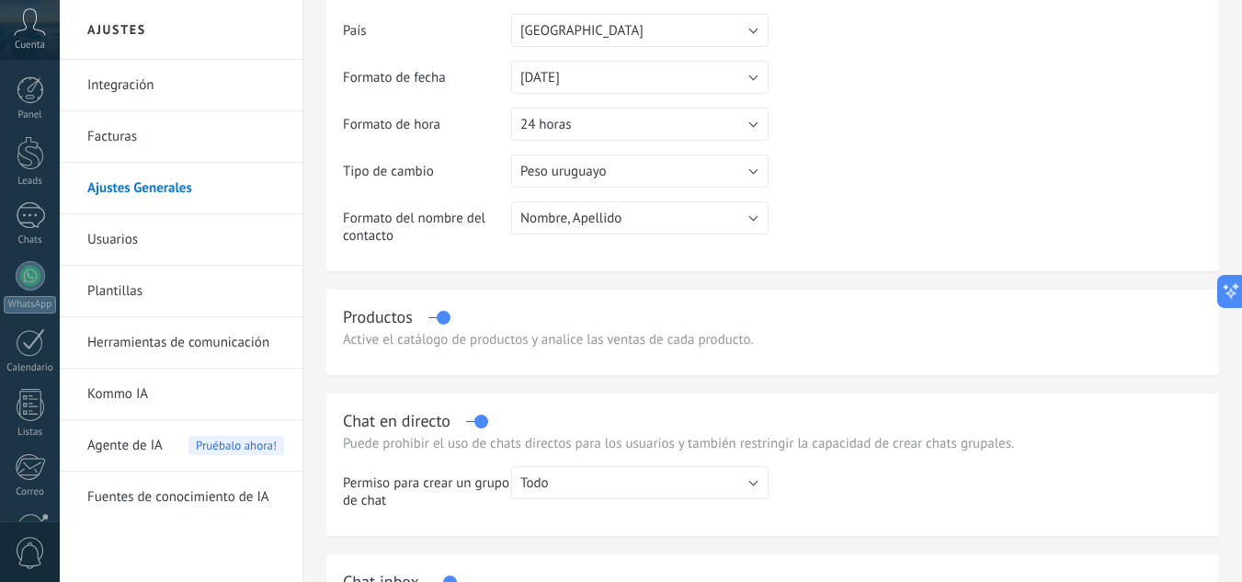
click at [442, 317] on label at bounding box center [438, 317] width 21 height 1
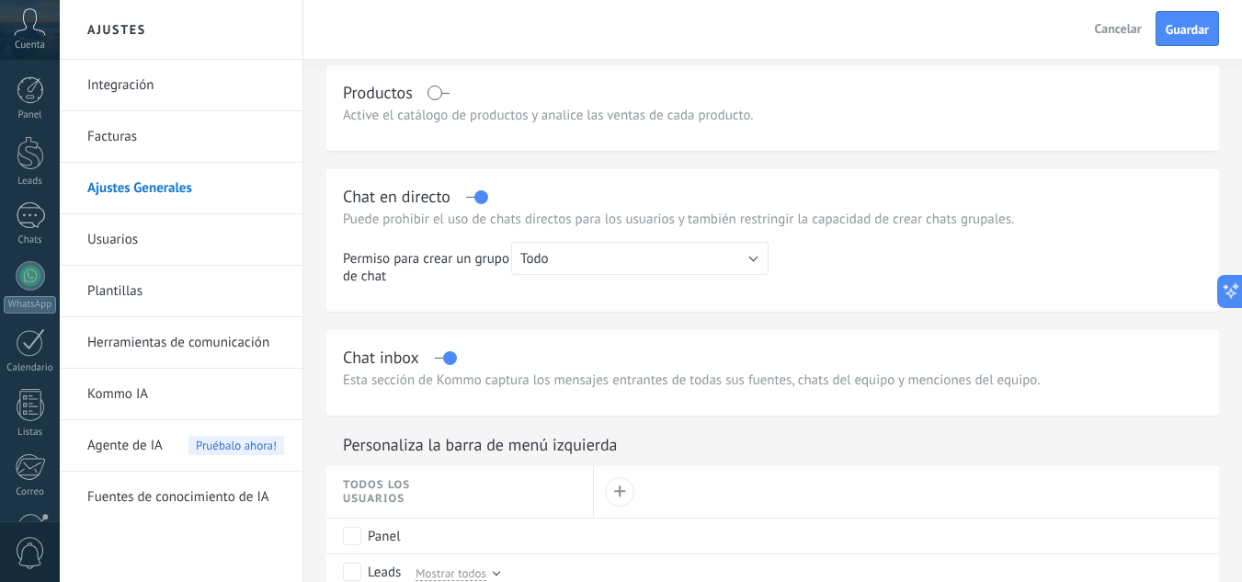
scroll to position [552, 0]
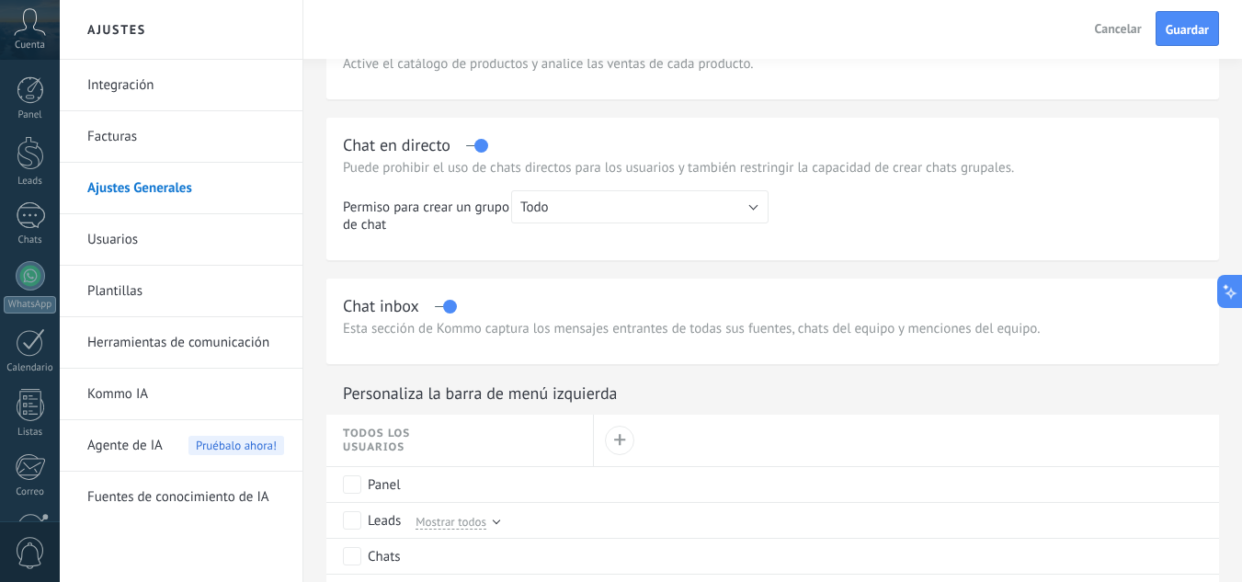
click at [479, 145] on label at bounding box center [476, 145] width 21 height 1
click at [445, 307] on label at bounding box center [445, 306] width 21 height 1
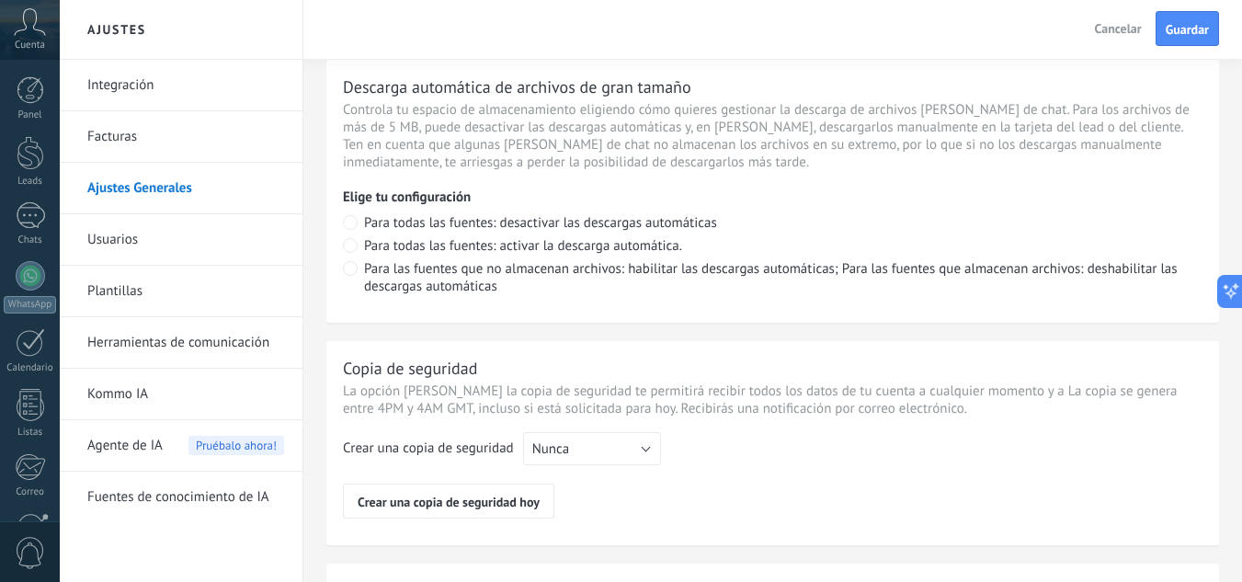
scroll to position [1203, 0]
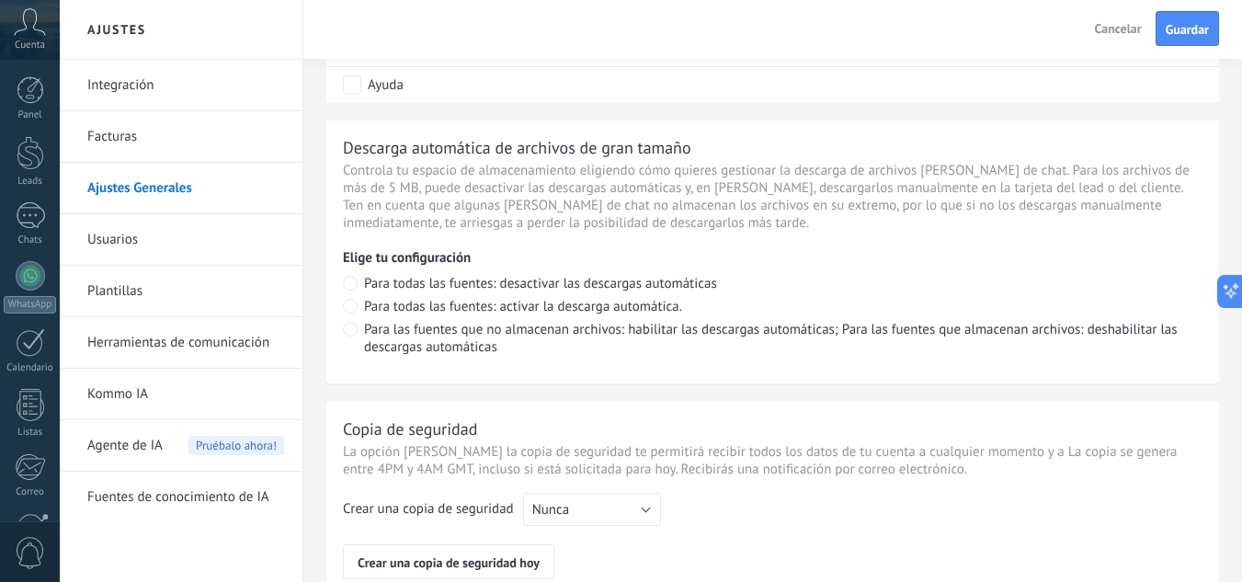
click at [188, 232] on link "Usuarios" at bounding box center [185, 239] width 197 height 51
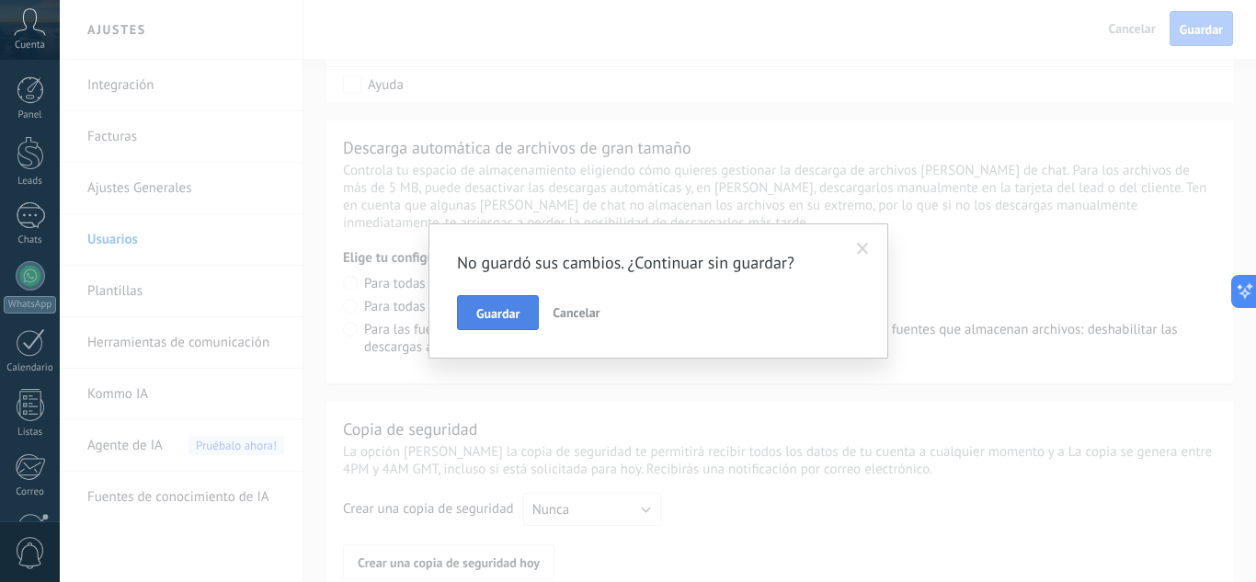
click at [499, 309] on span "Guardar" at bounding box center [497, 313] width 43 height 13
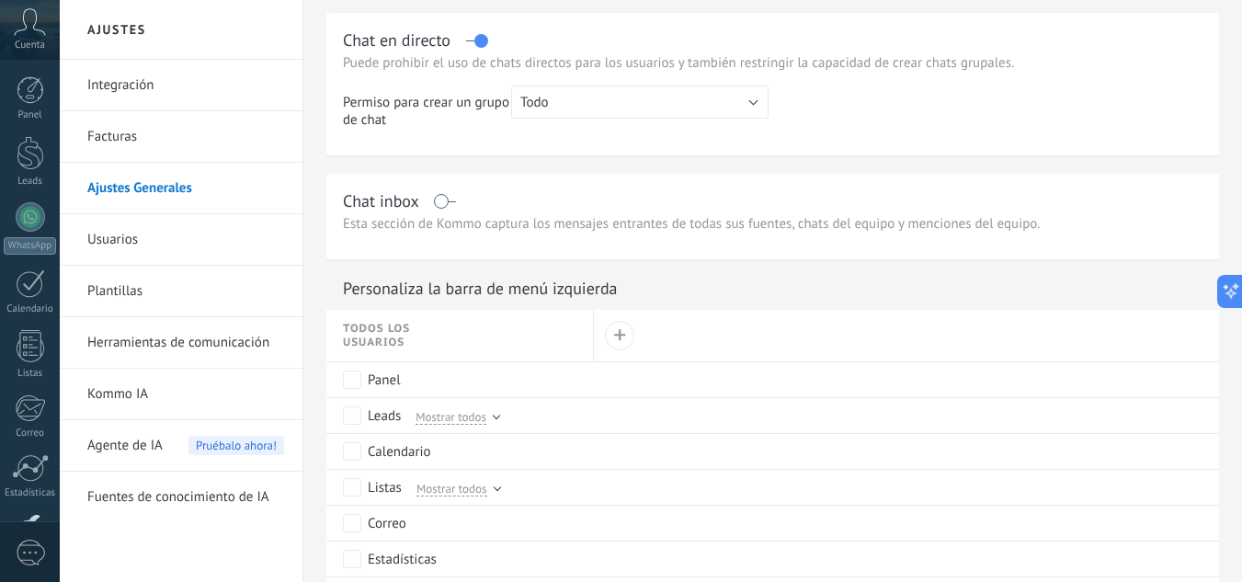
scroll to position [552, 0]
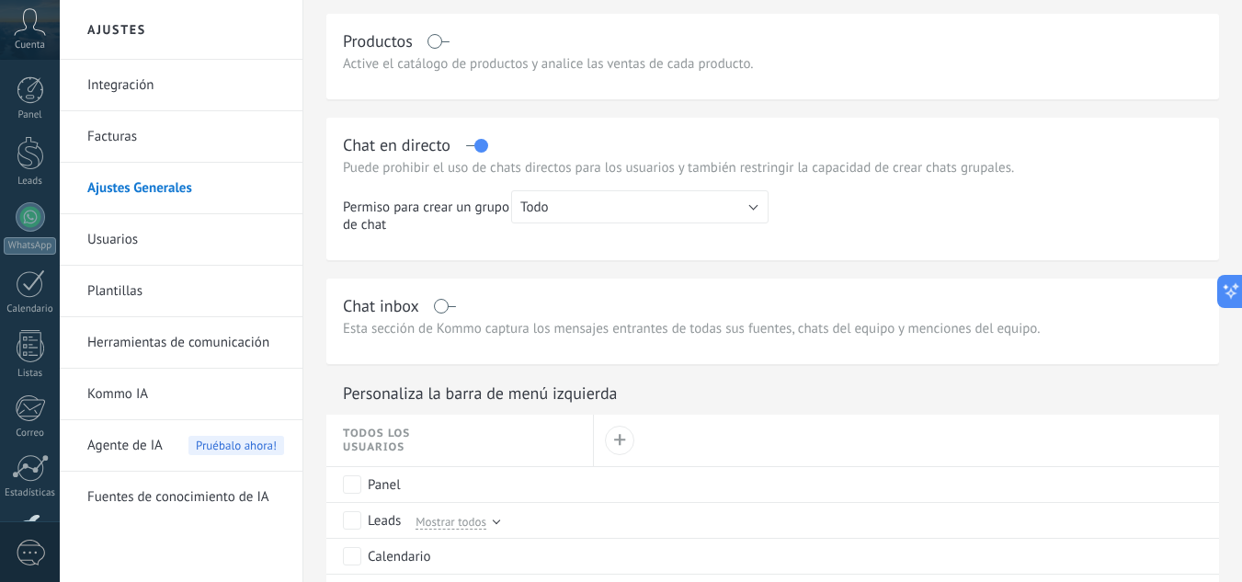
click at [478, 146] on label at bounding box center [476, 145] width 21 height 1
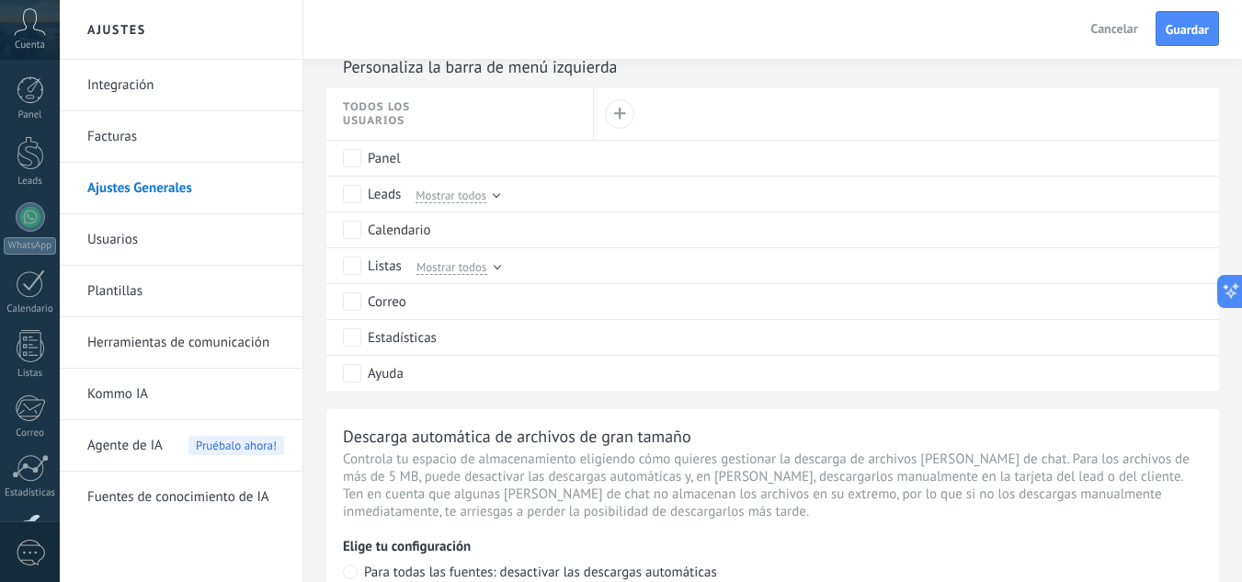
scroll to position [827, 0]
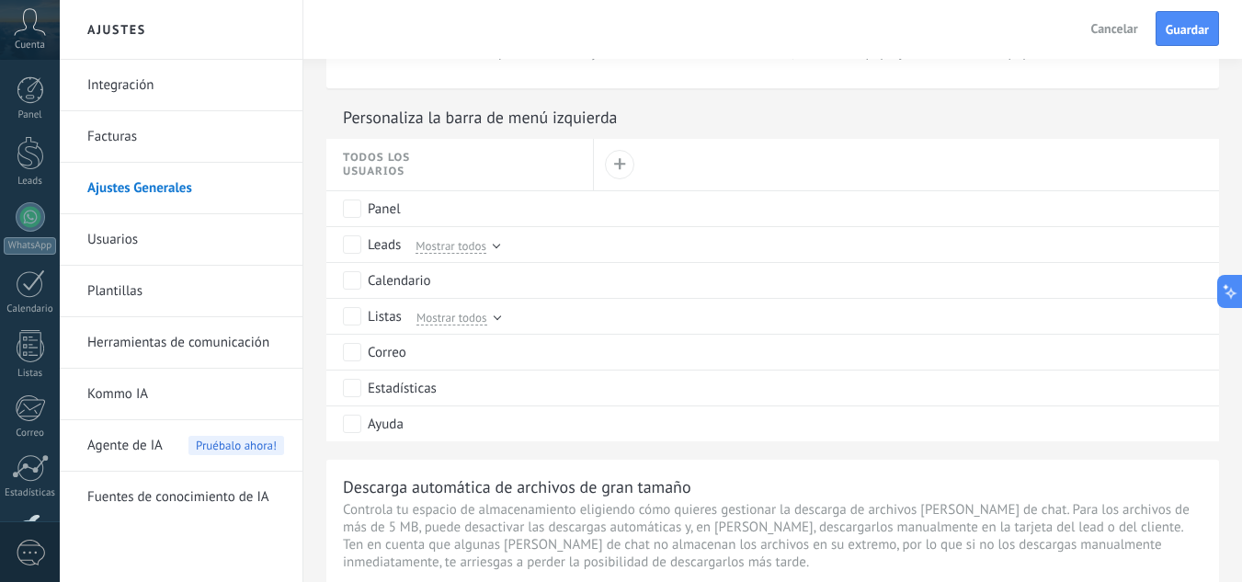
click at [117, 240] on link "Usuarios" at bounding box center [185, 239] width 197 height 51
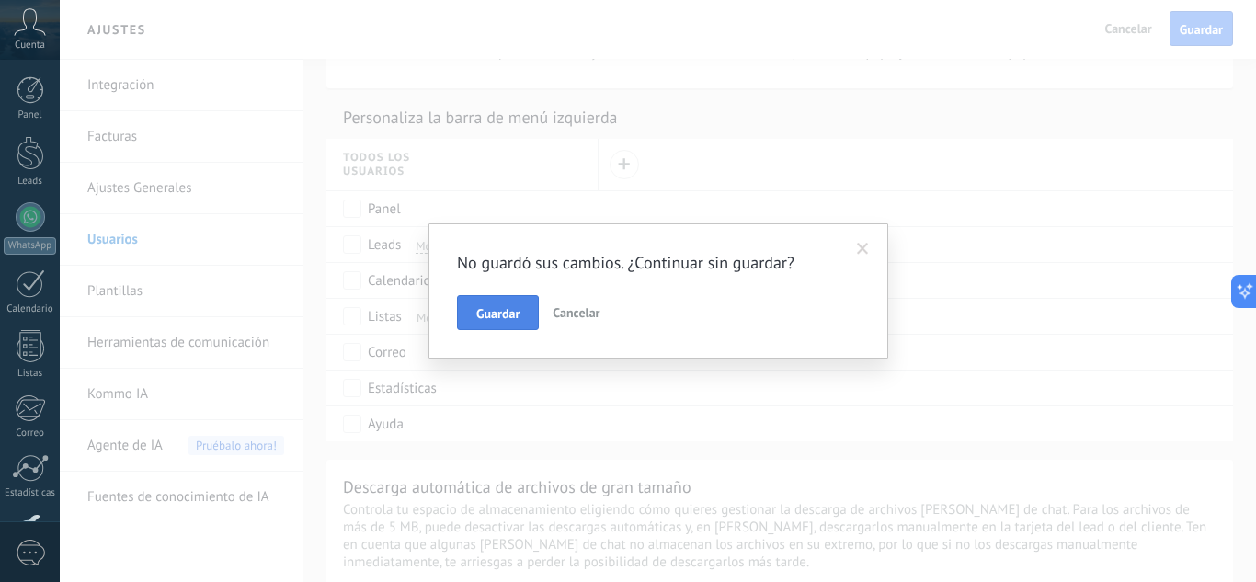
click at [509, 309] on span "Guardar" at bounding box center [497, 313] width 43 height 13
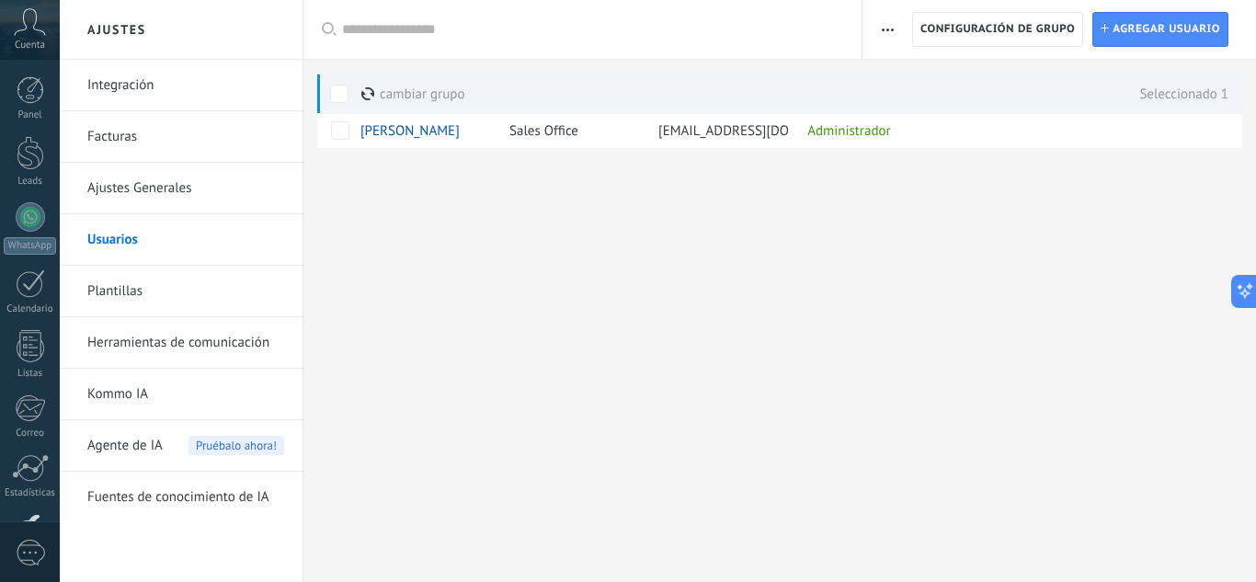
click at [890, 25] on span "button" at bounding box center [888, 29] width 12 height 35
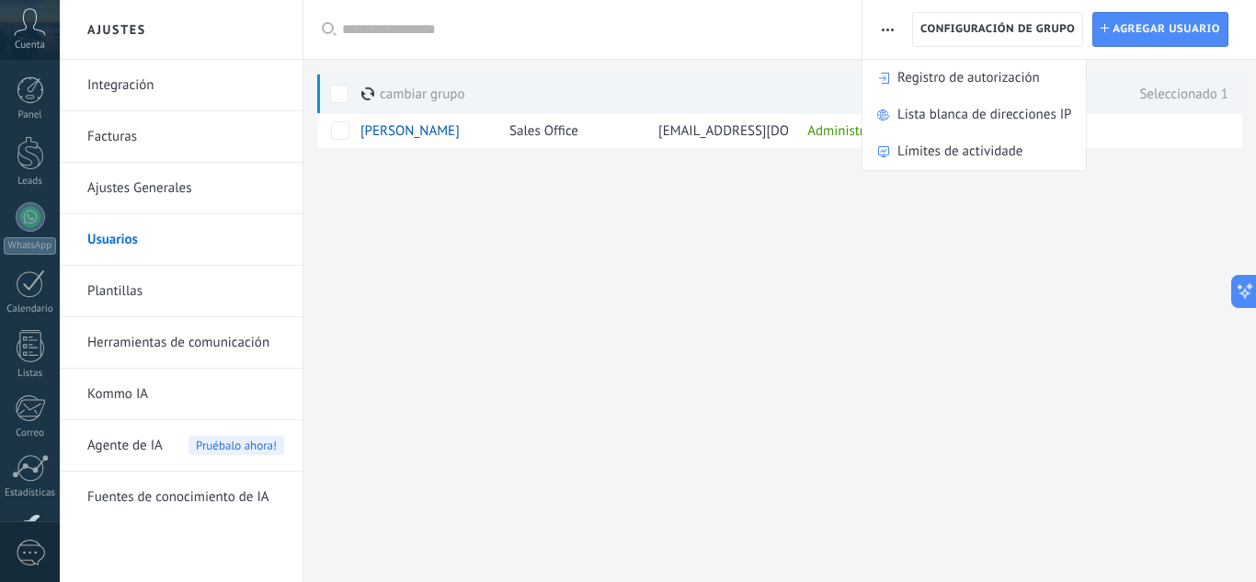
click at [488, 298] on div "Ajustes Integración Facturas Ajustes Generales Usuarios Plantillas Herramientas…" at bounding box center [658, 291] width 1196 height 582
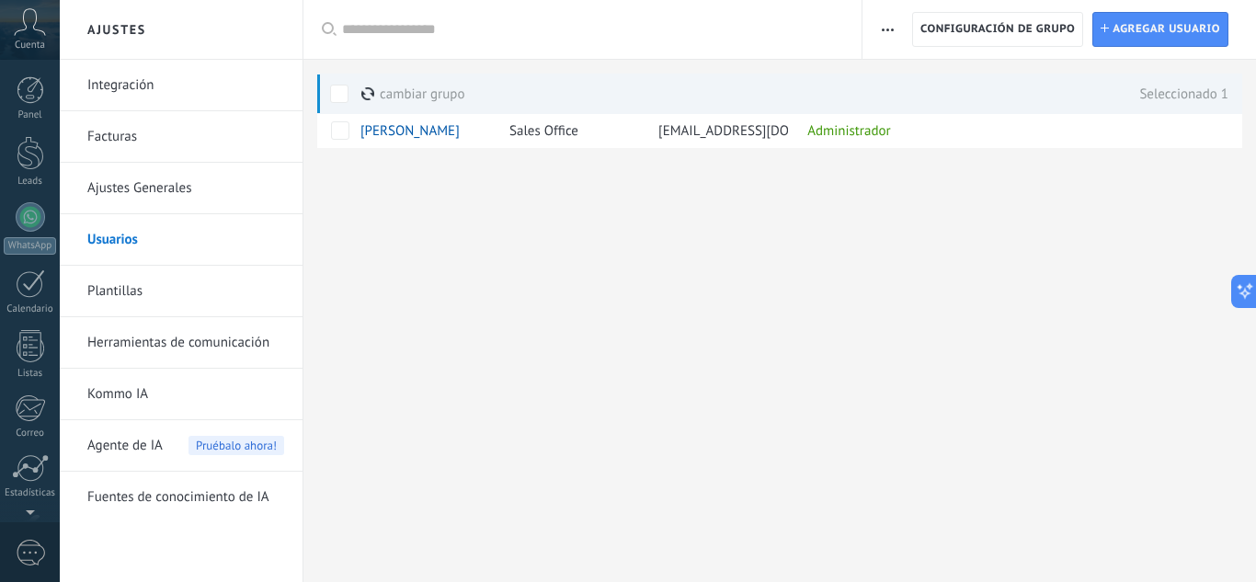
click at [27, 27] on use at bounding box center [30, 21] width 31 height 27
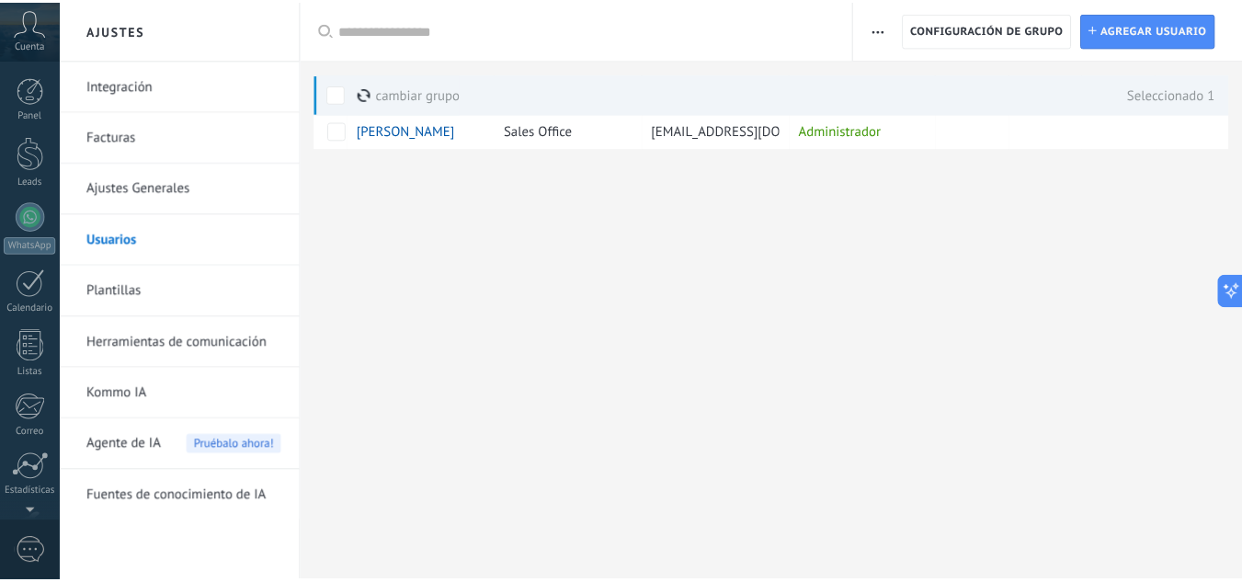
scroll to position [124, 0]
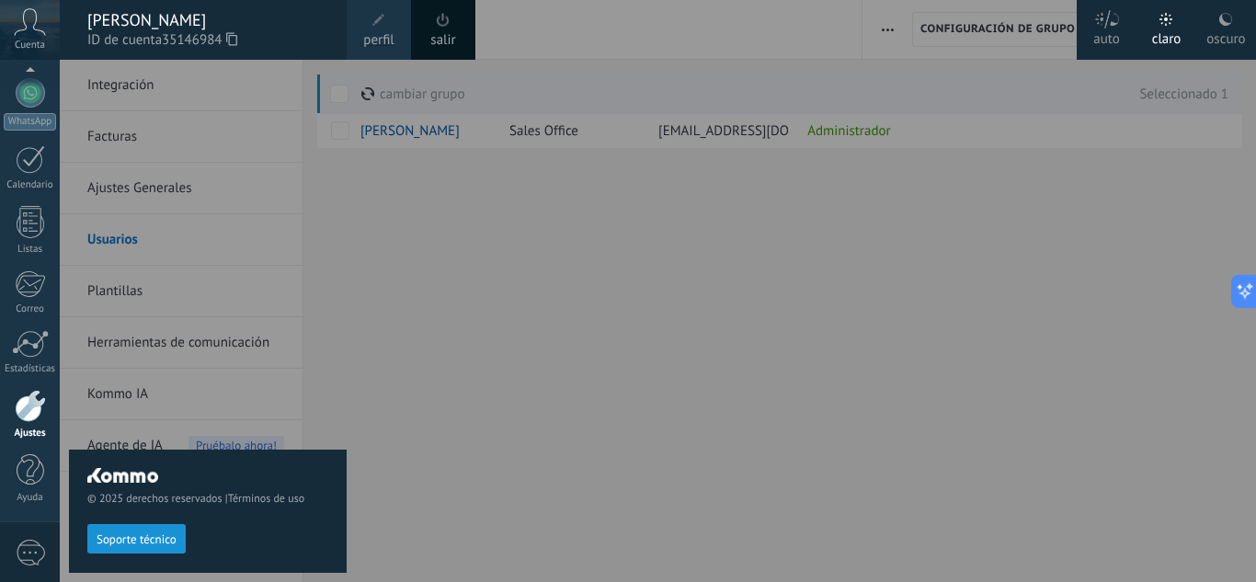
click at [188, 28] on div "[PERSON_NAME]" at bounding box center [207, 20] width 241 height 20
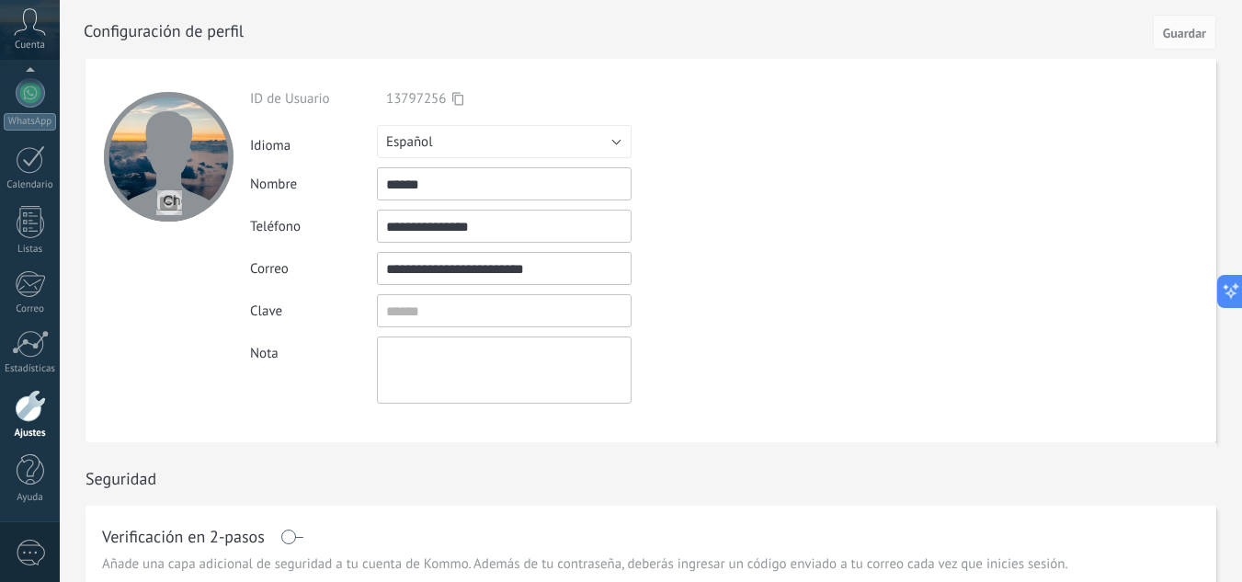
click at [31, 18] on icon at bounding box center [30, 22] width 32 height 28
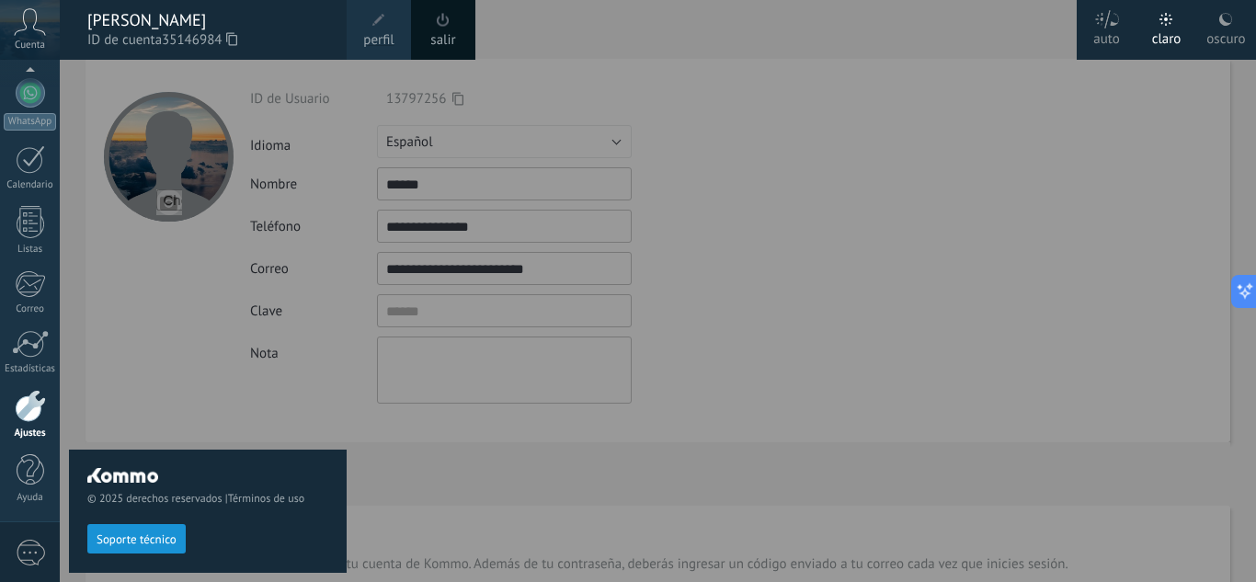
click at [371, 28] on span at bounding box center [379, 20] width 20 height 20
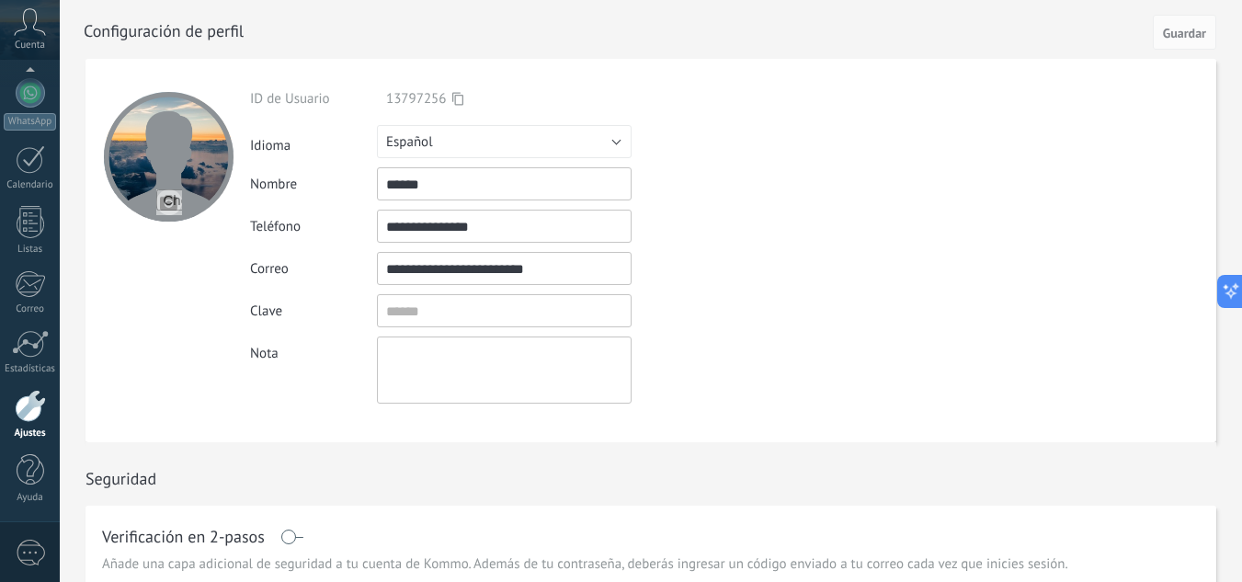
click at [24, 31] on icon at bounding box center [30, 22] width 32 height 28
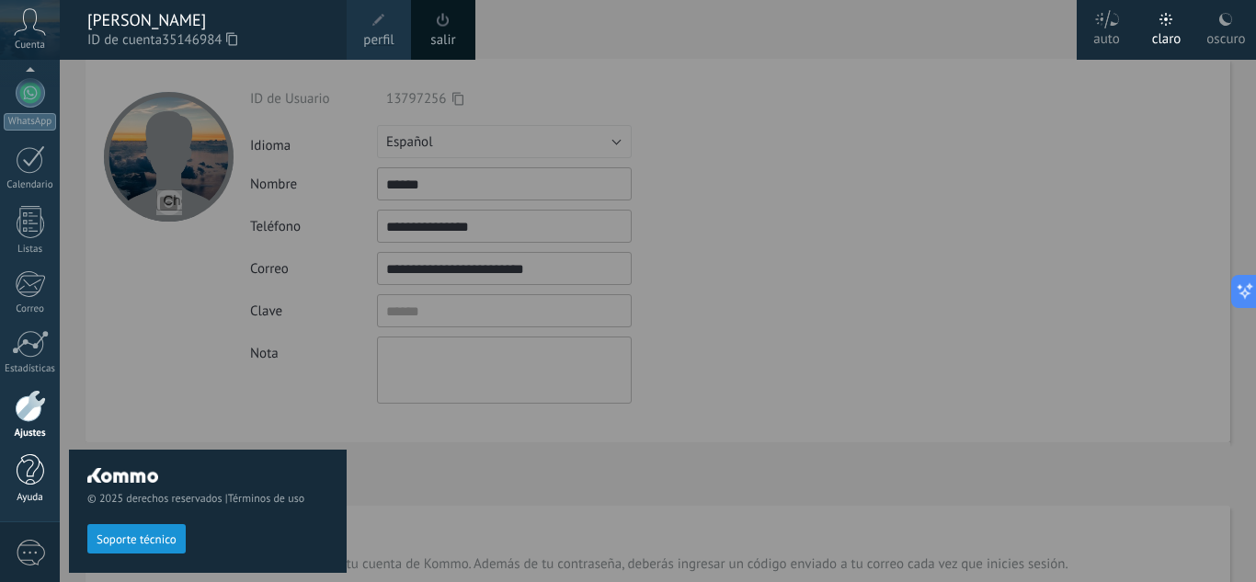
click at [29, 470] on div at bounding box center [31, 470] width 28 height 32
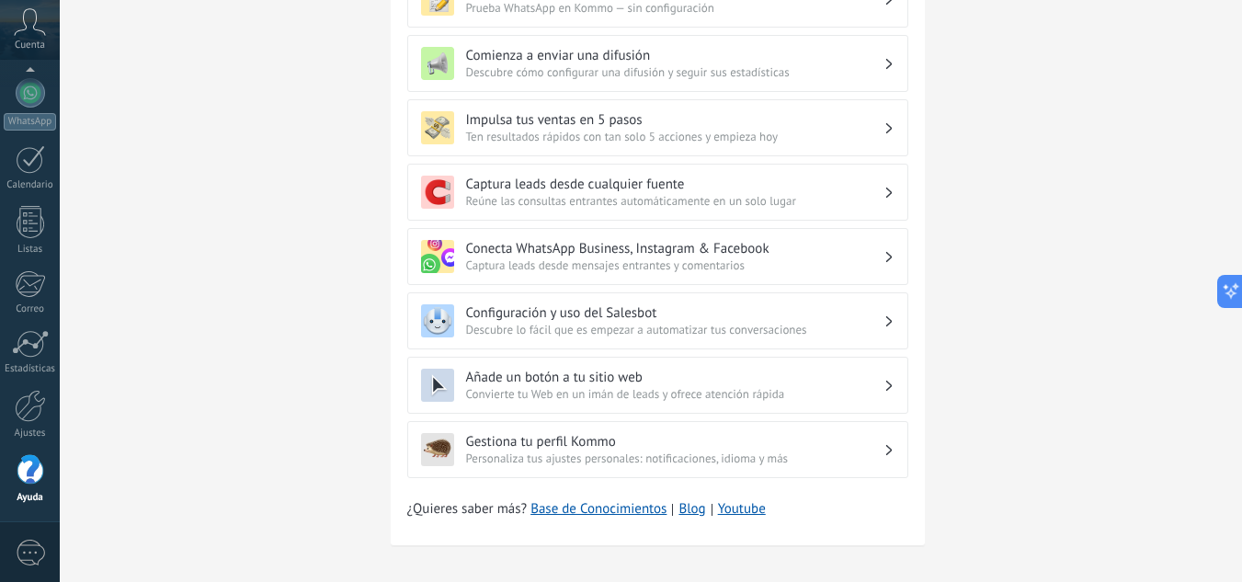
scroll to position [620, 0]
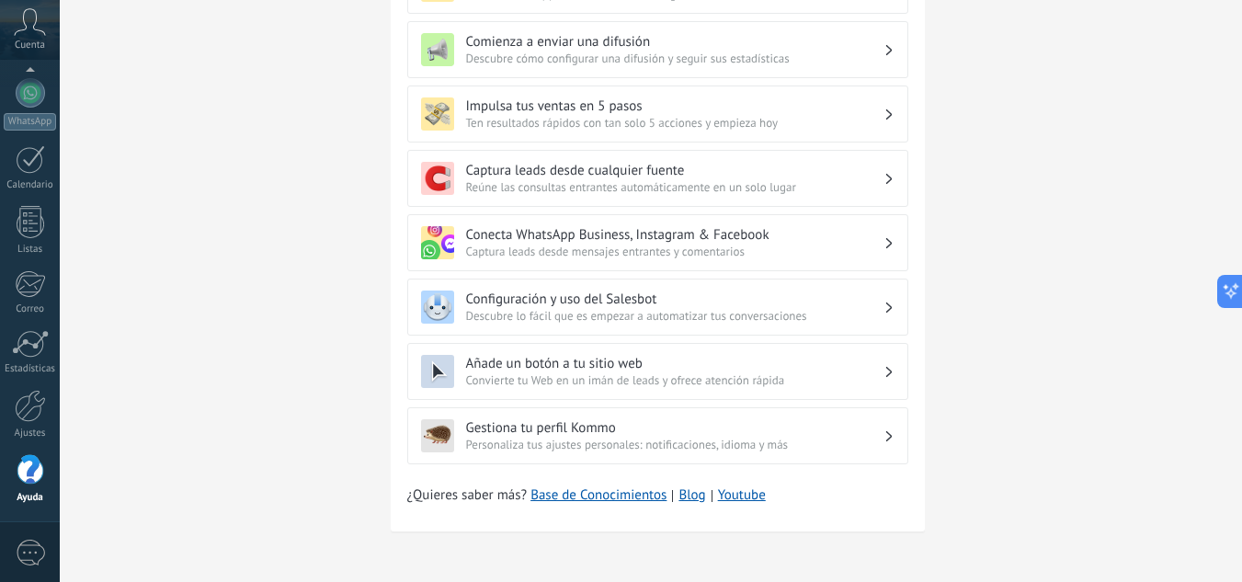
click at [885, 436] on icon at bounding box center [888, 435] width 6 height 11
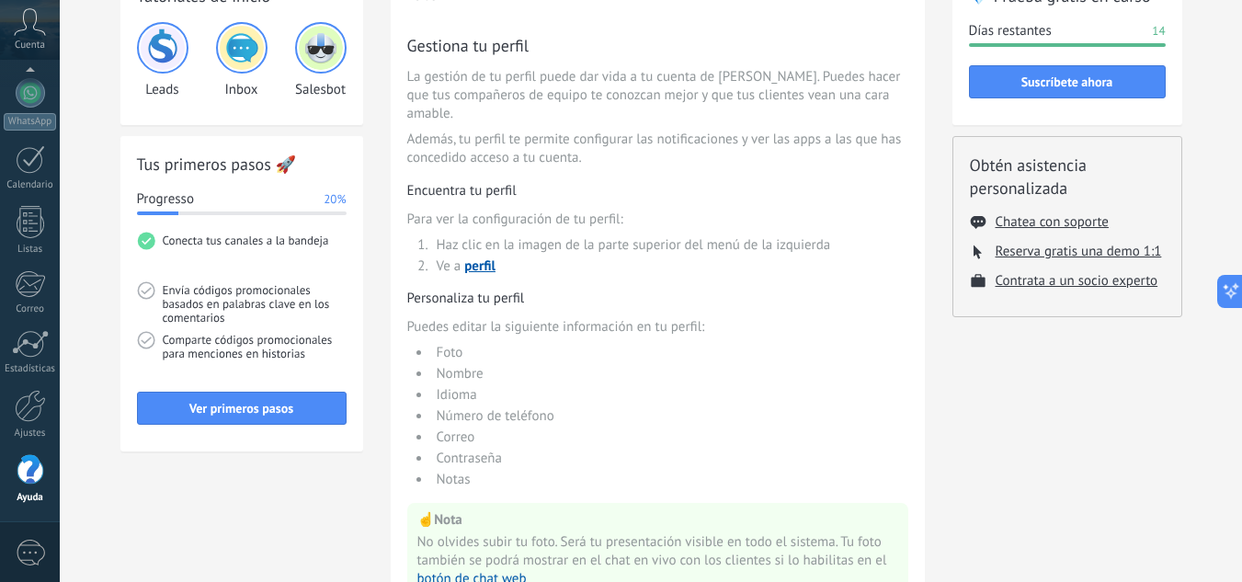
scroll to position [509, 0]
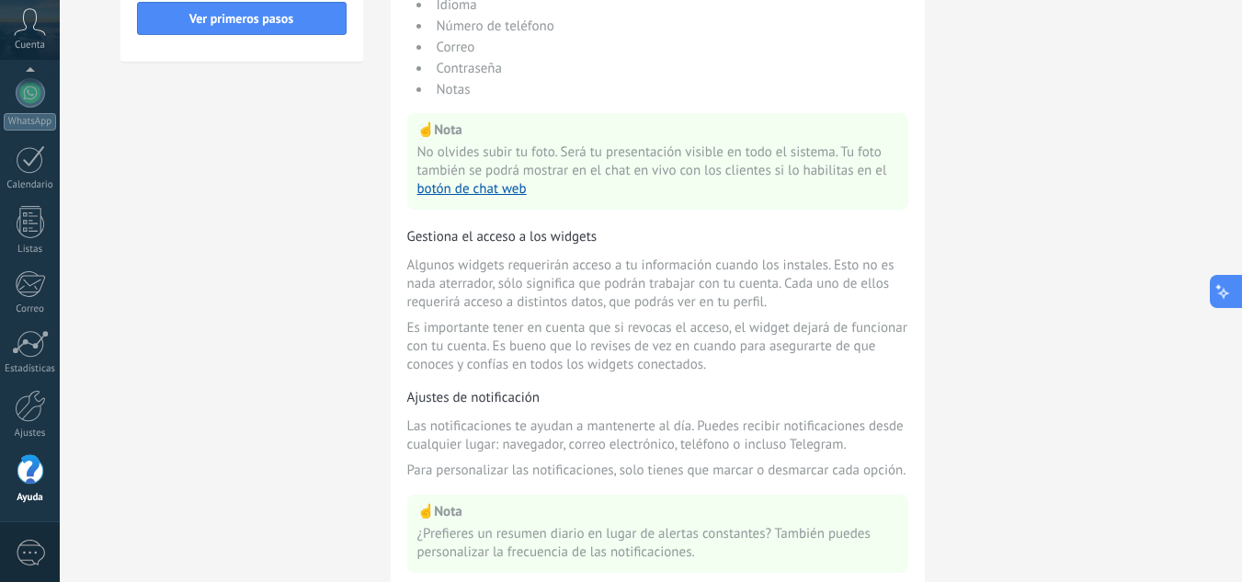
click at [1227, 285] on icon at bounding box center [1224, 290] width 19 height 19
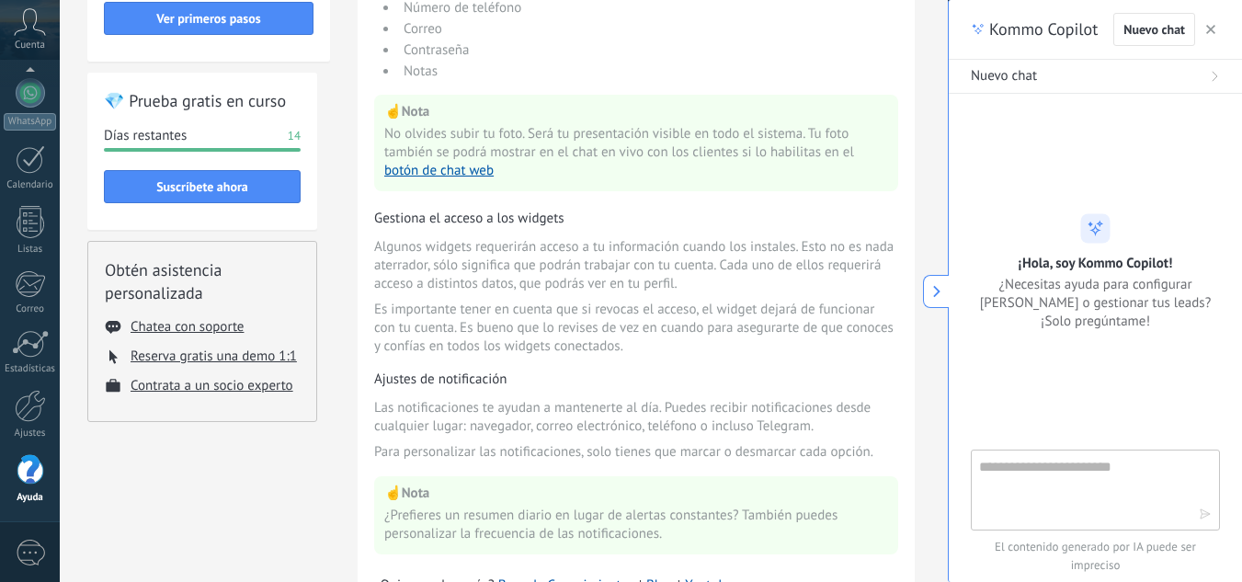
click at [1070, 479] on textarea at bounding box center [1082, 489] width 207 height 66
type textarea "**********"
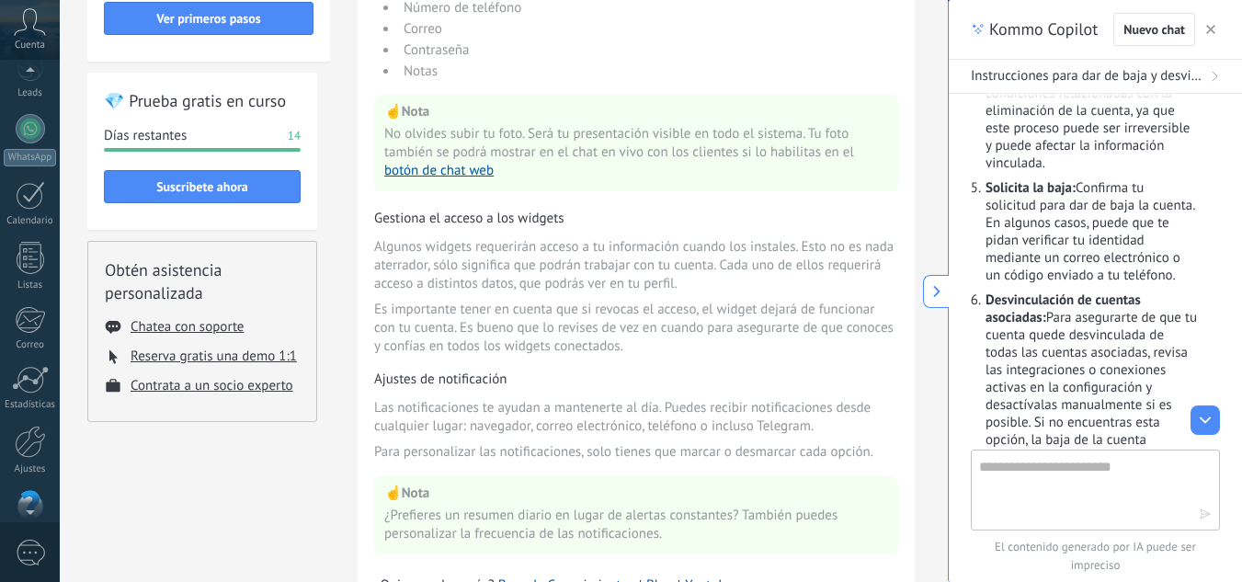
scroll to position [61, 0]
click at [26, 31] on icon at bounding box center [30, 22] width 32 height 28
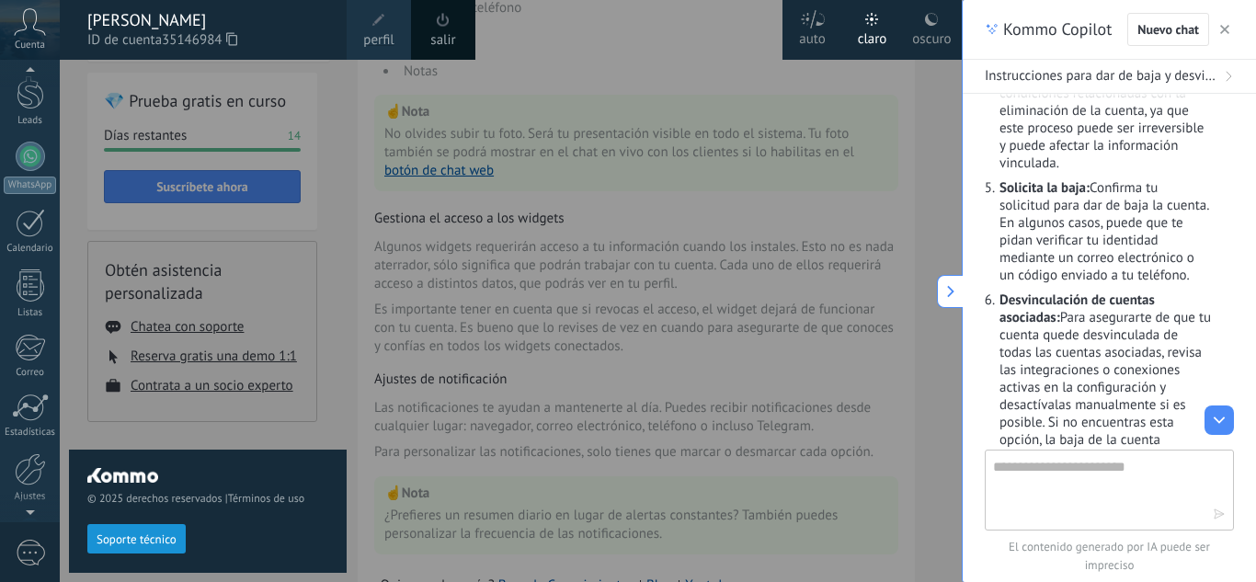
click at [294, 392] on div "© 2025 derechos reservados | Términos de uso Soporte técnico" at bounding box center [208, 321] width 278 height 522
click at [455, 325] on div at bounding box center [688, 291] width 1256 height 582
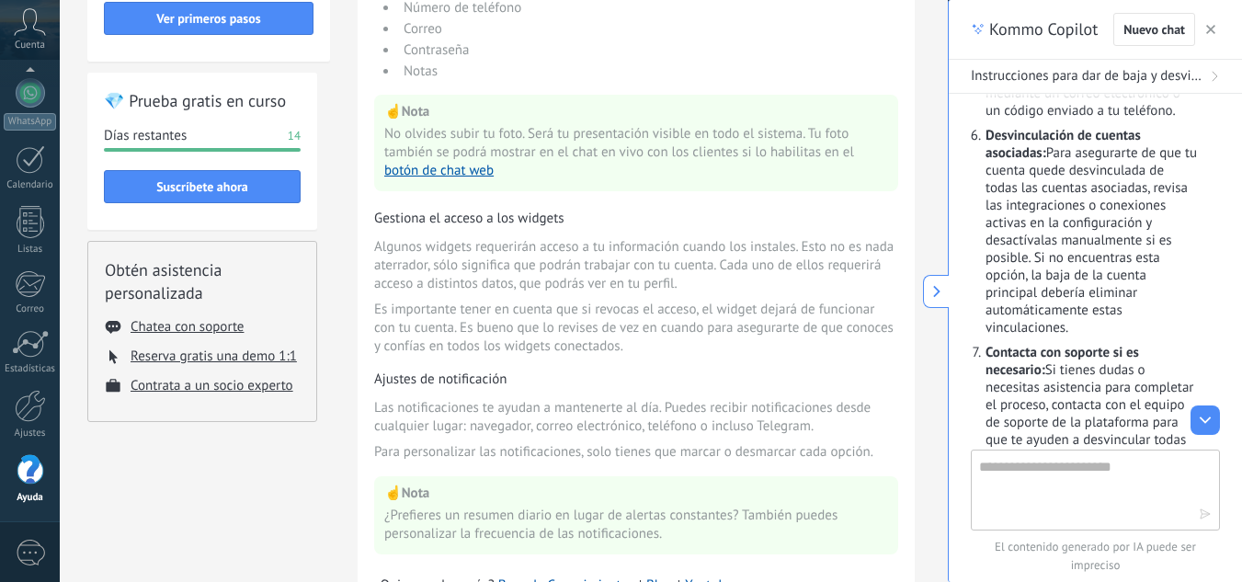
scroll to position [736, 0]
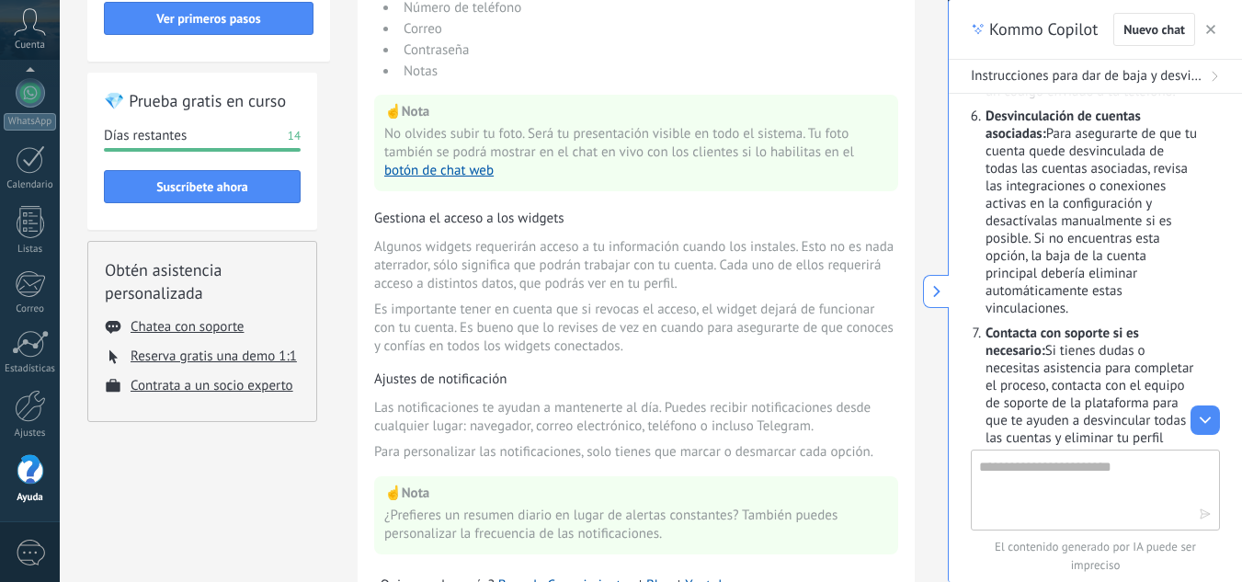
click at [1112, 488] on textarea at bounding box center [1082, 489] width 207 height 66
type textarea "**********"
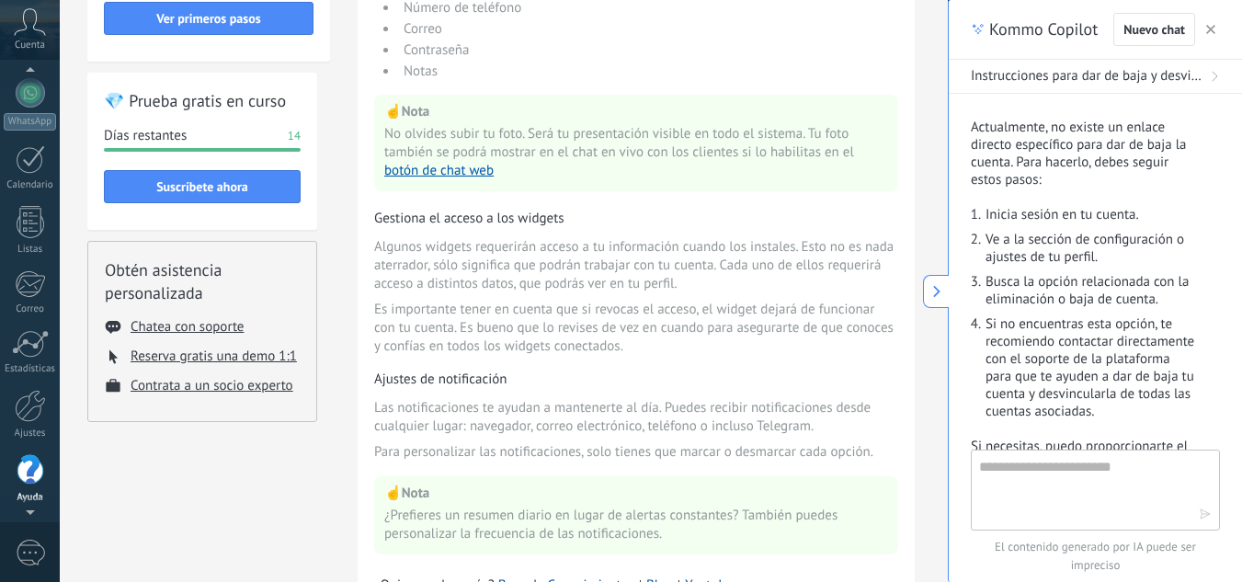
scroll to position [108, 0]
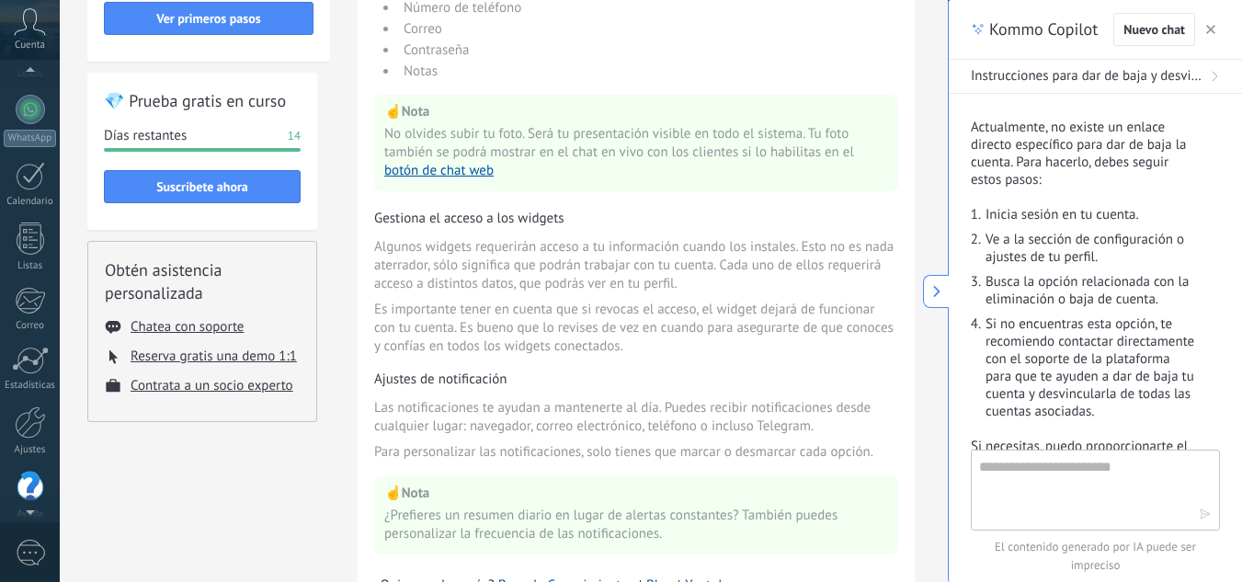
click at [35, 31] on icon at bounding box center [30, 22] width 32 height 28
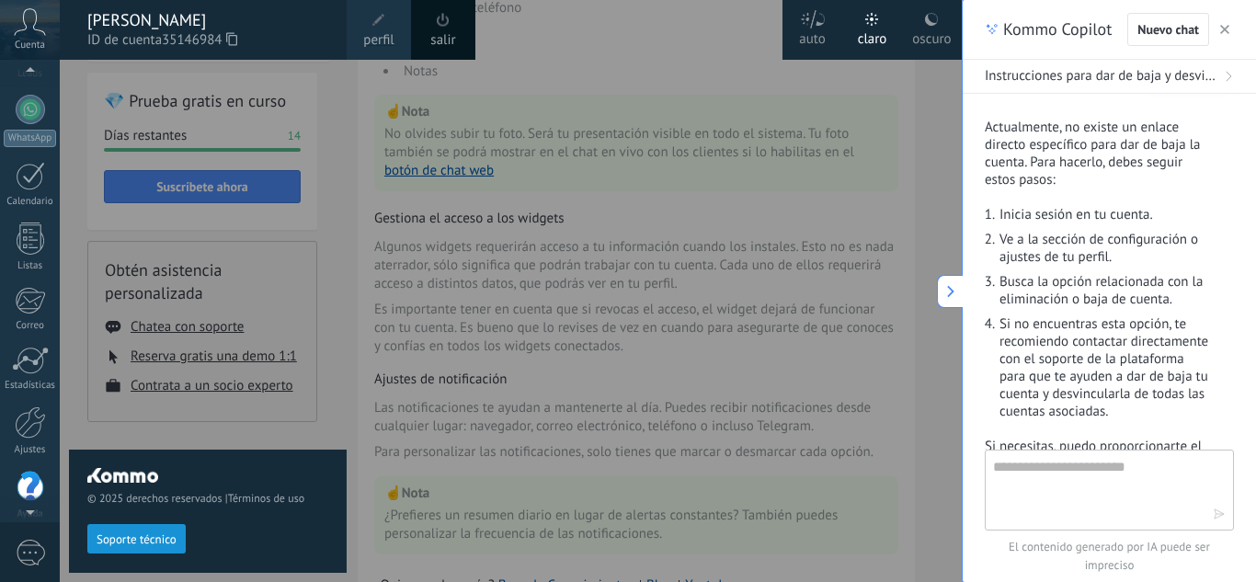
click at [390, 21] on link "perfil" at bounding box center [379, 30] width 64 height 60
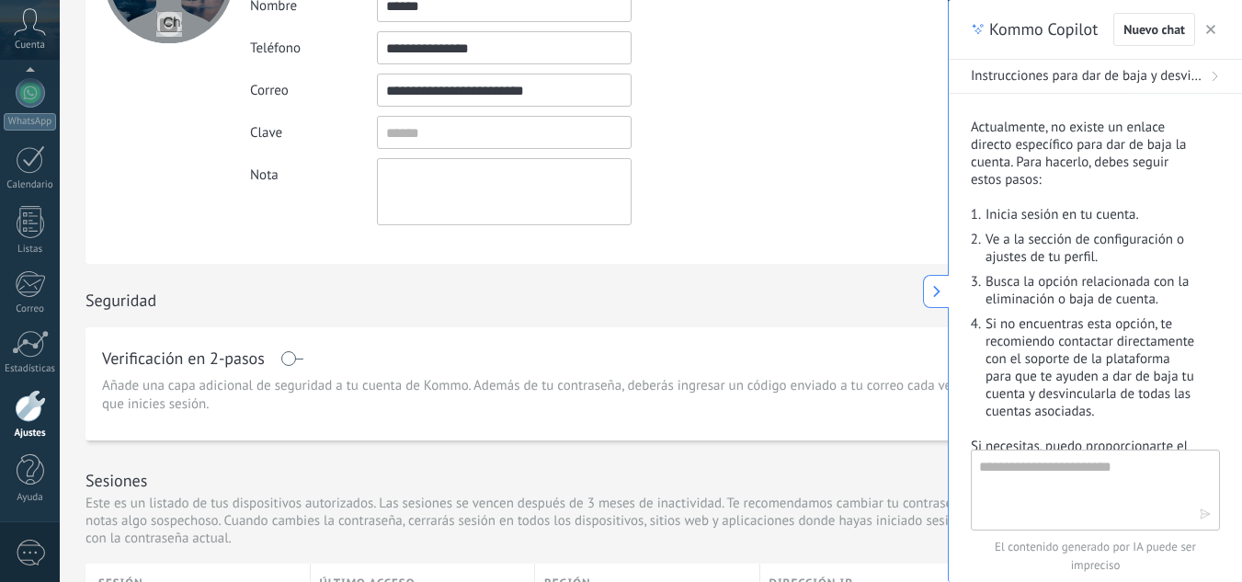
scroll to position [184, 0]
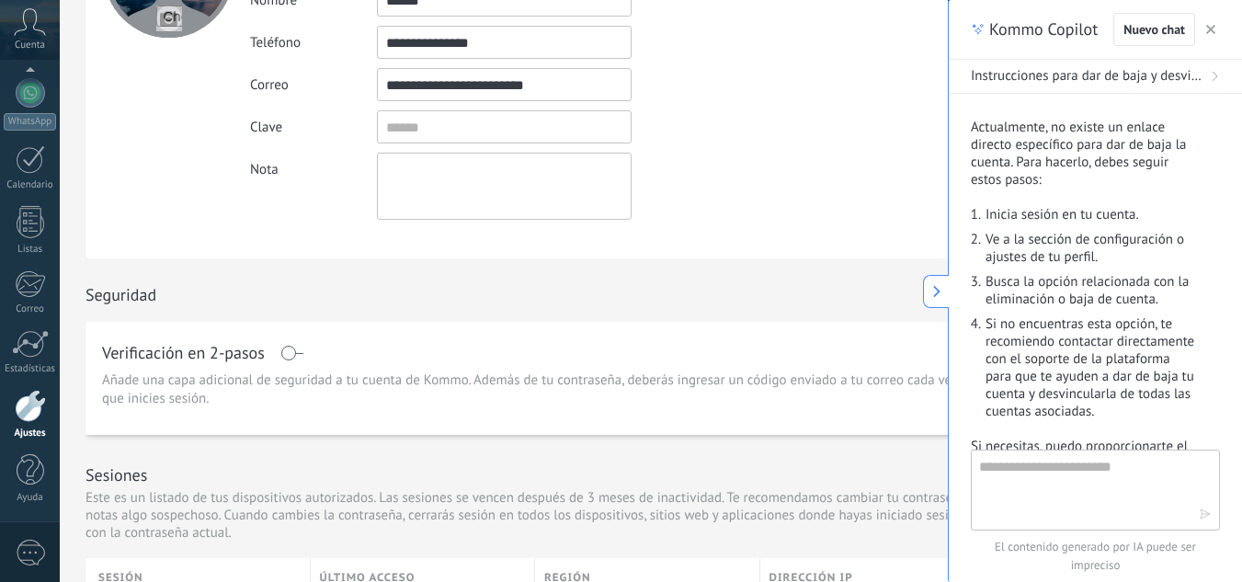
click at [937, 288] on use at bounding box center [936, 291] width 7 height 12
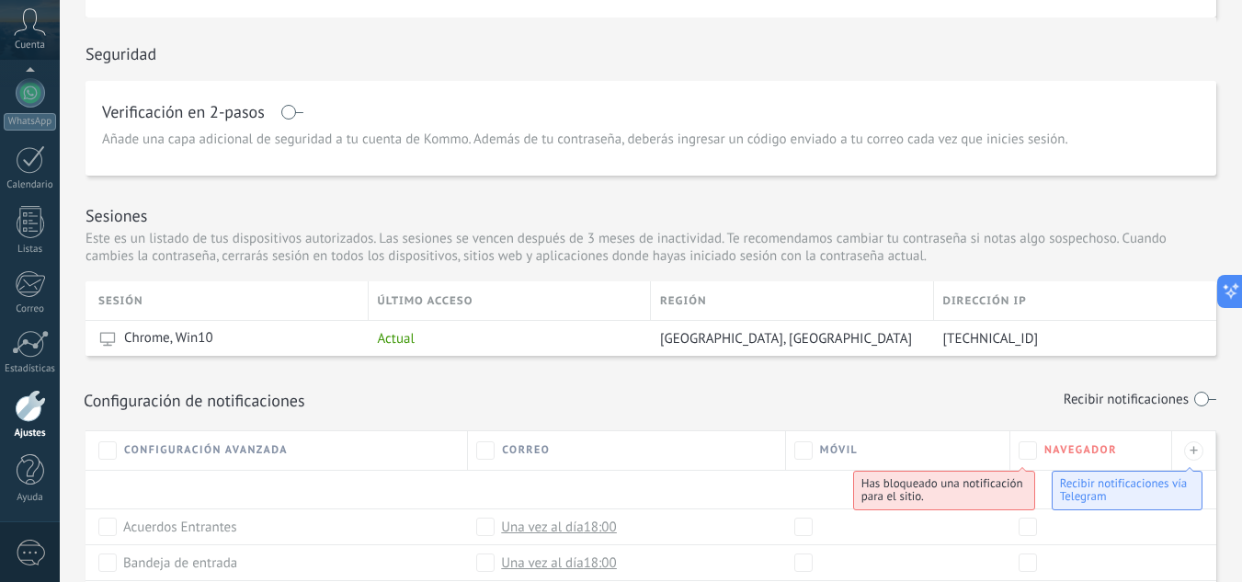
scroll to position [519, 0]
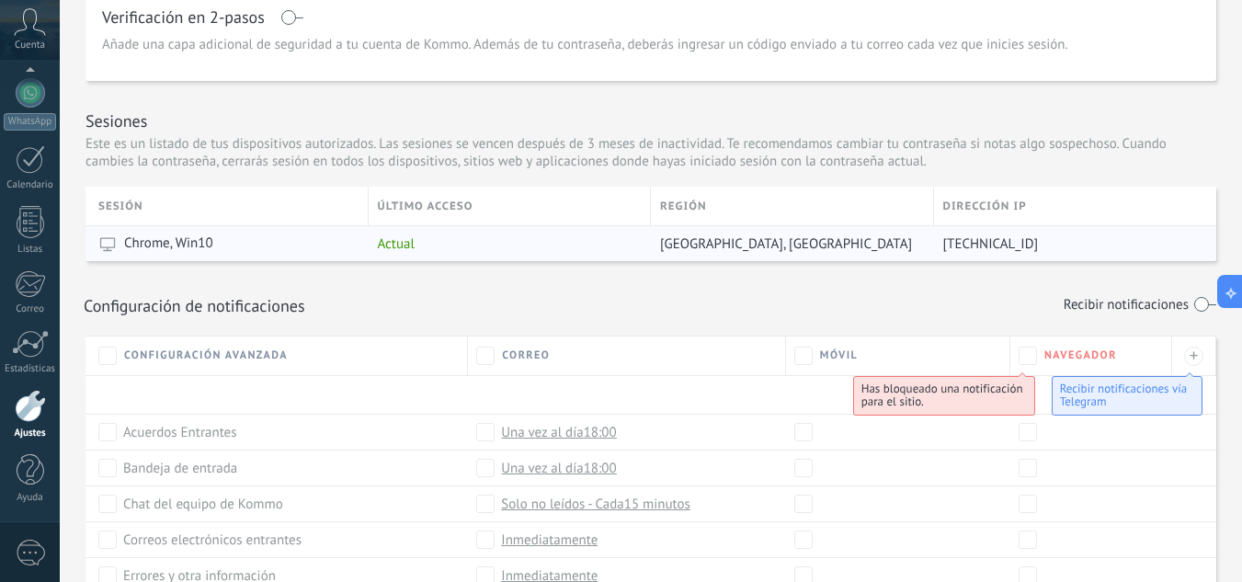
click at [157, 243] on span "Chrome, Win10" at bounding box center [168, 243] width 89 height 18
click at [405, 237] on span "Actual" at bounding box center [396, 243] width 37 height 17
click at [754, 233] on div "[GEOGRAPHIC_DATA], [GEOGRAPHIC_DATA]" at bounding box center [788, 243] width 274 height 35
click at [984, 234] on div "[TECHNICAL_ID]" at bounding box center [1068, 243] width 269 height 35
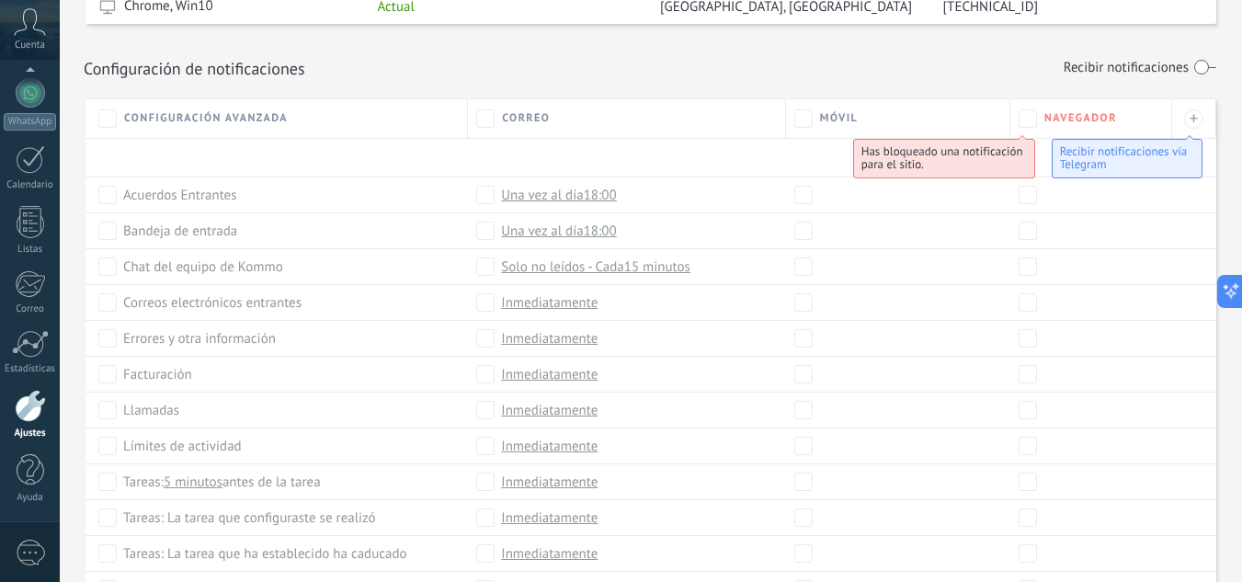
scroll to position [795, 0]
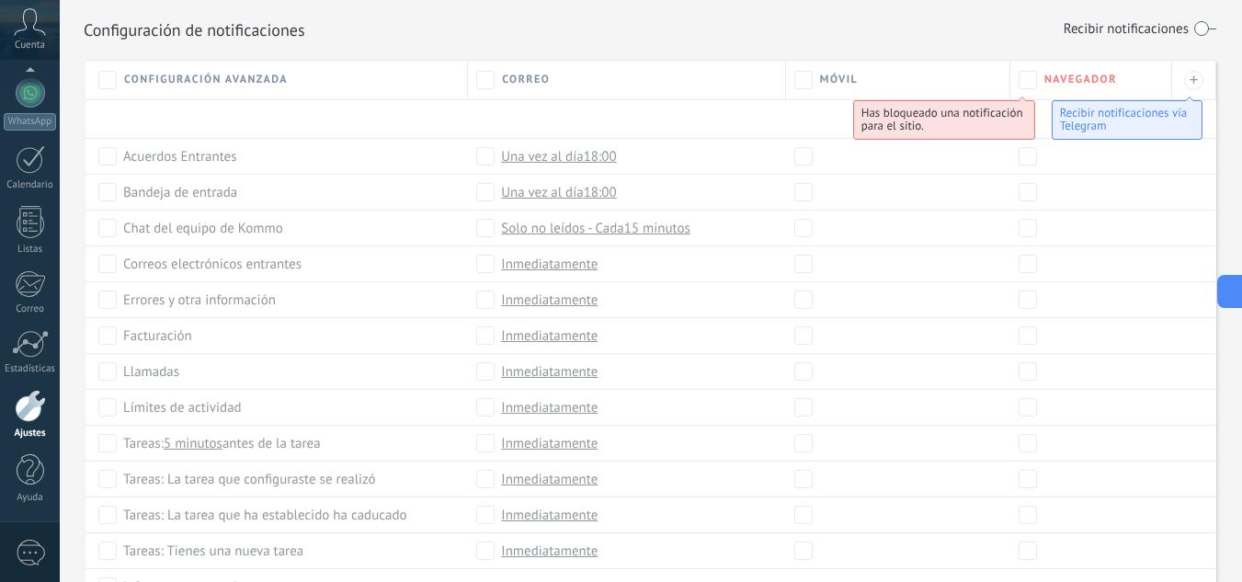
click at [1204, 83] on div "+" at bounding box center [1194, 80] width 44 height 40
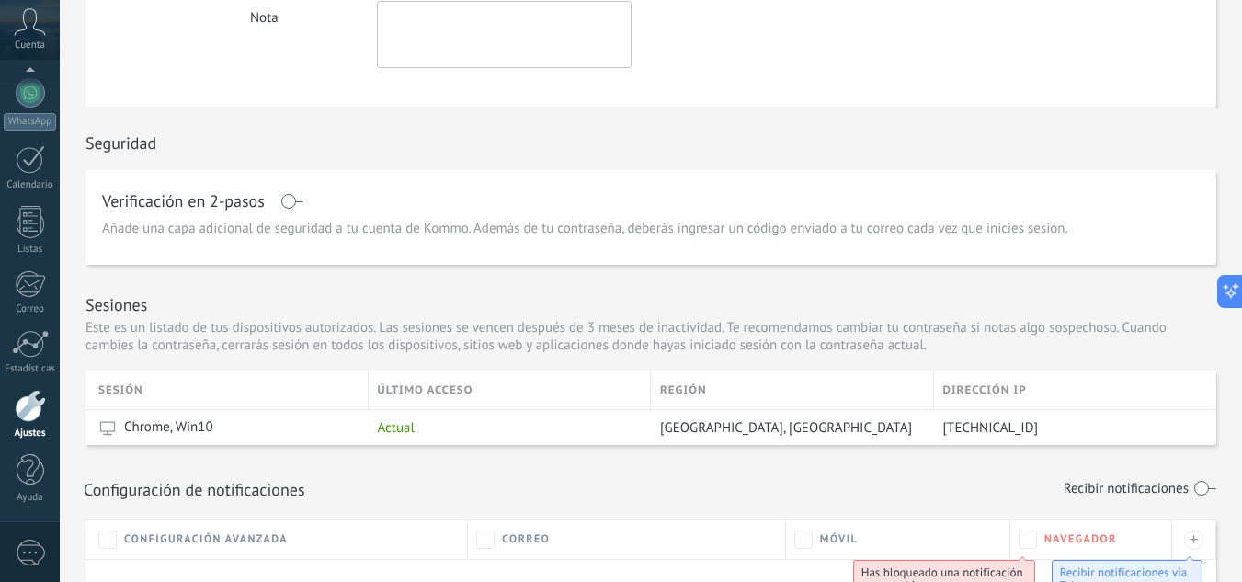
scroll to position [0, 0]
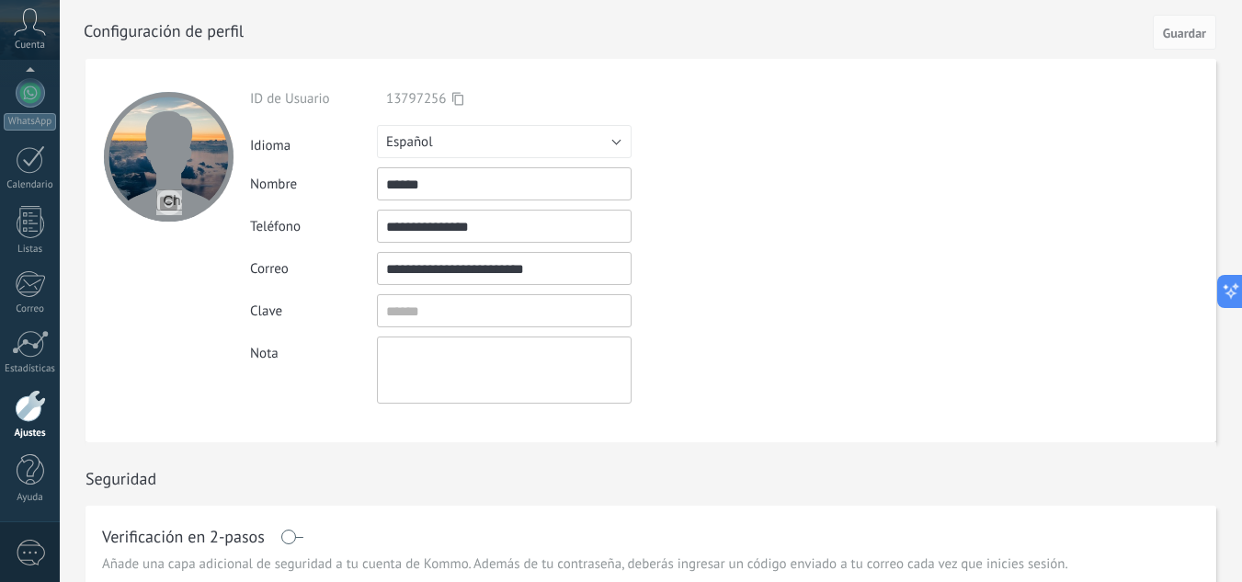
click at [161, 142] on div at bounding box center [169, 157] width 130 height 130
drag, startPoint x: 596, startPoint y: 264, endPoint x: 276, endPoint y: 265, distance: 320.0
click at [276, 266] on div "**********" at bounding box center [547, 268] width 594 height 33
drag, startPoint x: 536, startPoint y: 222, endPoint x: 254, endPoint y: 207, distance: 282.7
click at [271, 212] on div "**********" at bounding box center [547, 226] width 594 height 33
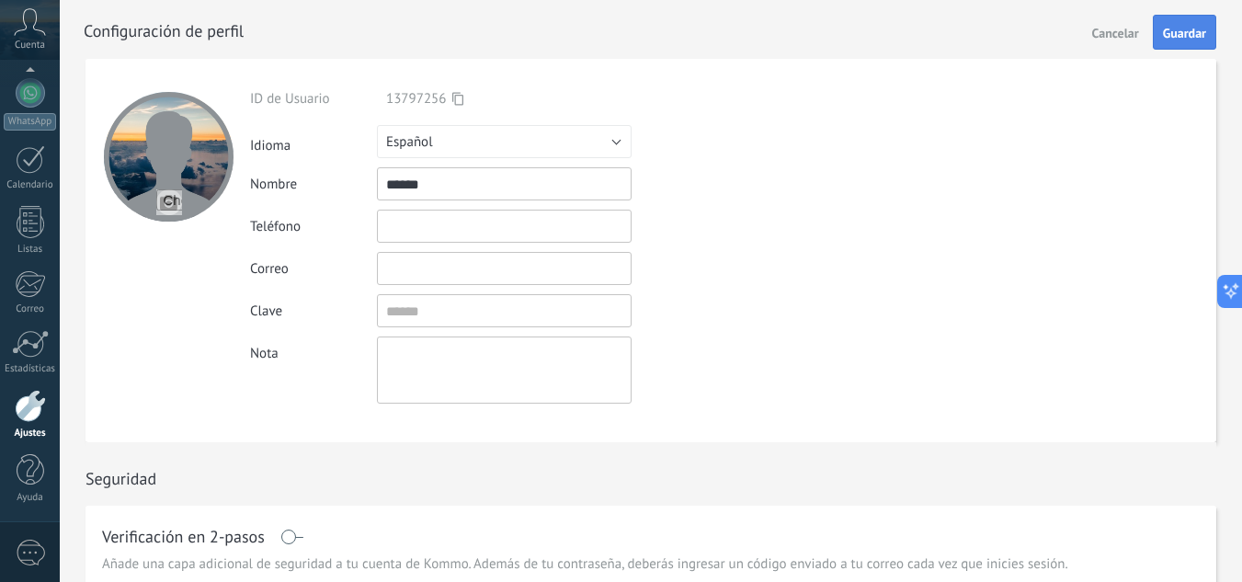
click at [1192, 29] on span "Guardar" at bounding box center [1184, 33] width 43 height 13
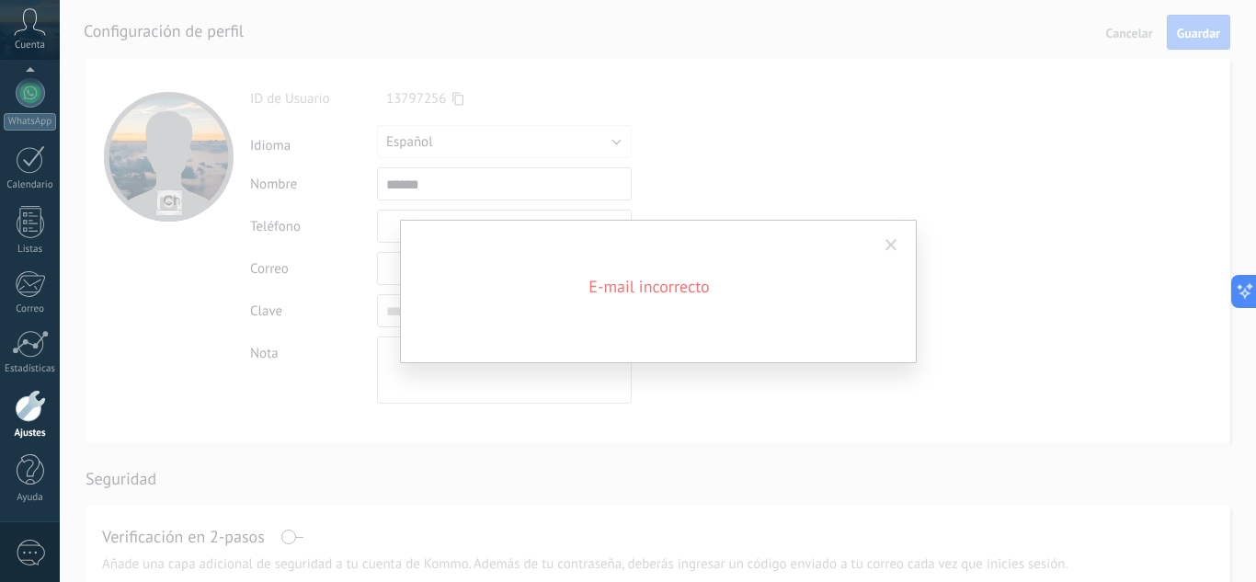
click at [894, 250] on span at bounding box center [891, 245] width 12 height 13
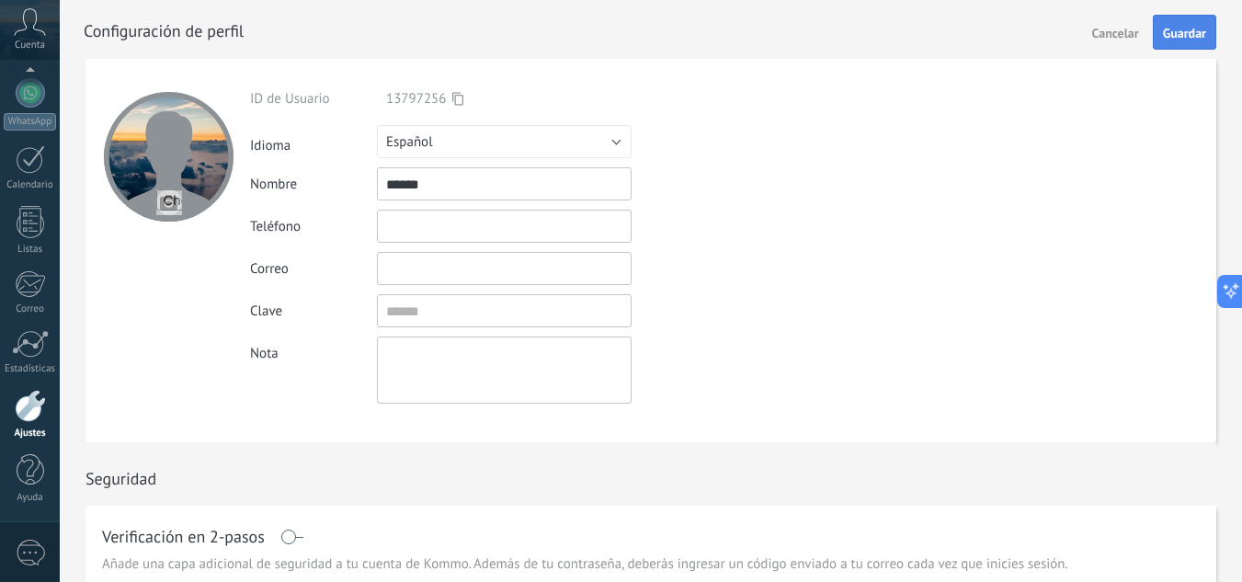
click at [1180, 38] on span "Guardar" at bounding box center [1184, 33] width 43 height 13
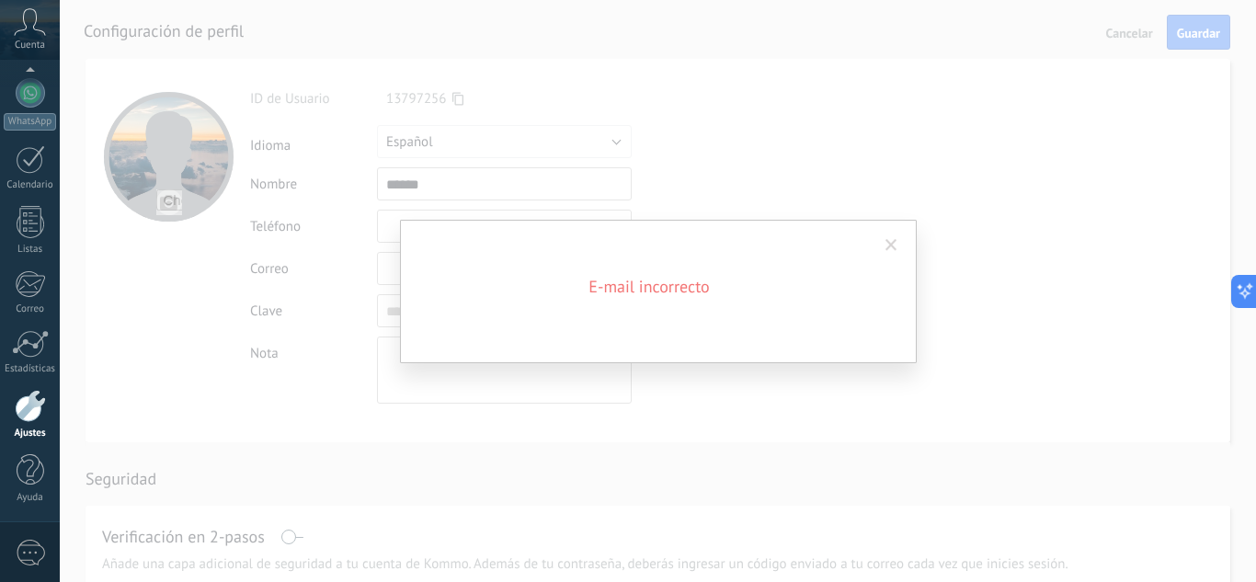
click at [671, 287] on h2 "E-mail incorrecto" at bounding box center [648, 287] width 441 height 22
click at [896, 244] on span at bounding box center [891, 245] width 12 height 13
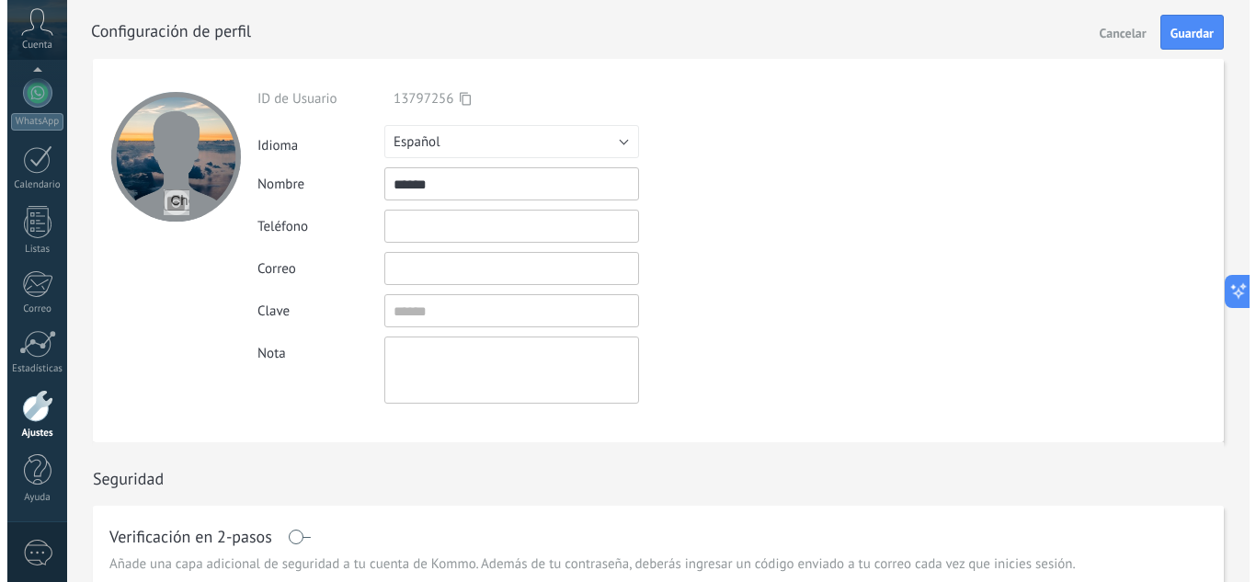
scroll to position [110, 0]
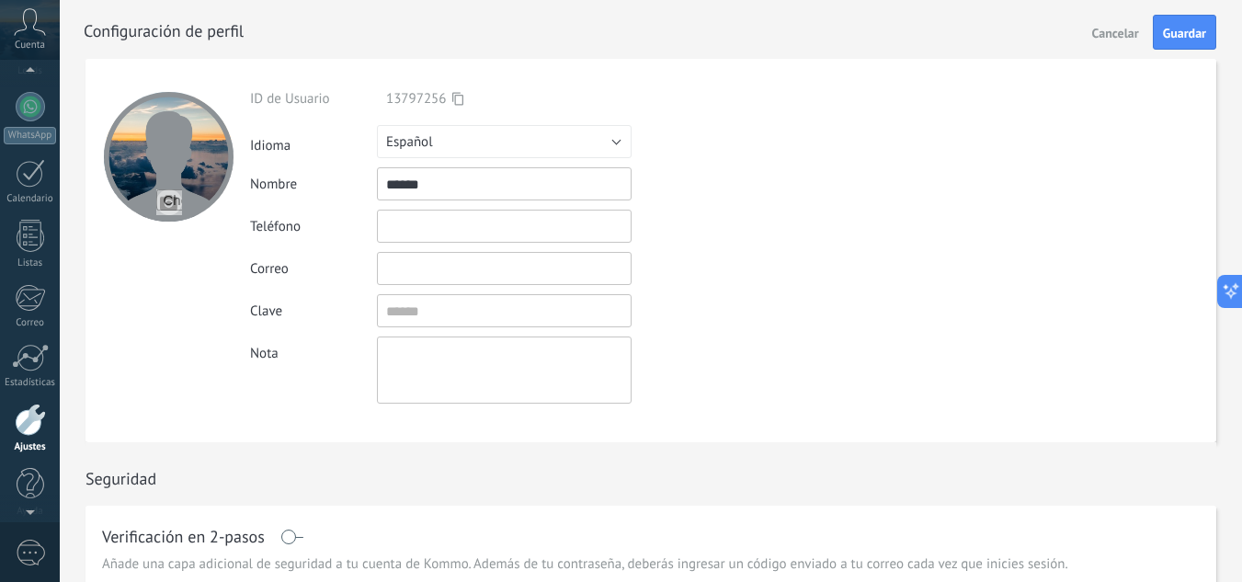
click at [34, 27] on icon at bounding box center [30, 22] width 32 height 28
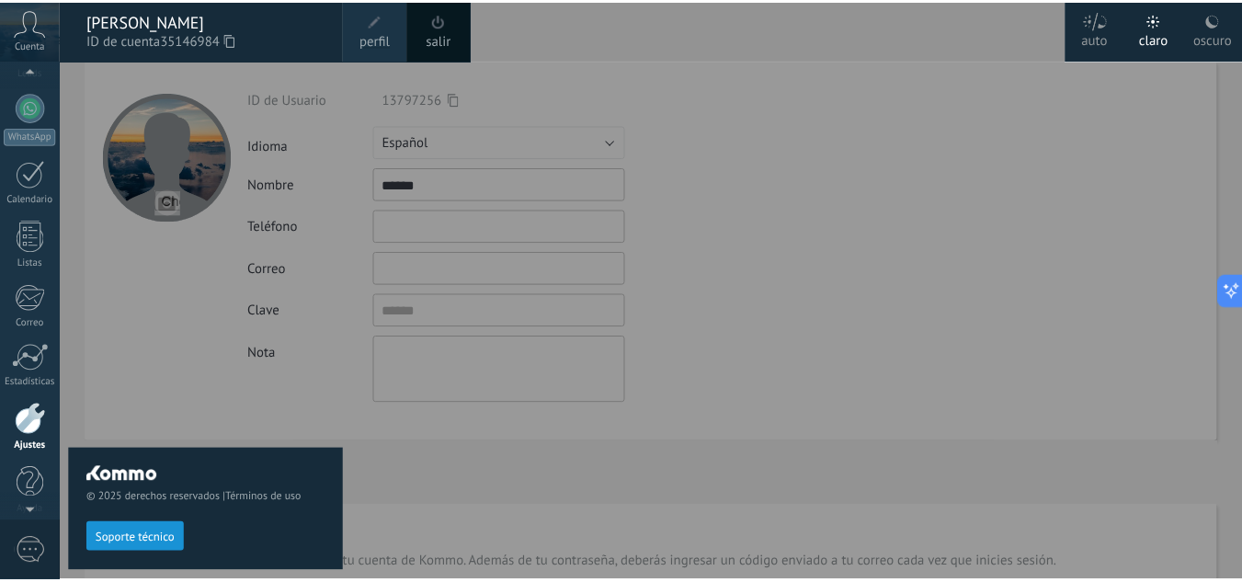
scroll to position [124, 0]
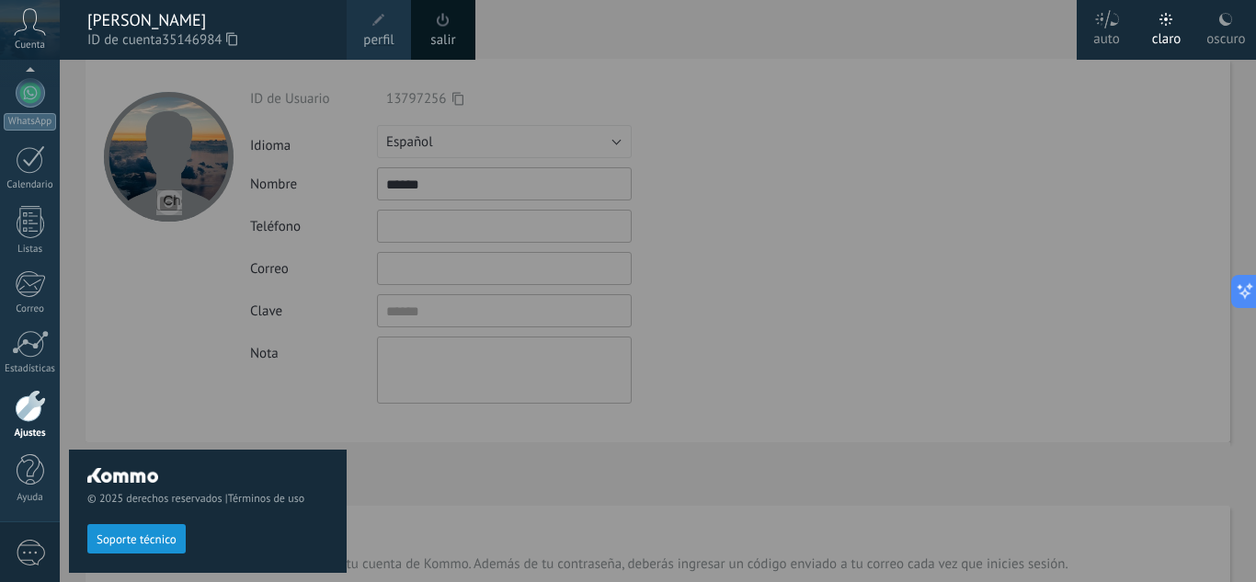
click at [752, 325] on div at bounding box center [688, 291] width 1256 height 582
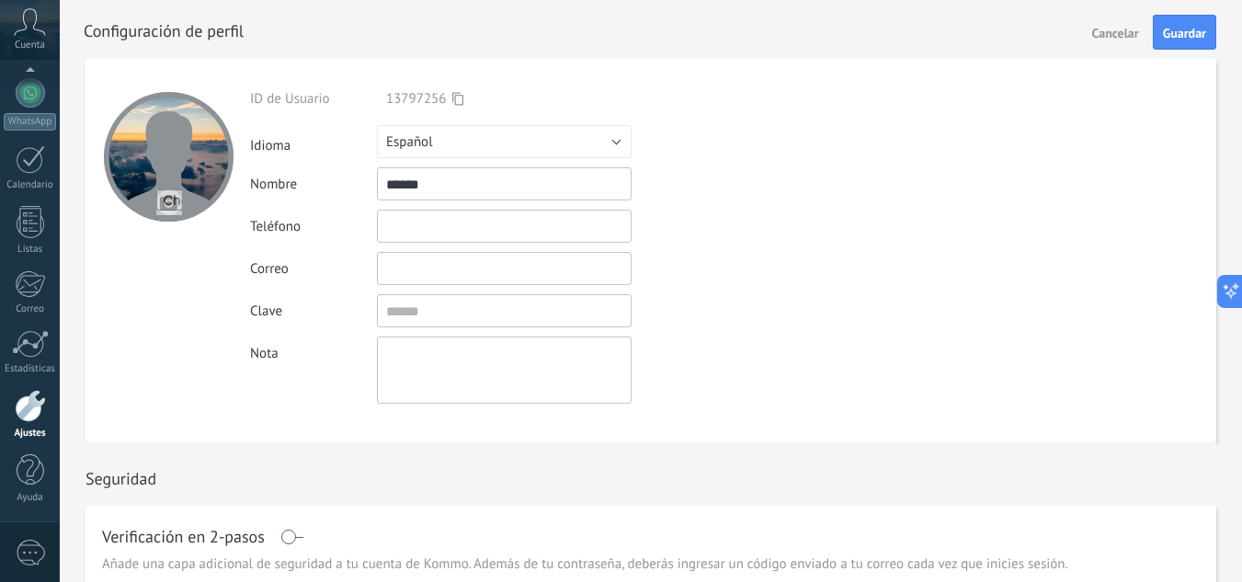
click at [23, 19] on icon at bounding box center [30, 22] width 32 height 28
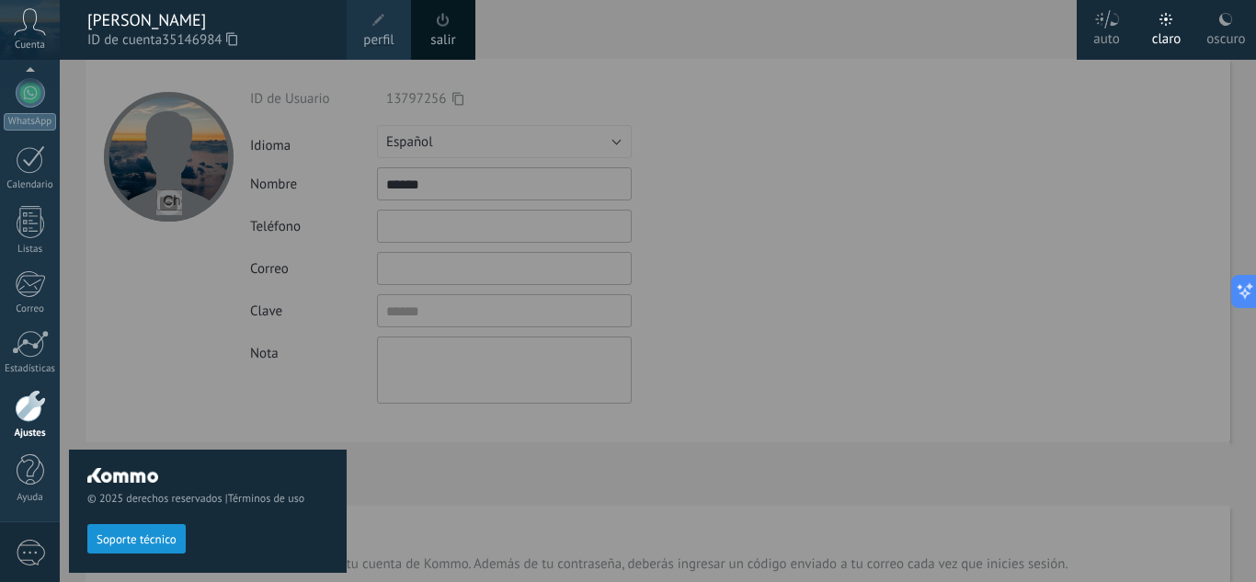
drag, startPoint x: 450, startPoint y: 18, endPoint x: 697, endPoint y: 122, distance: 268.3
click at [450, 17] on span at bounding box center [443, 20] width 20 height 20
